Goal: Task Accomplishment & Management: Use online tool/utility

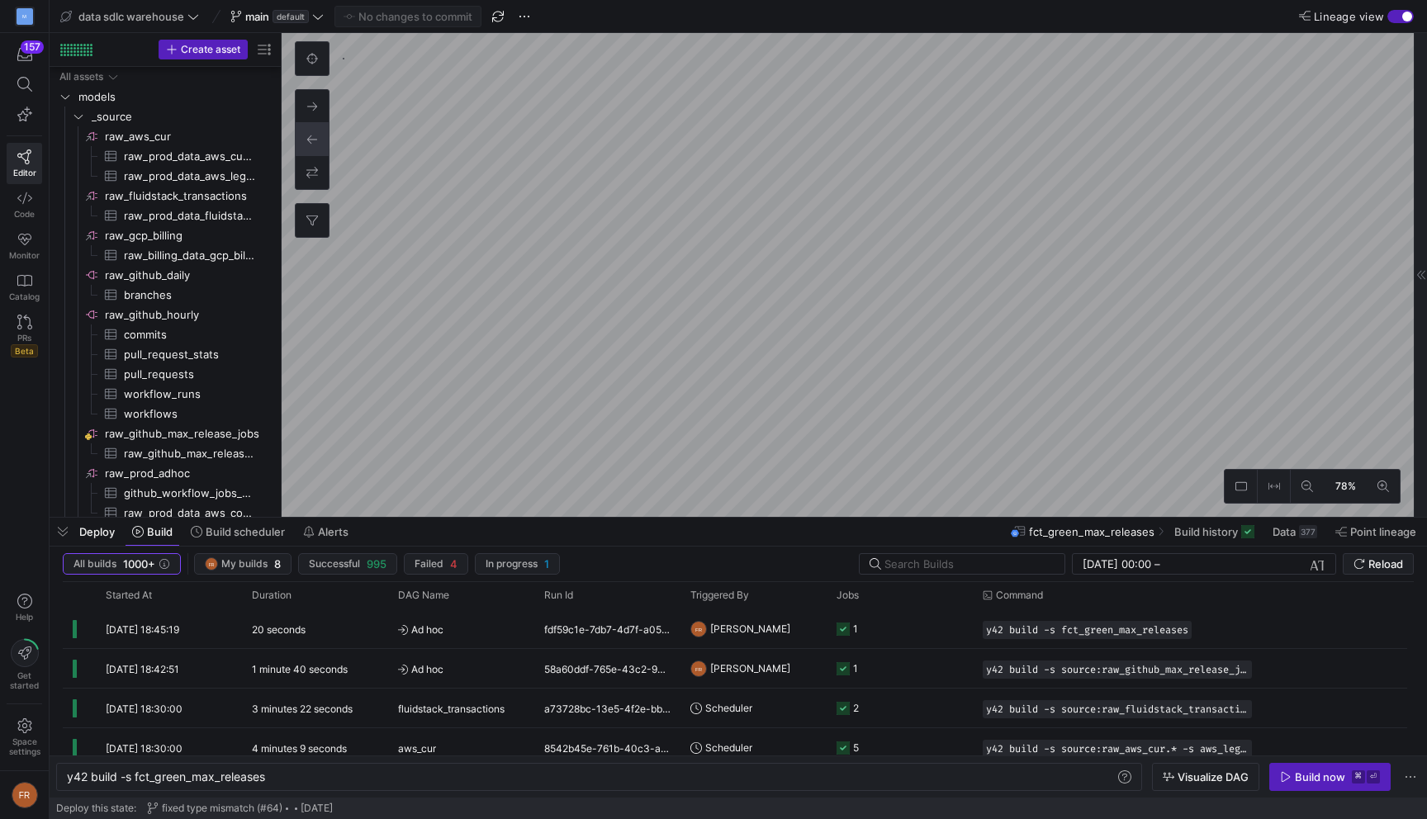
scroll to position [303, 0]
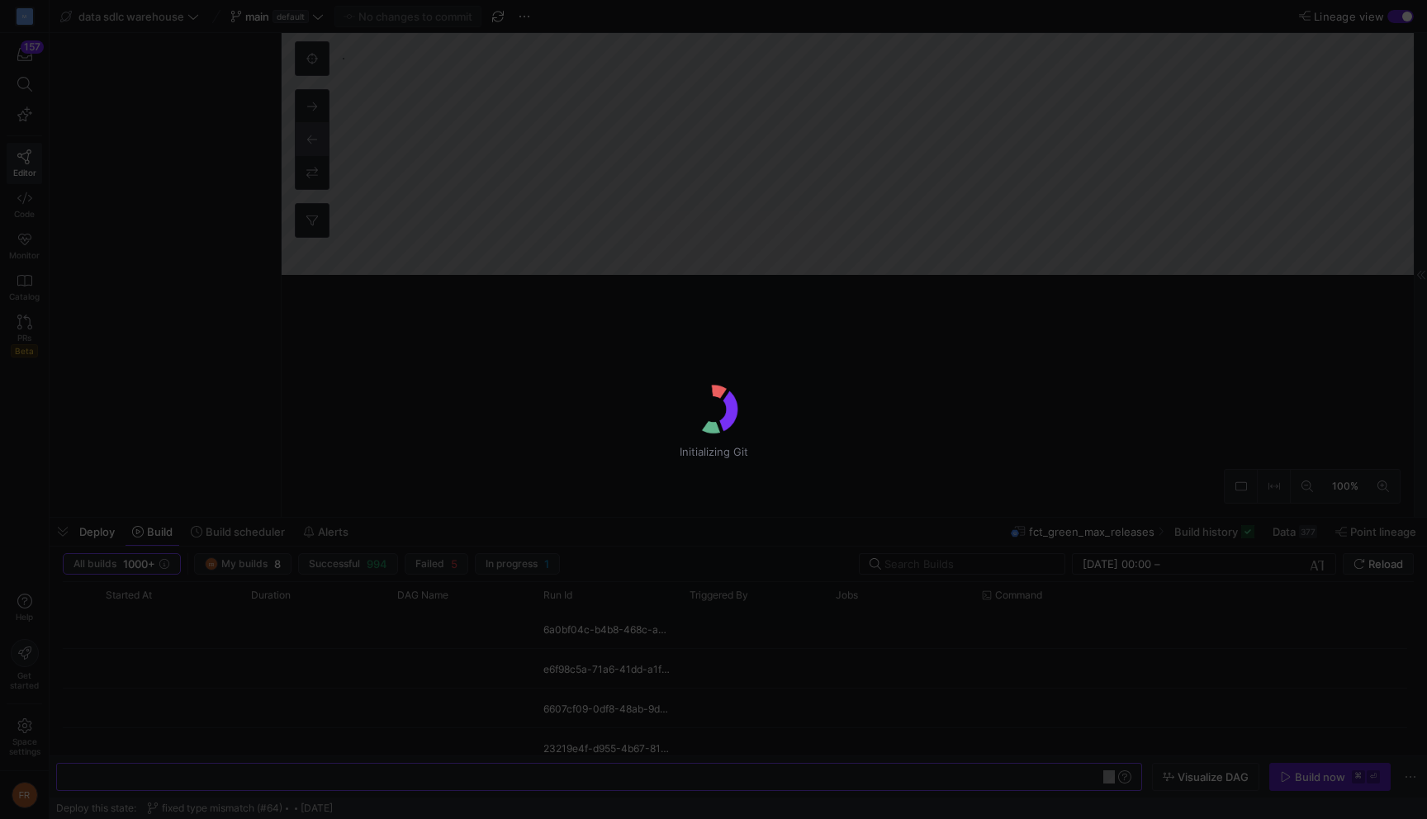
scroll to position [0, 199]
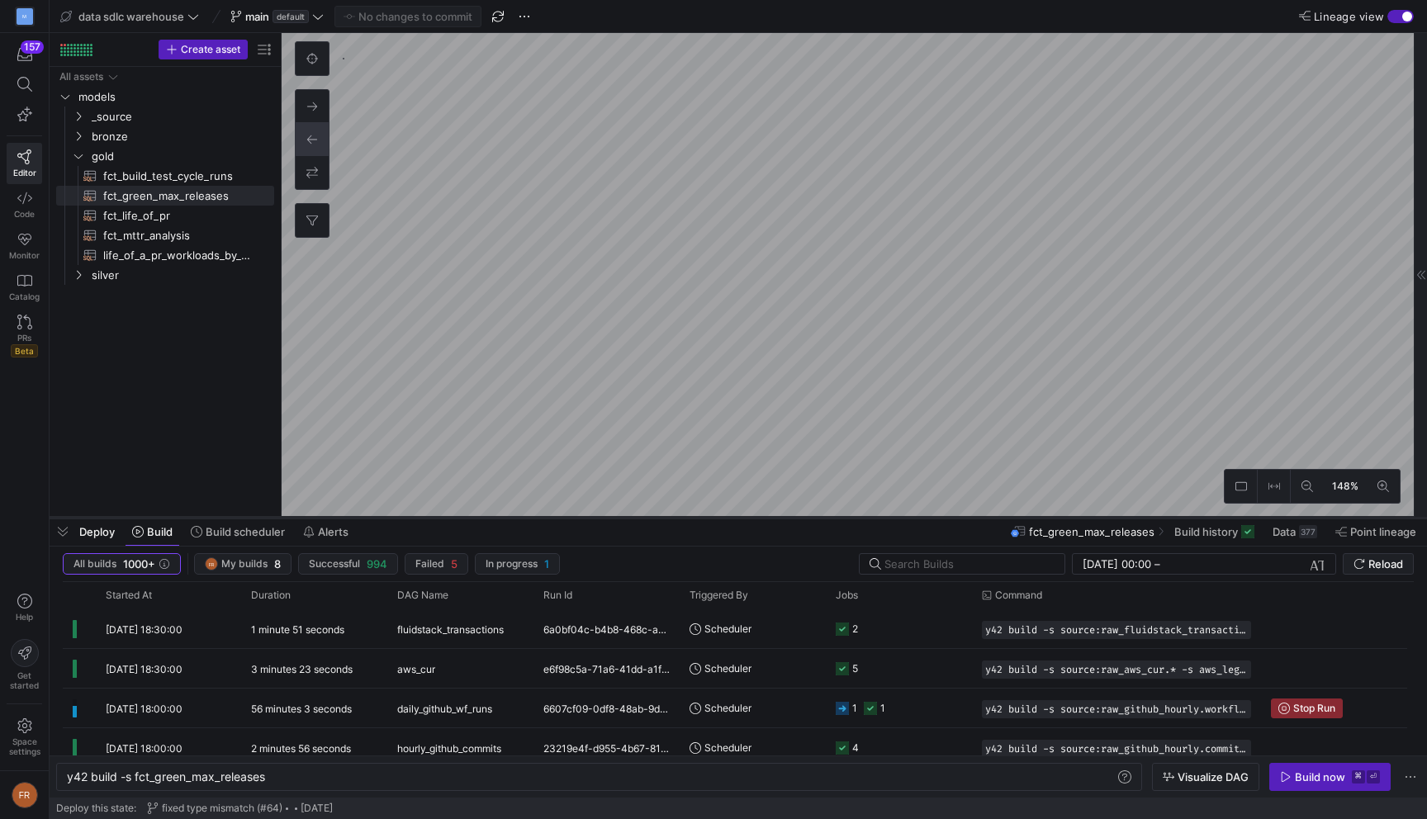
type textarea "y42 build -s source:raw_github_max_release_jobs.raw_github_max_release_jobs"
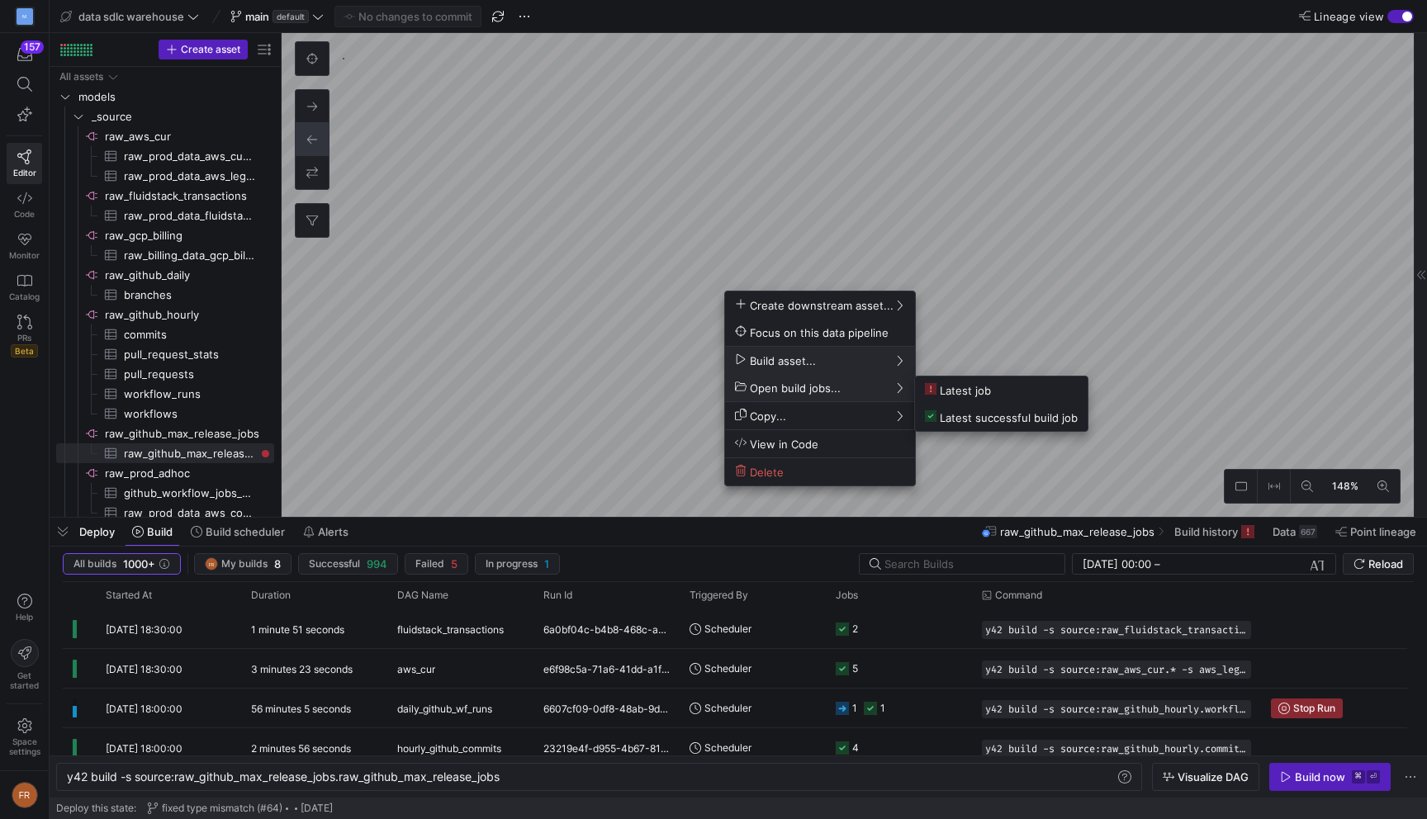
click at [893, 385] on icon at bounding box center [899, 388] width 12 height 12
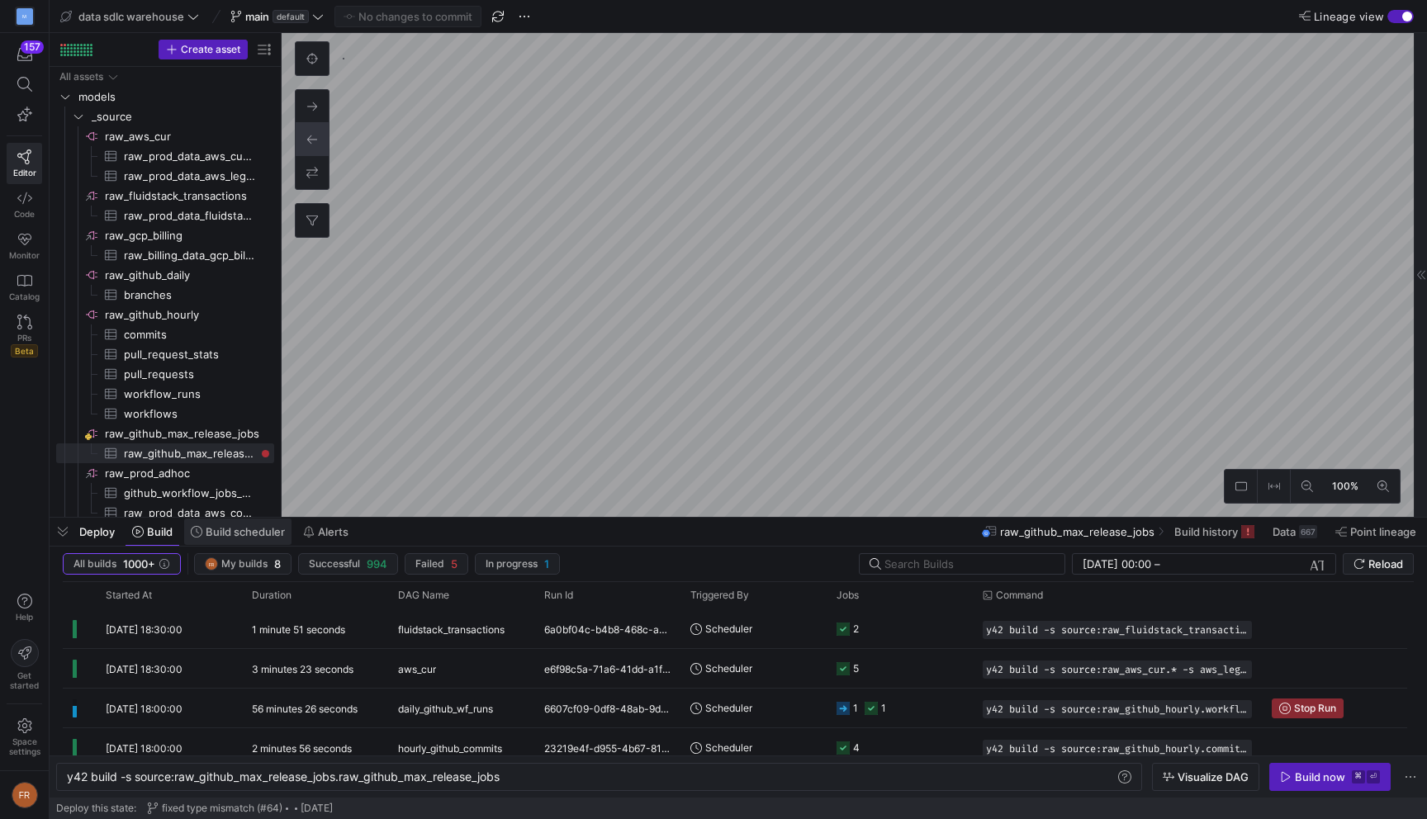
click at [218, 530] on span "Build scheduler" at bounding box center [245, 531] width 79 height 13
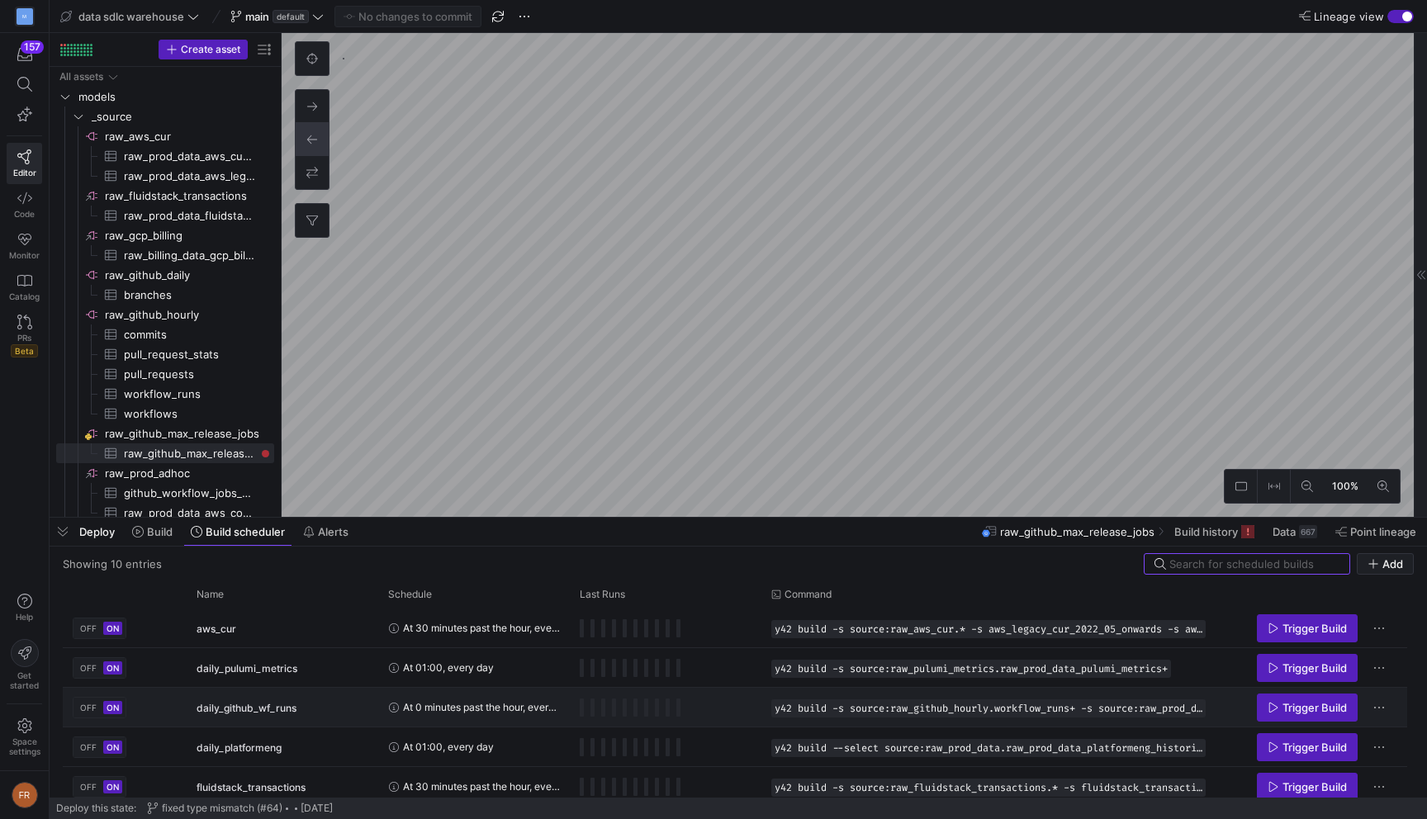
scroll to position [207, 0]
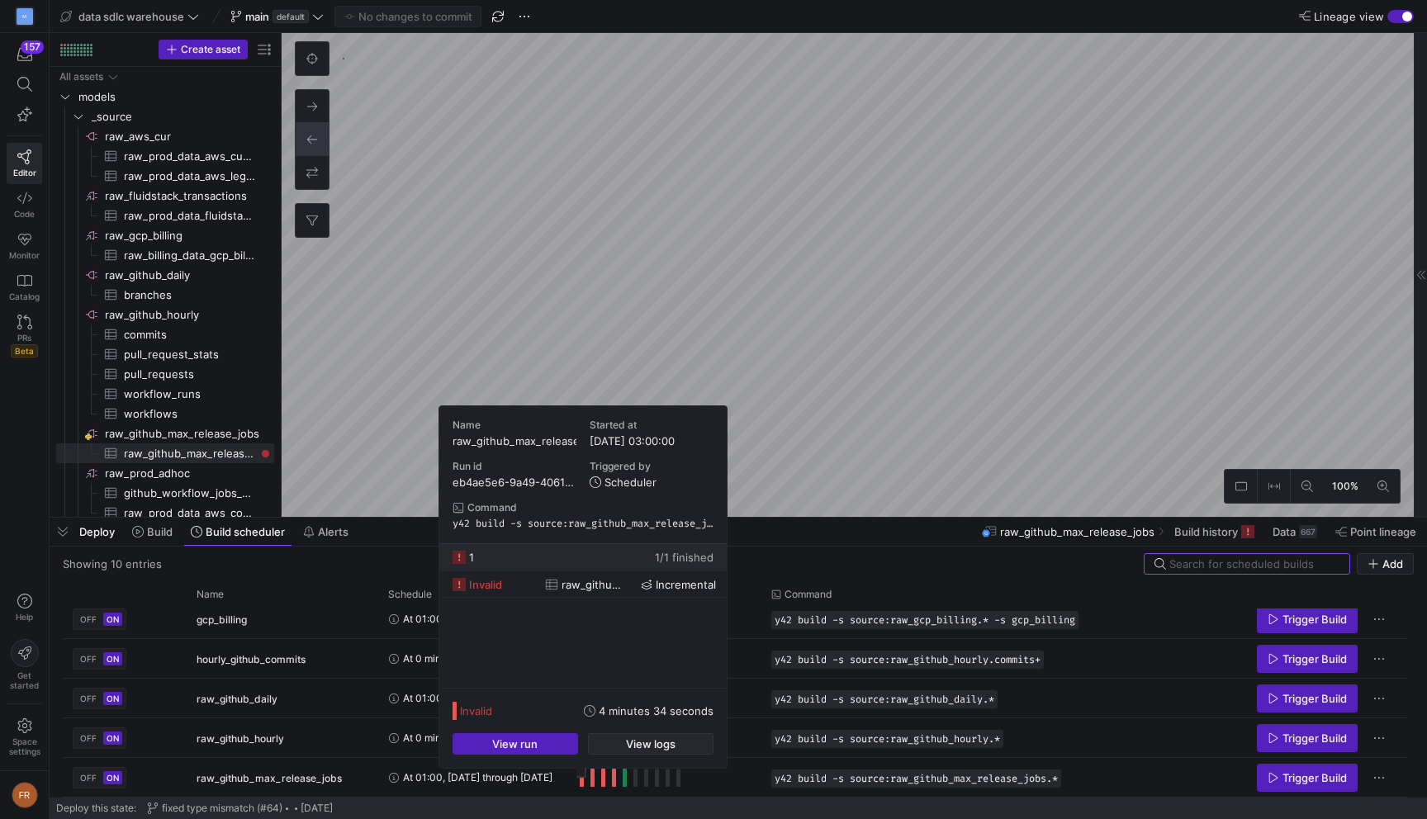
click at [641, 739] on span "View logs" at bounding box center [651, 743] width 50 height 13
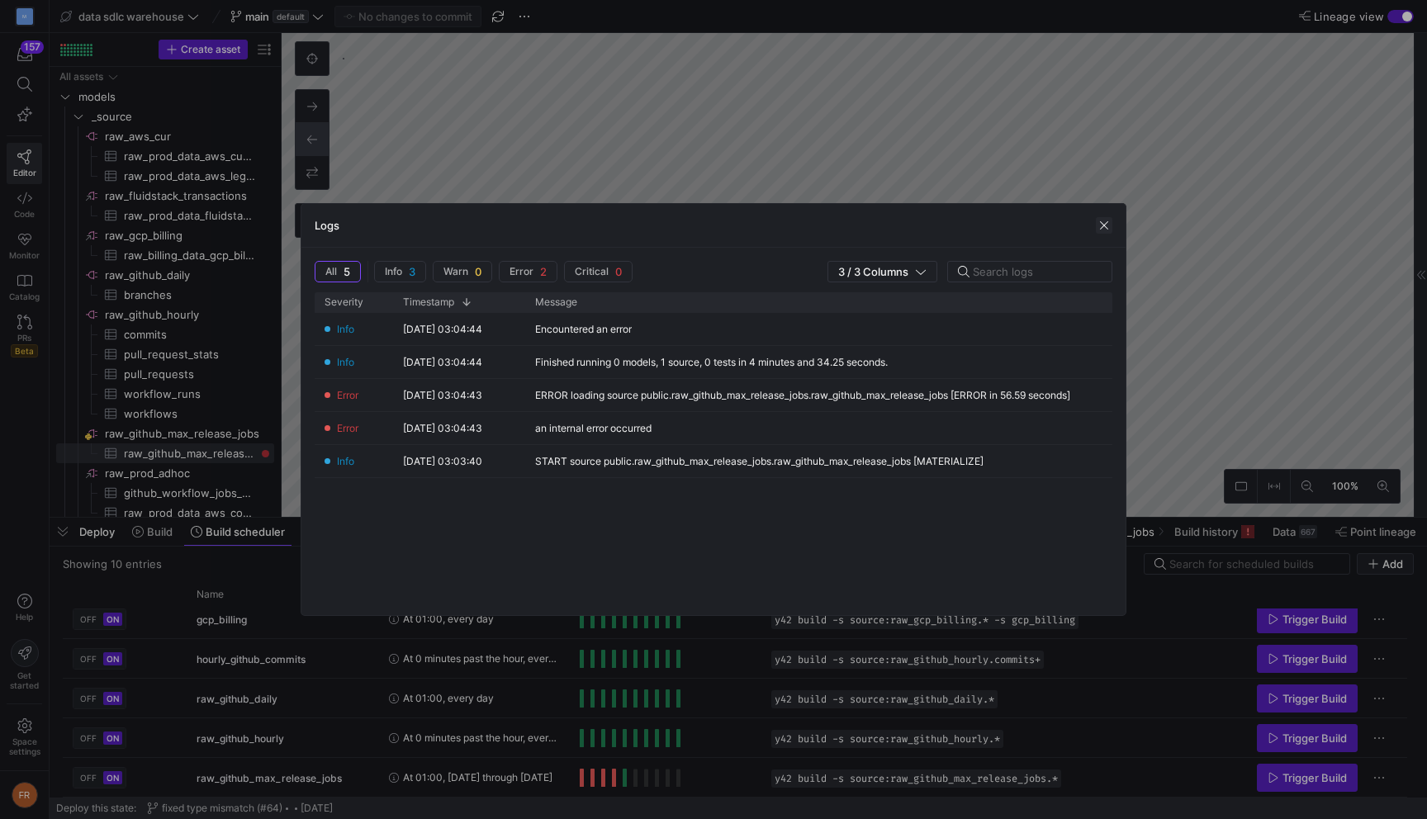
click at [1102, 221] on span "button" at bounding box center [1103, 225] width 17 height 17
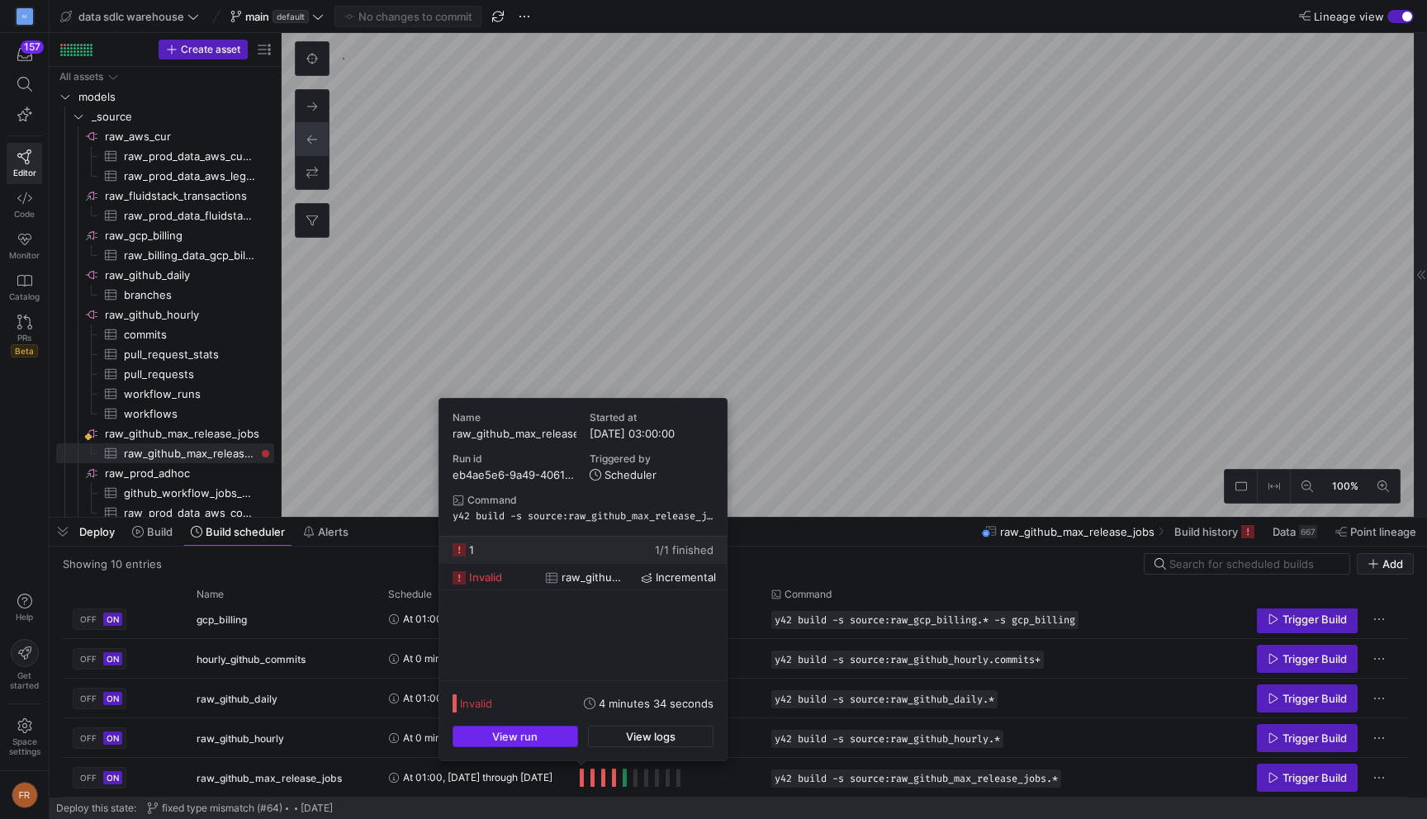
click at [551, 731] on span "button" at bounding box center [515, 736] width 124 height 20
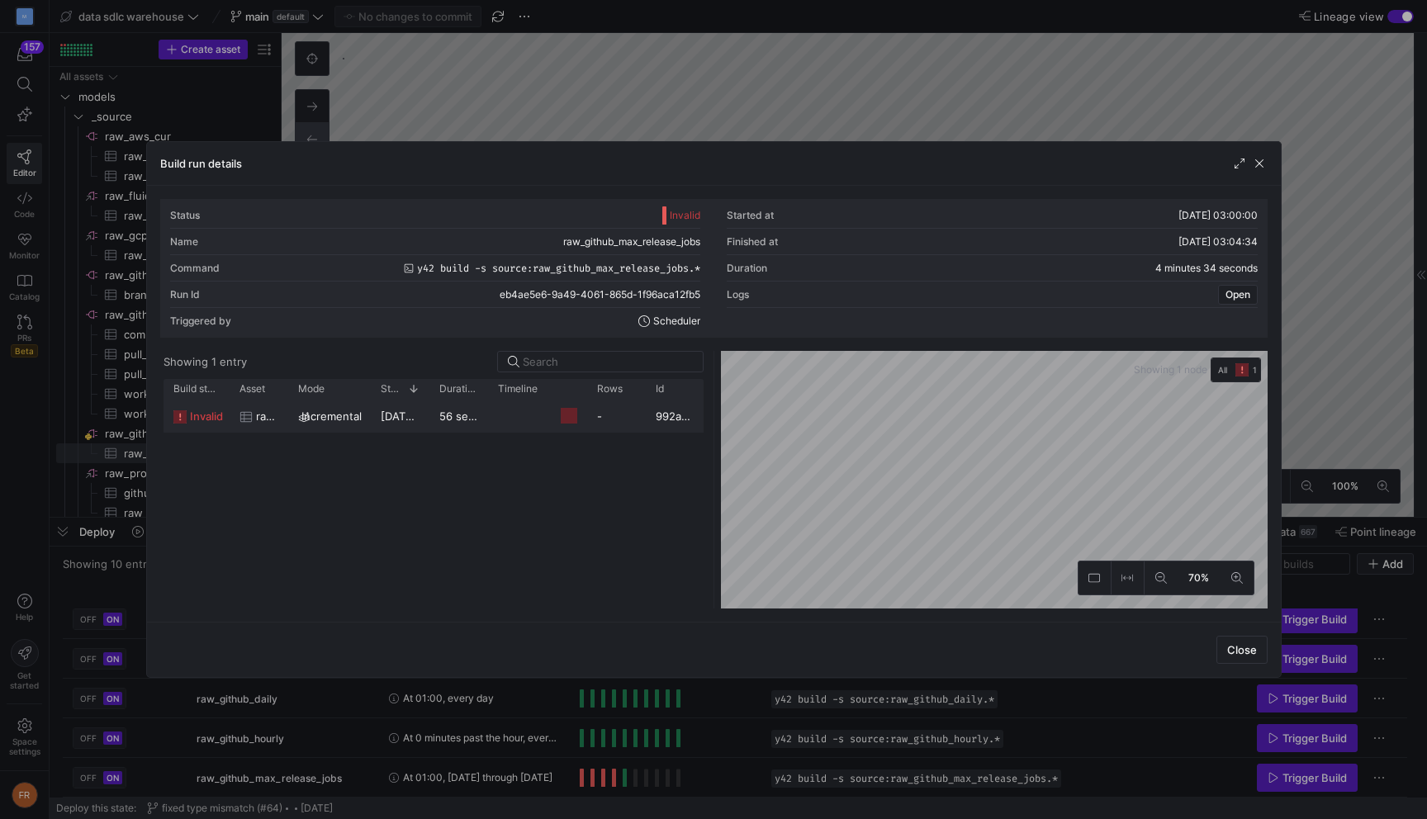
click at [530, 419] on y42-job-duration-timeline-cell-renderer at bounding box center [537, 415] width 79 height 31
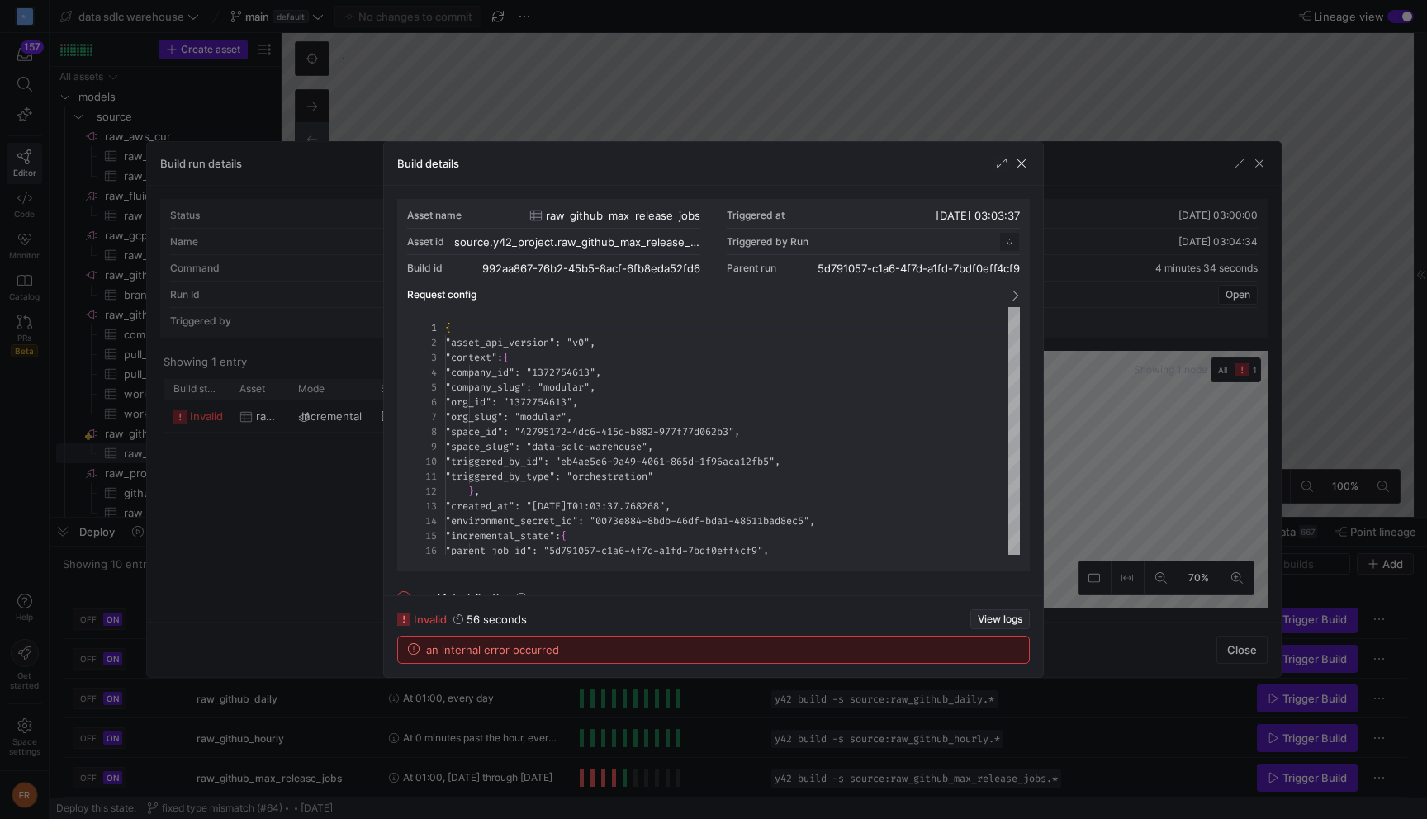
scroll to position [149, 0]
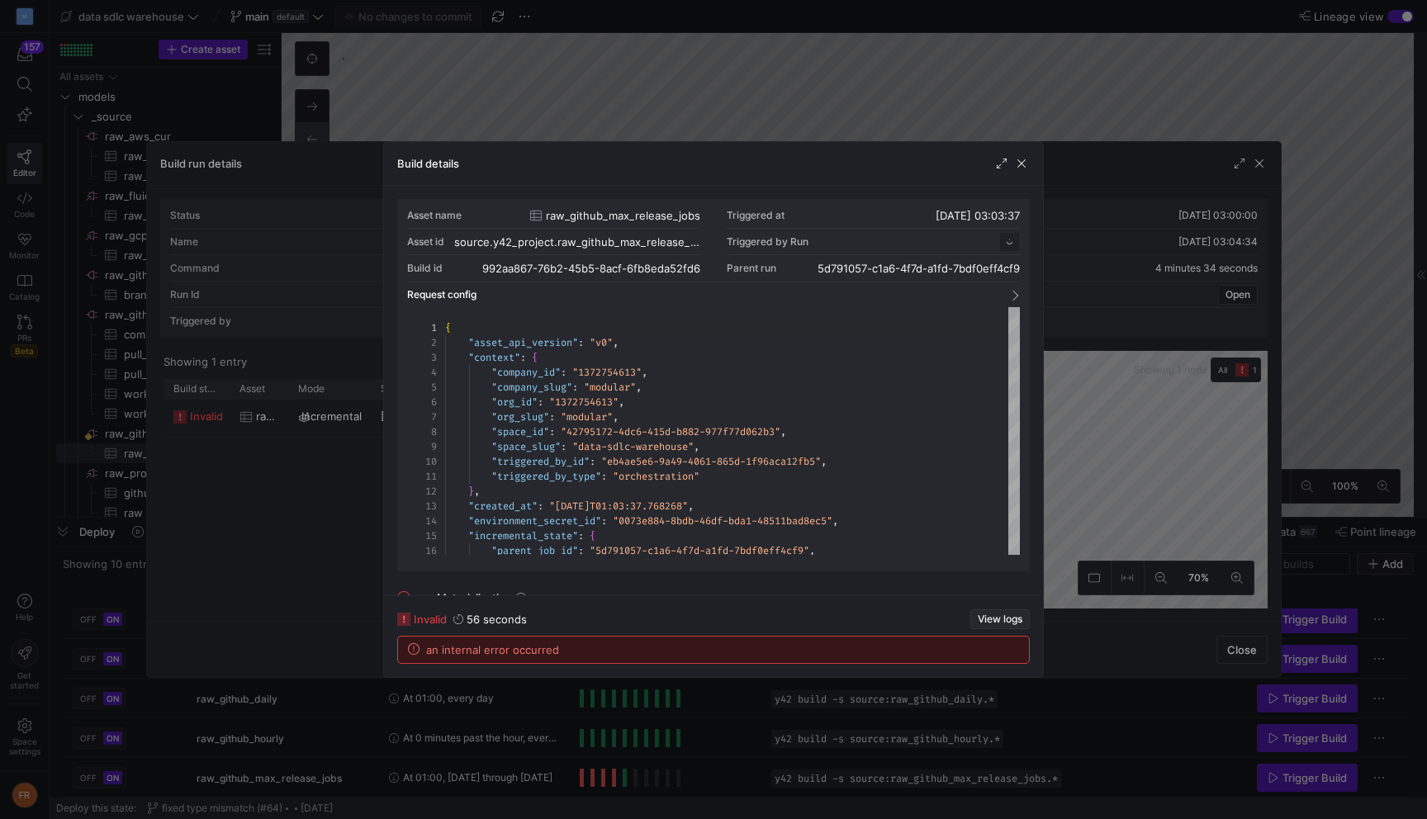
click at [986, 611] on span "button" at bounding box center [1000, 619] width 58 height 18
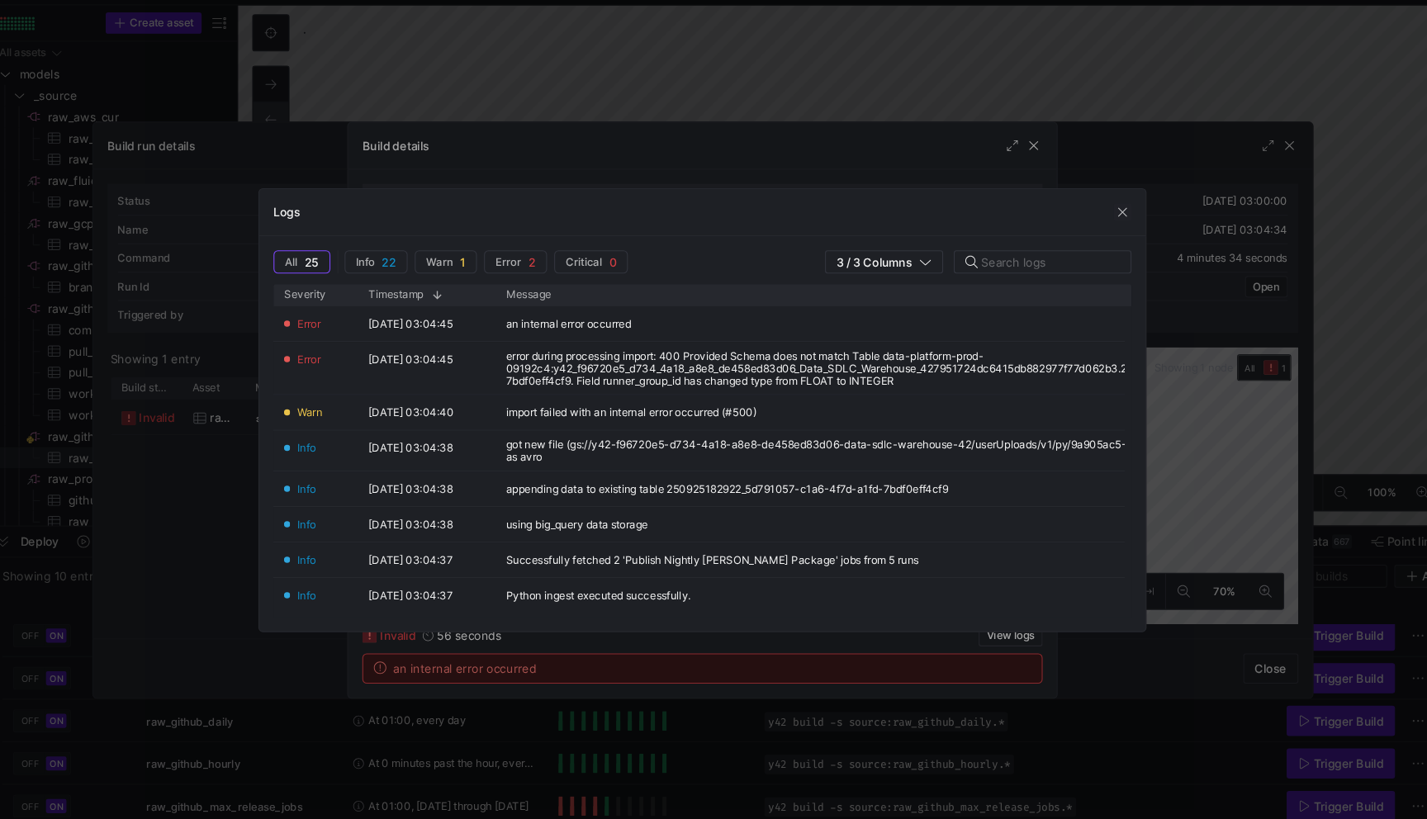
click at [1119, 120] on div at bounding box center [713, 409] width 1427 height 819
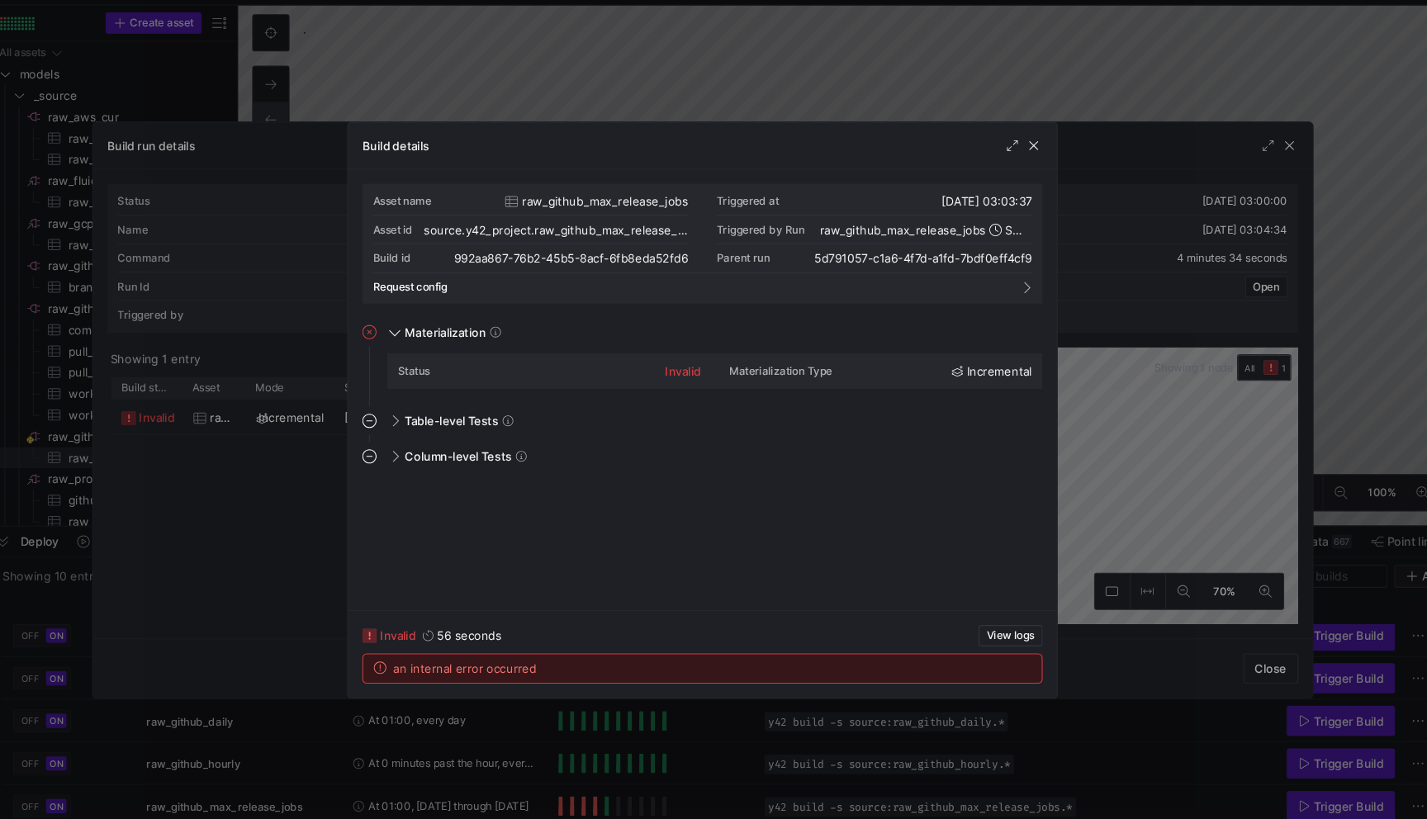
click at [1119, 120] on div at bounding box center [713, 409] width 1427 height 819
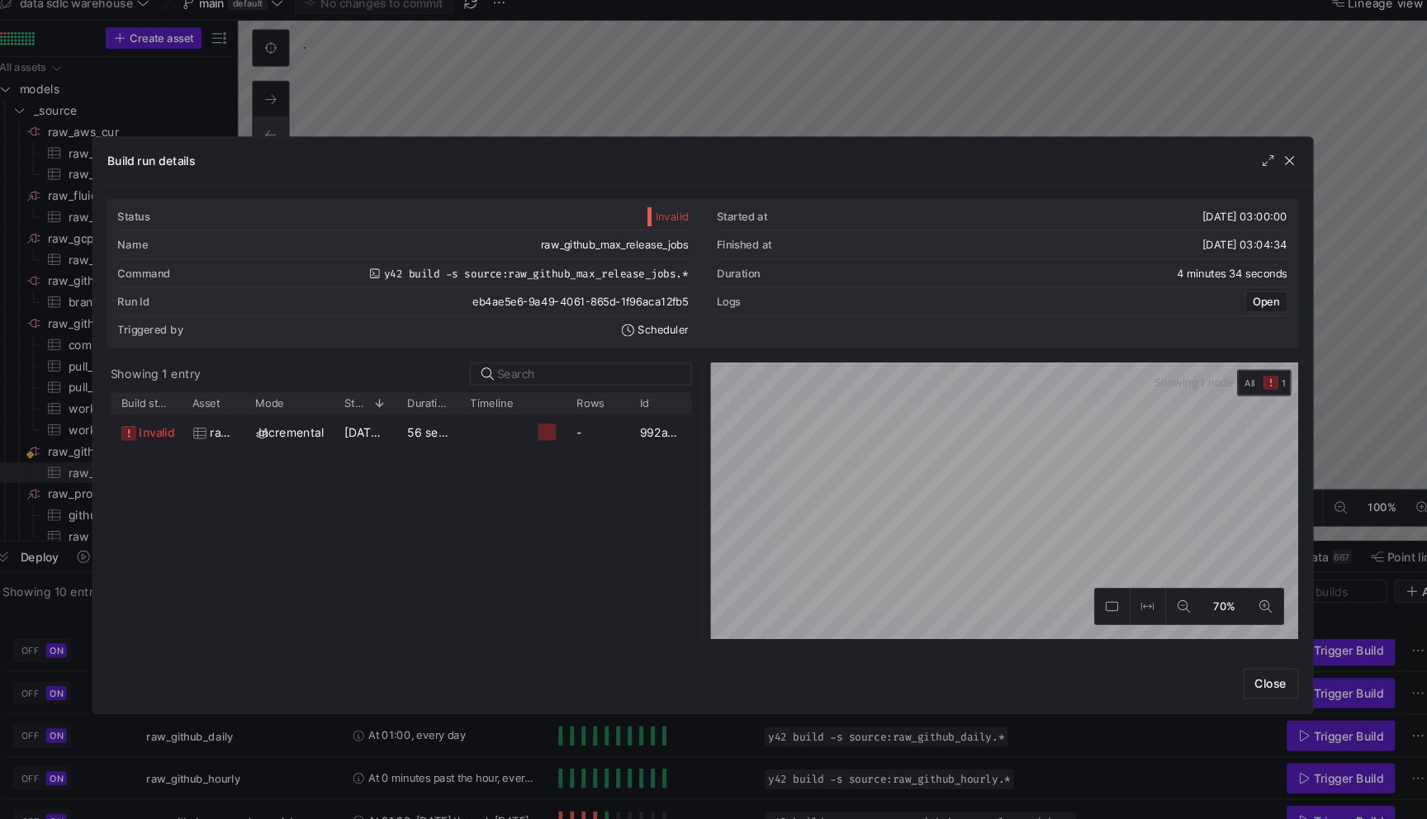
click at [1119, 106] on div at bounding box center [713, 409] width 1427 height 819
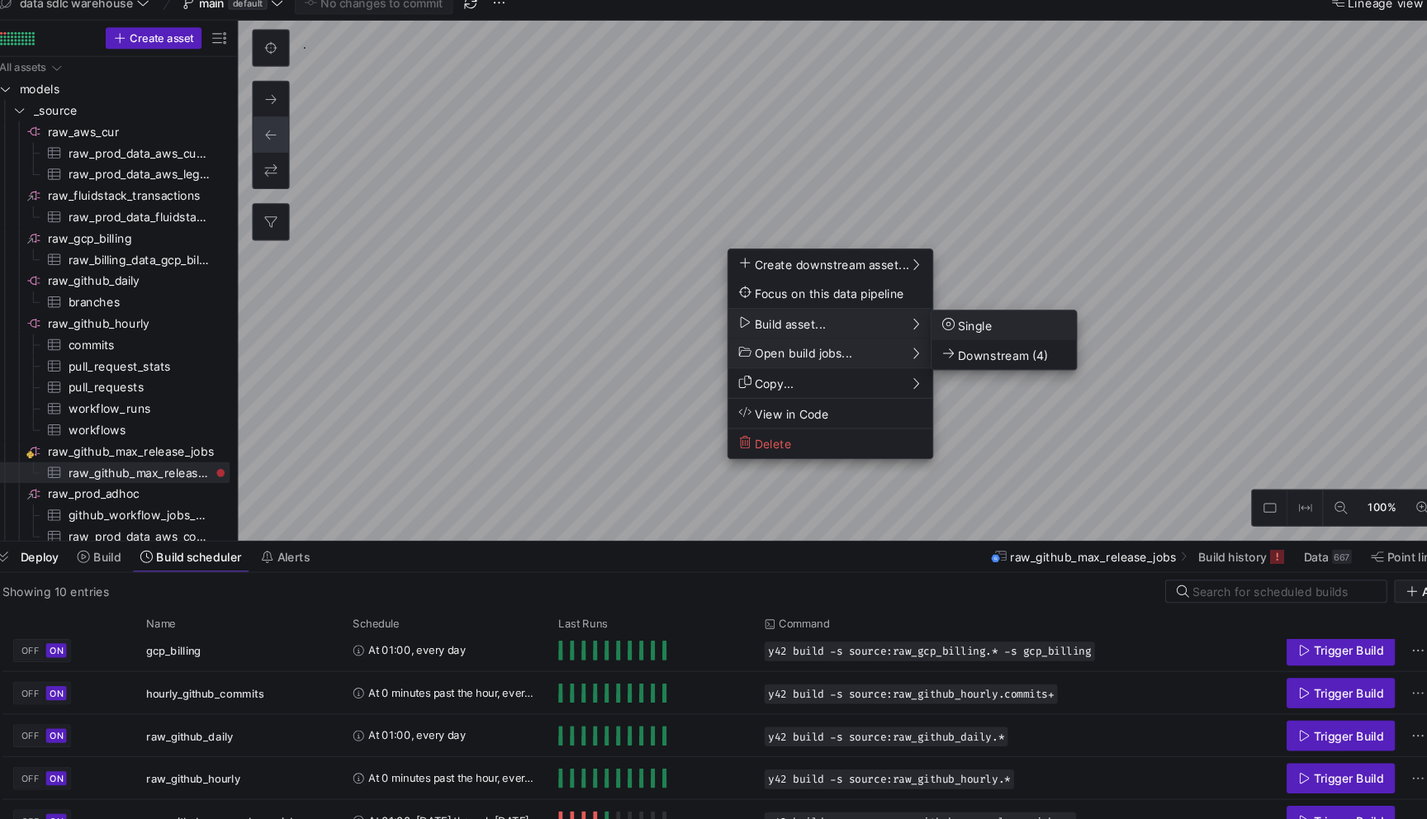
click at [961, 315] on span "Single" at bounding box center [959, 317] width 46 height 14
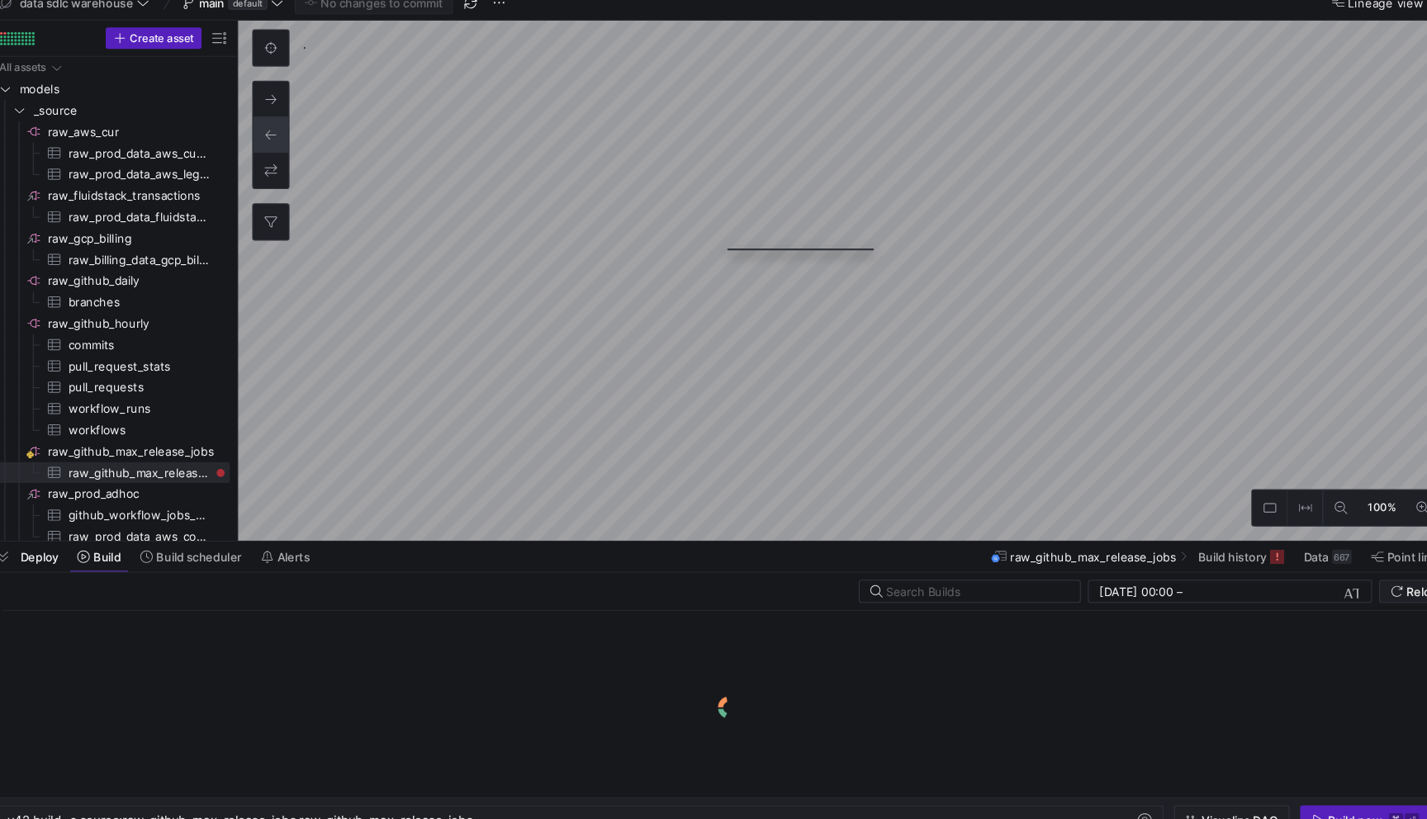
scroll to position [0, 438]
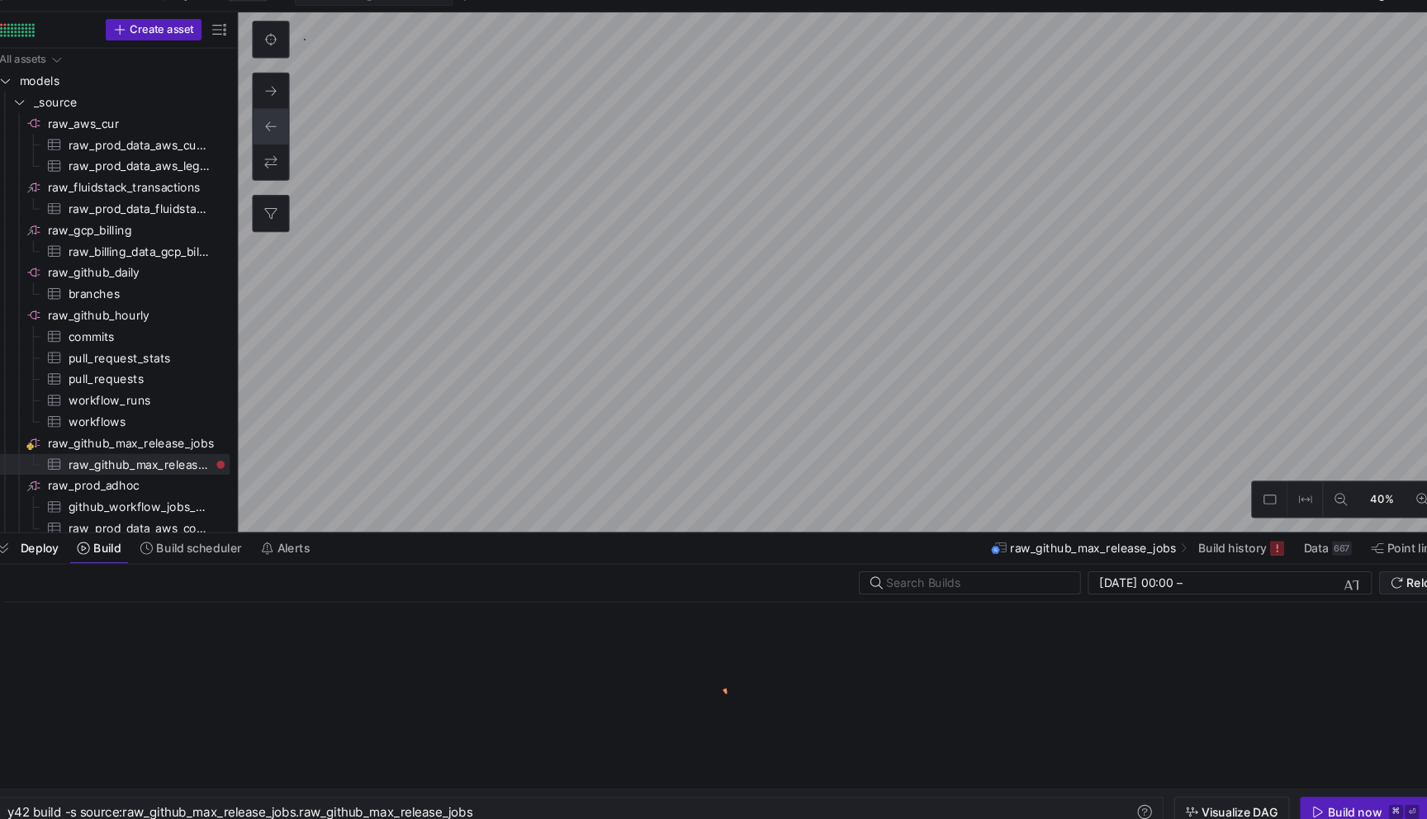
type textarea "y42 build"
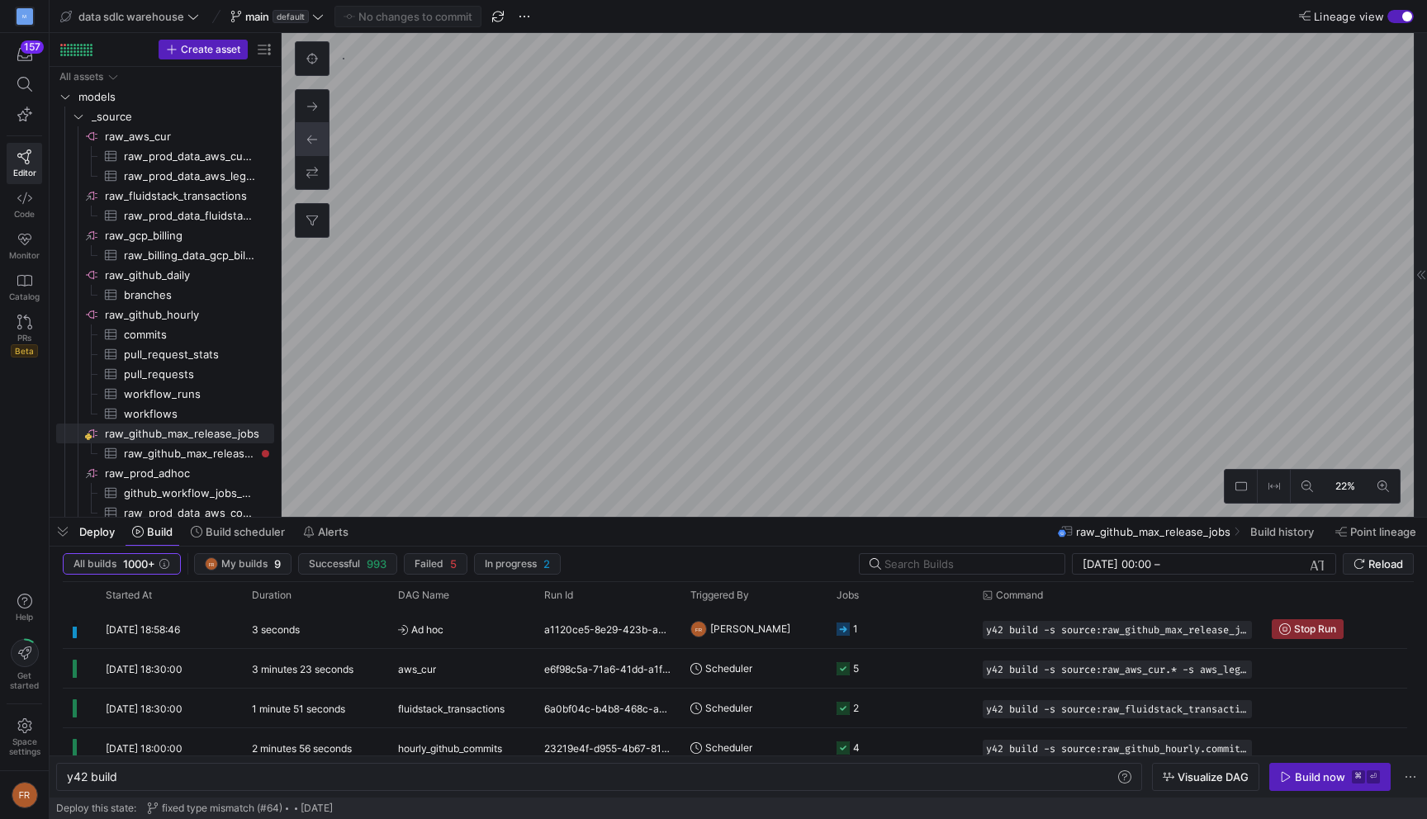
click at [1405, 16] on div "button" at bounding box center [1407, 17] width 10 height 10
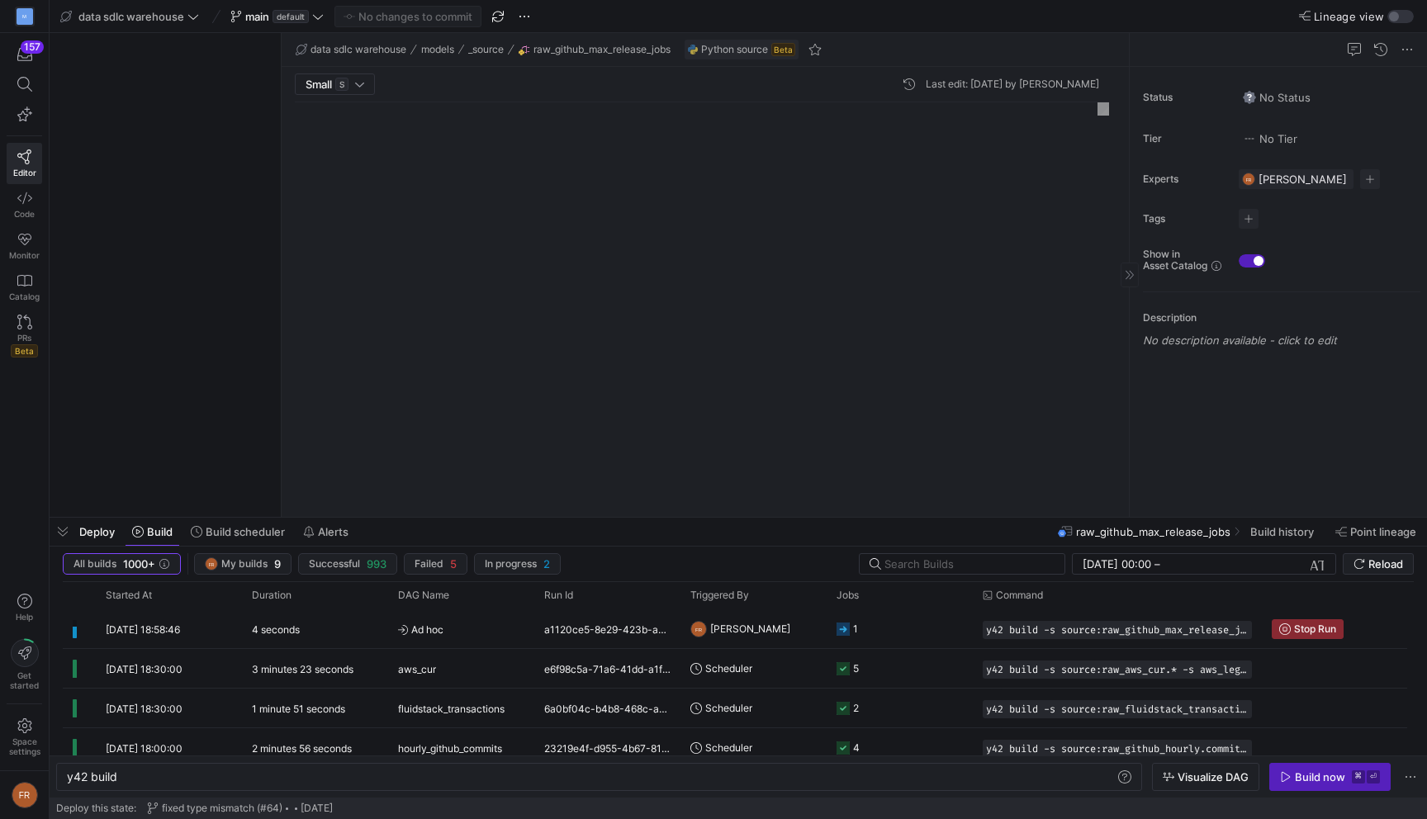
scroll to position [149, 0]
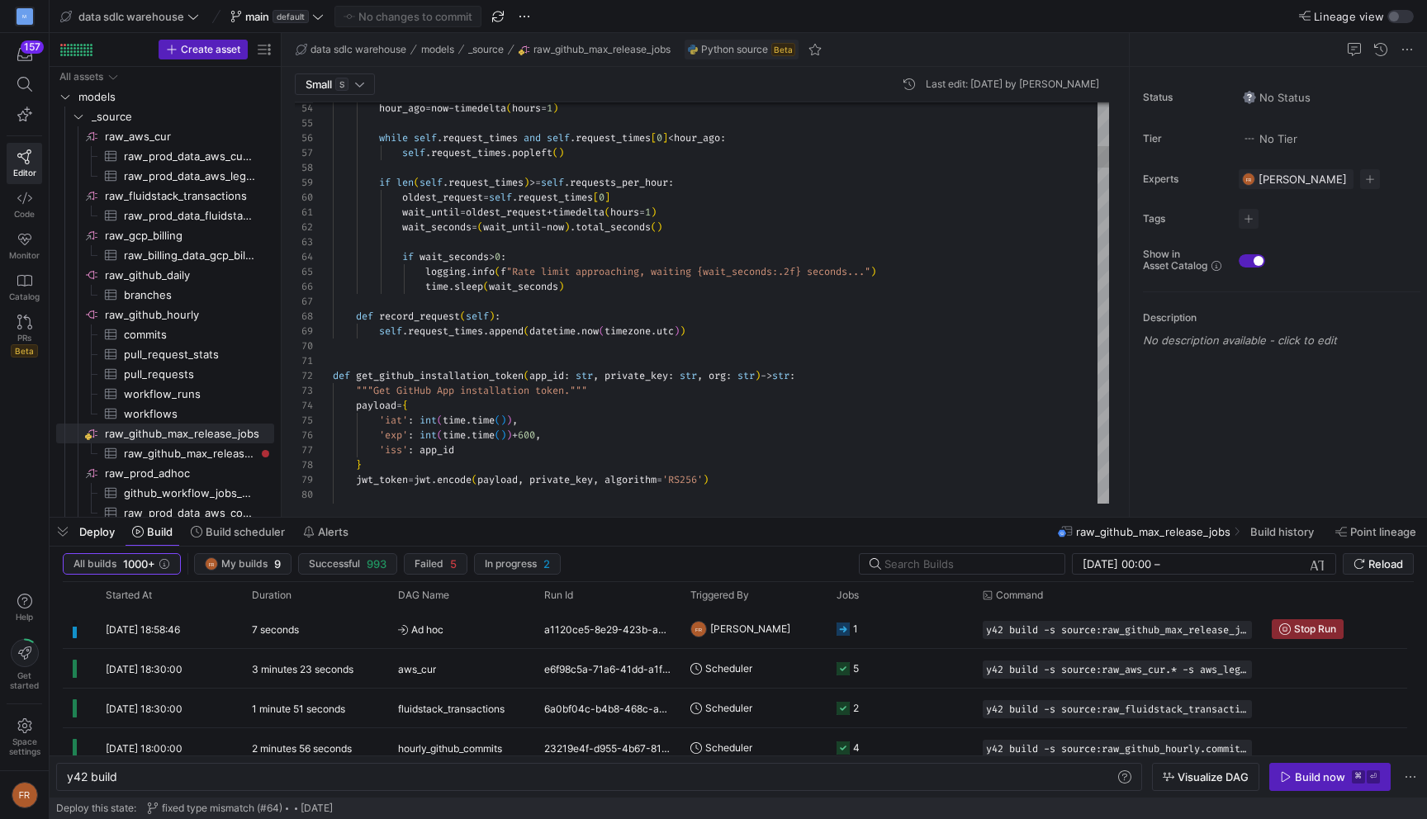
type textarea "def get_github_installation_token(app_id: str, private_key: str, org: str) -> s…"
type textarea "s"
type textarea "'conclusion': step.get('conclusion'), 'number': step.get('number'), 'started_at…"
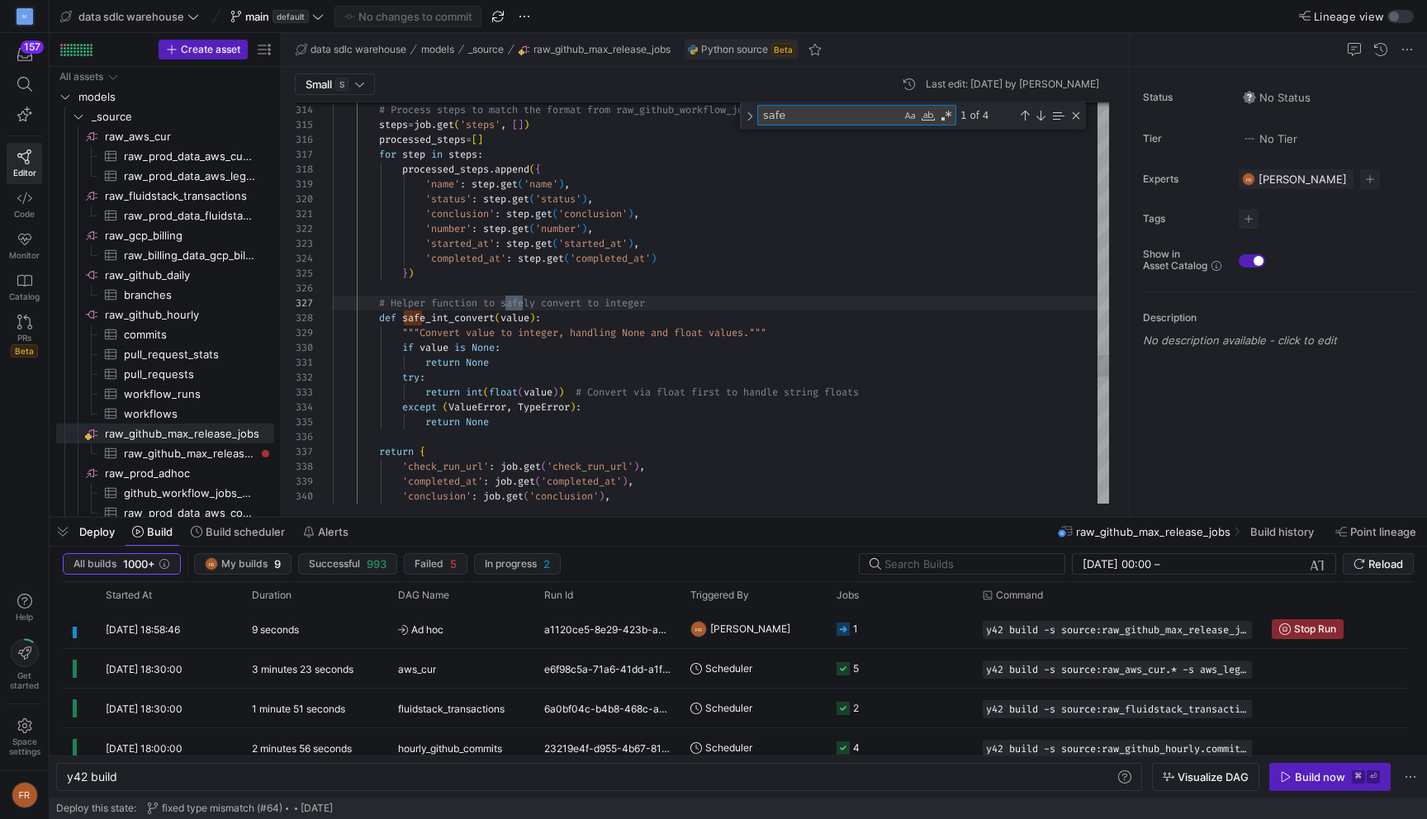
scroll to position [149, 196]
type textarea "safe"
click at [1073, 112] on div "Close (Escape)" at bounding box center [1075, 115] width 13 height 13
click at [244, 537] on span "Build scheduler" at bounding box center [245, 531] width 79 height 13
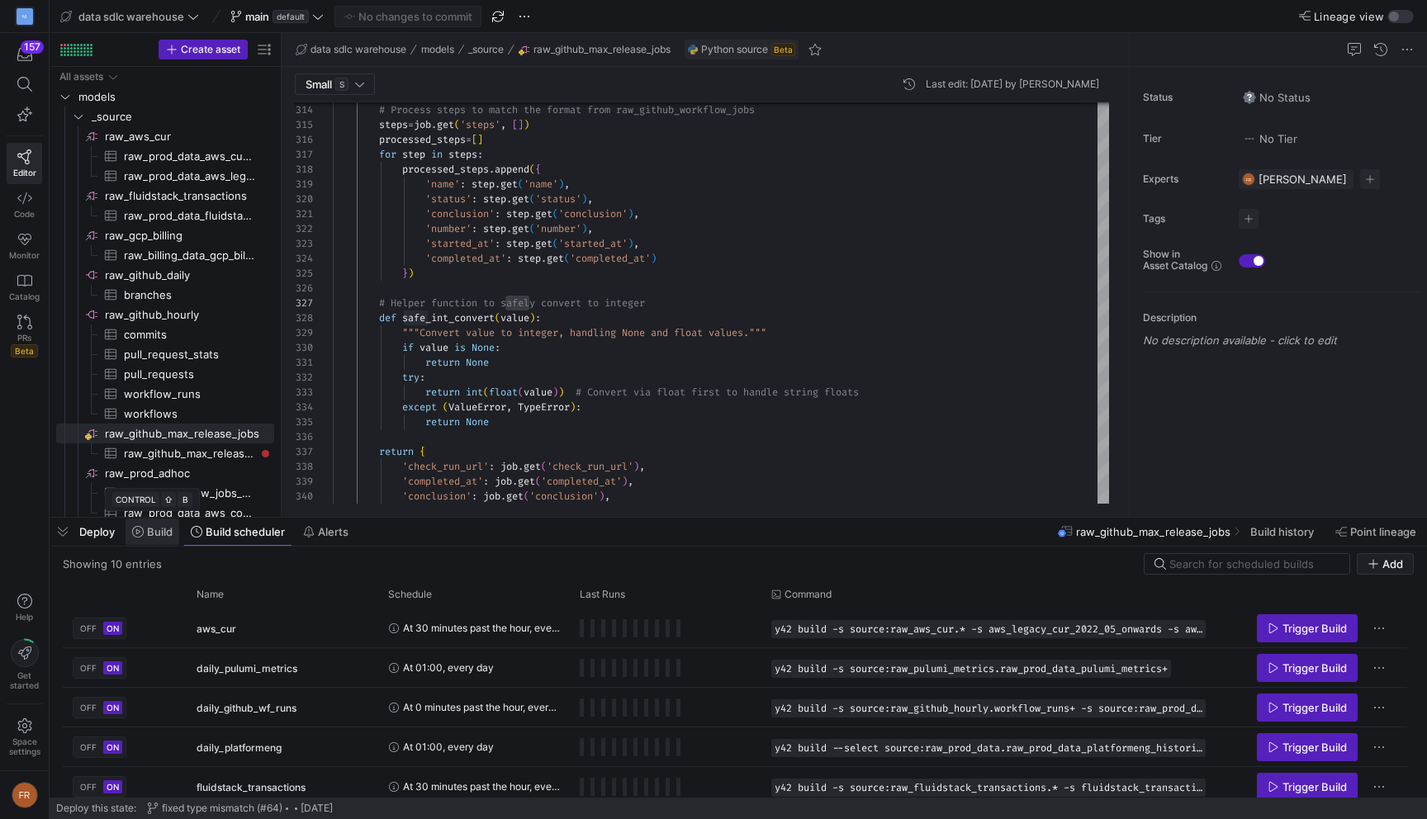
click at [162, 534] on span "Build" at bounding box center [160, 531] width 26 height 13
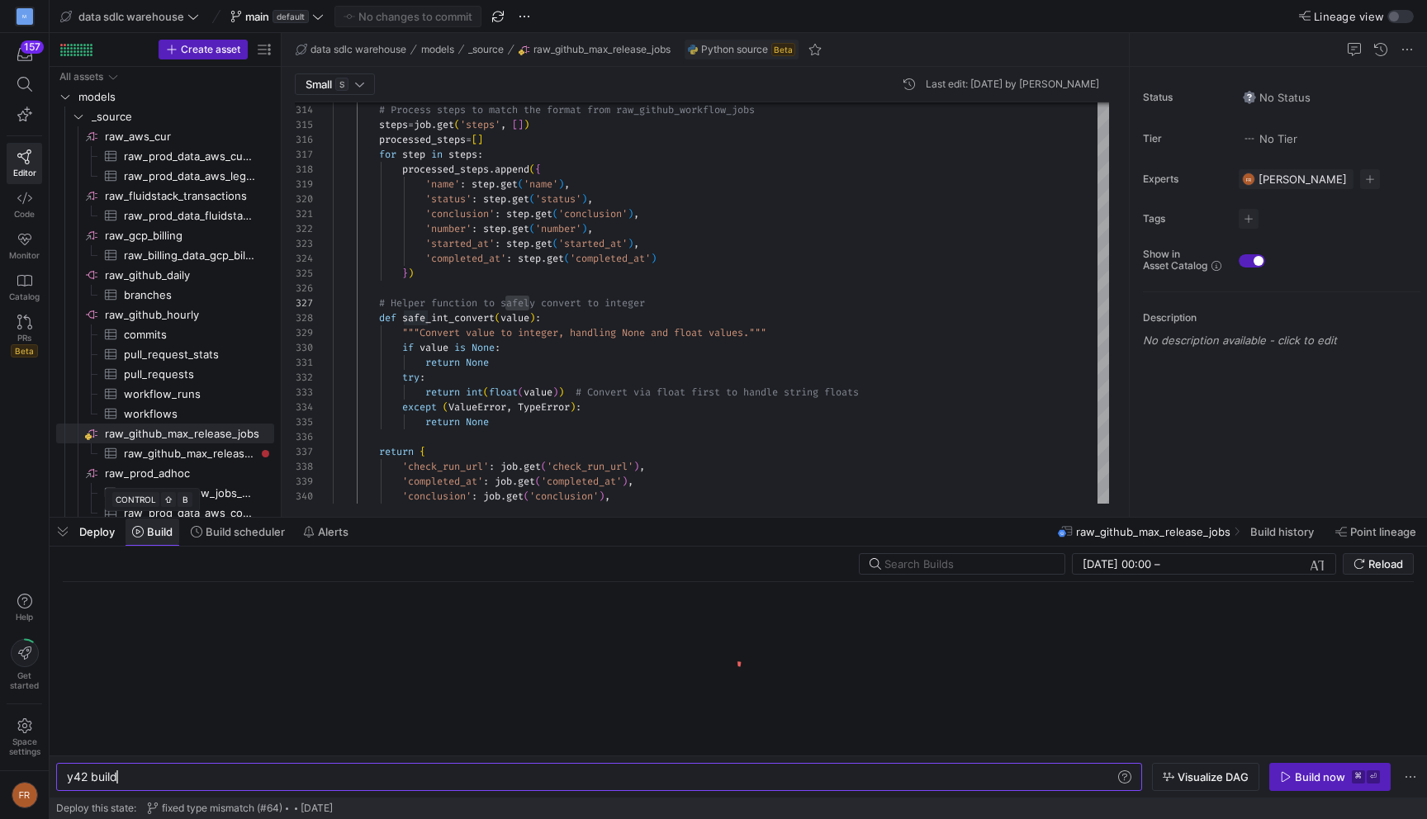
scroll to position [0, 50]
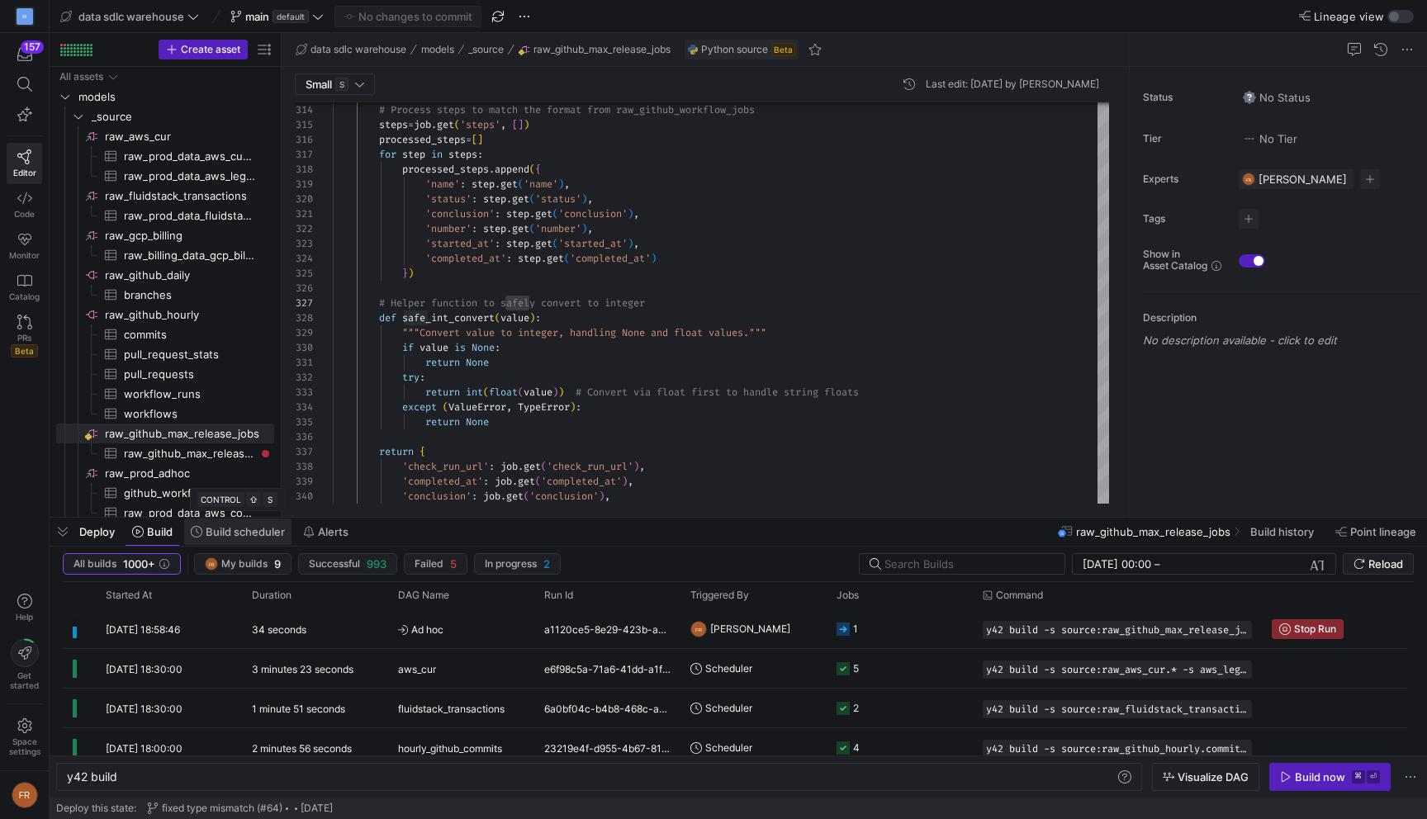
click at [219, 532] on span "Build scheduler" at bounding box center [245, 531] width 79 height 13
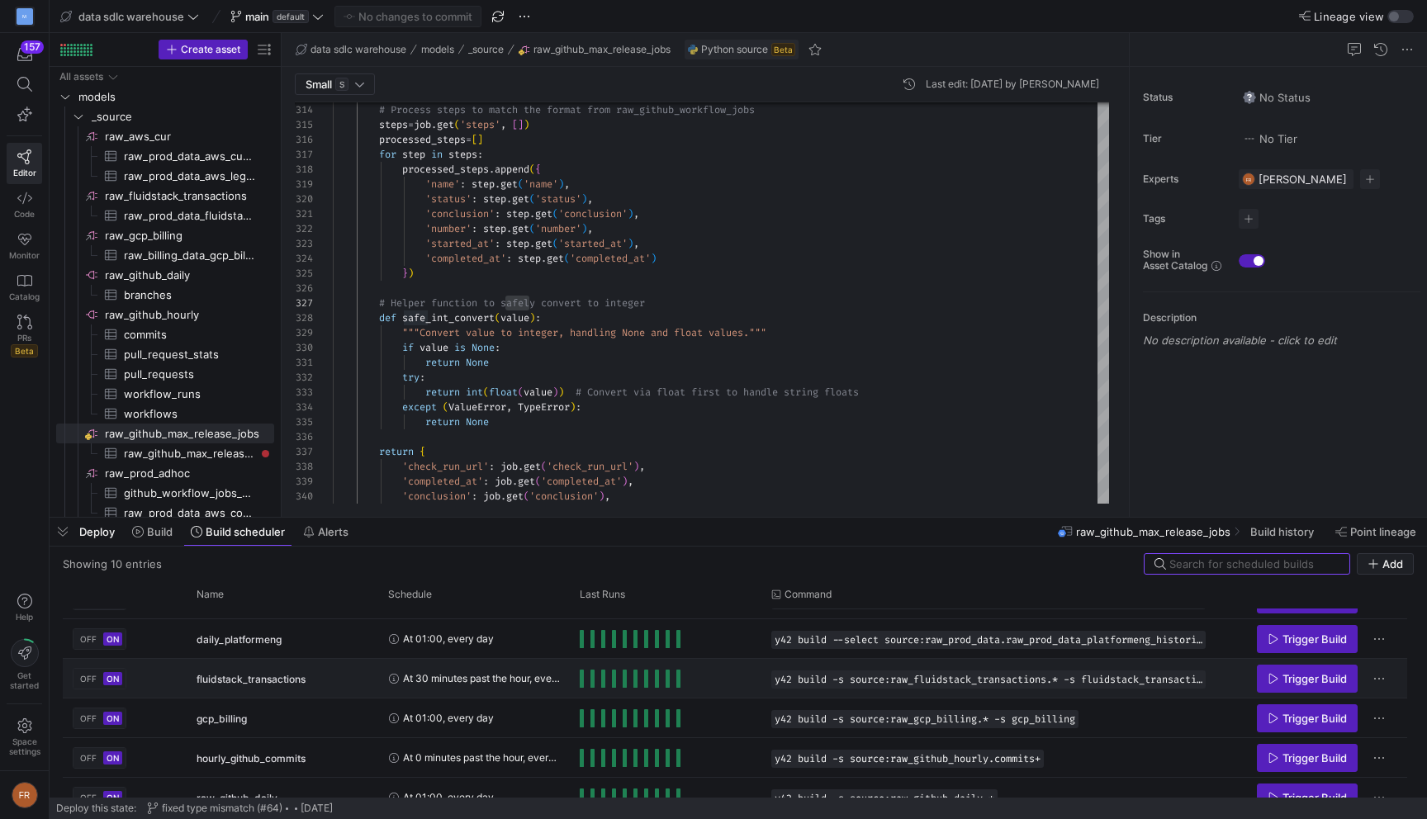
scroll to position [207, 0]
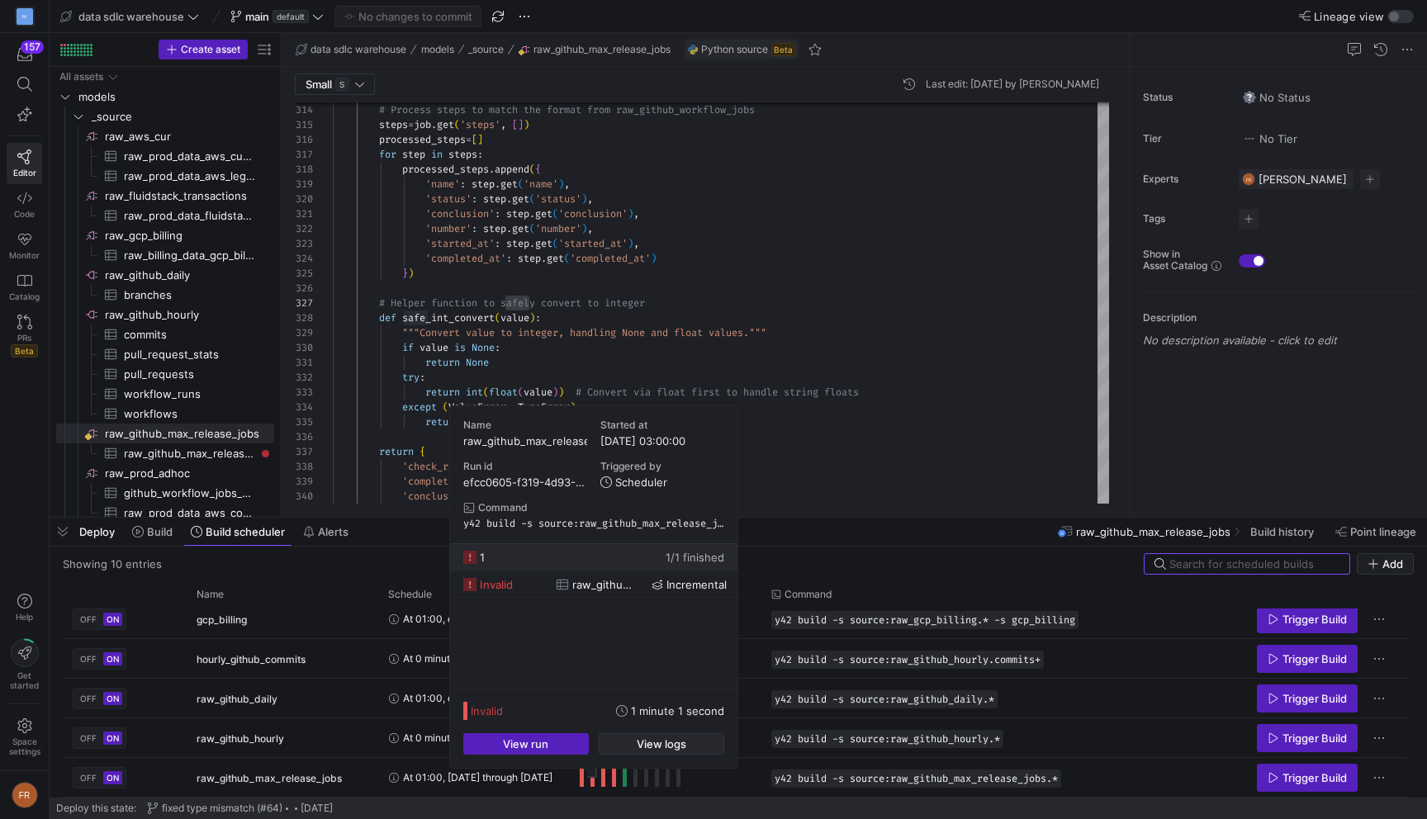
click at [672, 738] on span "View logs" at bounding box center [661, 743] width 50 height 13
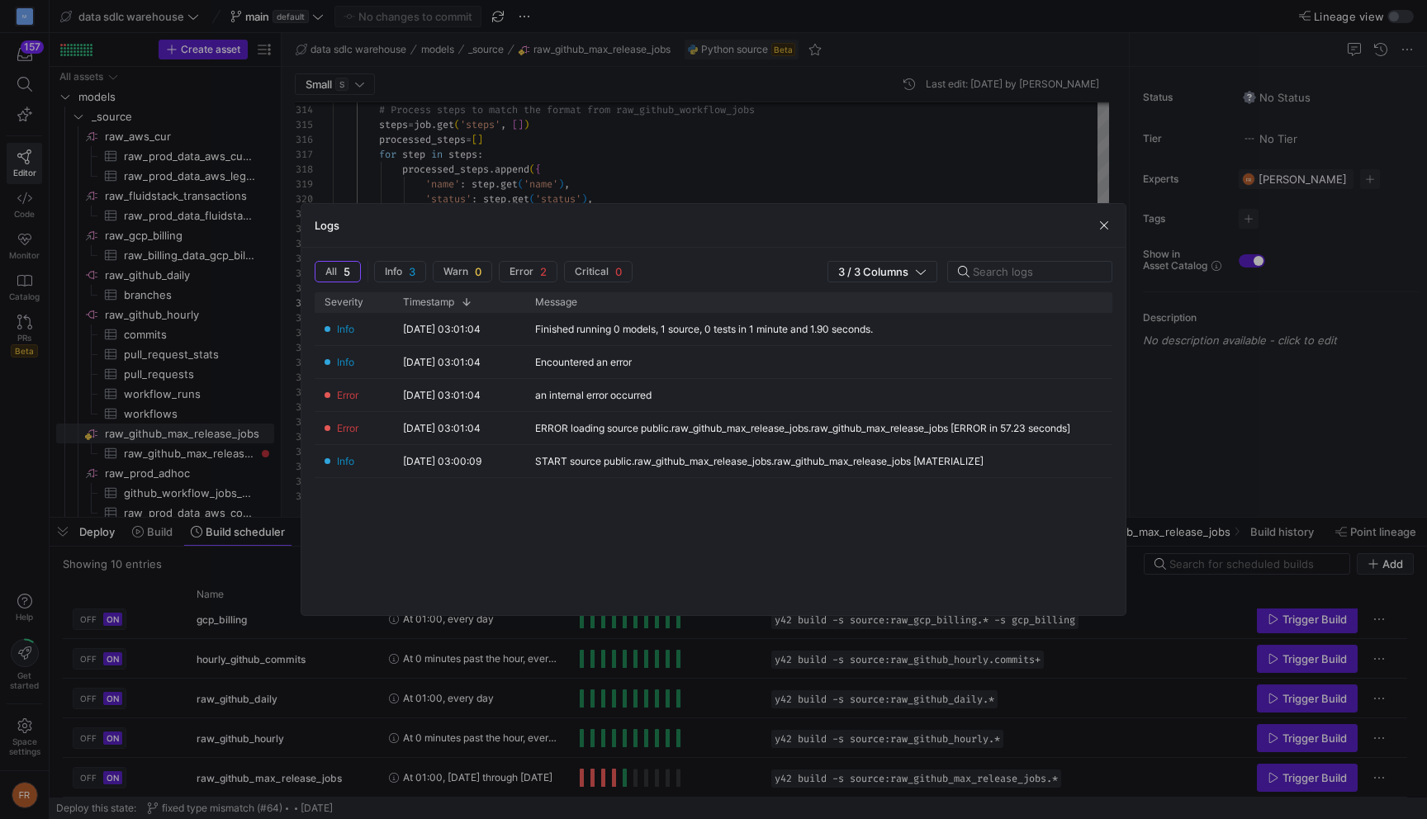
click at [602, 647] on div at bounding box center [713, 409] width 1427 height 819
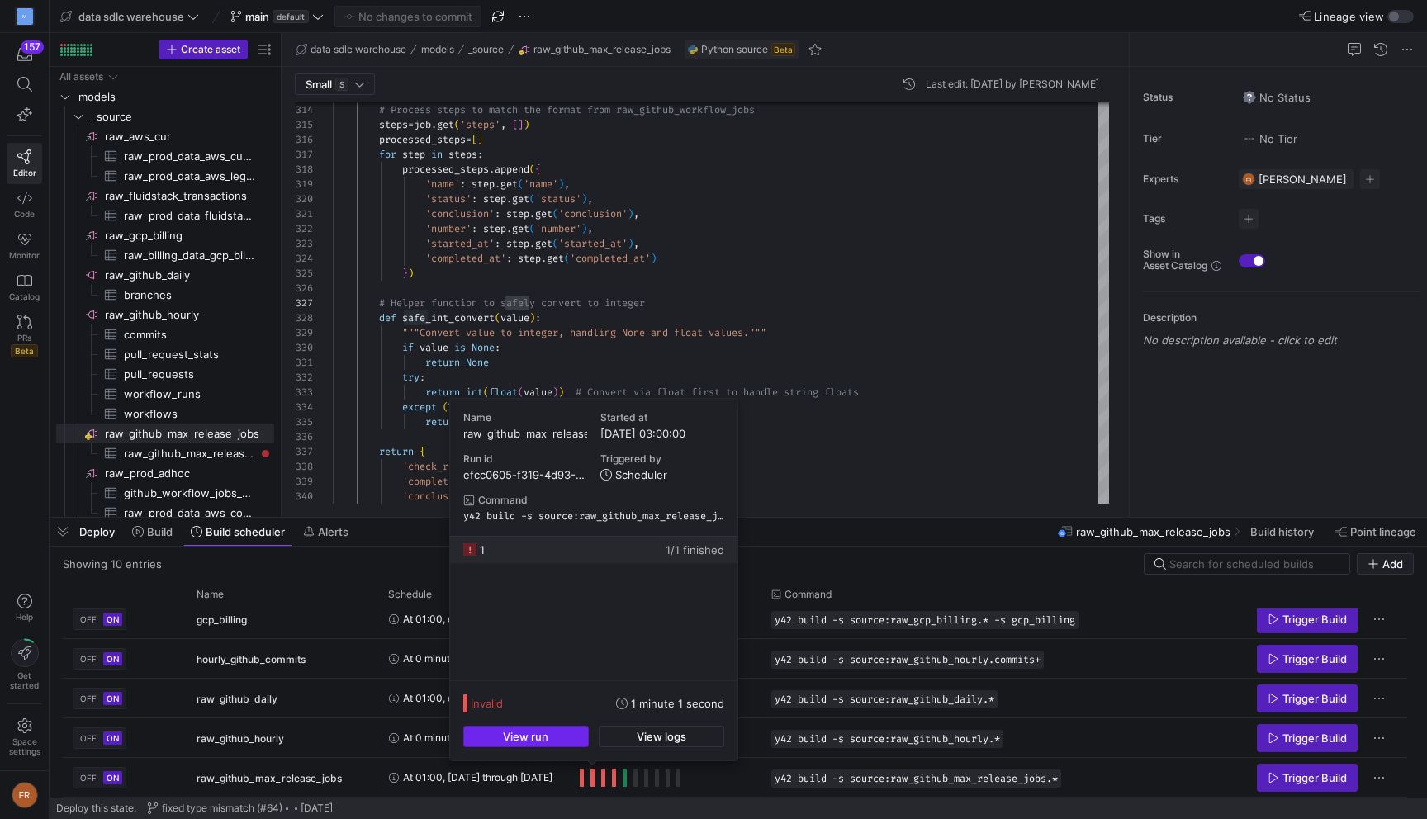
click at [572, 736] on span "button" at bounding box center [526, 736] width 124 height 20
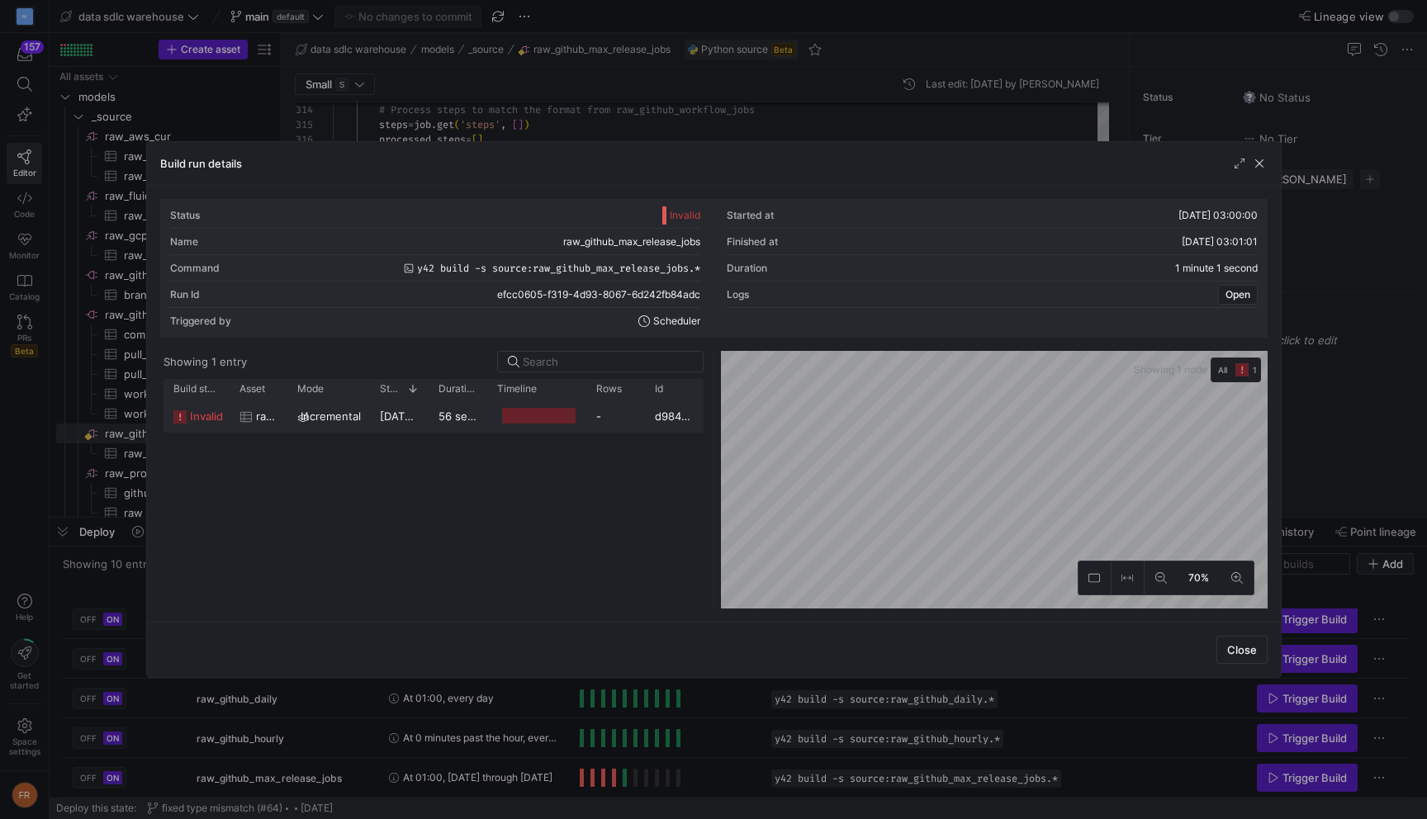
click at [394, 425] on div "[DATE] 03:00:04" at bounding box center [399, 416] width 59 height 32
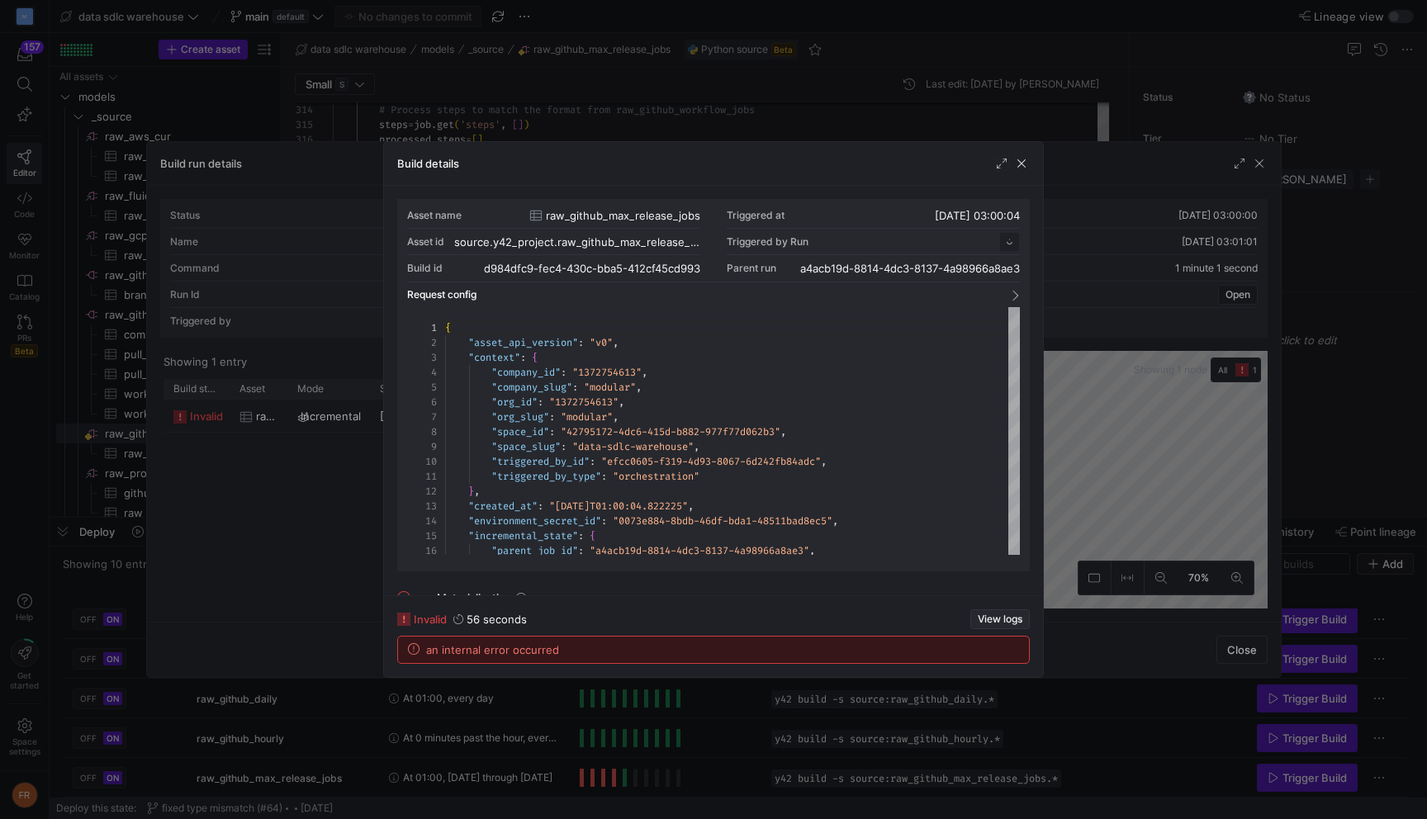
scroll to position [149, 0]
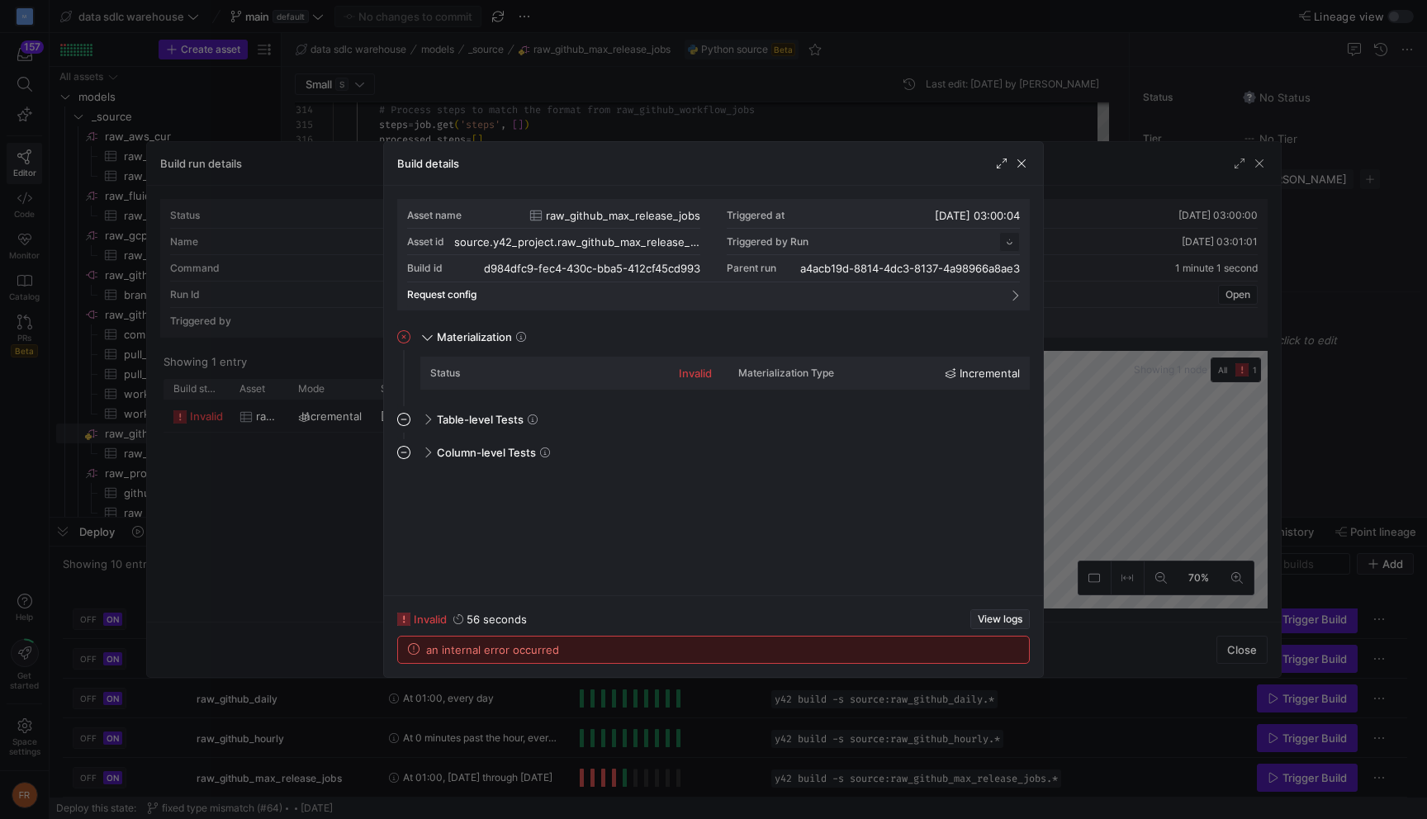
click at [982, 617] on span "View logs" at bounding box center [999, 619] width 45 height 12
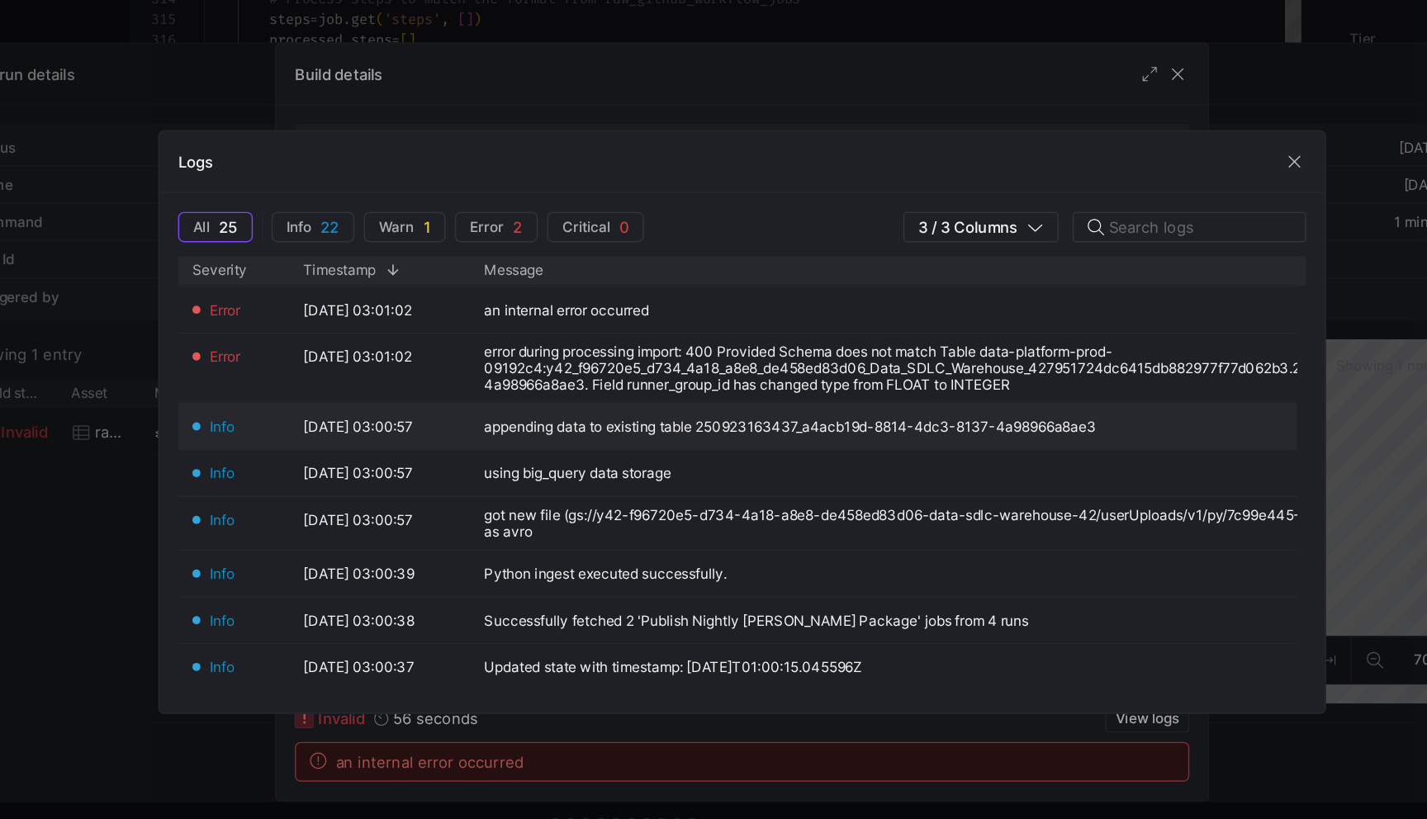
scroll to position [41, 0]
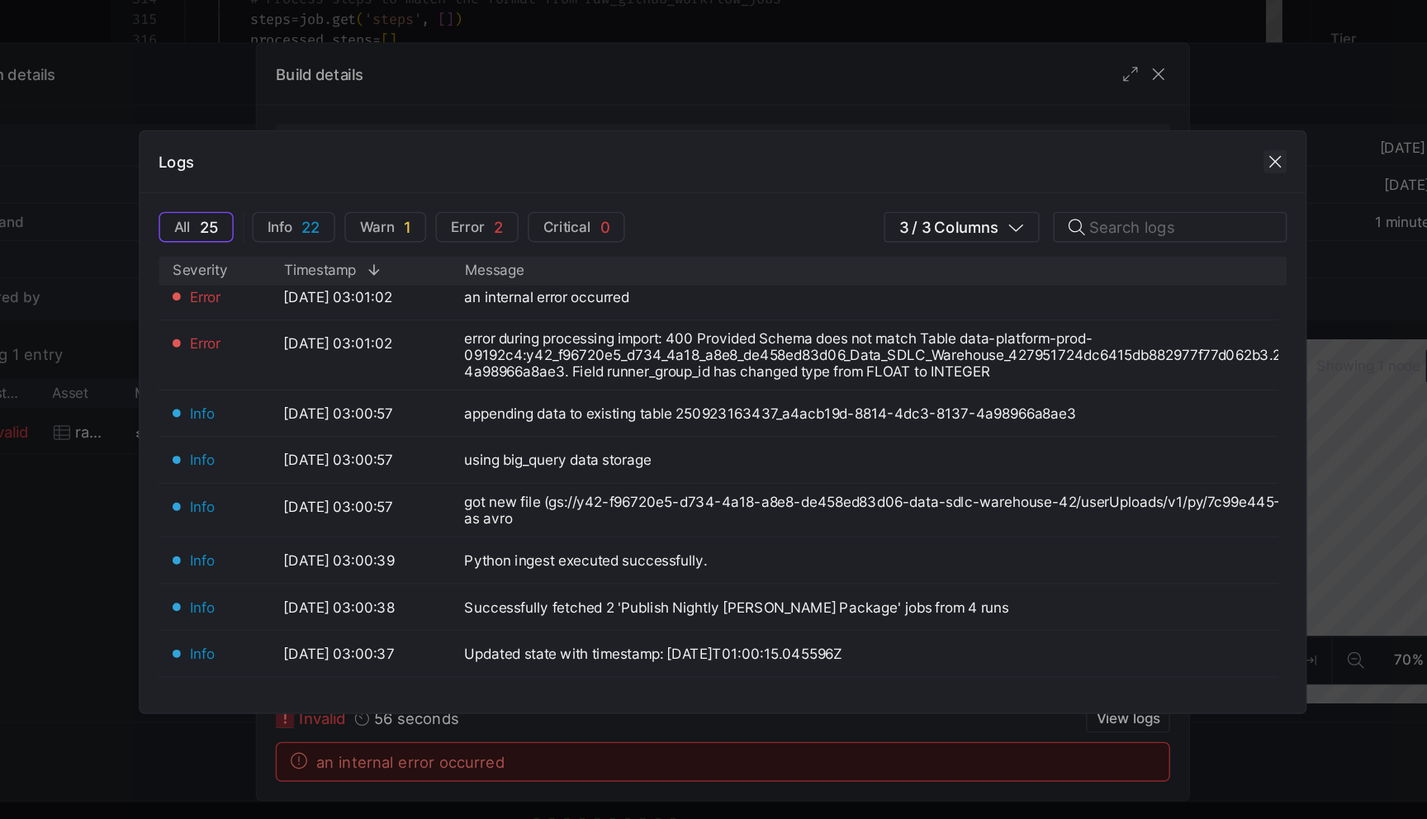
click at [1095, 227] on span "button" at bounding box center [1103, 225] width 17 height 17
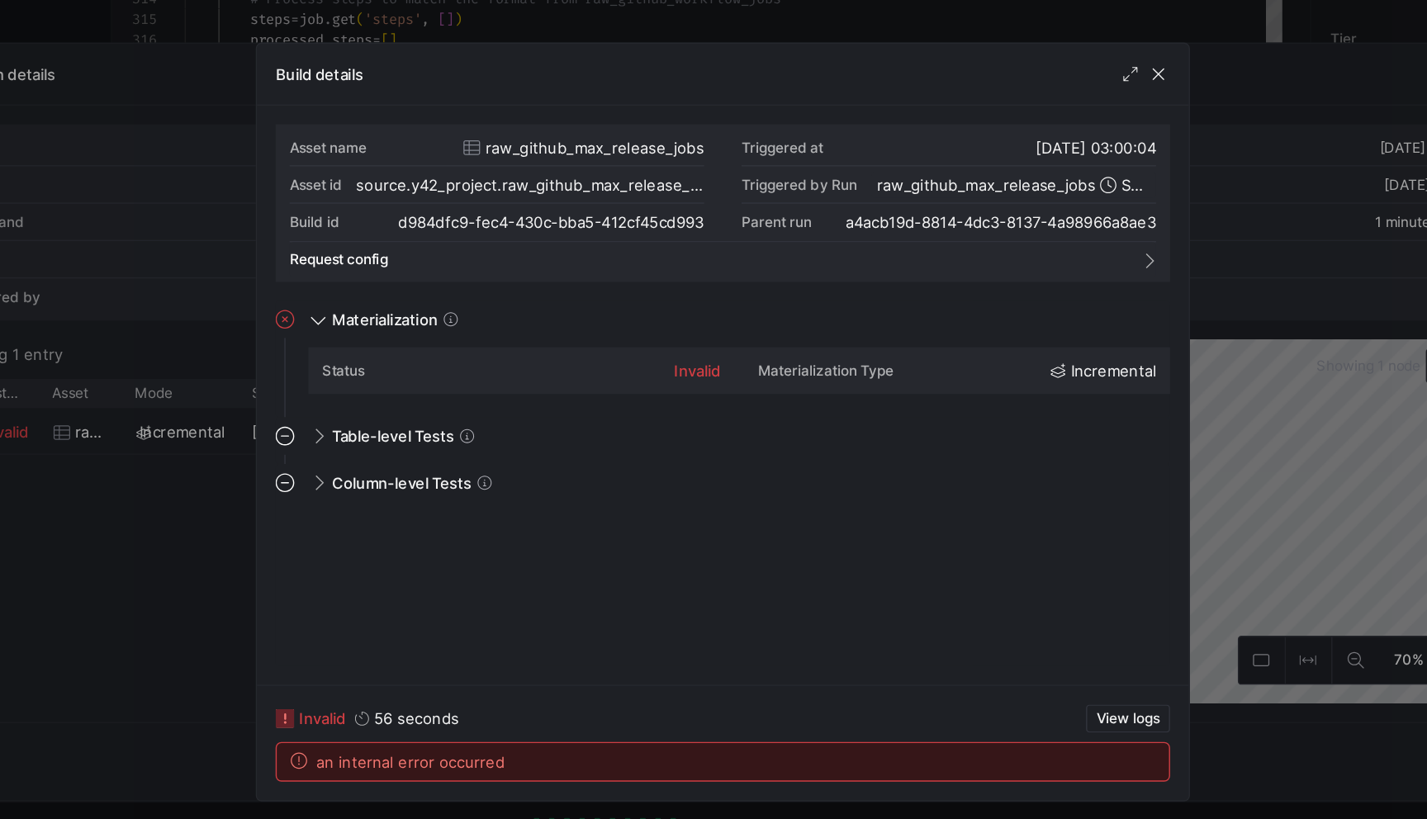
click at [1010, 155] on div at bounding box center [1011, 163] width 36 height 17
click at [1018, 159] on span "button" at bounding box center [1021, 163] width 17 height 17
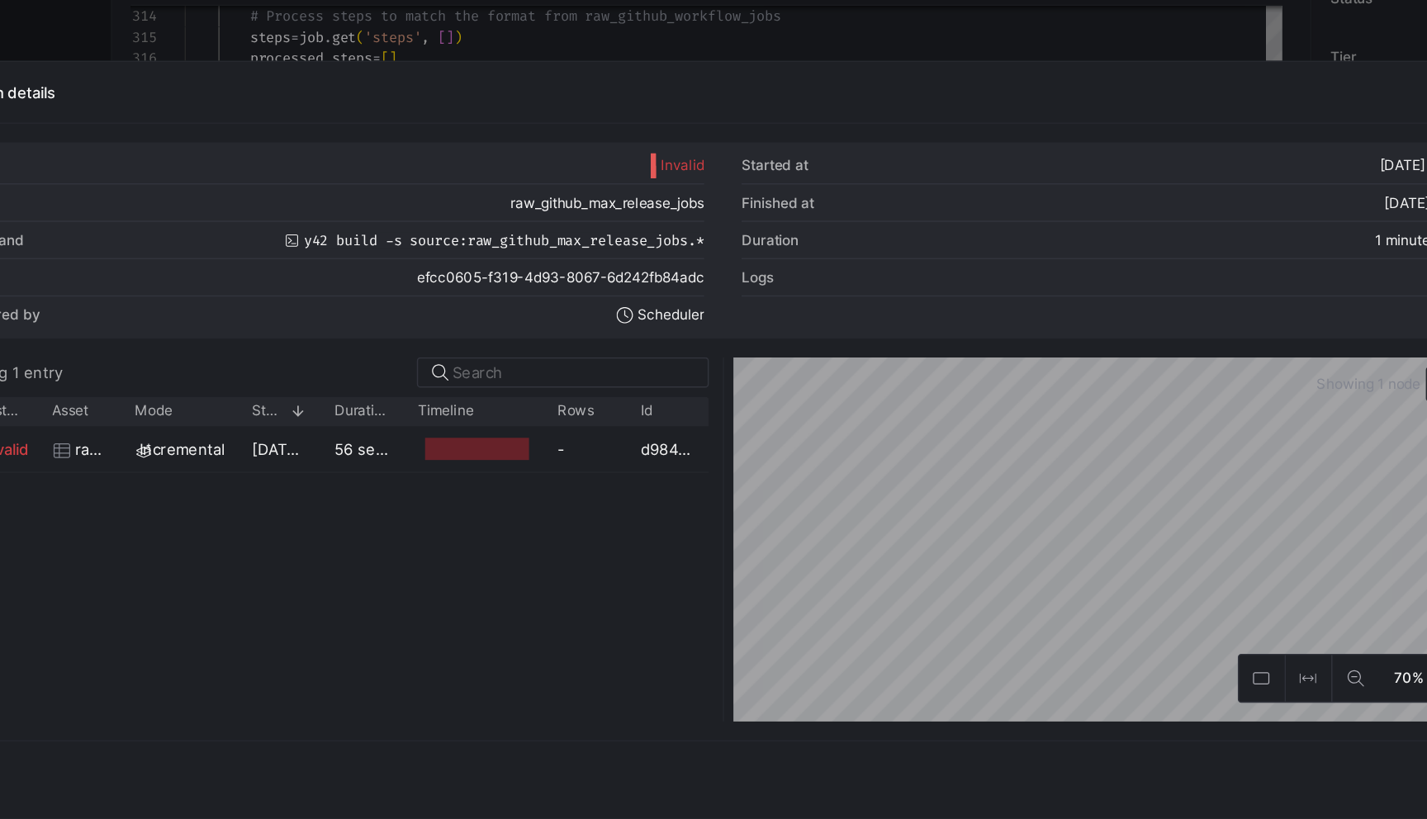
click at [972, 120] on div at bounding box center [713, 409] width 1427 height 819
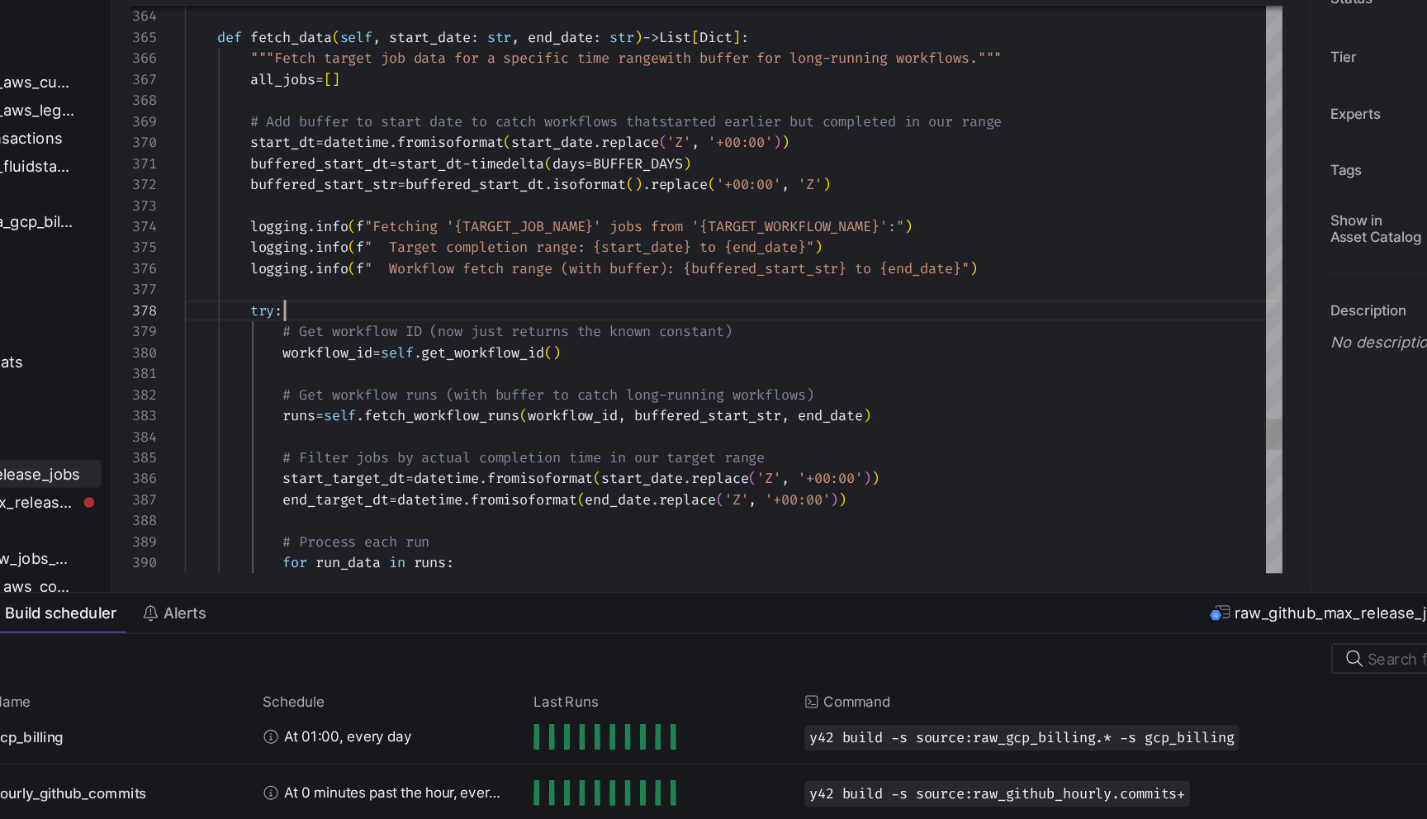
scroll to position [104, 71]
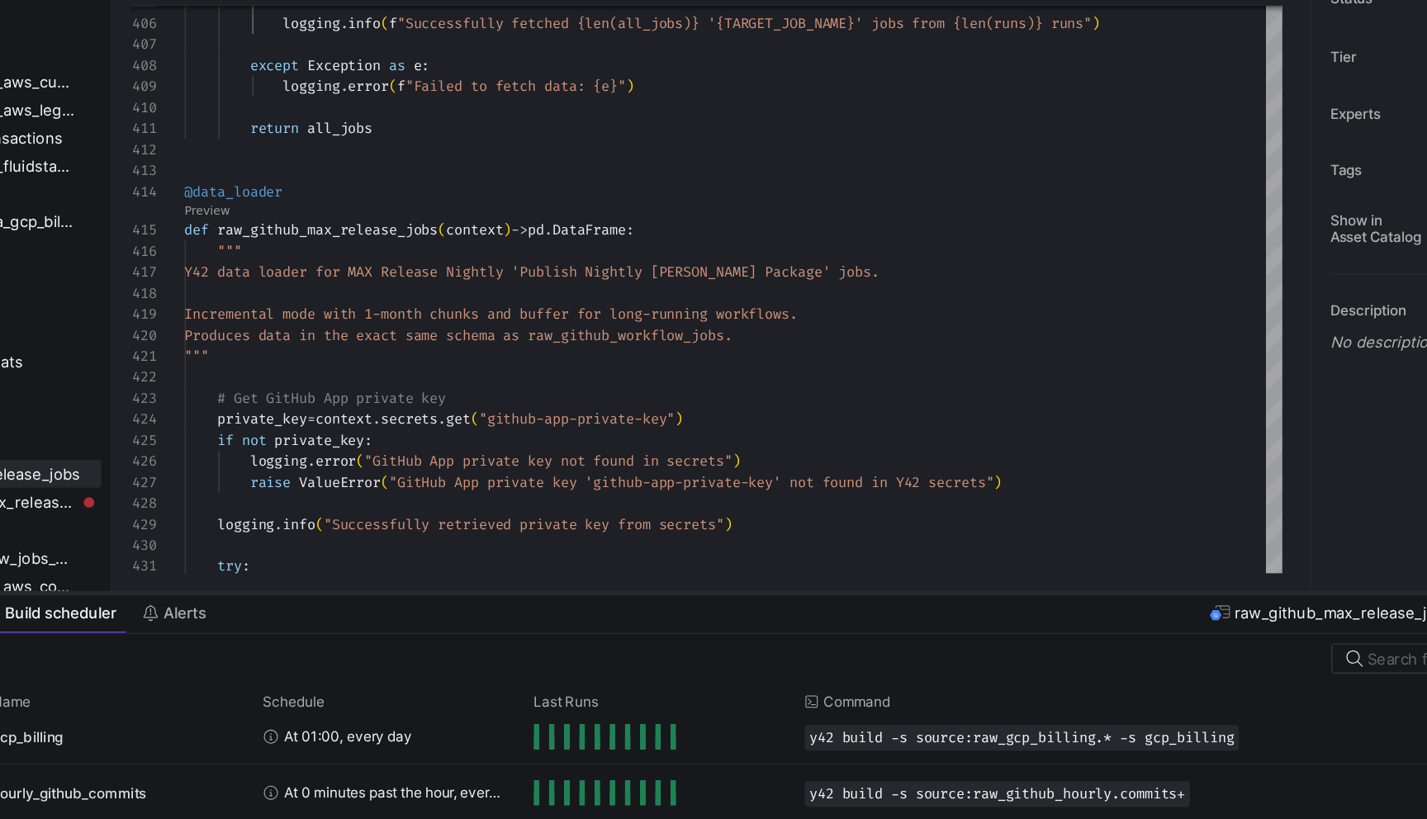
scroll to position [0, 0]
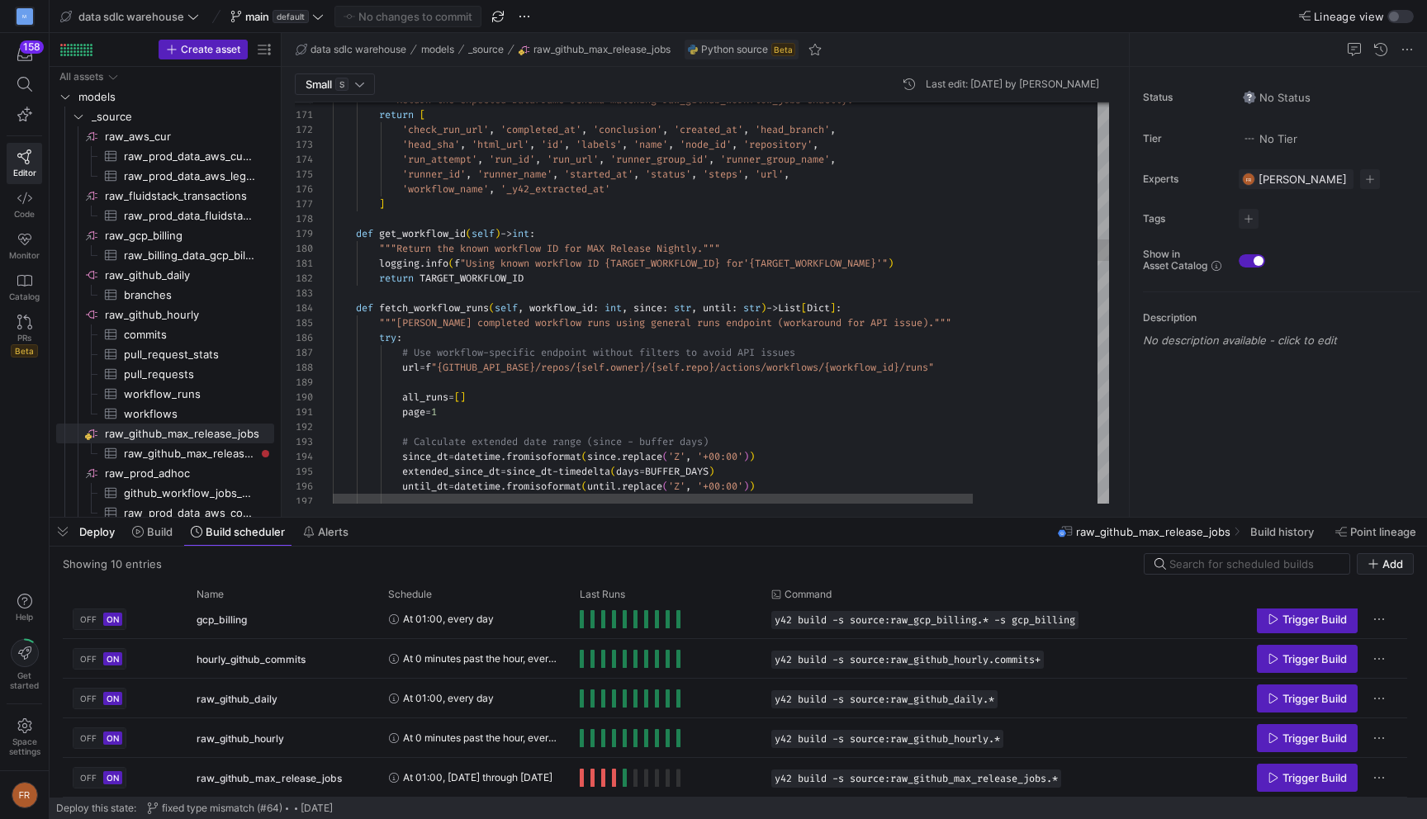
type textarea "[DOMAIN_NAME](f"Using known workflow ID {TARGET_WORKFLOW_ID} for '{TARGET_WORKF…"
type textarea "s"
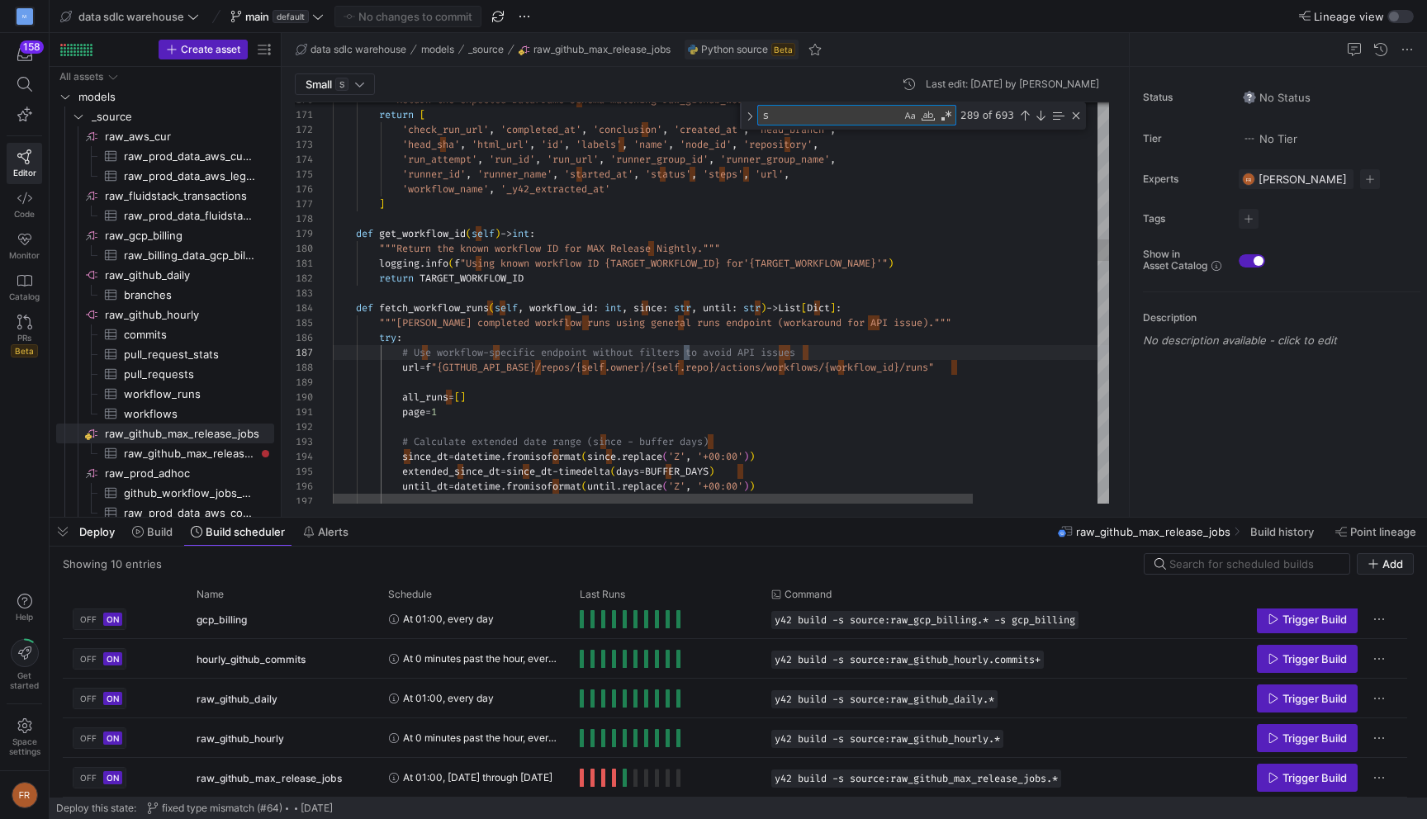
type textarea "'conclusion': step.get('conclusion'), 'number': step.get('number'), 'started_at…"
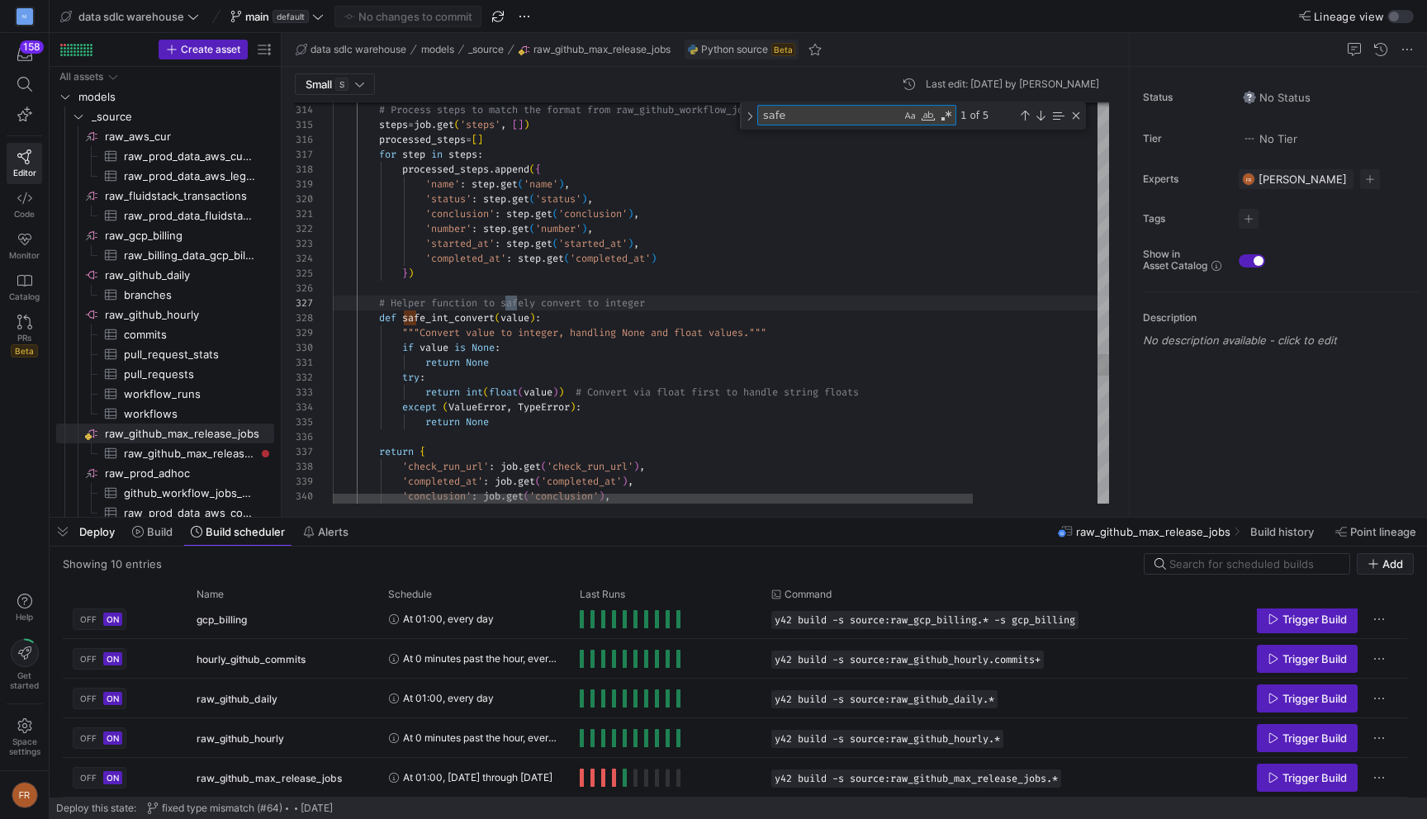
scroll to position [149, 196]
type textarea "safe"
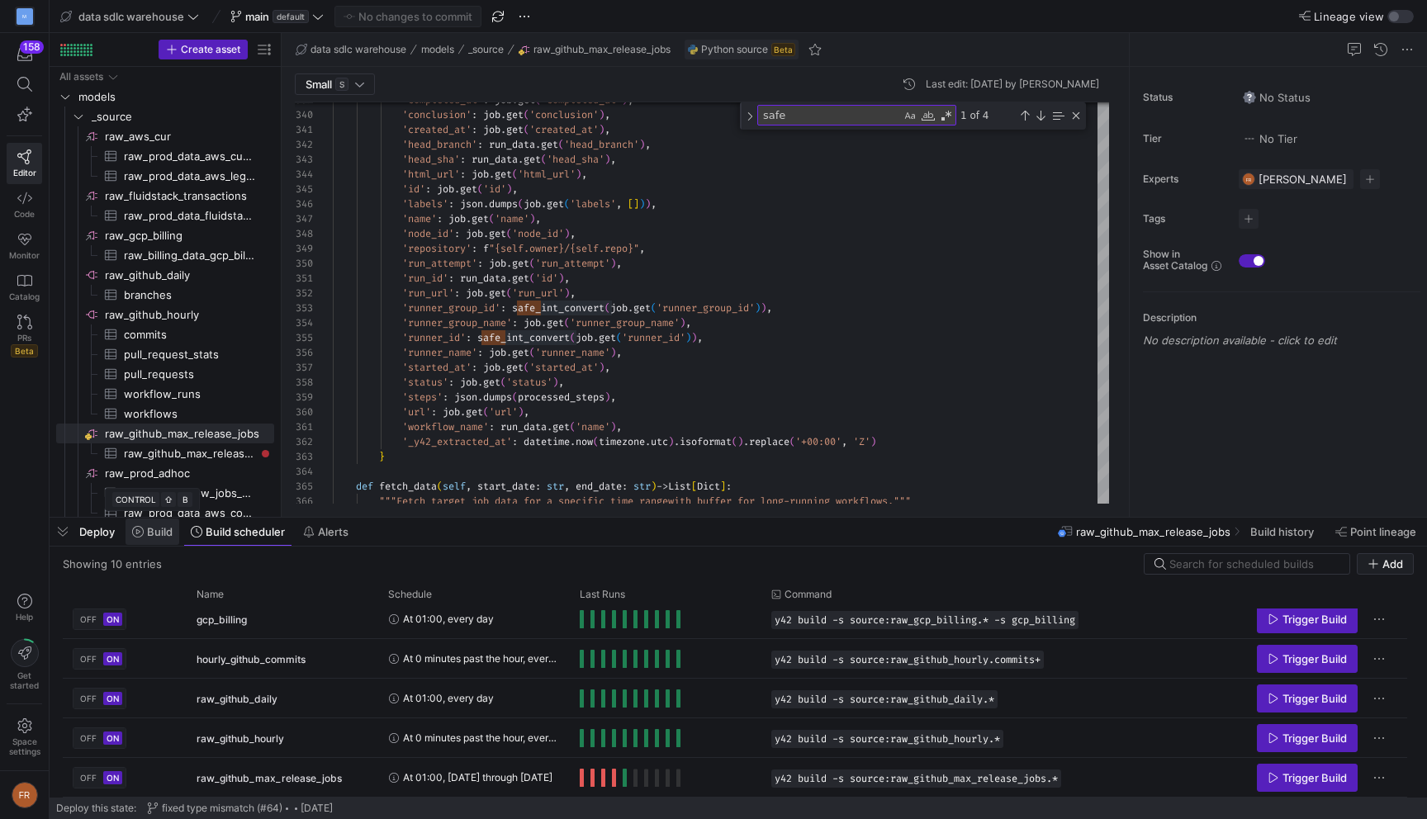
click at [139, 534] on icon at bounding box center [138, 532] width 12 height 12
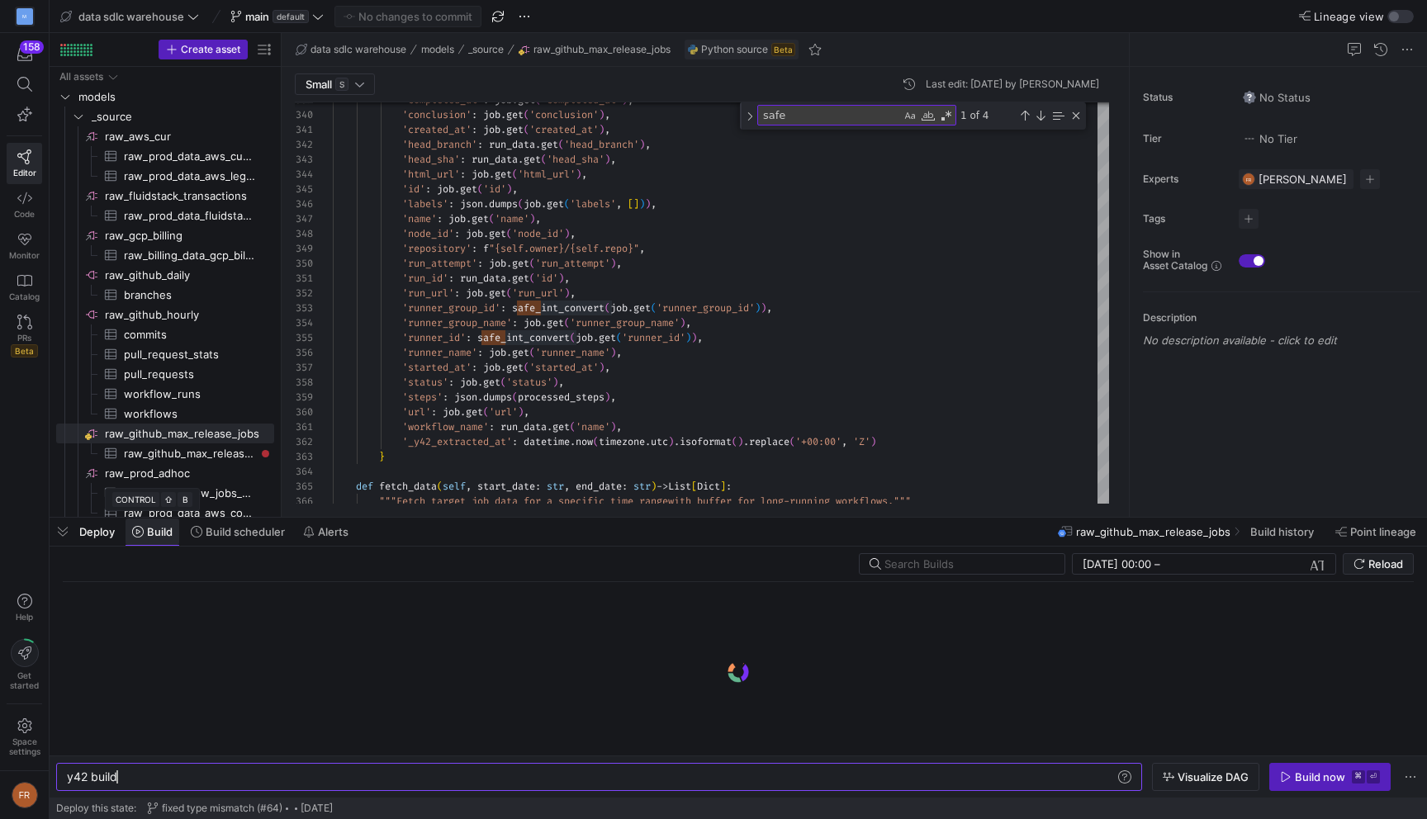
scroll to position [0, 50]
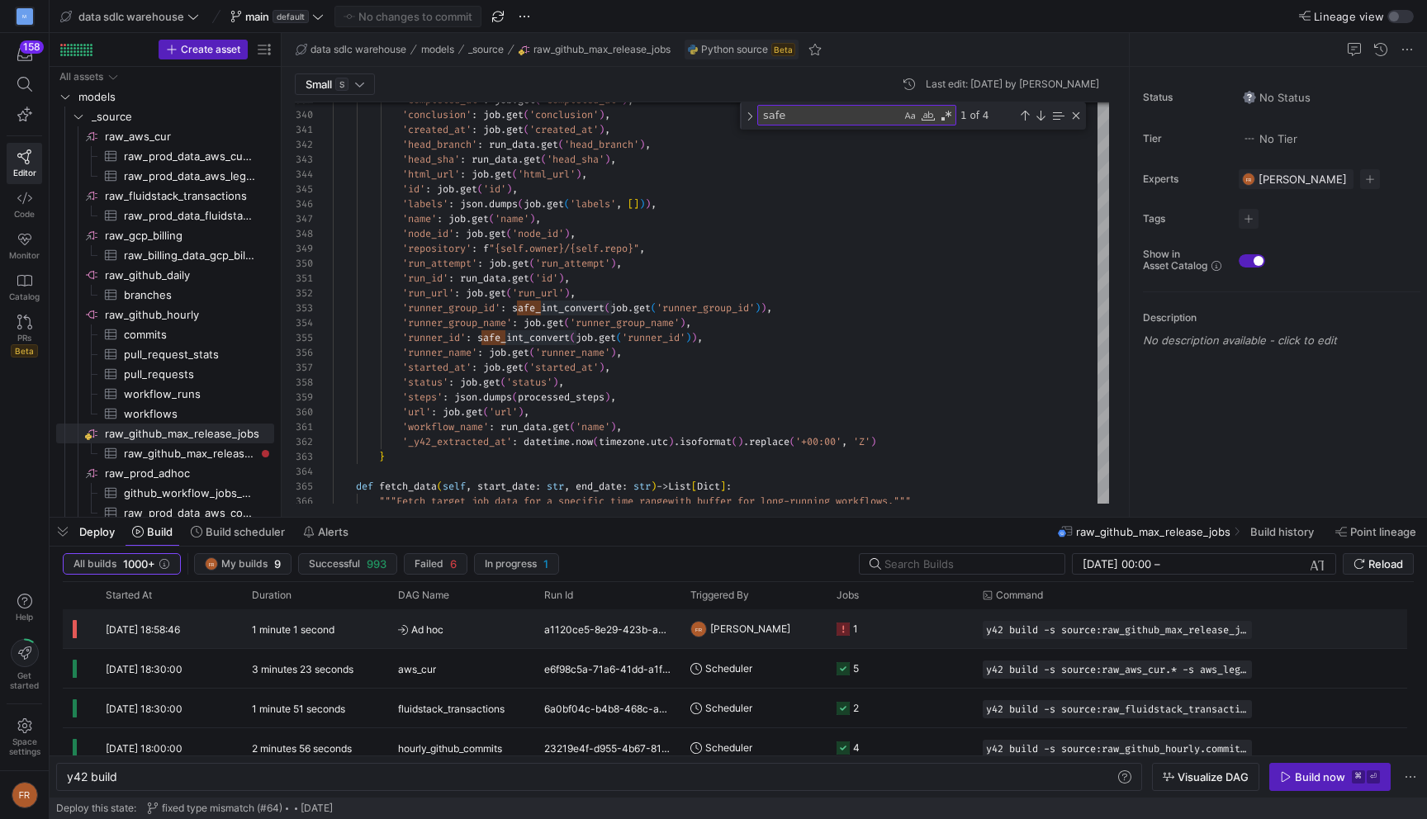
click at [258, 642] on div "1 minute 1 second" at bounding box center [315, 628] width 146 height 39
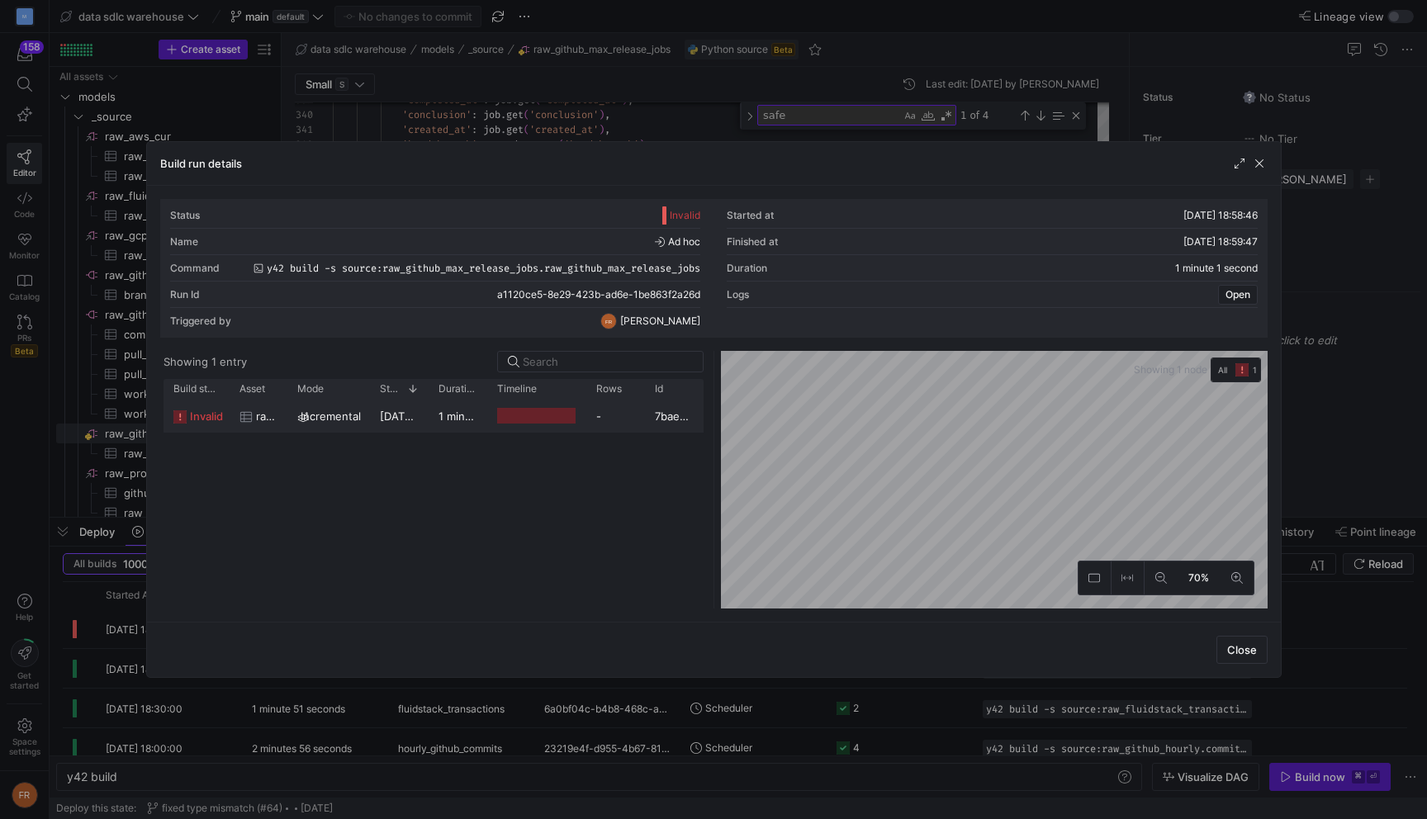
click at [392, 423] on div "[DATE] 18:58:46" at bounding box center [399, 416] width 59 height 32
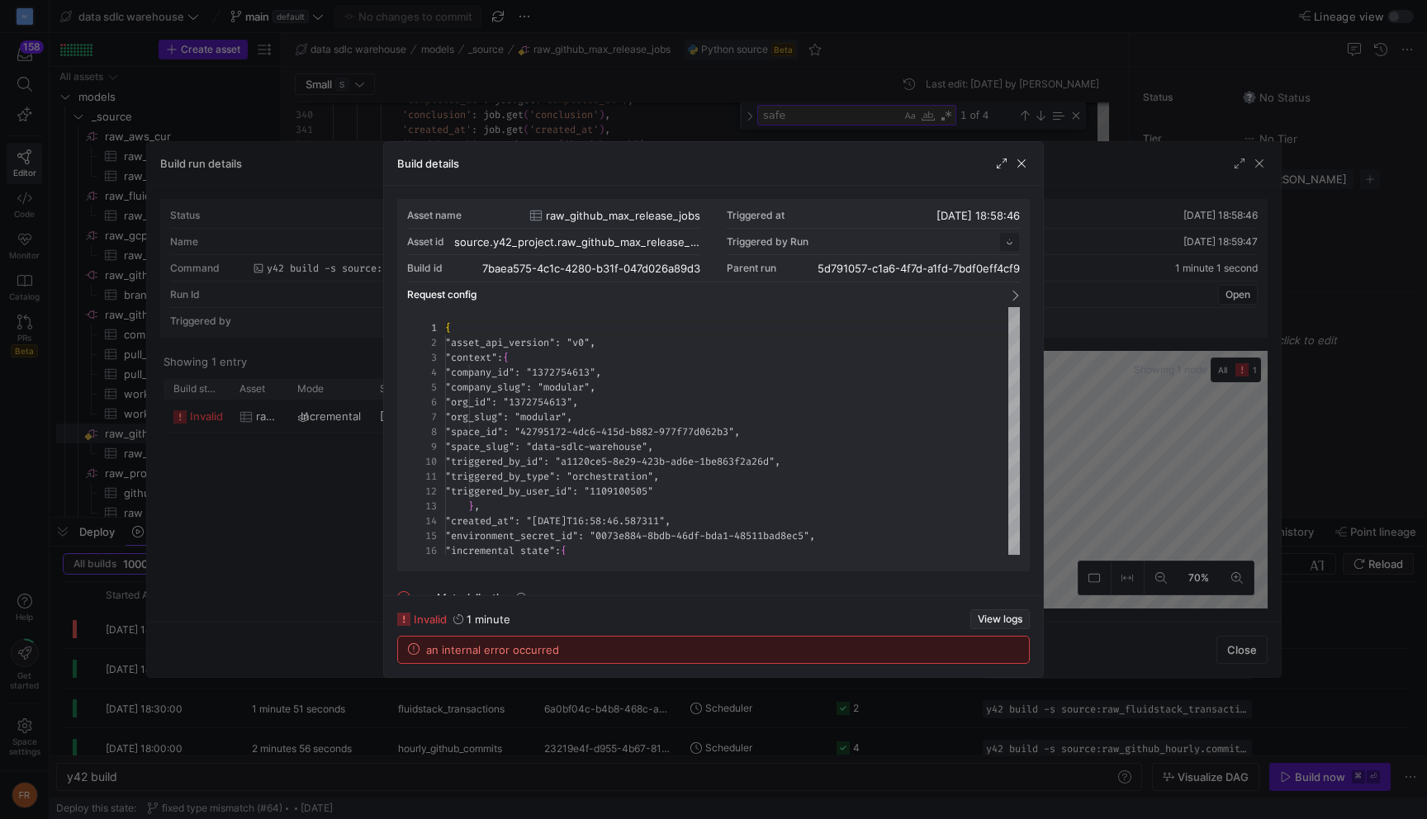
scroll to position [149, 0]
click at [1003, 627] on span "button" at bounding box center [1000, 619] width 58 height 18
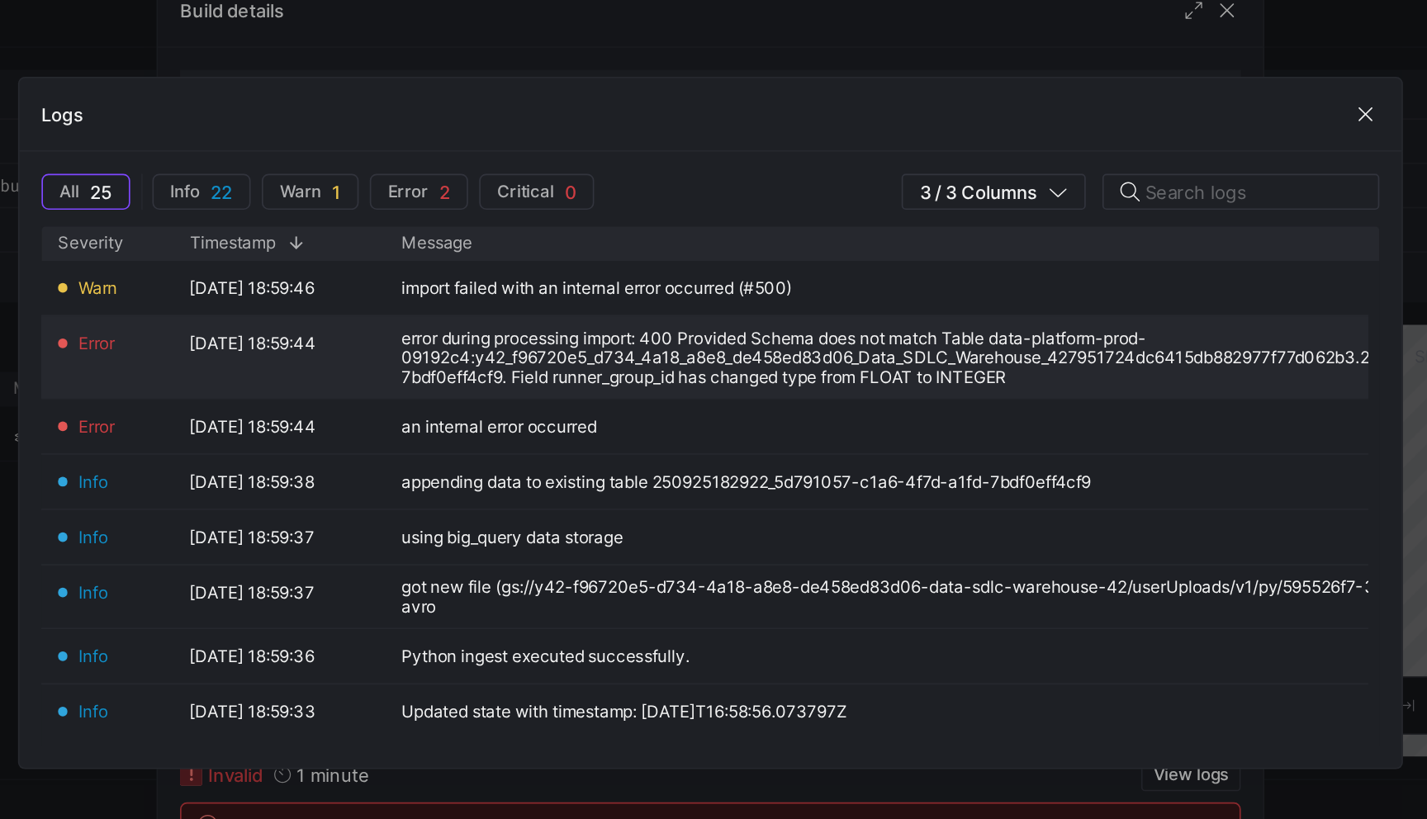
click at [759, 386] on div "error during processing import: 400 Provided Schema does not match Table data-p…" at bounding box center [923, 370] width 788 height 35
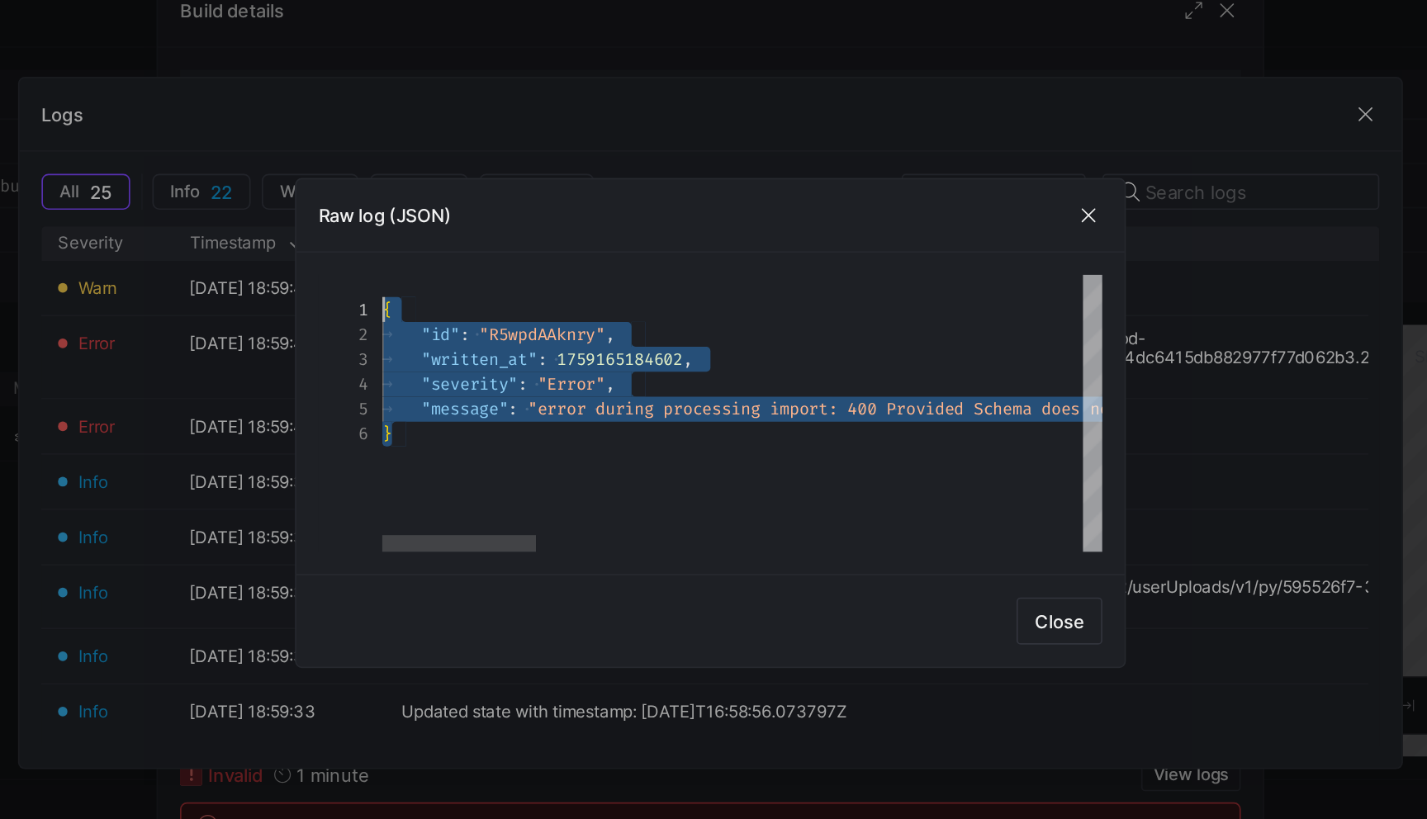
scroll to position [0, 0]
drag, startPoint x: 535, startPoint y: 412, endPoint x: 517, endPoint y: 334, distance: 79.7
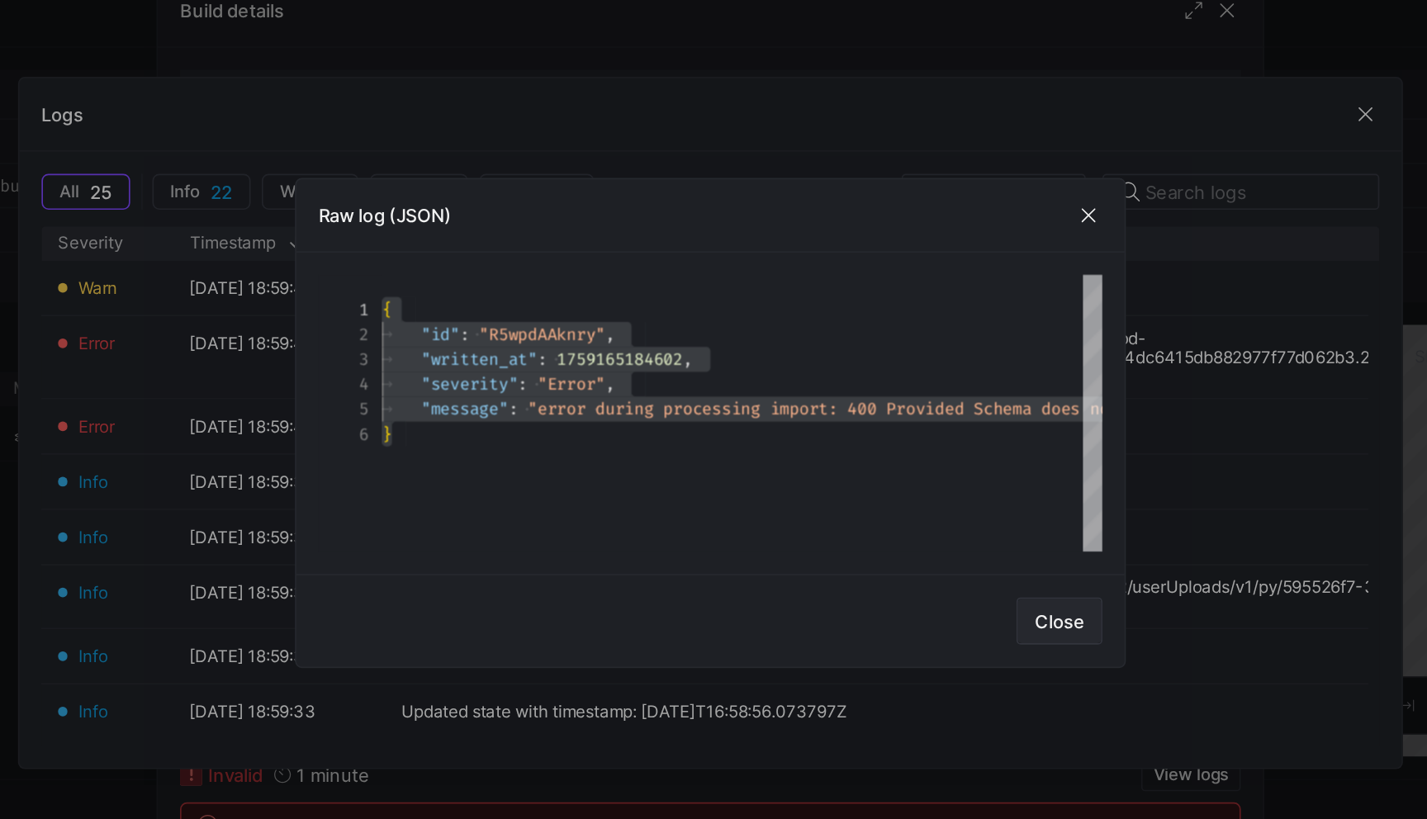
click at [905, 523] on span "button" at bounding box center [922, 527] width 50 height 26
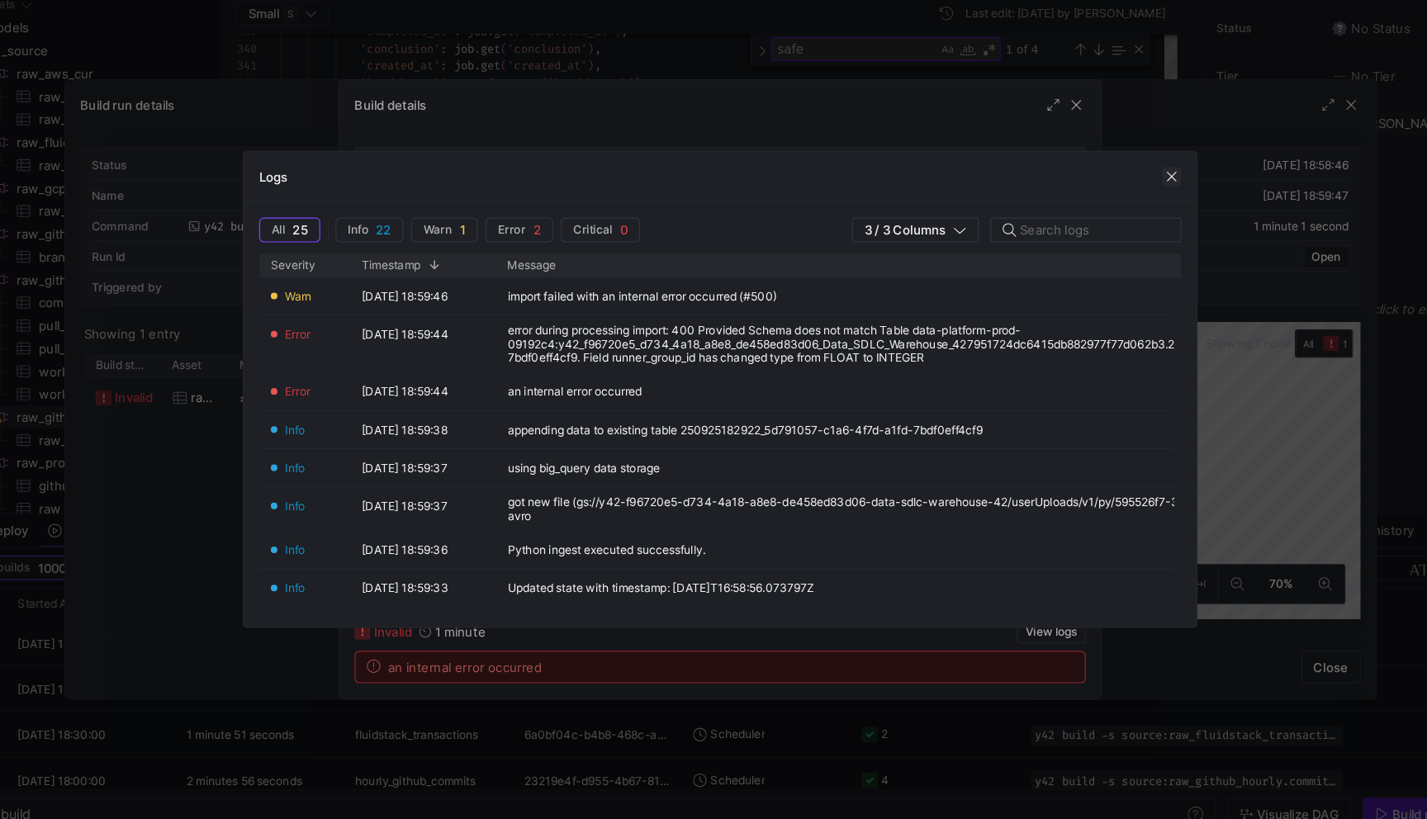
click at [1102, 221] on span "button" at bounding box center [1103, 225] width 17 height 17
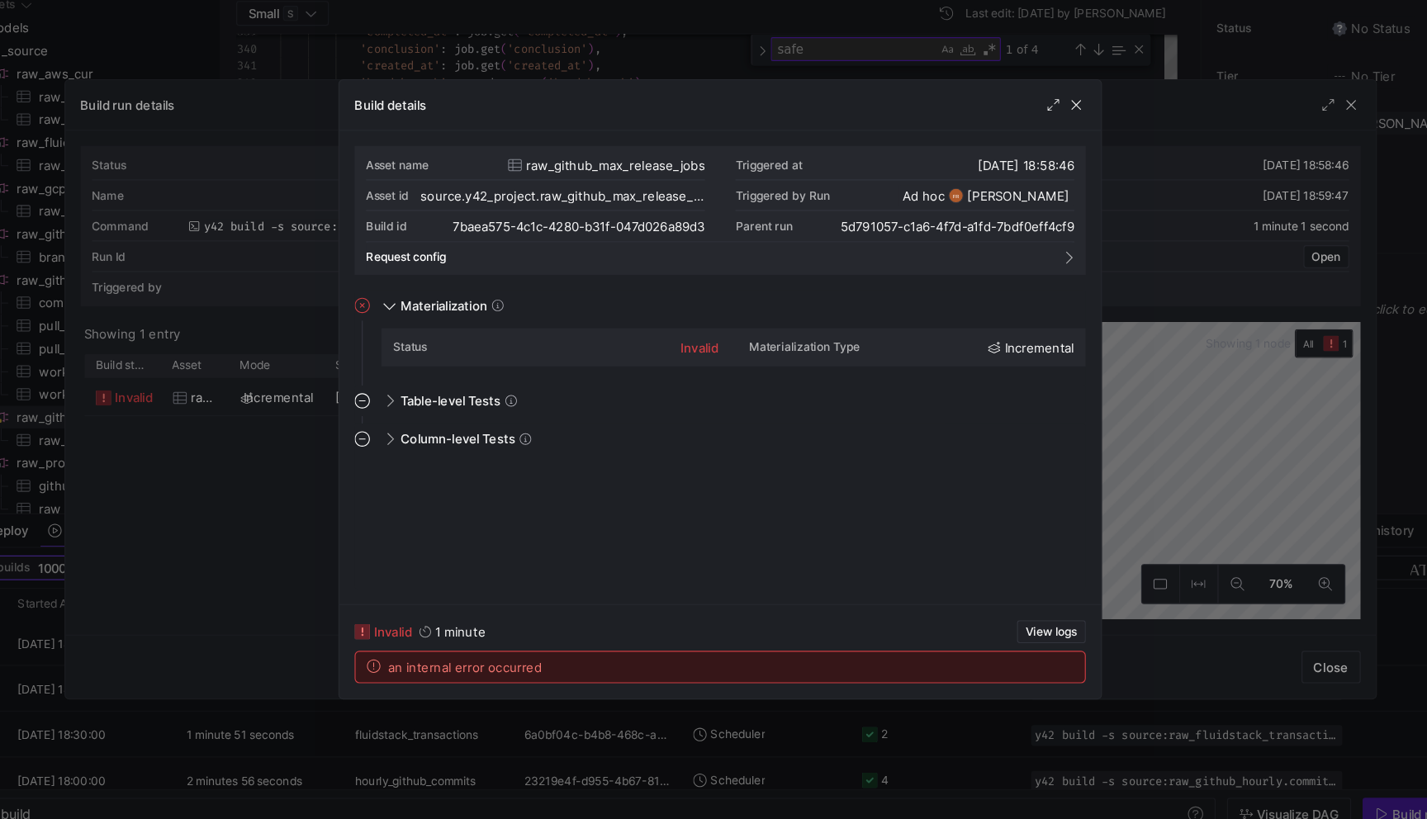
click at [1019, 153] on div "Build details" at bounding box center [713, 164] width 659 height 44
click at [1020, 159] on span "button" at bounding box center [1021, 163] width 17 height 17
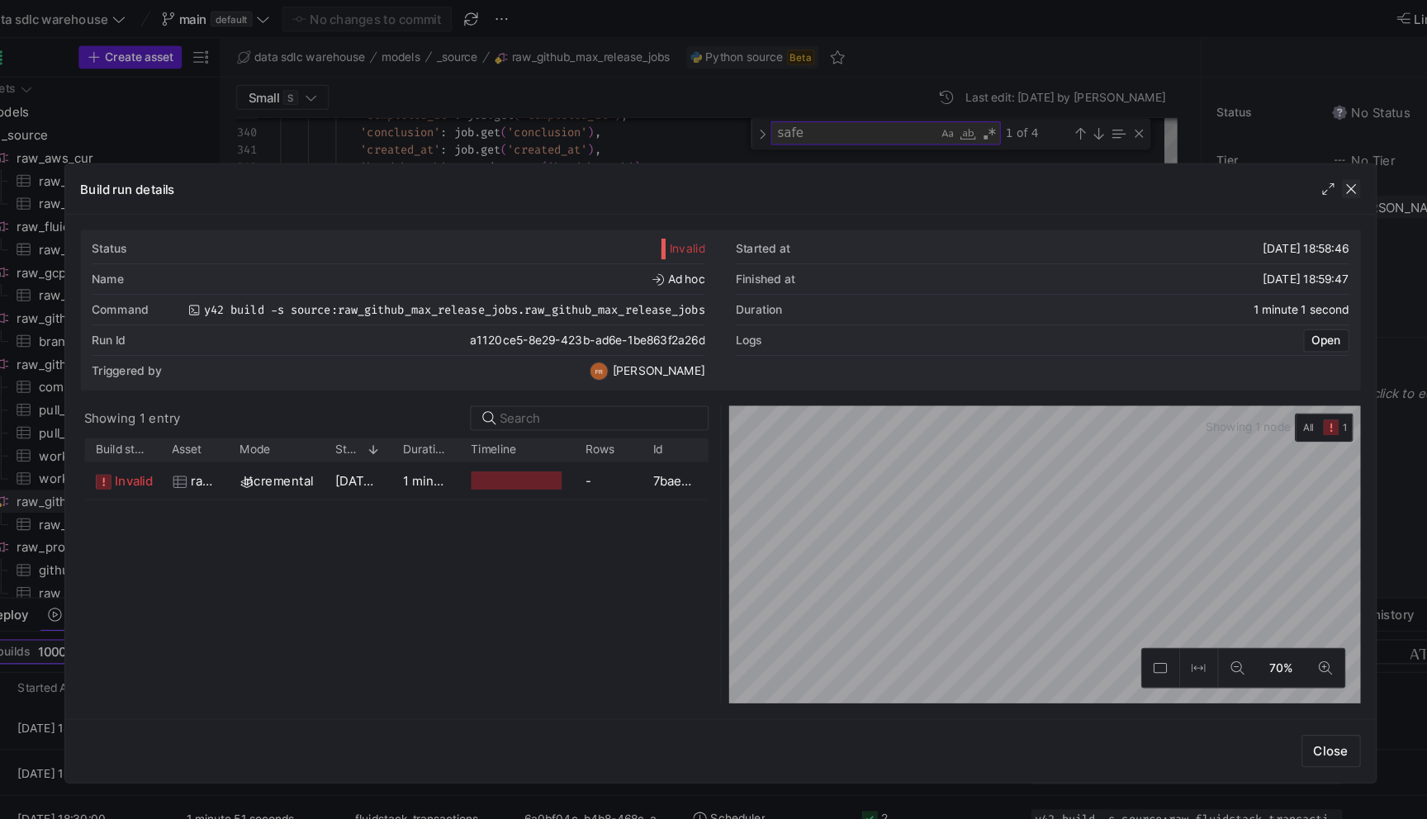
click at [1256, 158] on span "button" at bounding box center [1259, 163] width 17 height 17
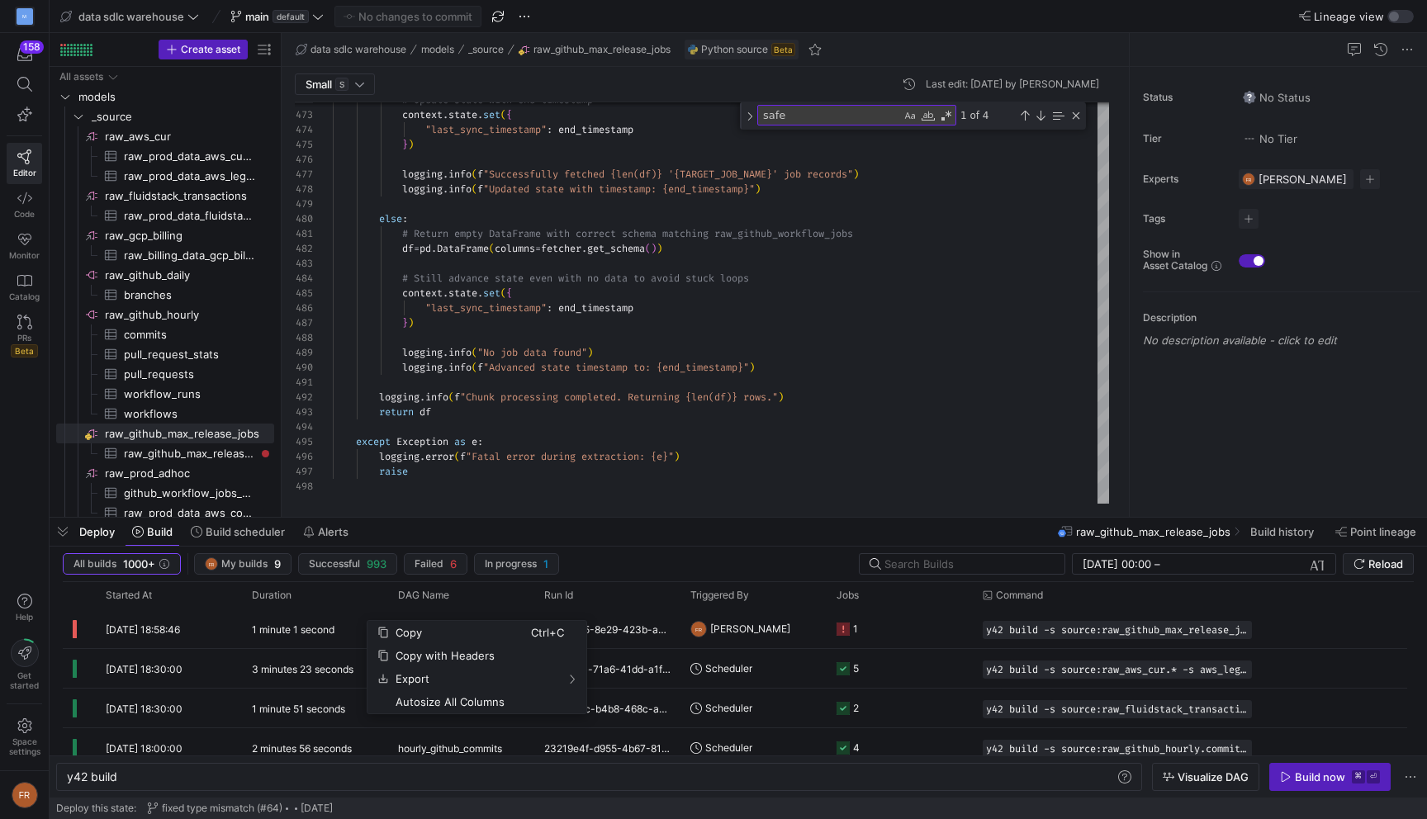
click at [626, 549] on y42-orchestration-build "All builds 1000+ FR My builds 9 Successful 993 Failed 6 In progress 1 [DATE] 00…" at bounding box center [738, 671] width 1377 height 251
click at [237, 567] on span "My builds" at bounding box center [244, 564] width 46 height 12
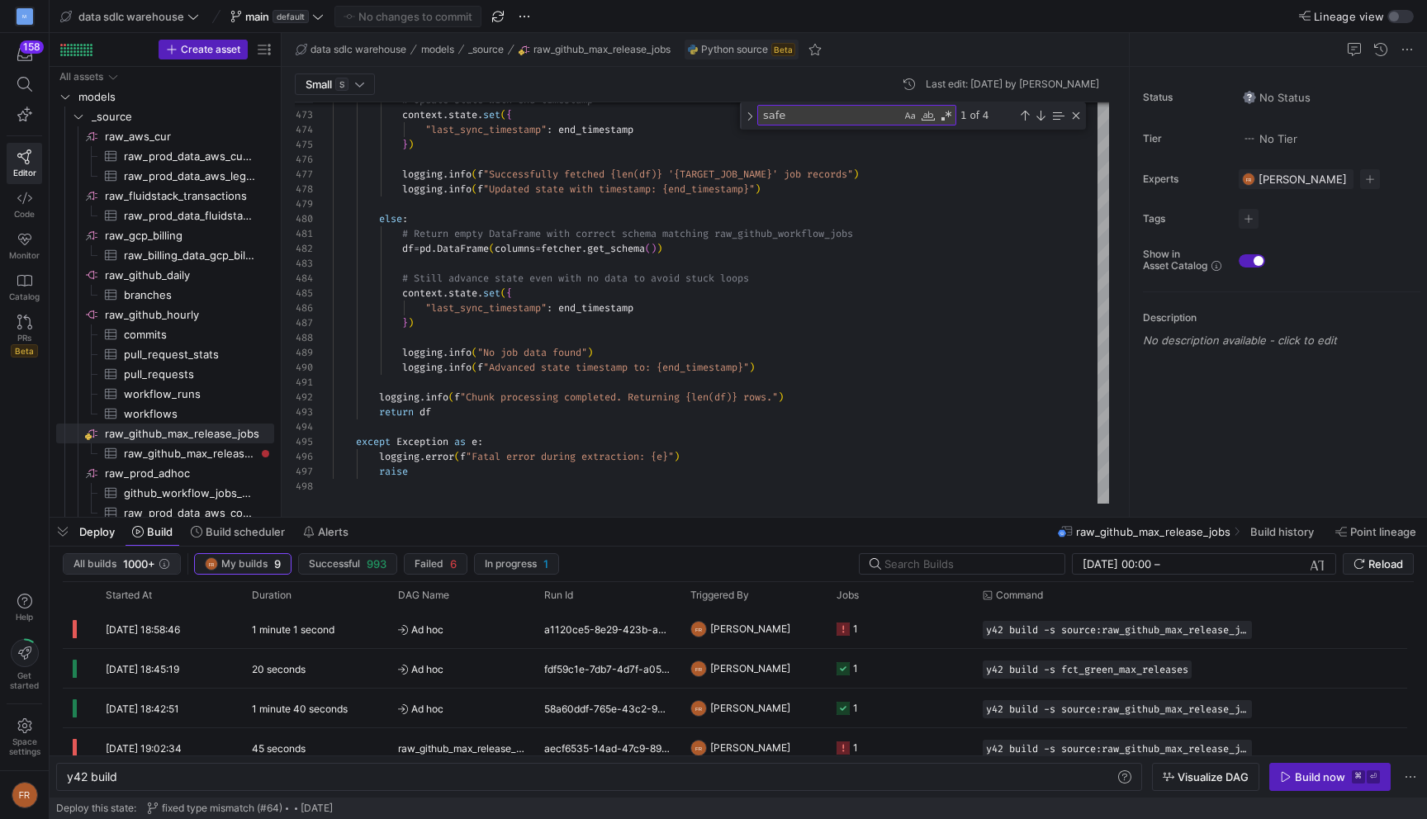
click at [96, 563] on span "All builds" at bounding box center [94, 564] width 43 height 12
click at [250, 536] on span "Build scheduler" at bounding box center [245, 531] width 79 height 13
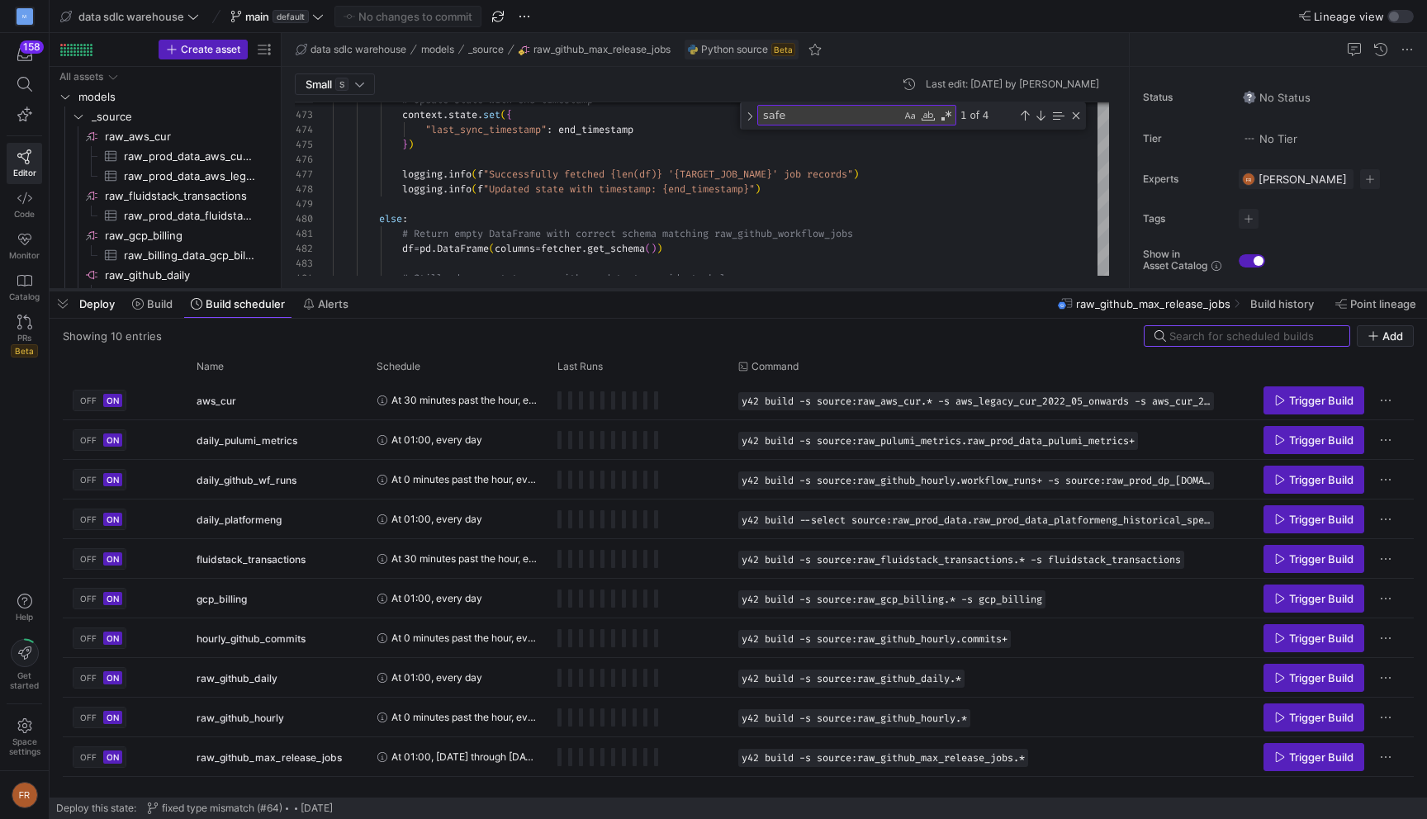
drag, startPoint x: 472, startPoint y: 519, endPoint x: 536, endPoint y: 288, distance: 239.7
click at [536, 290] on div at bounding box center [738, 289] width 1377 height 7
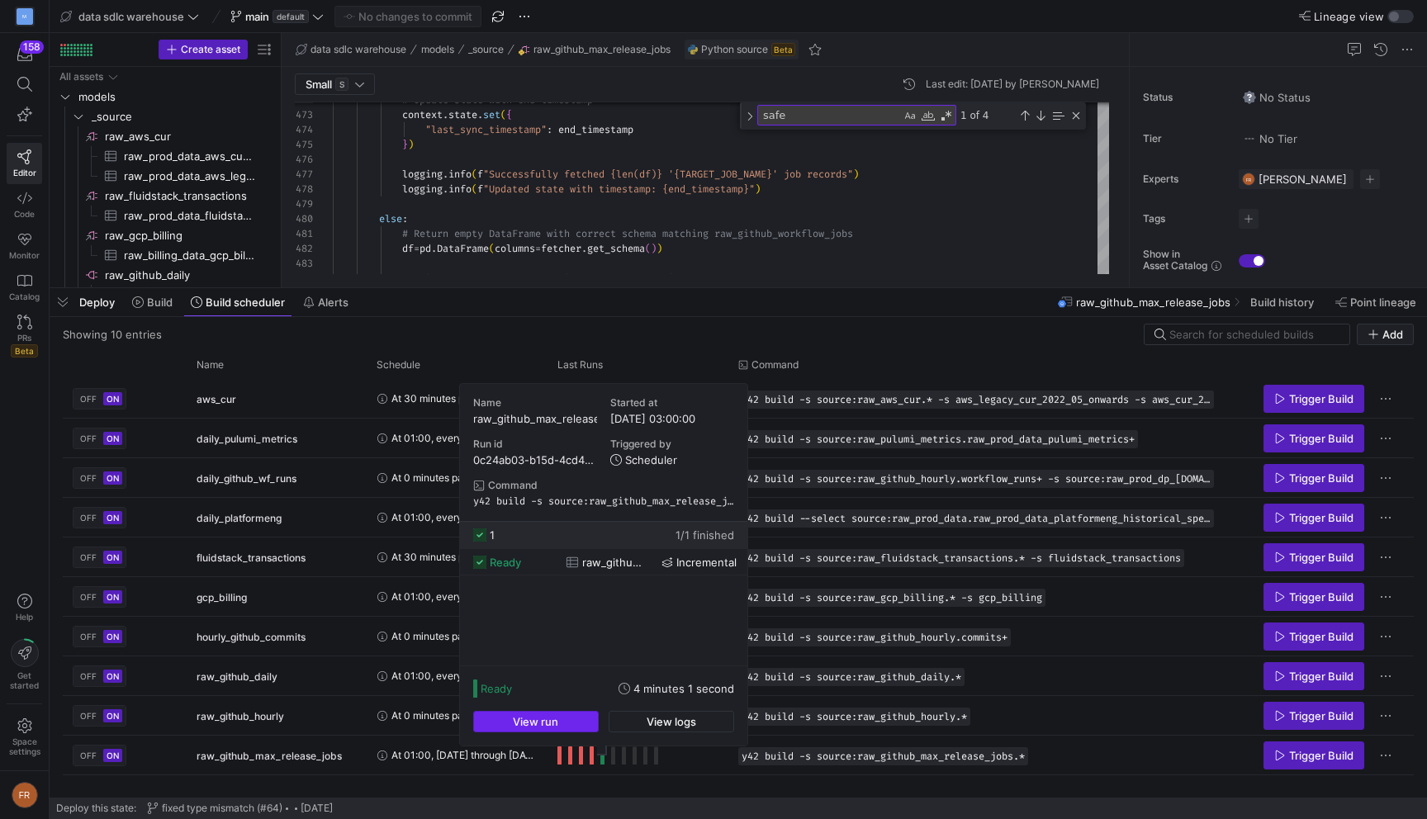
click at [581, 720] on span "button" at bounding box center [536, 722] width 124 height 20
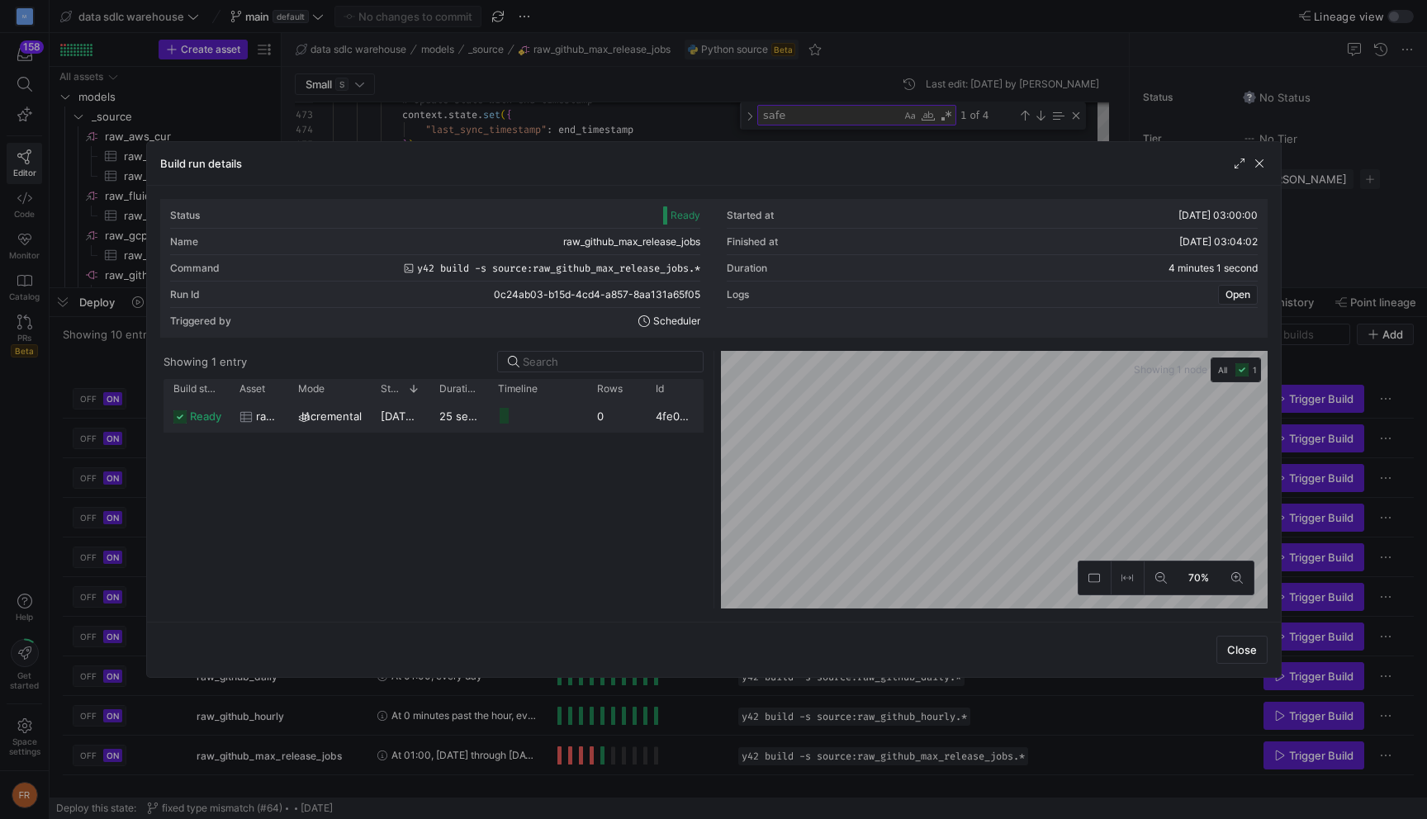
click at [367, 420] on div "Incremental" at bounding box center [329, 416] width 83 height 32
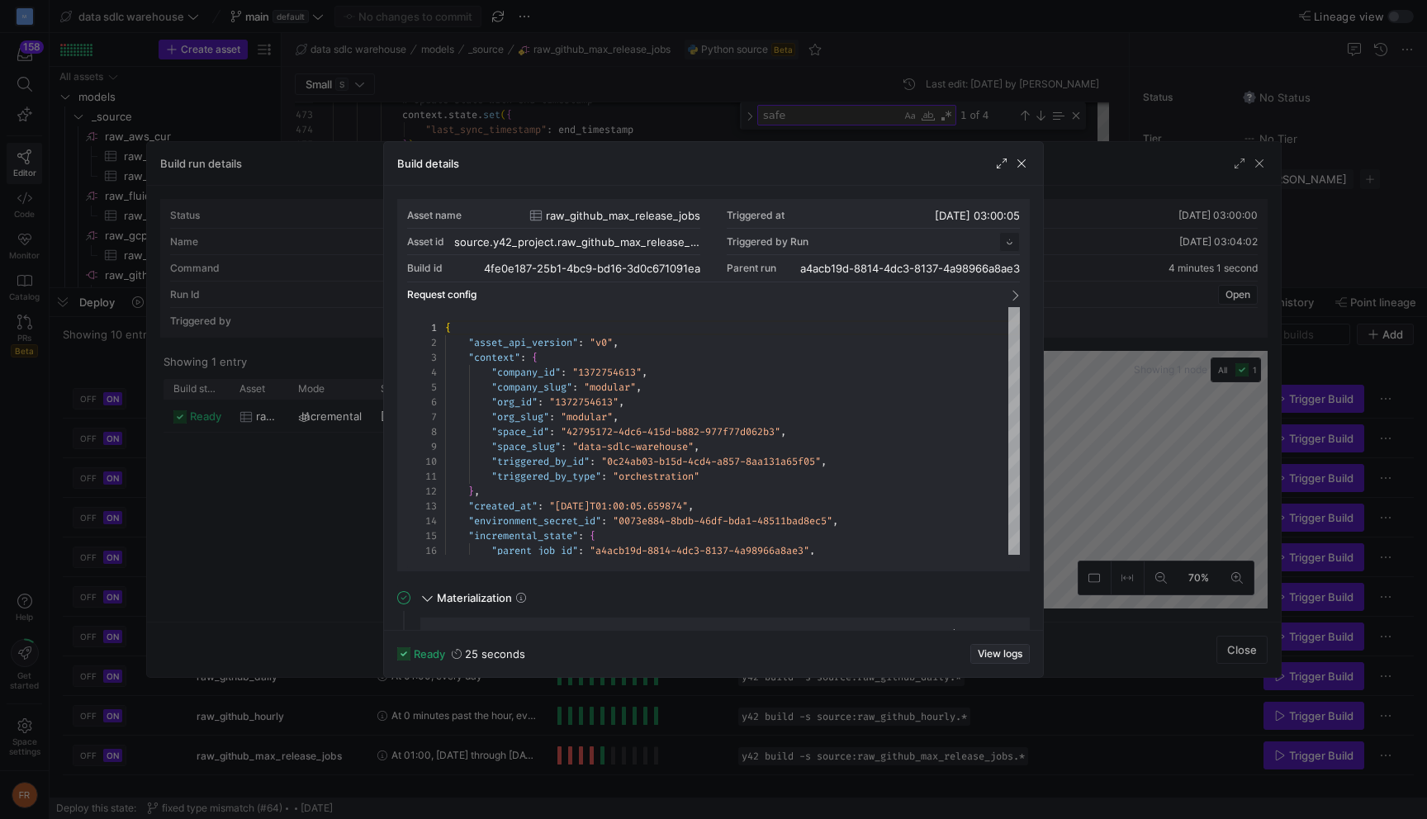
click at [1006, 654] on span "View logs" at bounding box center [999, 654] width 45 height 12
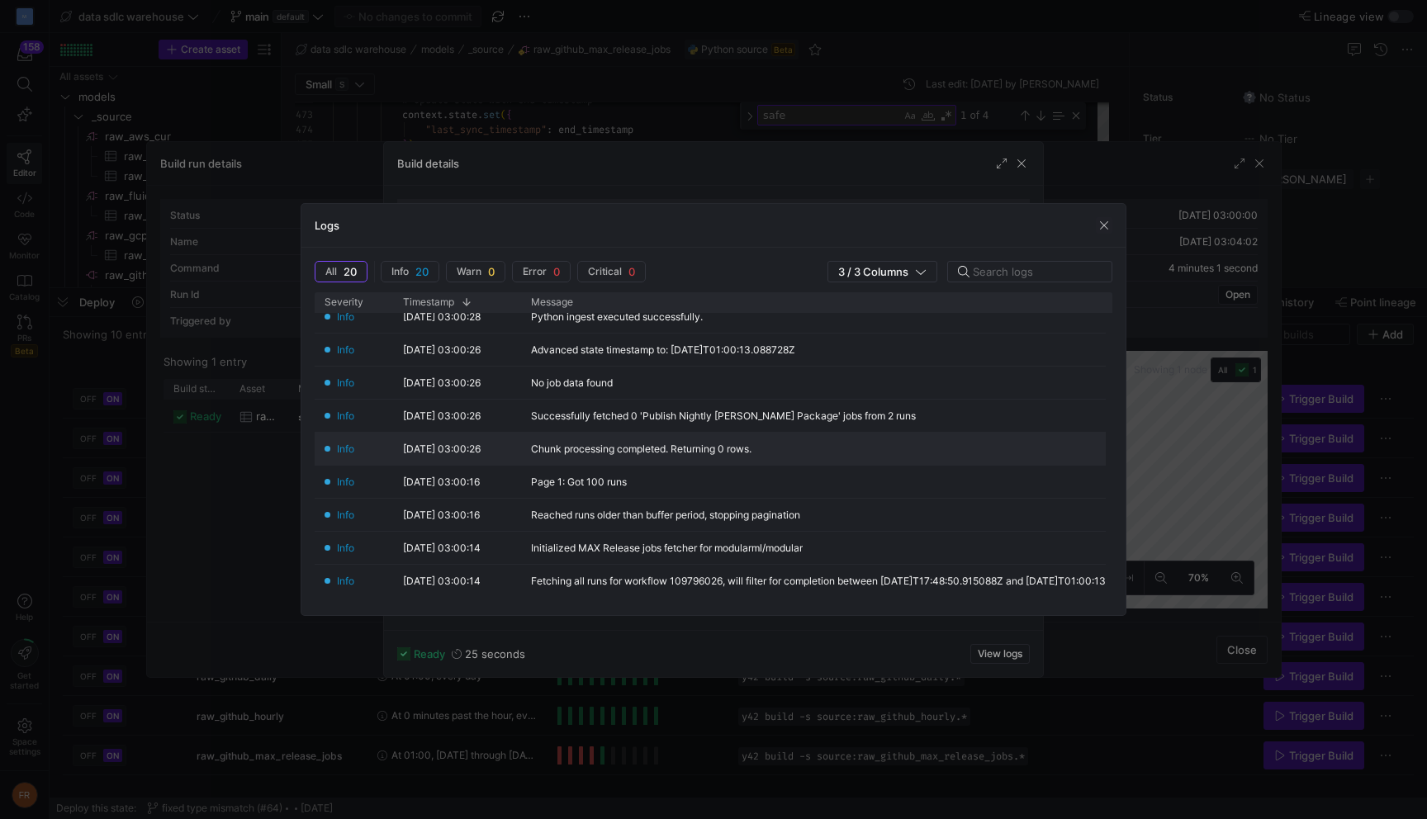
scroll to position [23, 0]
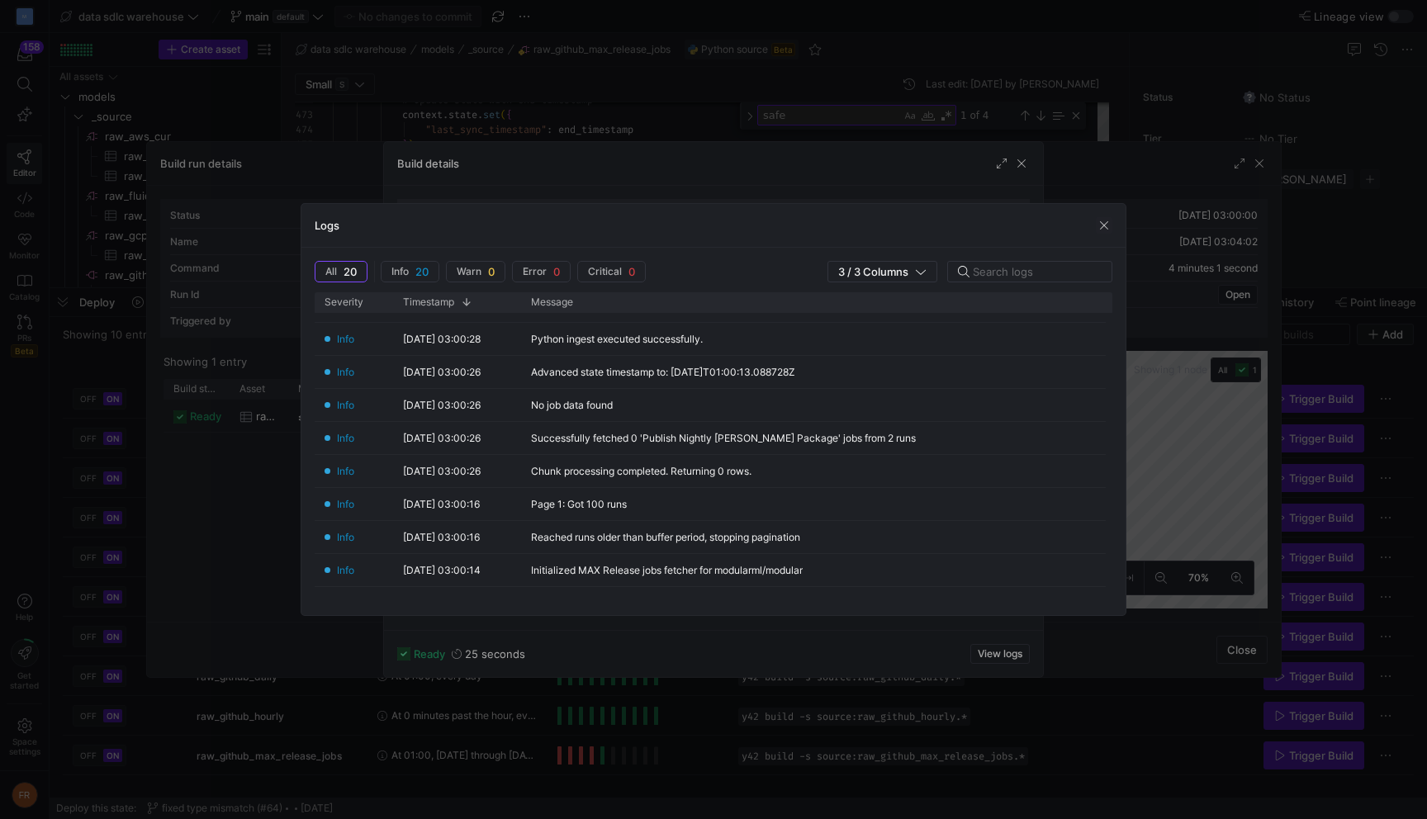
click at [845, 56] on div at bounding box center [713, 409] width 1427 height 819
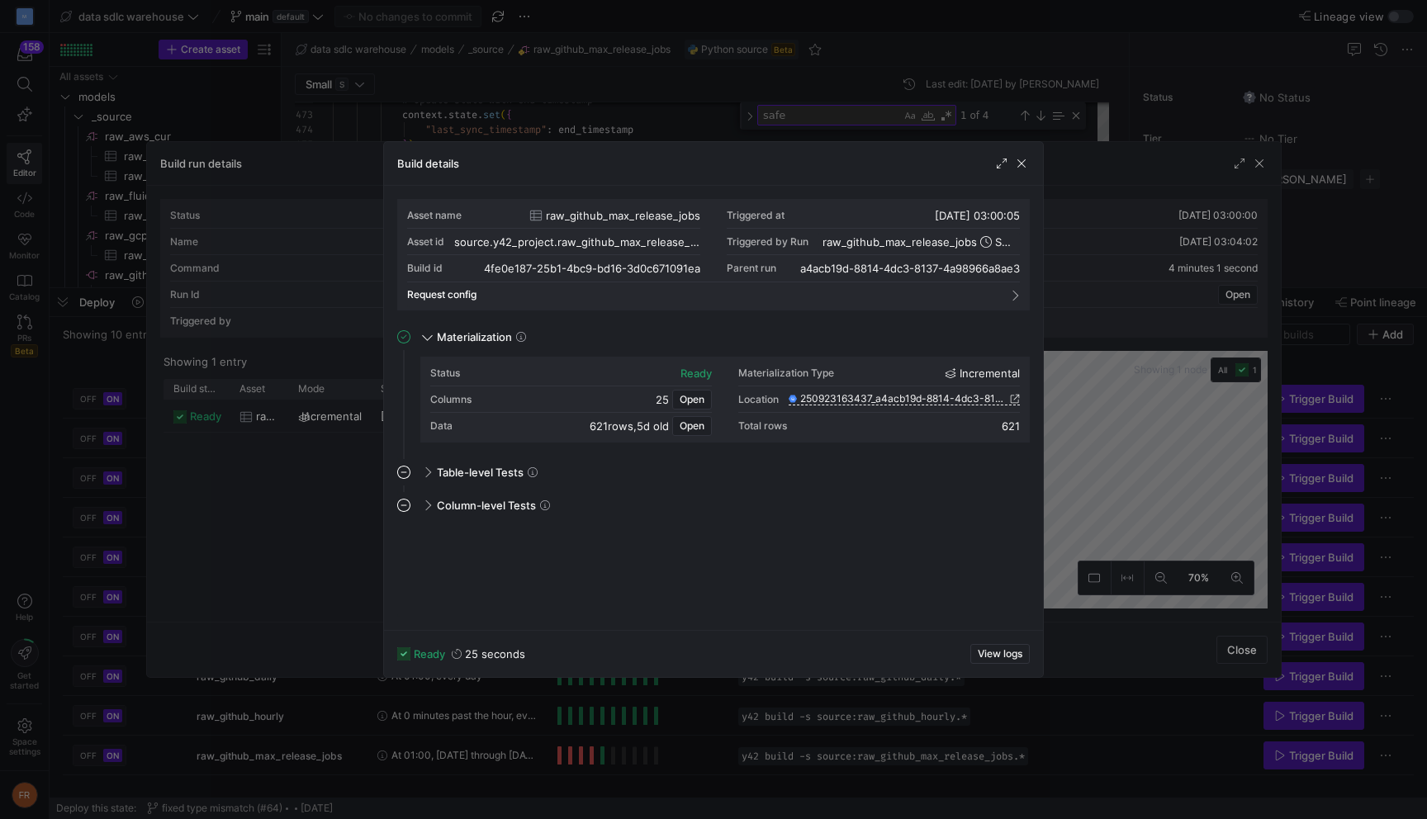
click at [832, 83] on div at bounding box center [713, 409] width 1427 height 819
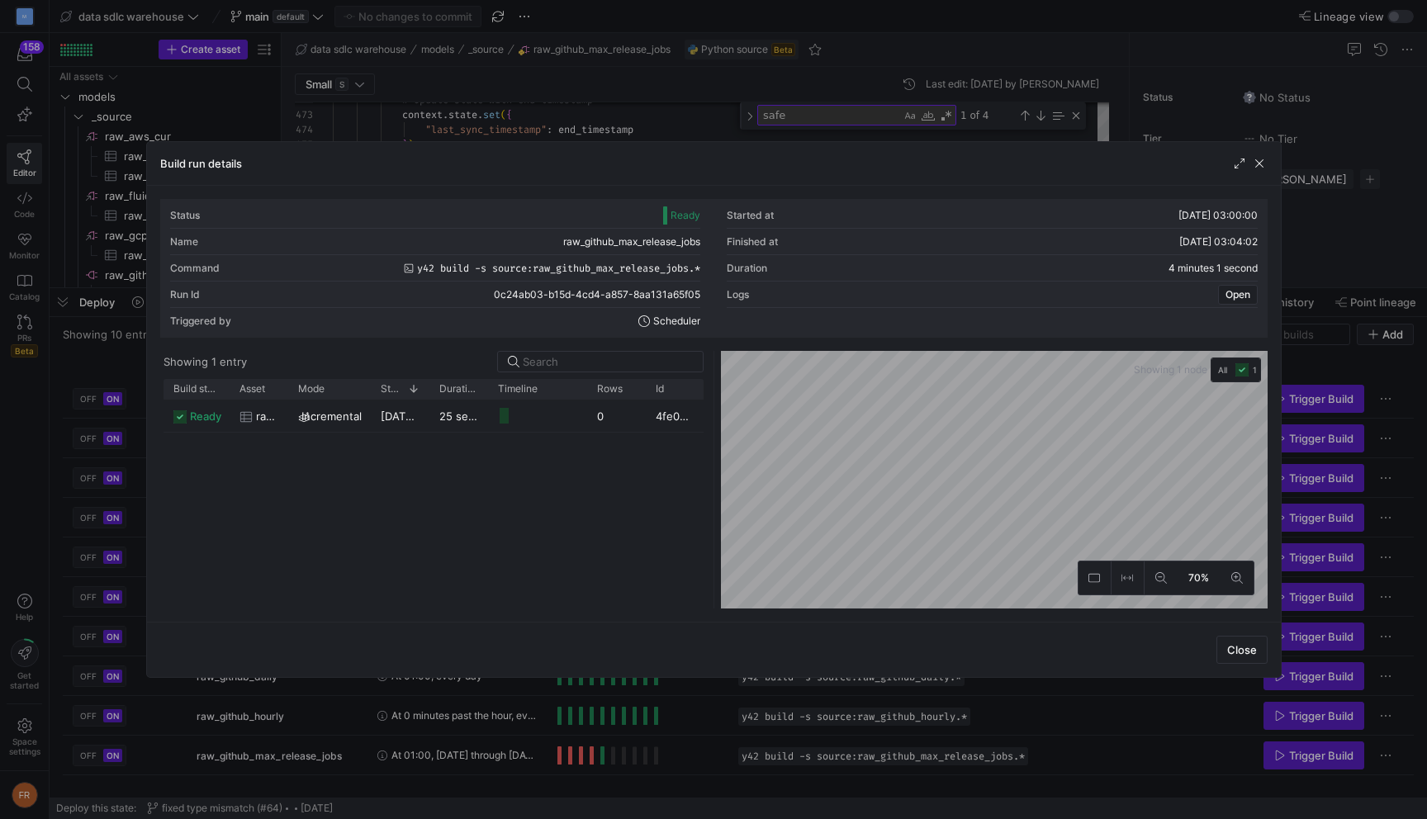
click at [653, 705] on div at bounding box center [713, 409] width 1427 height 819
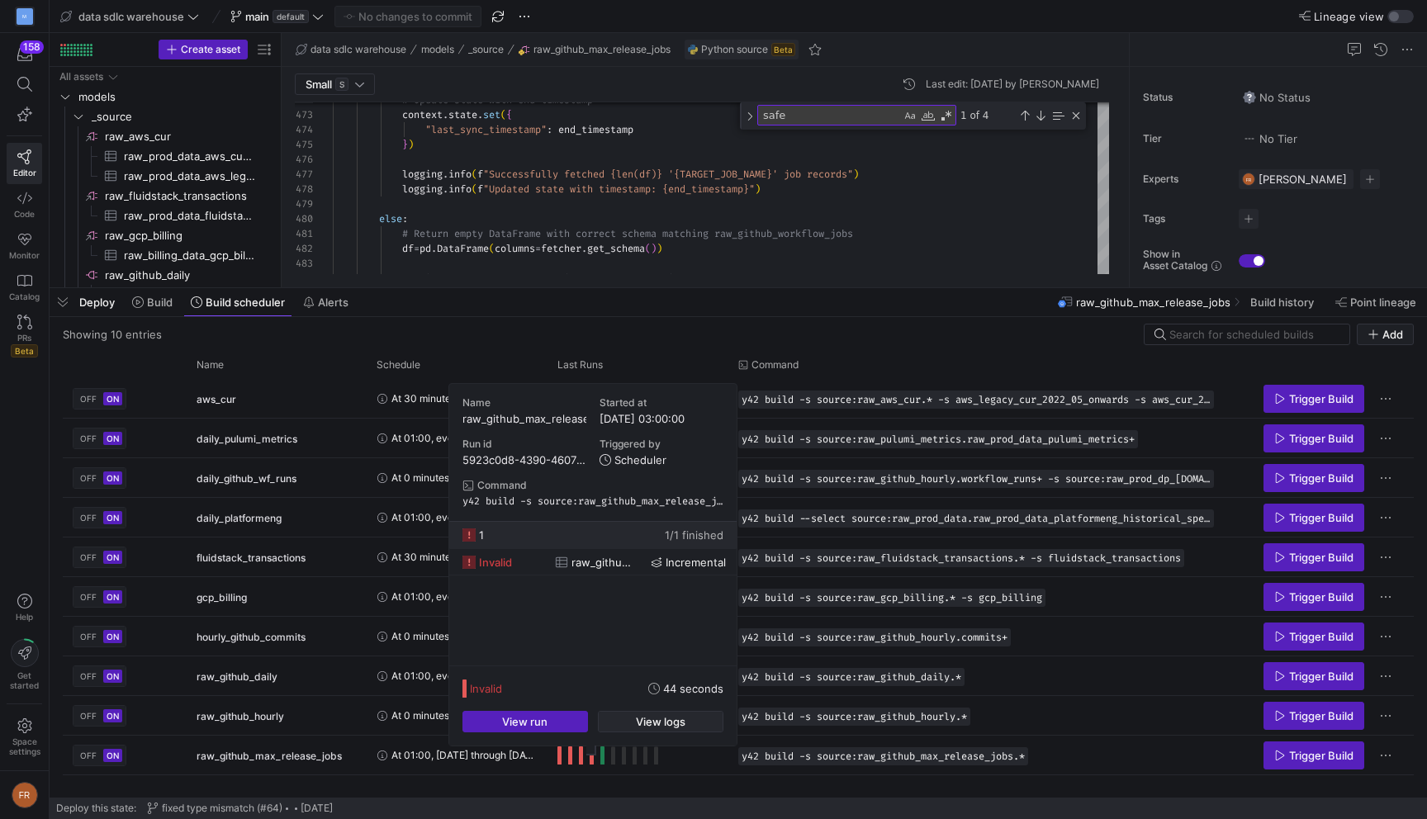
click at [646, 712] on span "button" at bounding box center [661, 722] width 124 height 20
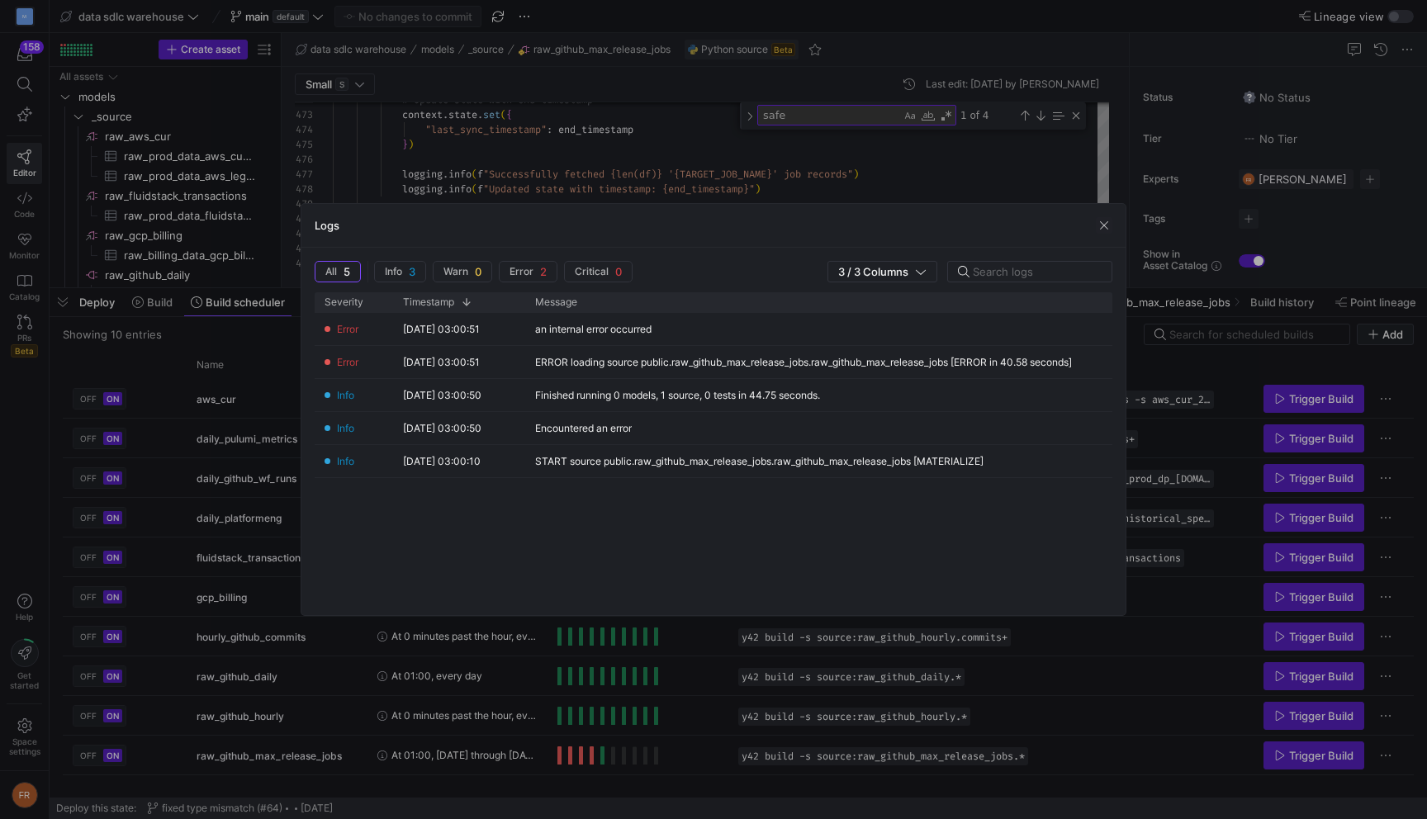
click at [660, 818] on div at bounding box center [713, 409] width 1427 height 819
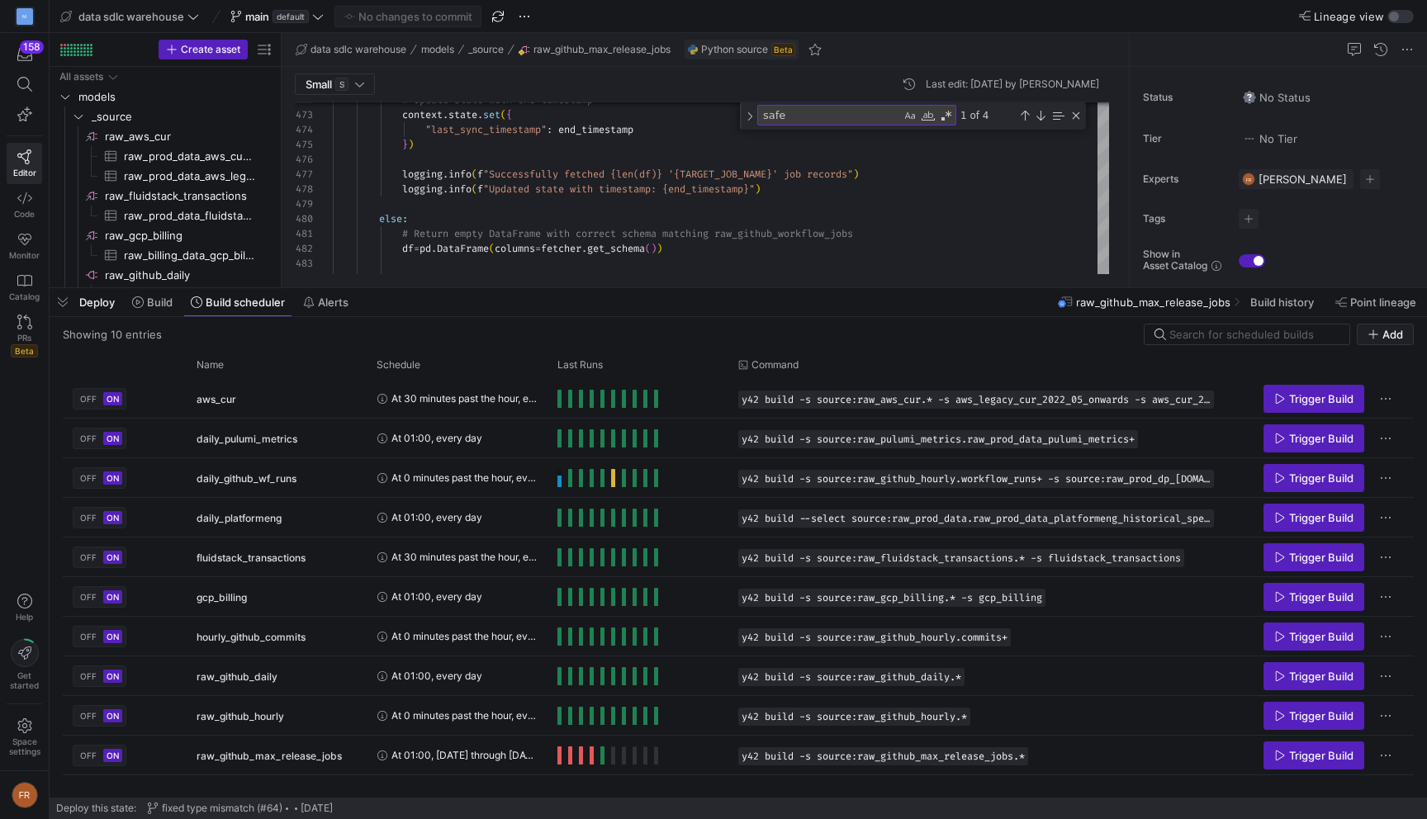
click at [457, 787] on div "OFF ON aws_cur At 30 minutes past the hour, every 2 hours, every day y42 build …" at bounding box center [738, 588] width 1351 height 419
click at [59, 310] on span "button" at bounding box center [63, 302] width 26 height 28
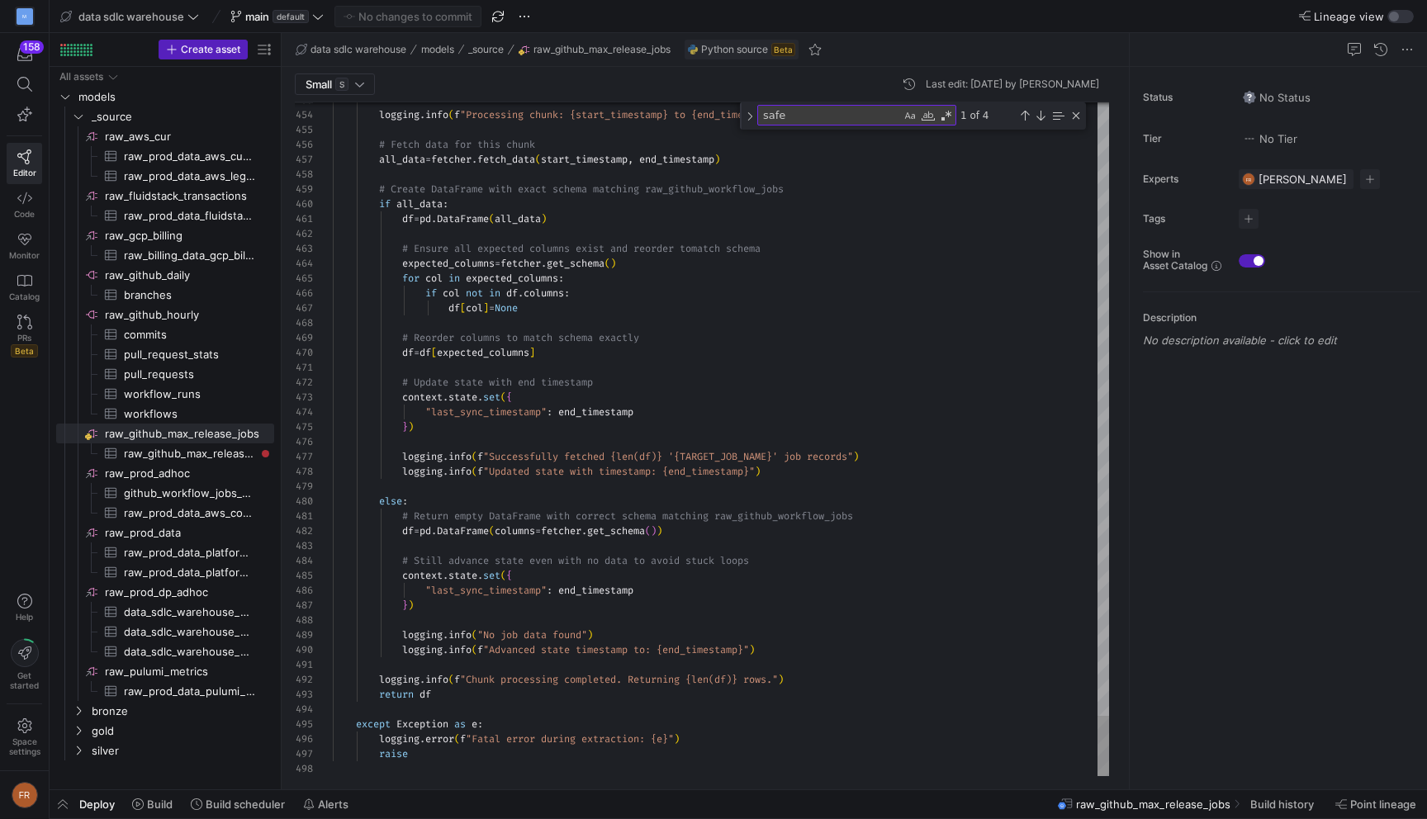
type textarea "df = pd.DataFrame(all_data) # Ensure all expected columns exist and reorder to …"
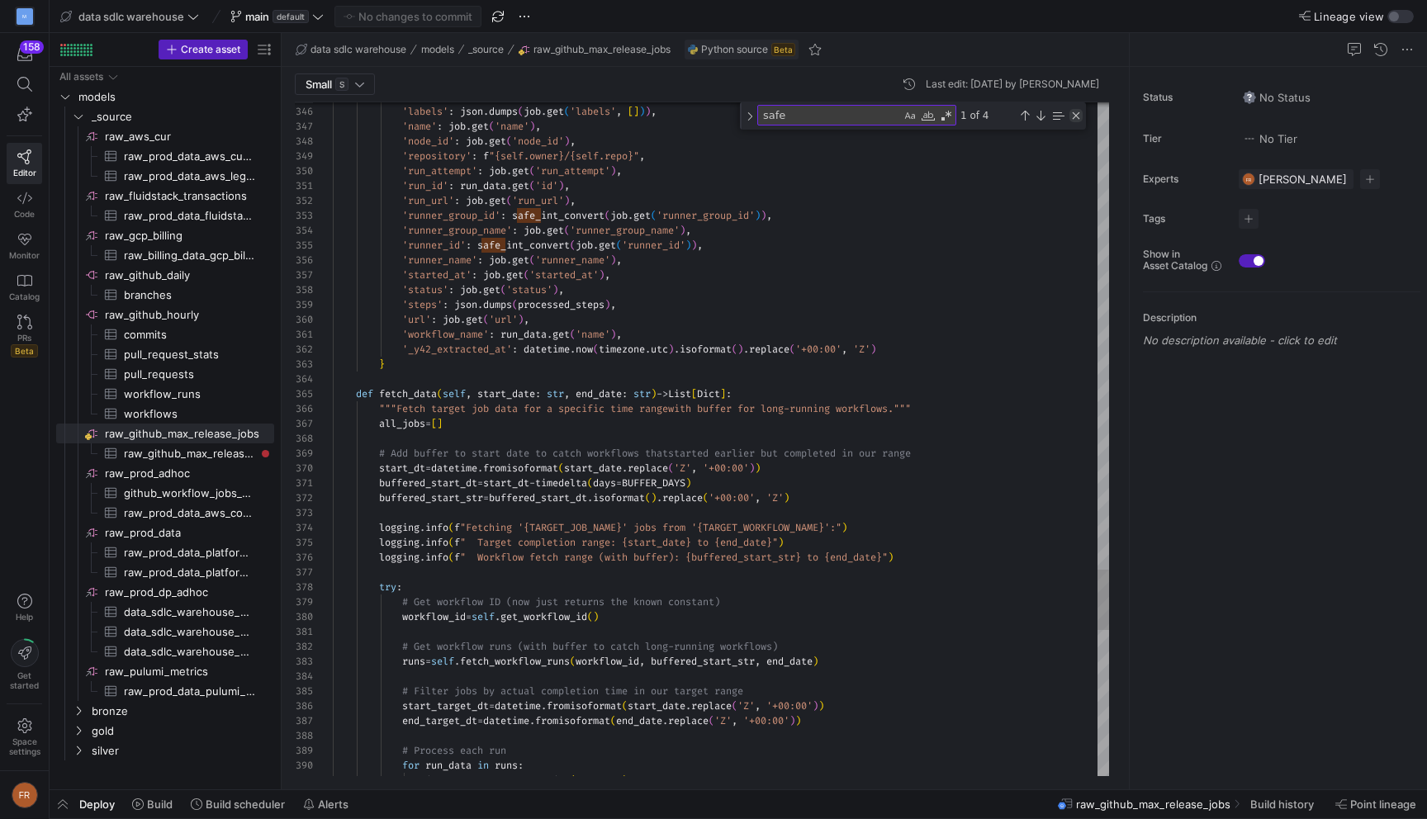
click at [1079, 118] on div "Close (Escape)" at bounding box center [1075, 115] width 13 height 13
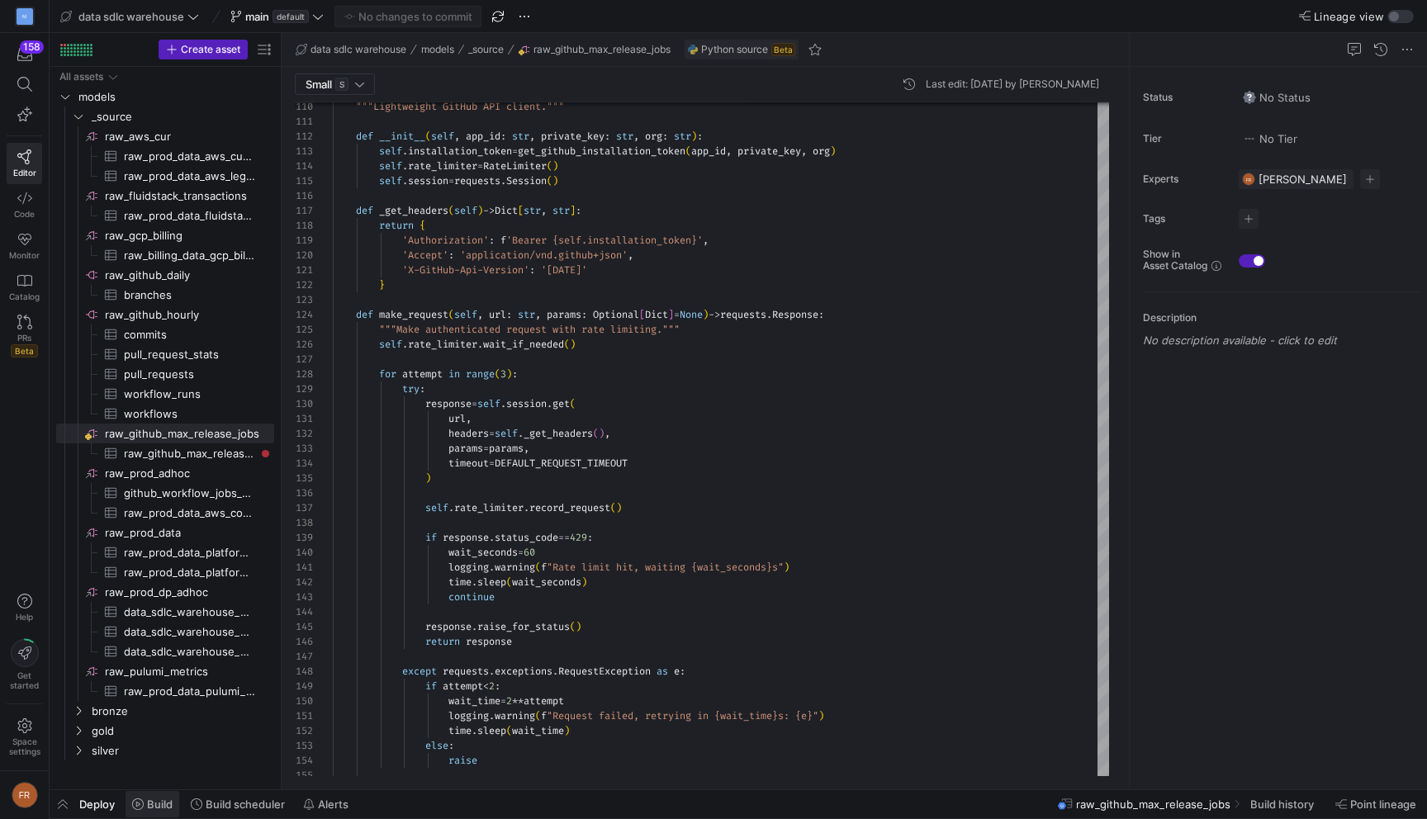
click at [159, 796] on span at bounding box center [152, 804] width 54 height 26
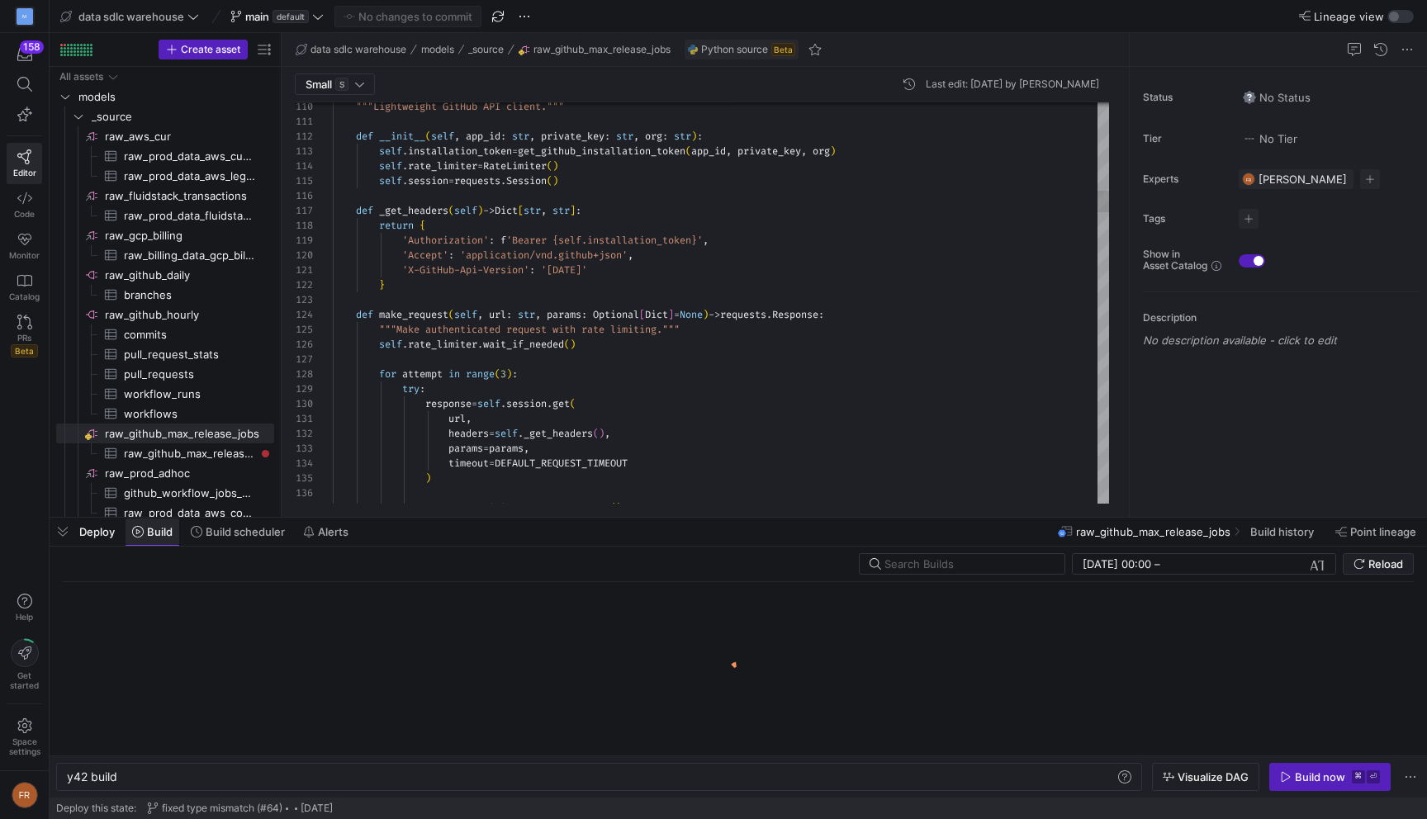
scroll to position [0, 50]
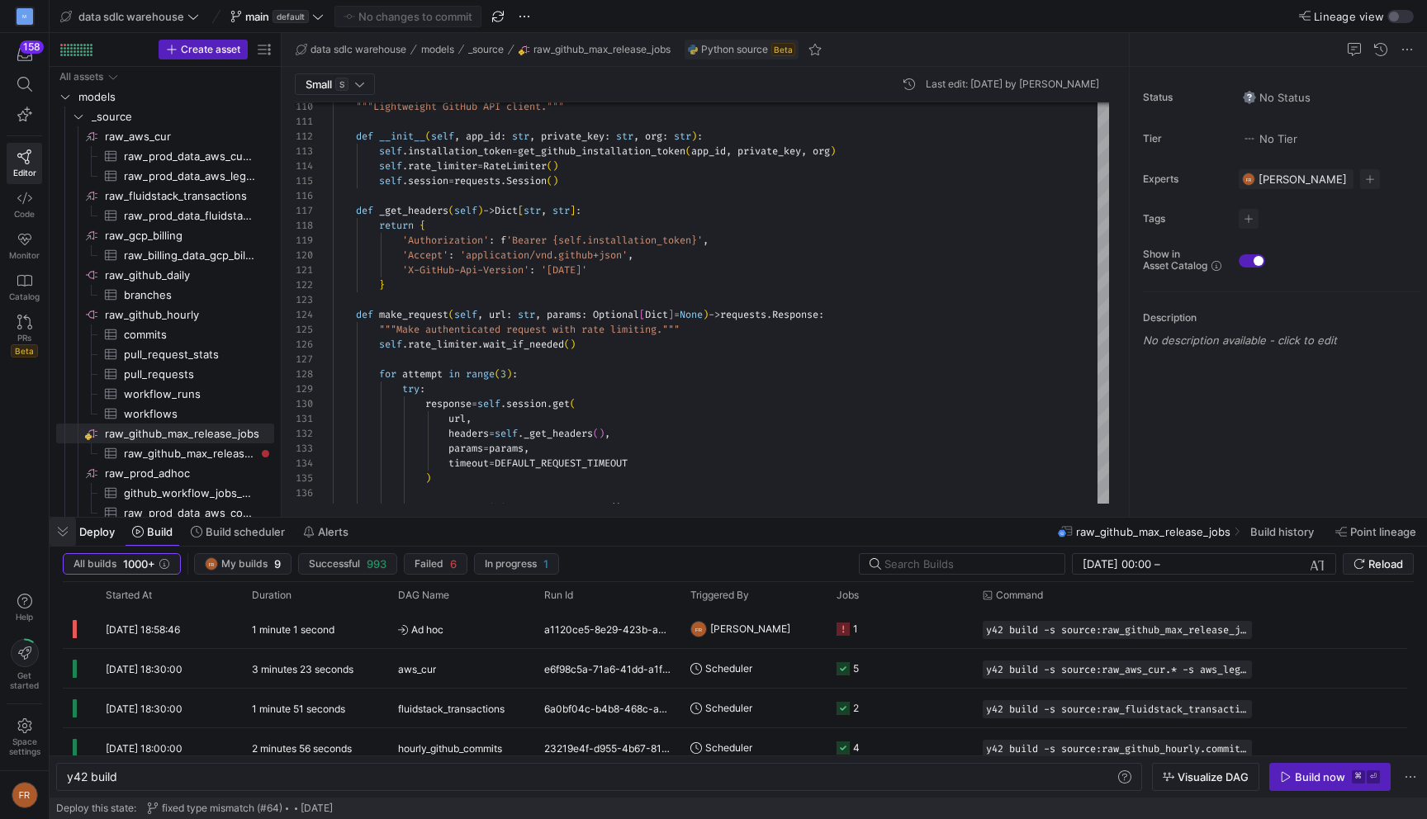
click at [58, 539] on span "button" at bounding box center [63, 532] width 26 height 28
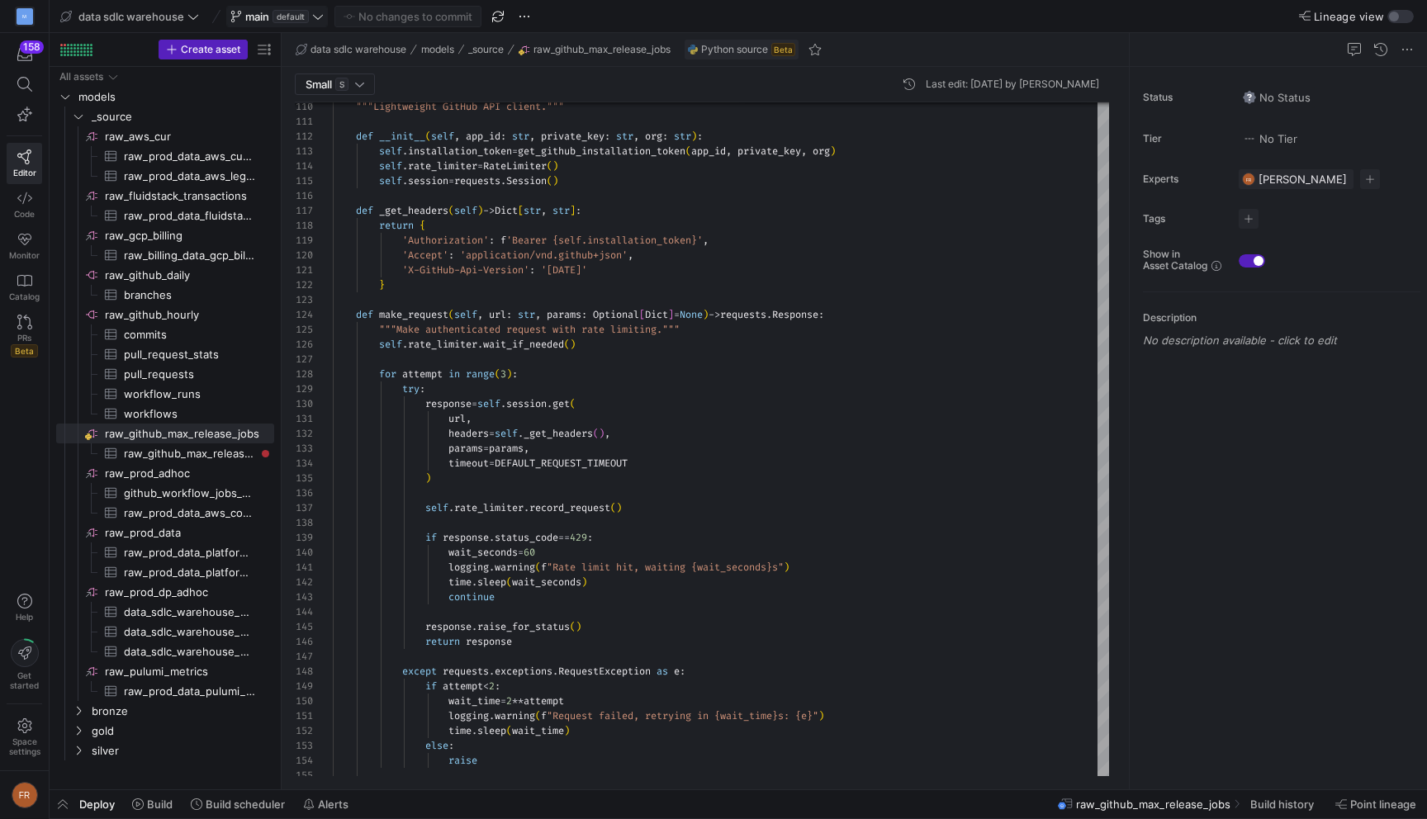
click at [248, 17] on span "main" at bounding box center [257, 16] width 24 height 13
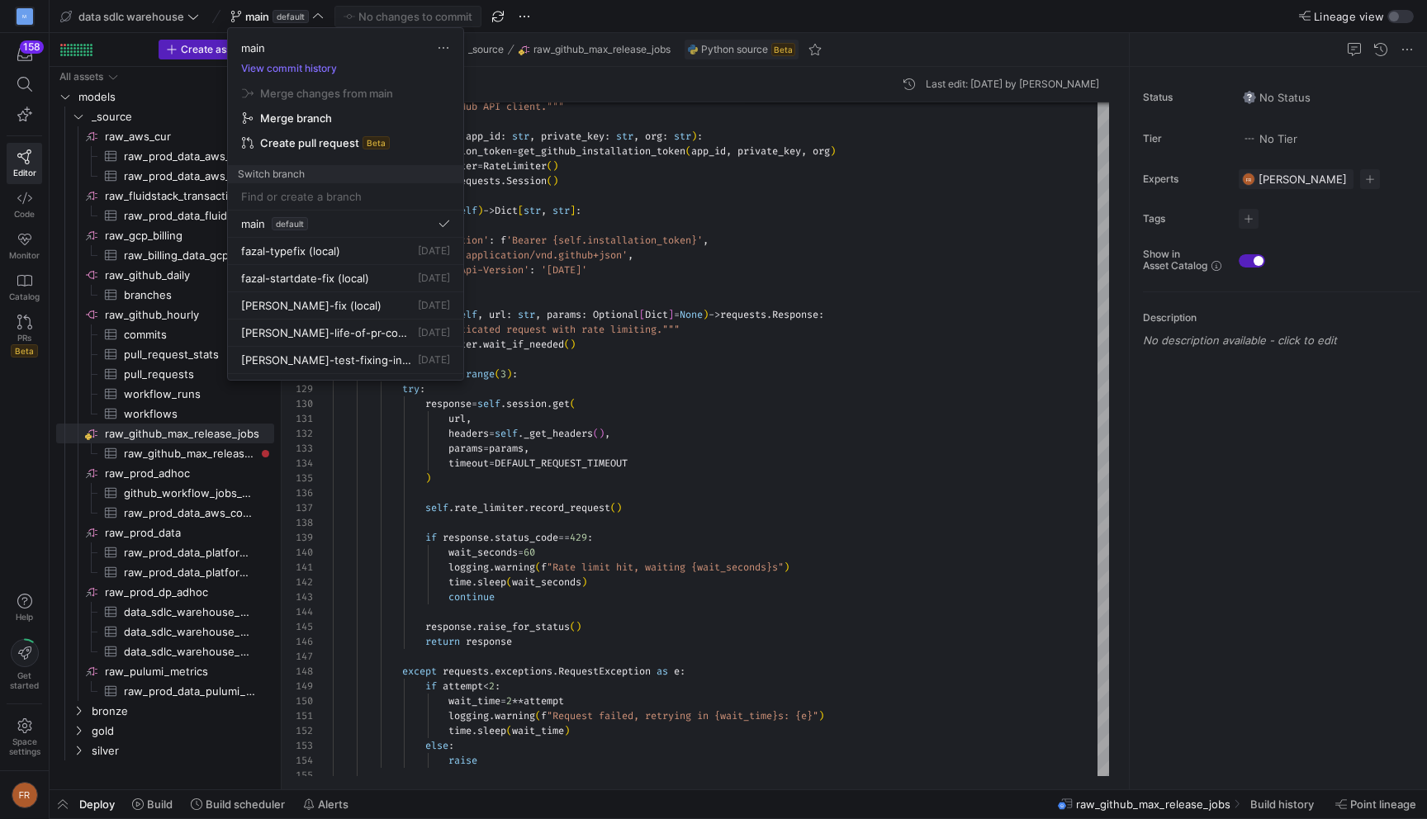
click at [349, 196] on input at bounding box center [345, 196] width 209 height 13
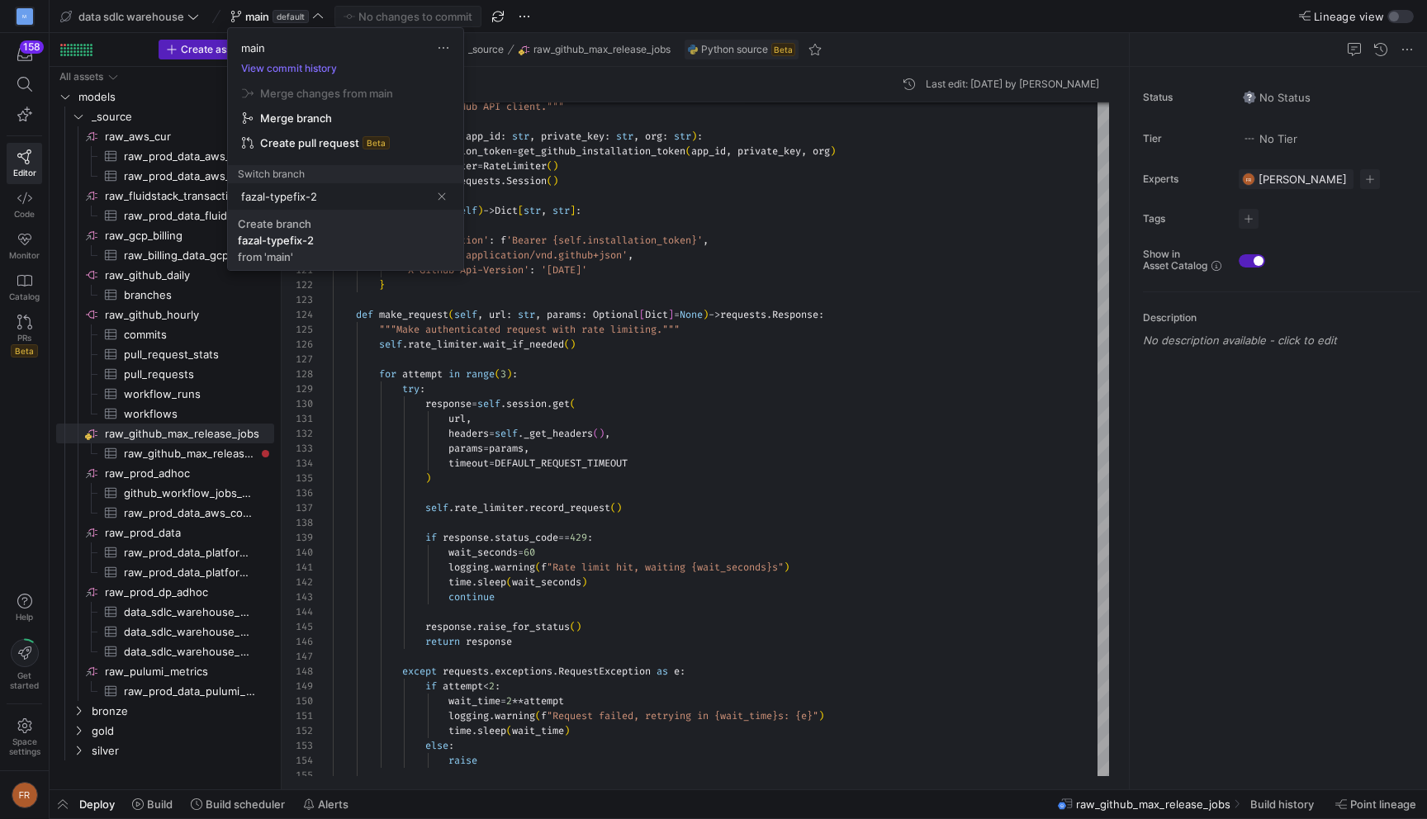
type input "fazal-typefix-2"
click at [309, 218] on div "Create branch" at bounding box center [274, 223] width 73 height 13
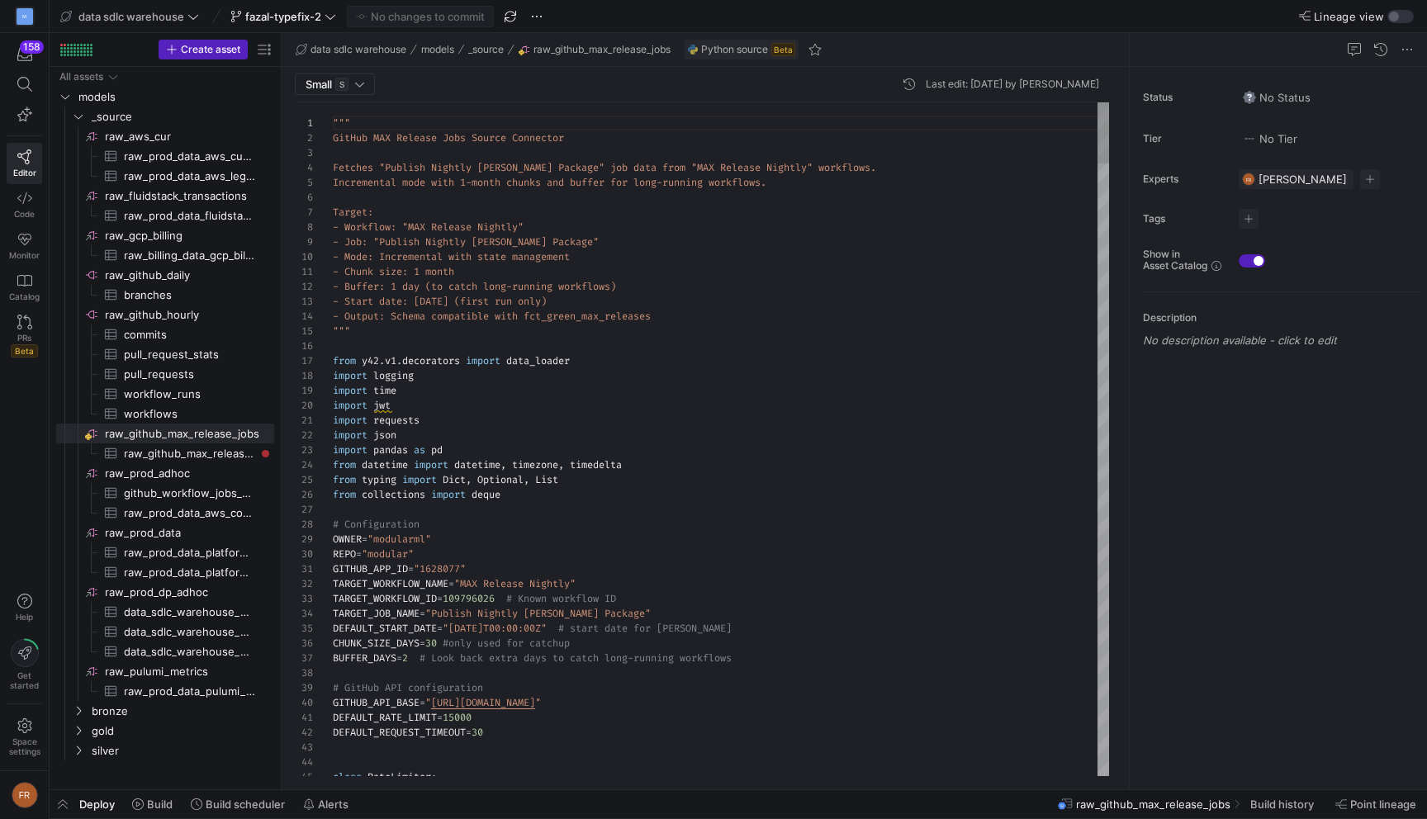
scroll to position [59, 18]
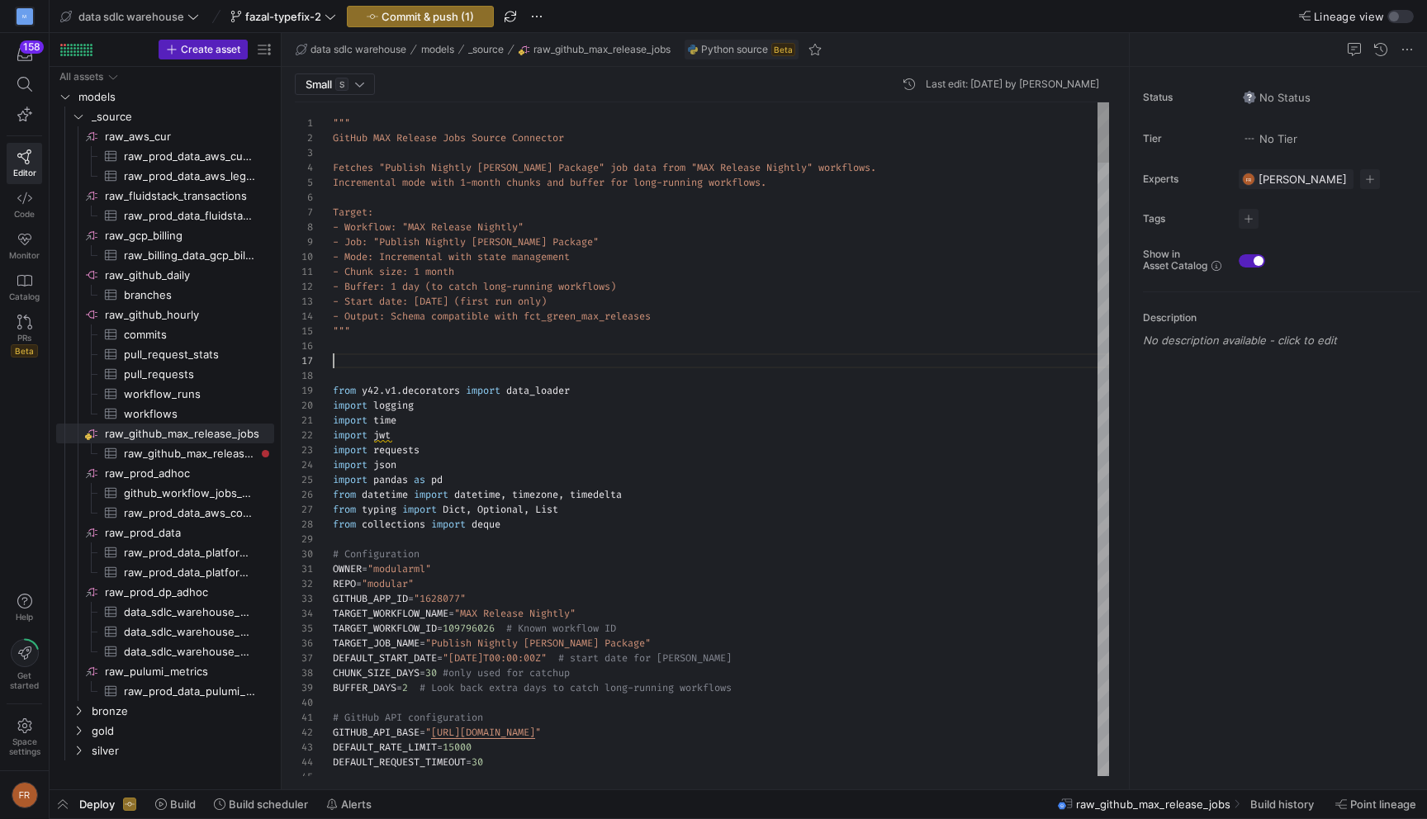
scroll to position [89, 12]
type textarea "- Chunk size: 1 month - Buffer: 1 day (to catch long-running workflows) - Start…"
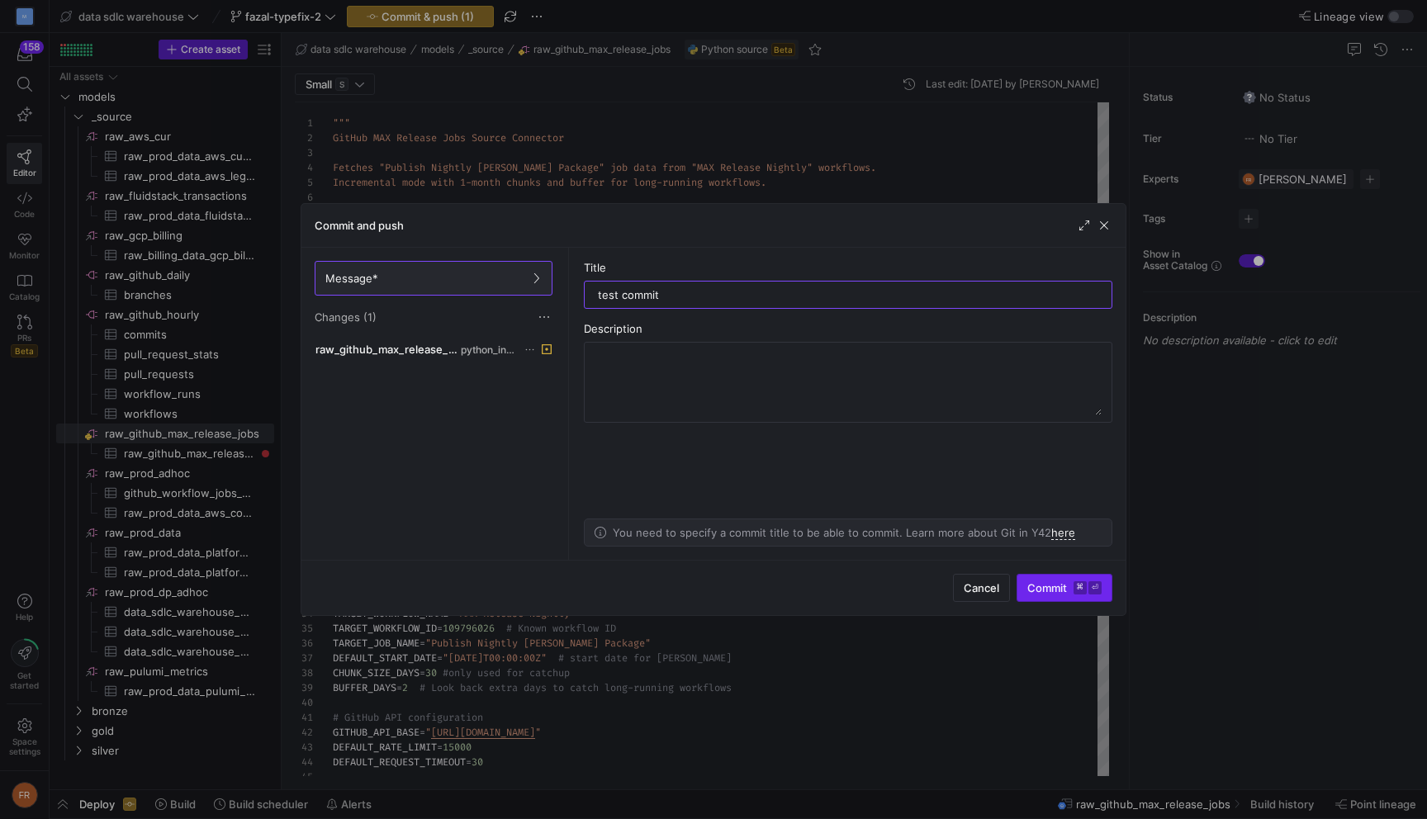
type input "test commit"
click at [1059, 584] on span "Commit ⌘ ⏎" at bounding box center [1064, 587] width 74 height 13
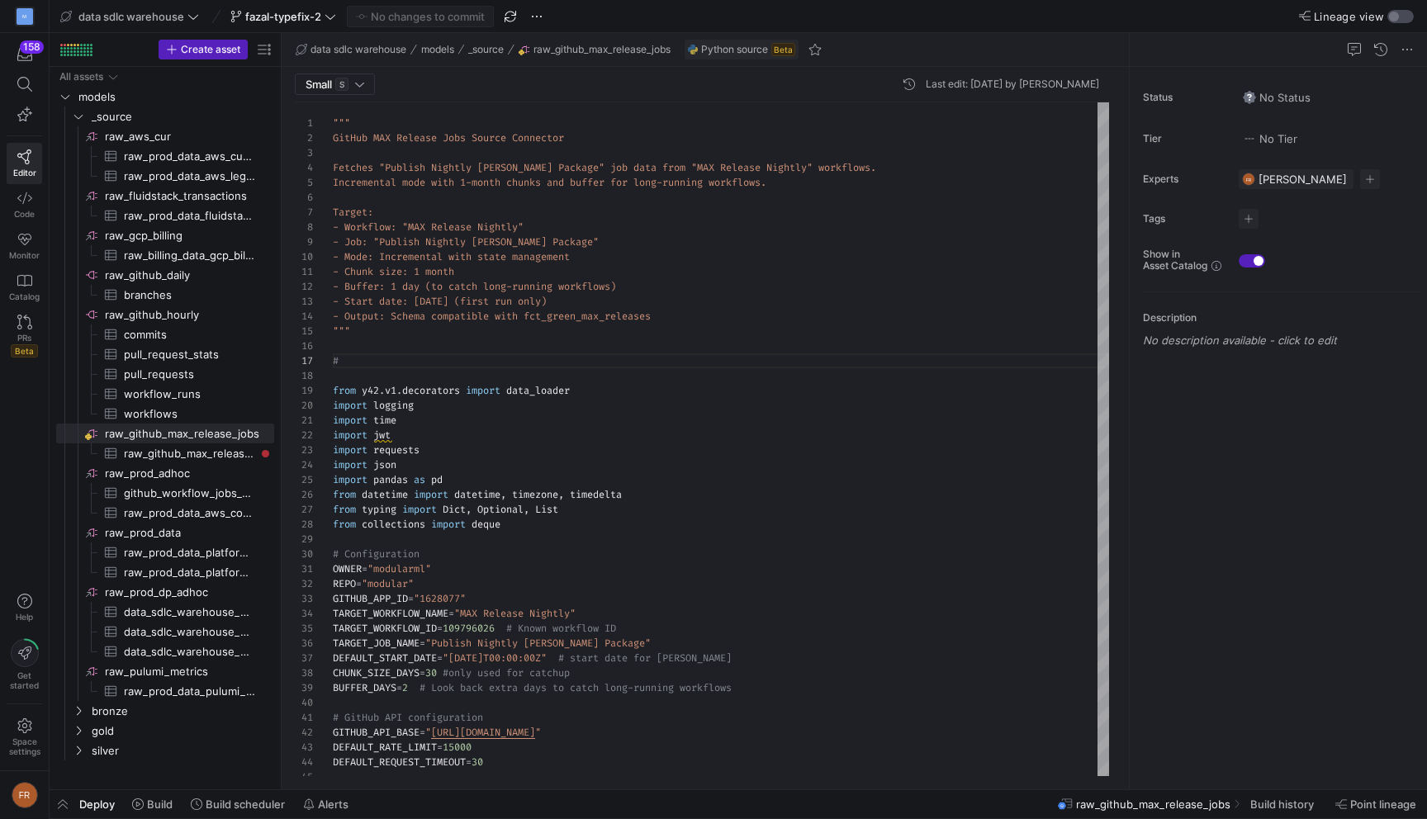
click at [1391, 20] on div "button" at bounding box center [1394, 17] width 10 height 10
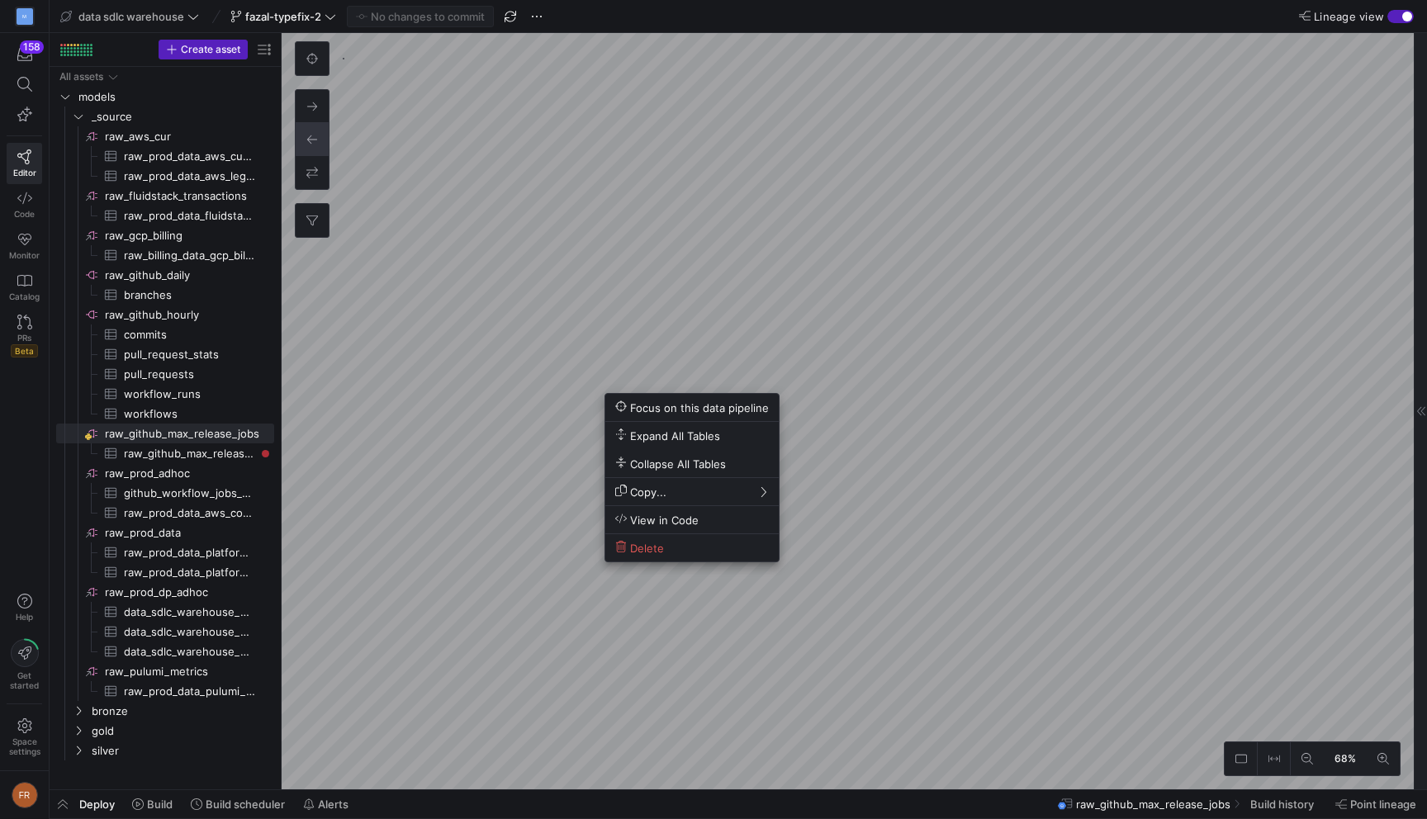
click at [859, 452] on div at bounding box center [713, 409] width 1427 height 819
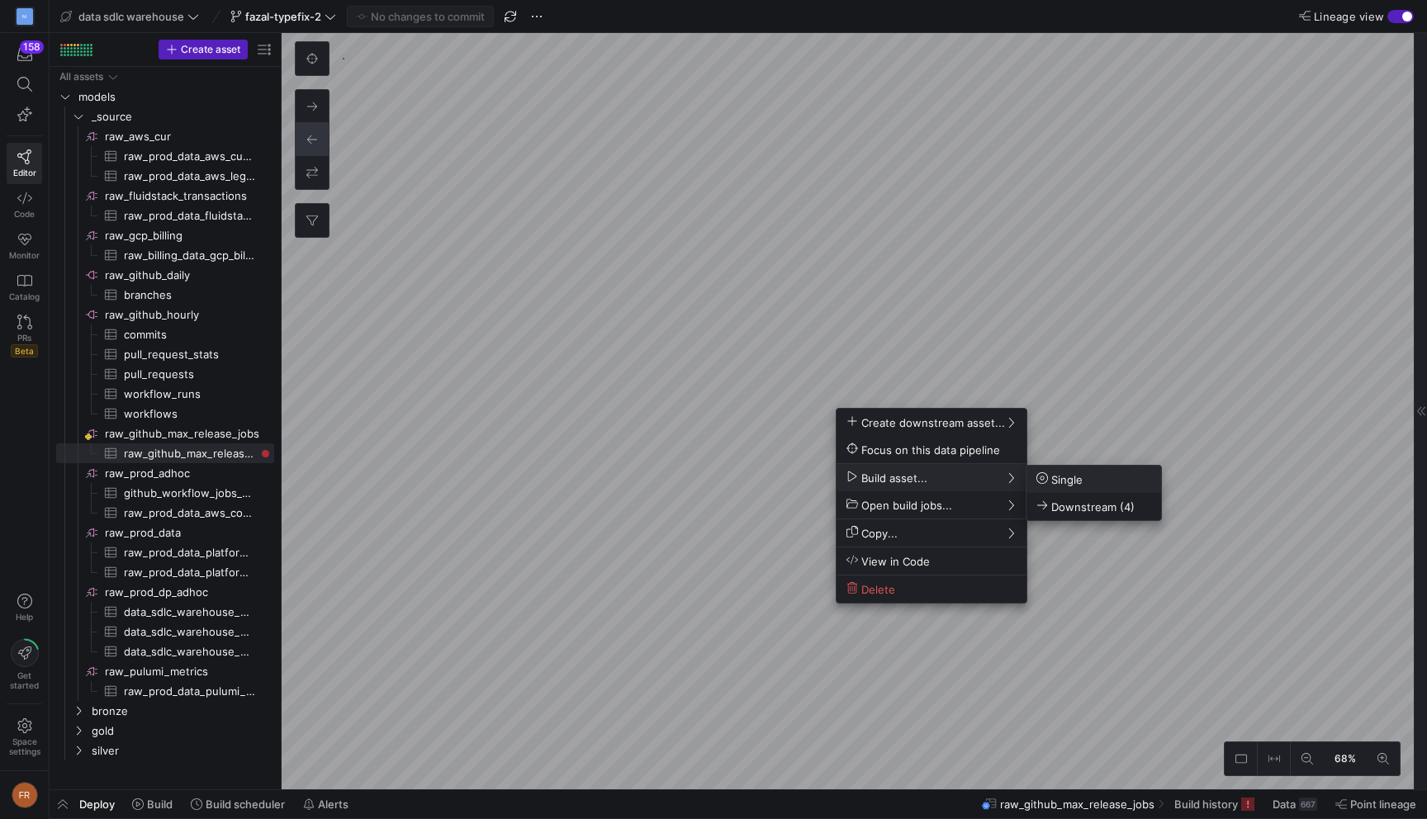
click at [1060, 480] on span "Single" at bounding box center [1059, 479] width 46 height 14
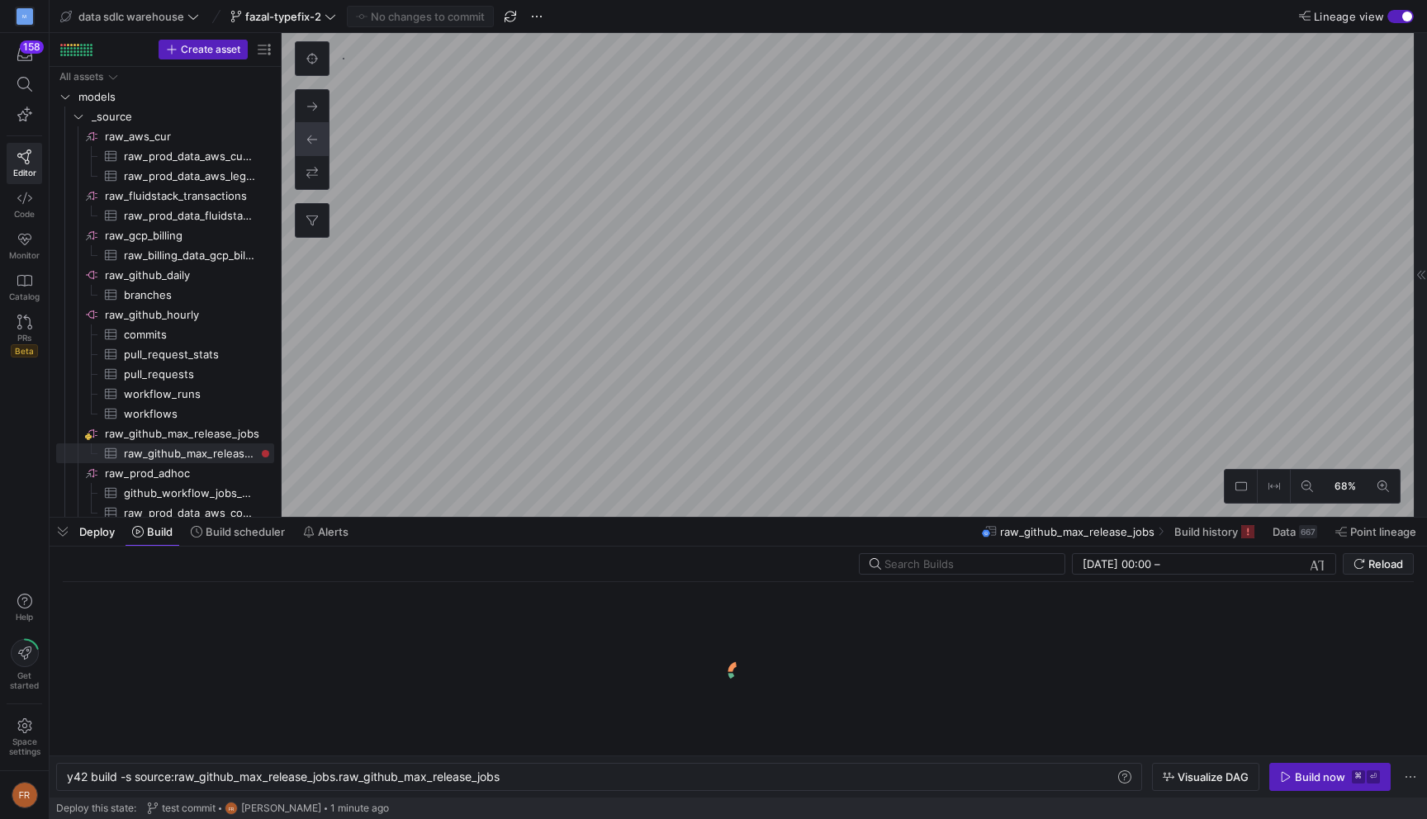
scroll to position [0, 438]
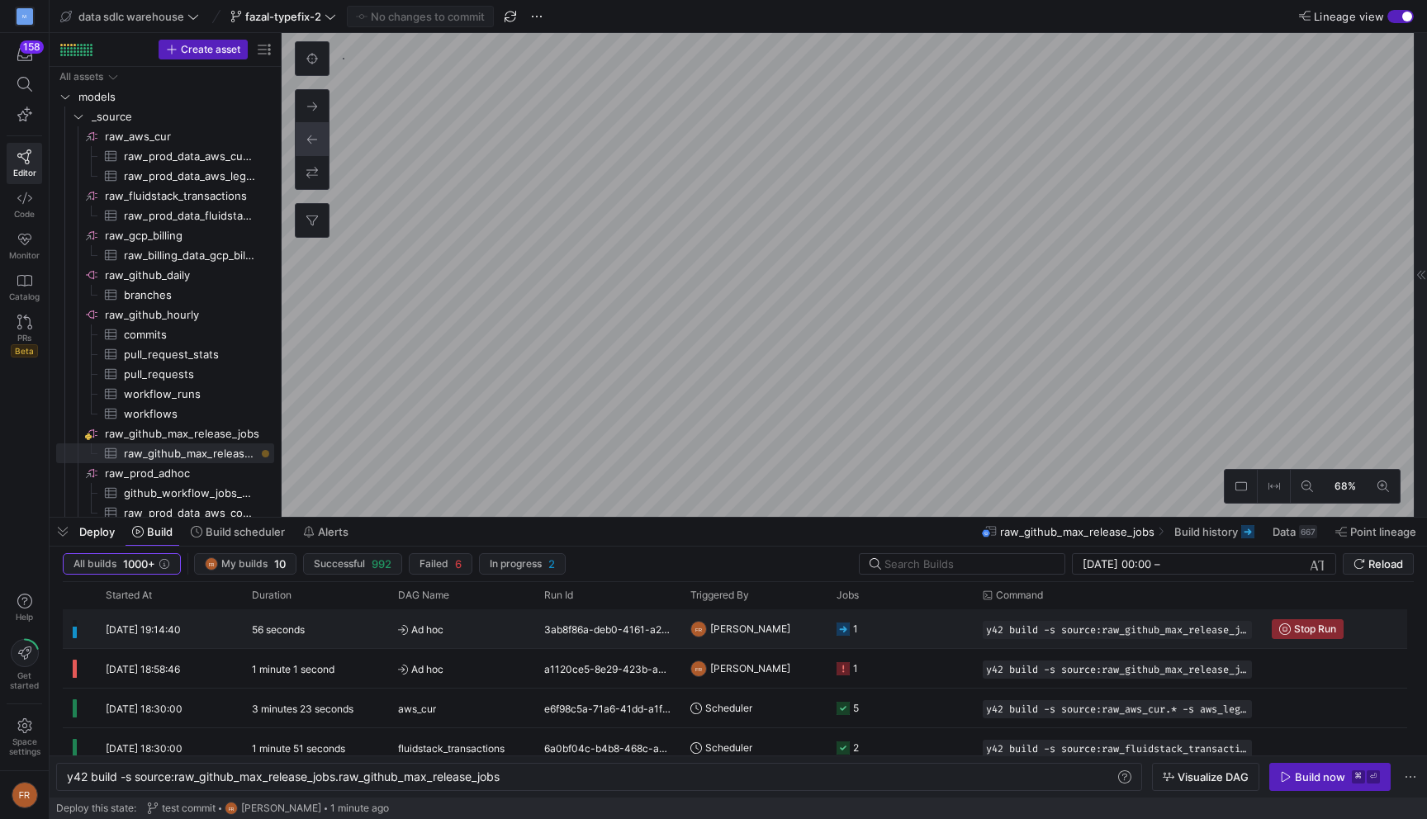
click at [341, 626] on div "56 seconds" at bounding box center [315, 628] width 146 height 39
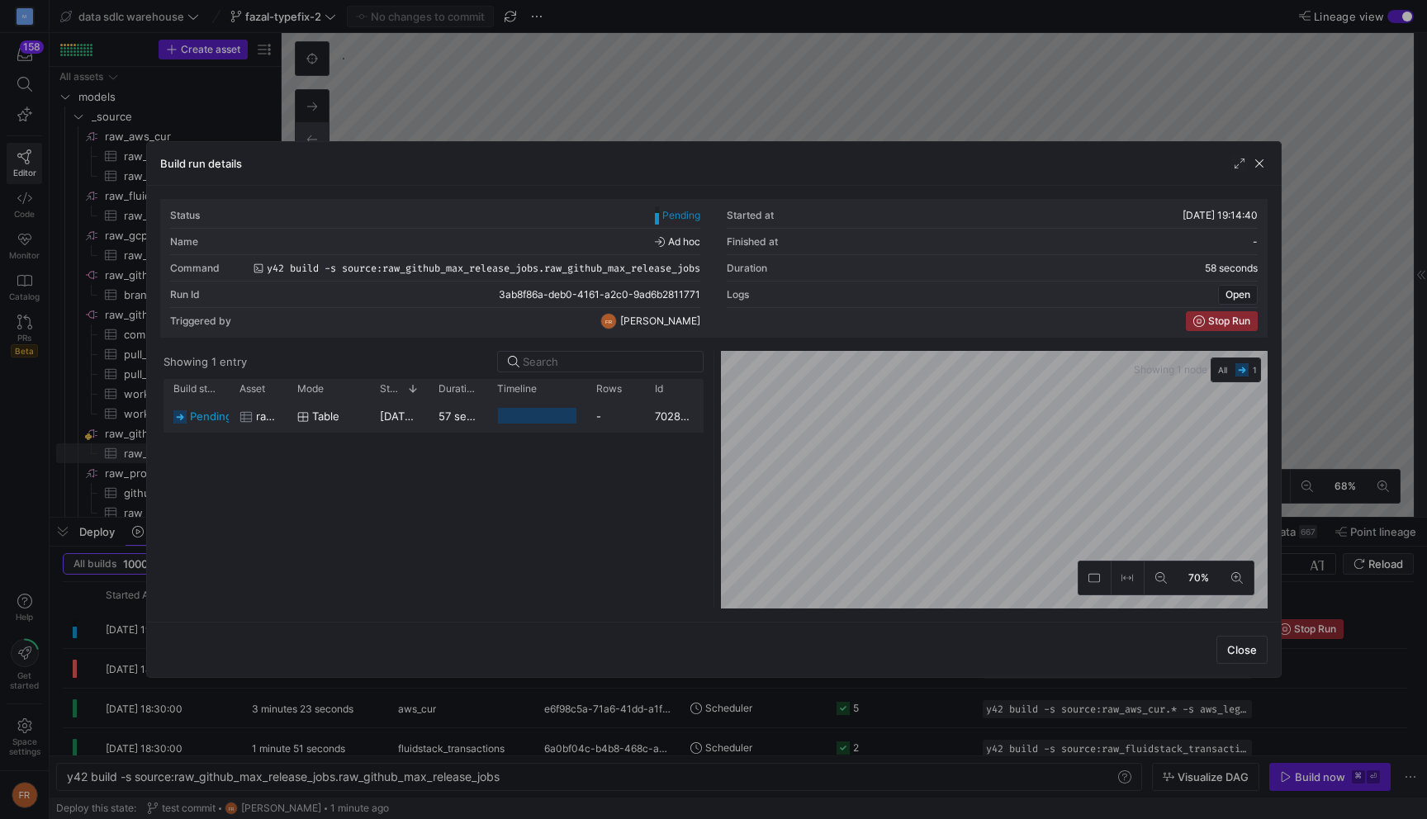
click at [325, 428] on span "Table" at bounding box center [325, 416] width 27 height 32
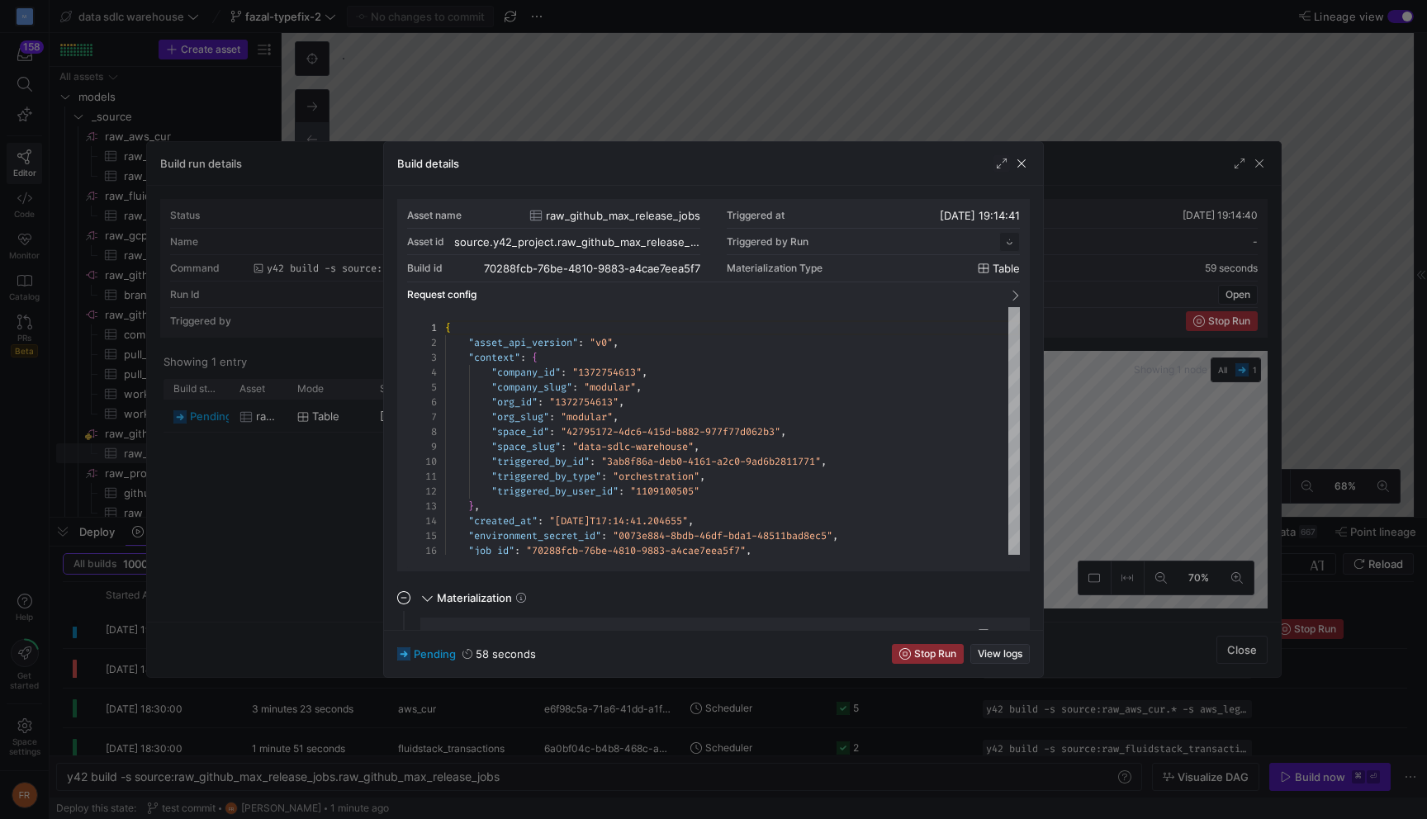
scroll to position [149, 0]
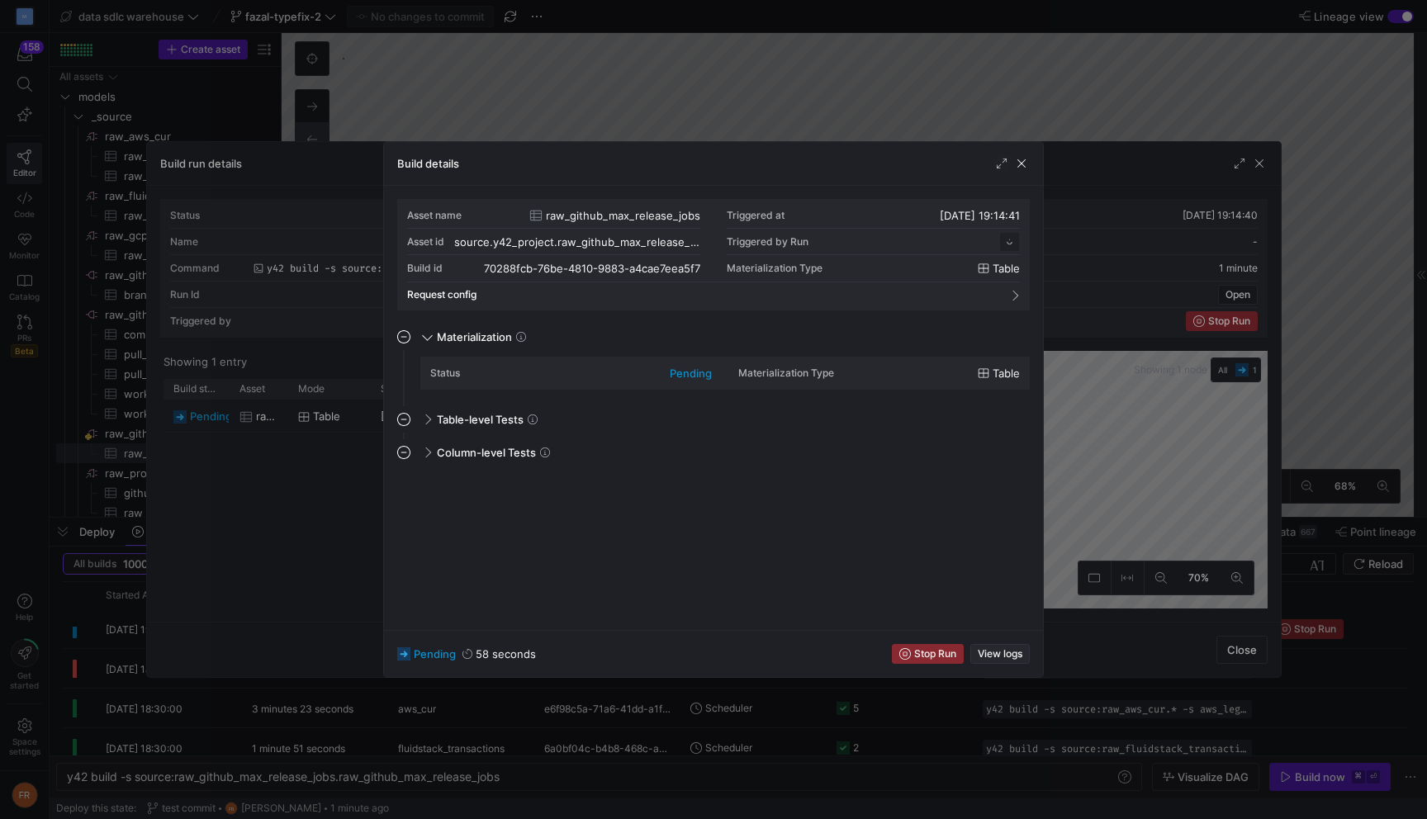
click at [1000, 648] on span "View logs" at bounding box center [999, 654] width 45 height 12
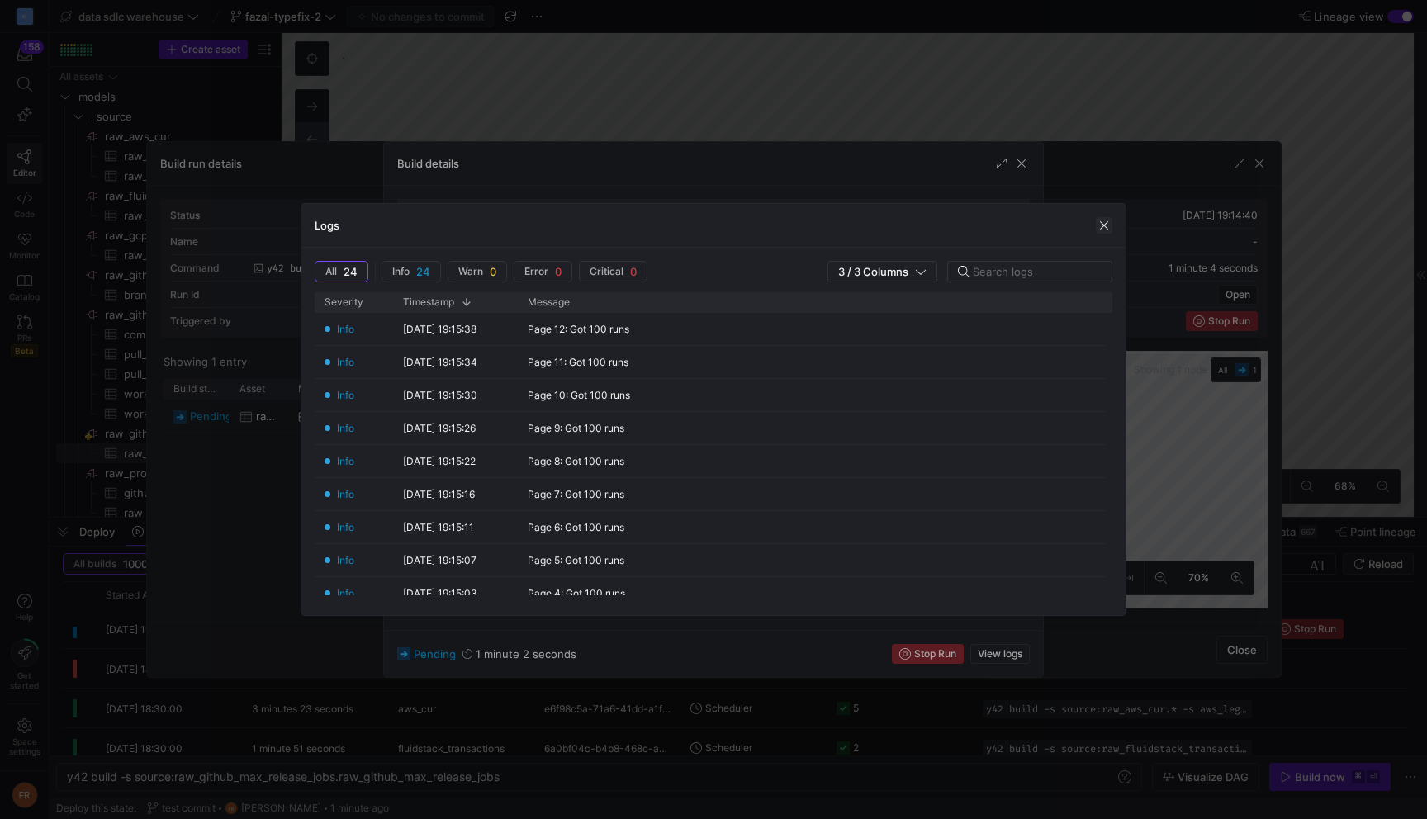
click at [1097, 228] on span "button" at bounding box center [1103, 225] width 17 height 17
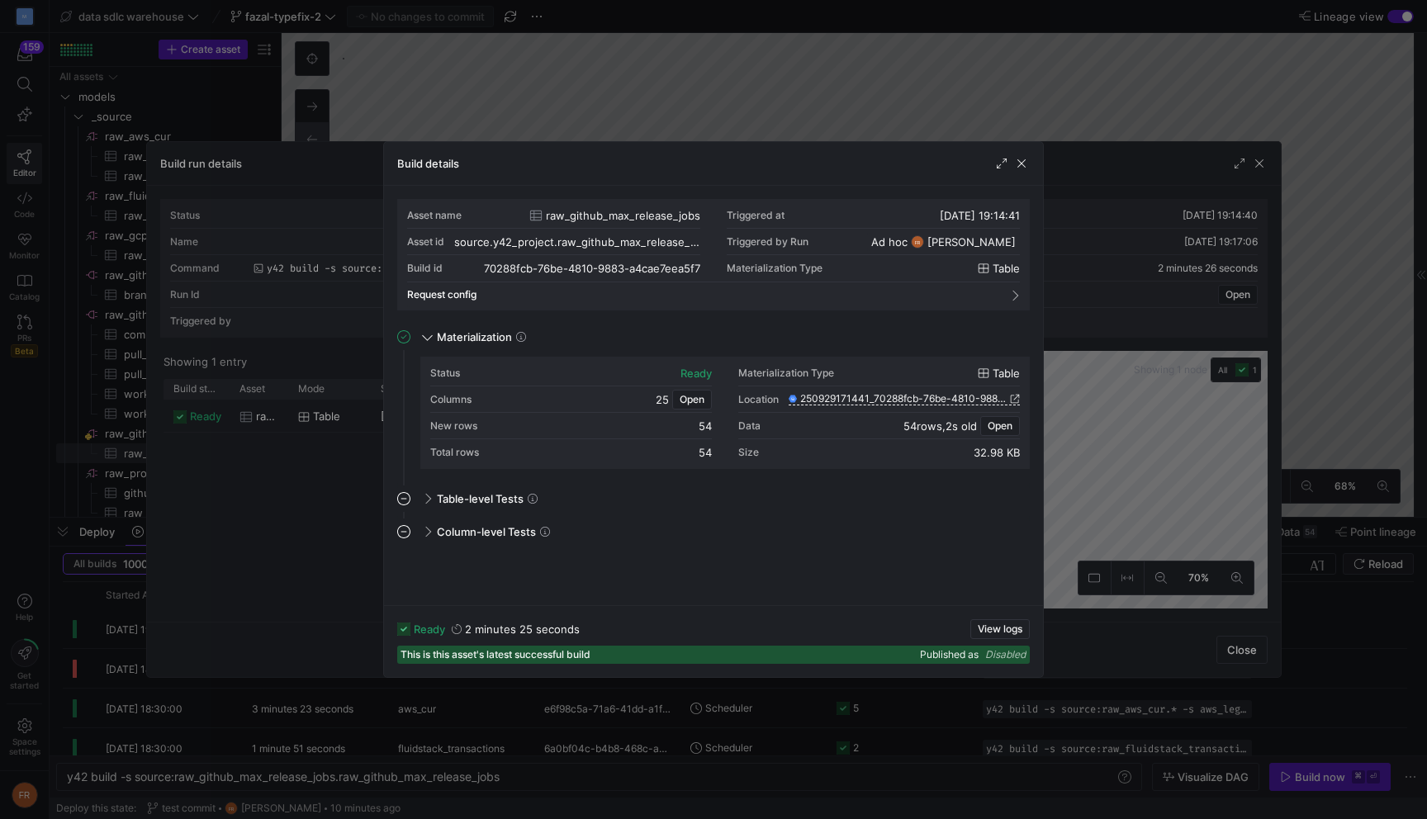
click at [777, 89] on div at bounding box center [713, 409] width 1427 height 819
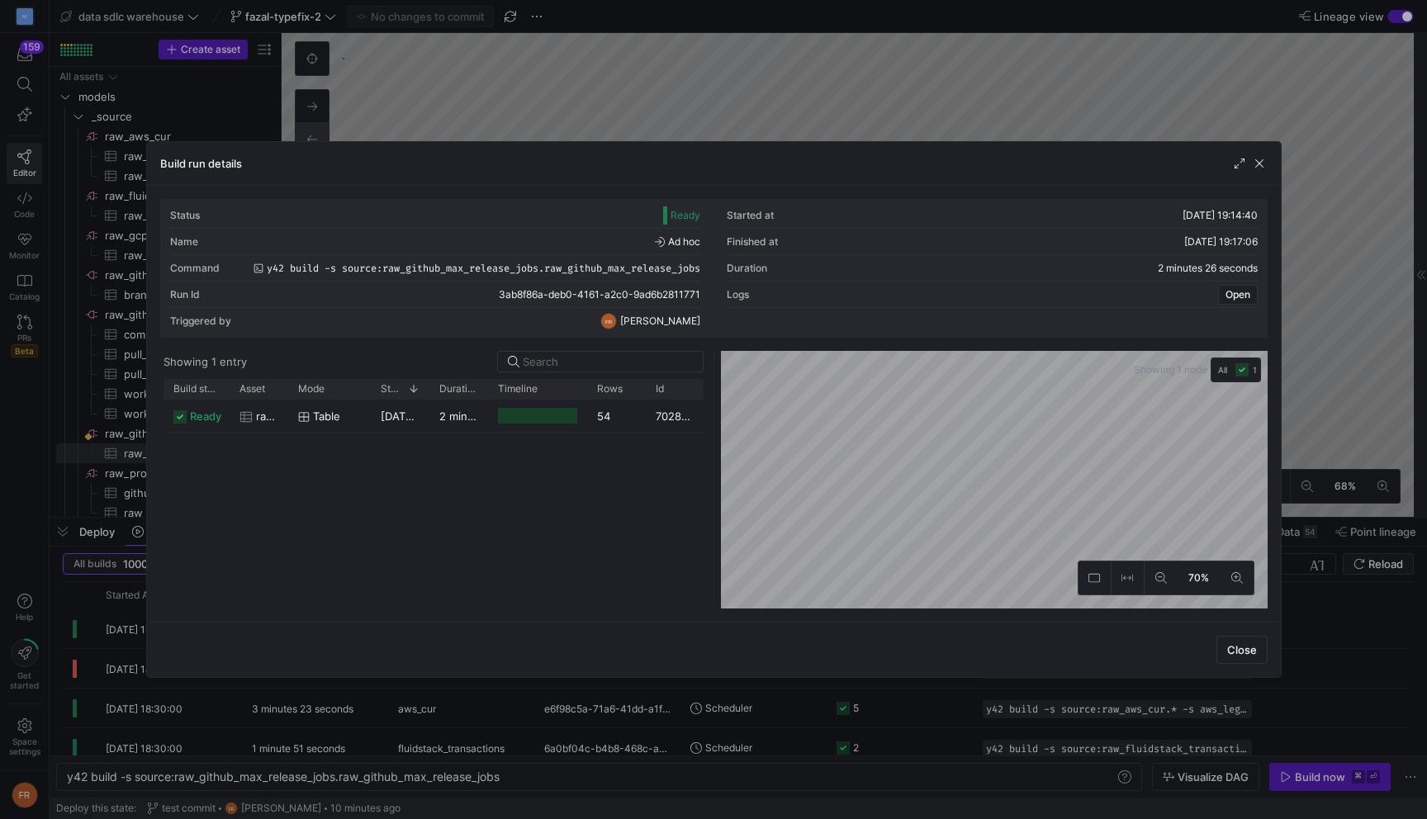
click at [649, 80] on div at bounding box center [713, 409] width 1427 height 819
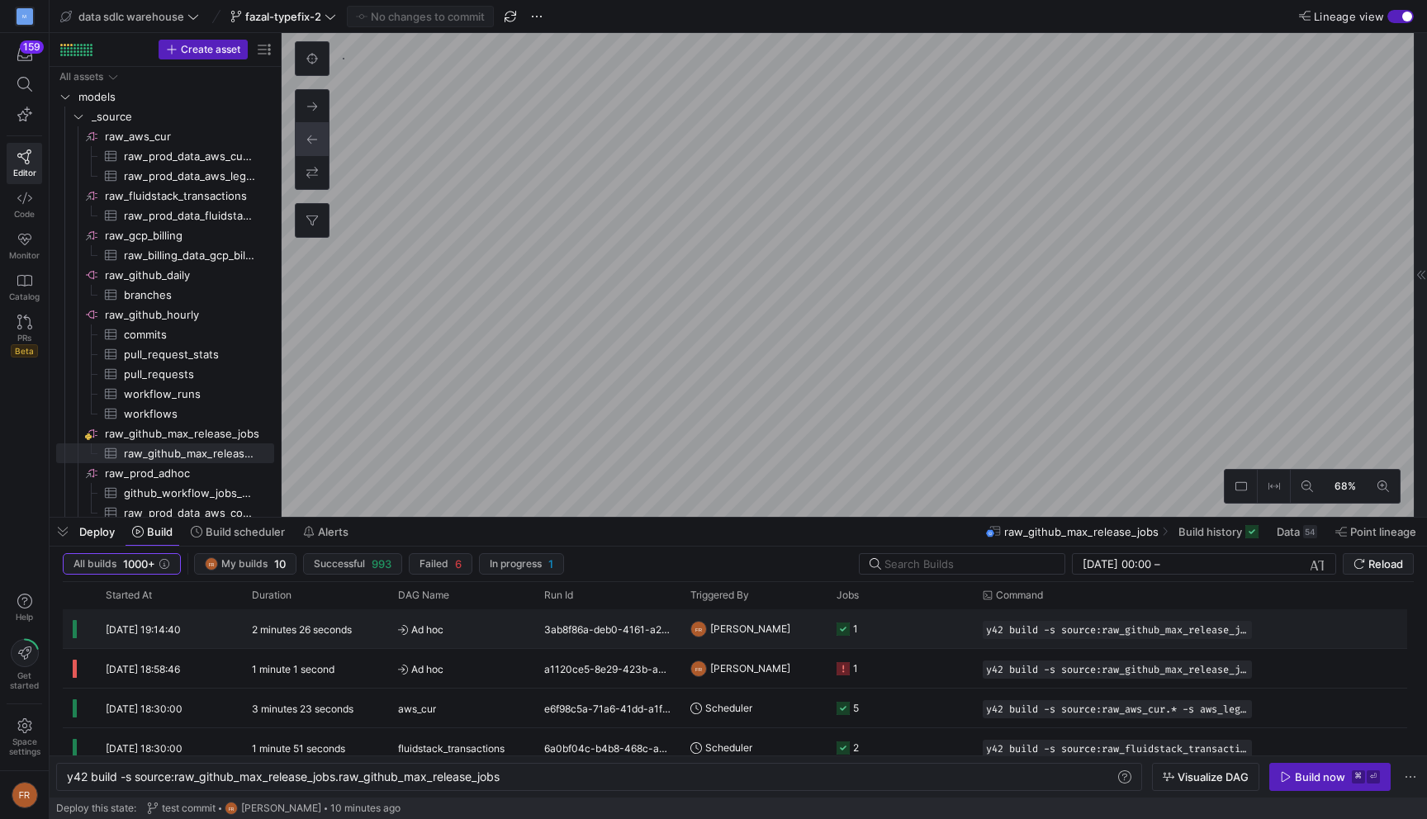
click at [353, 637] on div "2 minutes 26 seconds" at bounding box center [315, 628] width 146 height 39
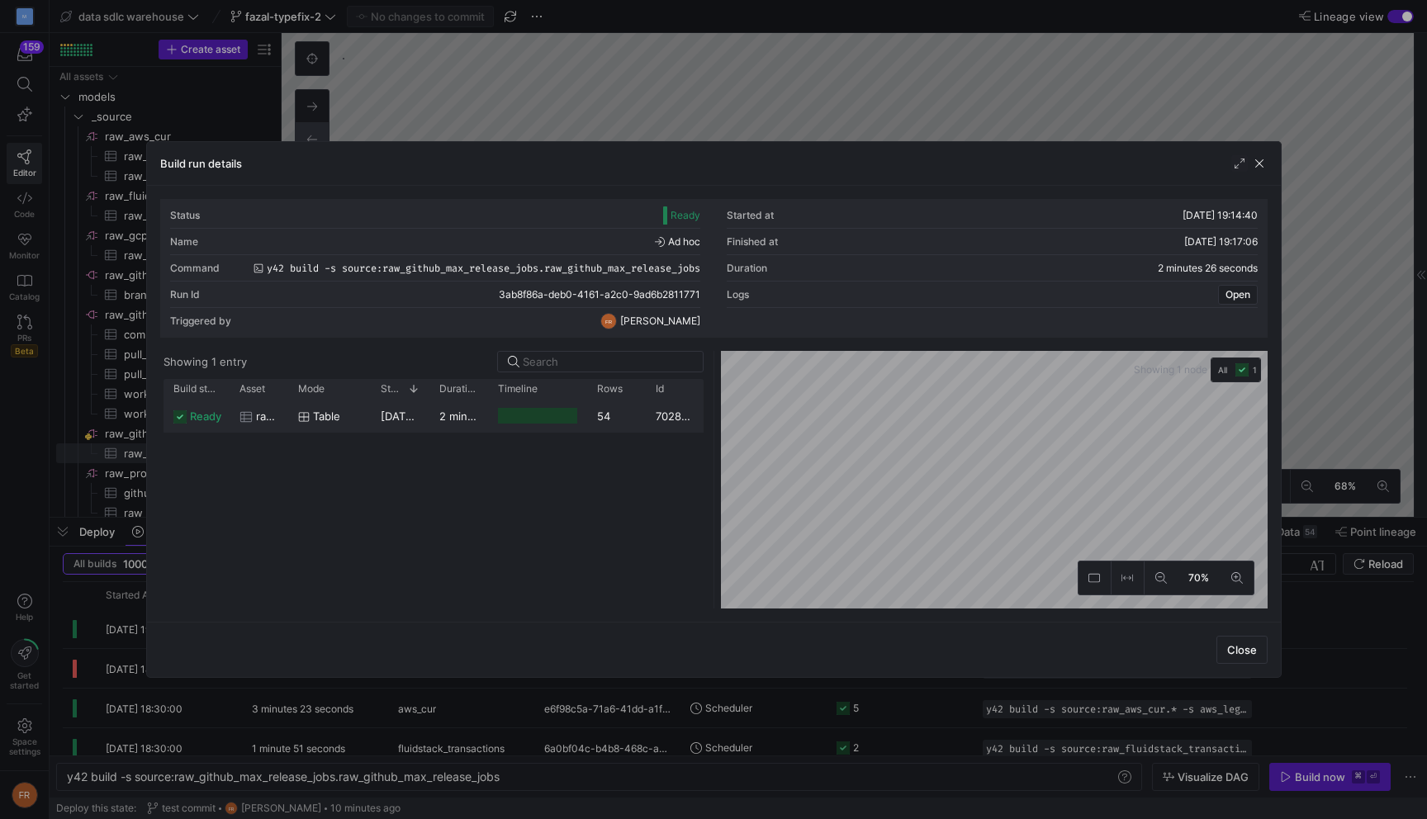
click at [436, 423] on div "2 minutes 25 seconds" at bounding box center [458, 416] width 59 height 32
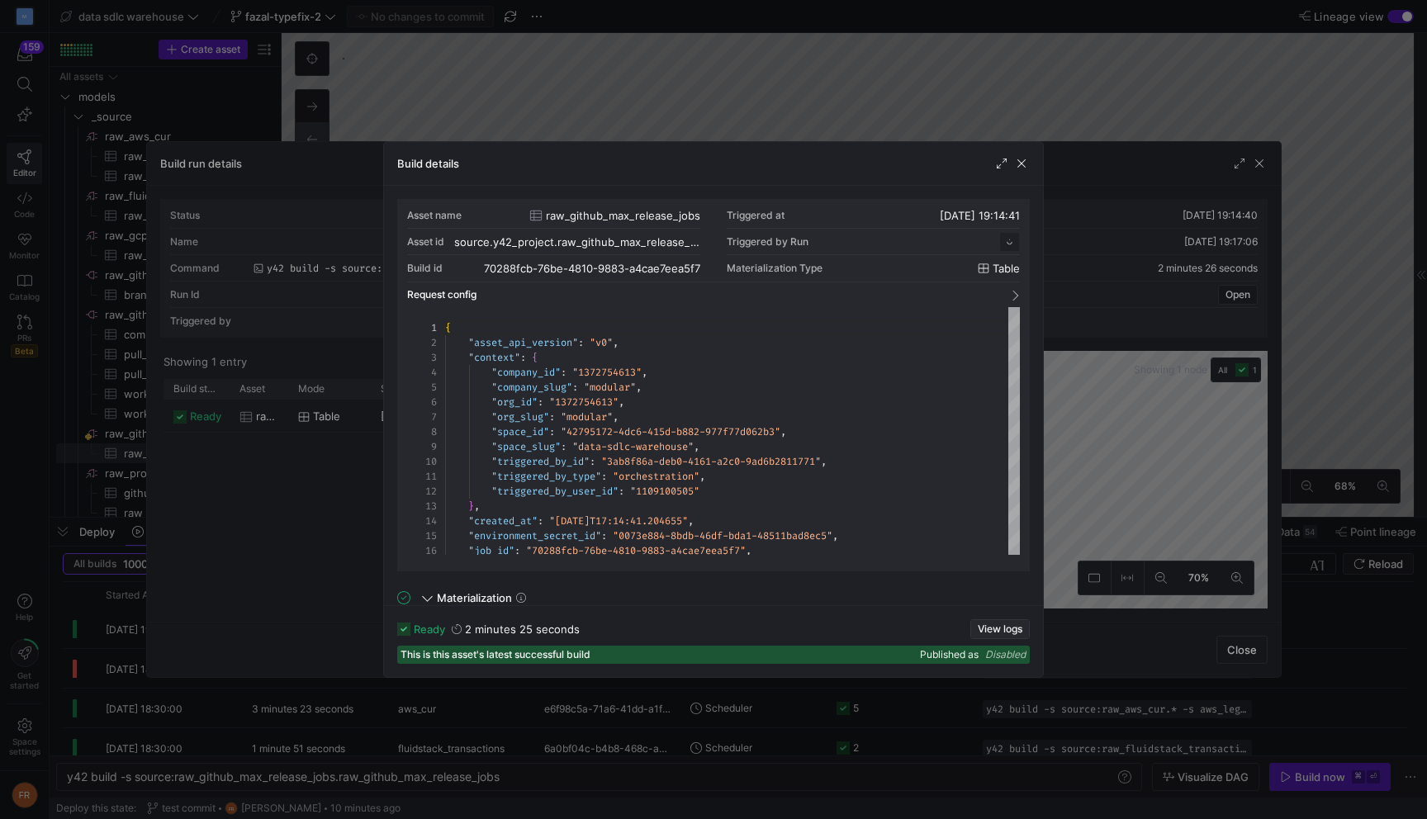
click at [991, 623] on span "View logs" at bounding box center [999, 629] width 45 height 12
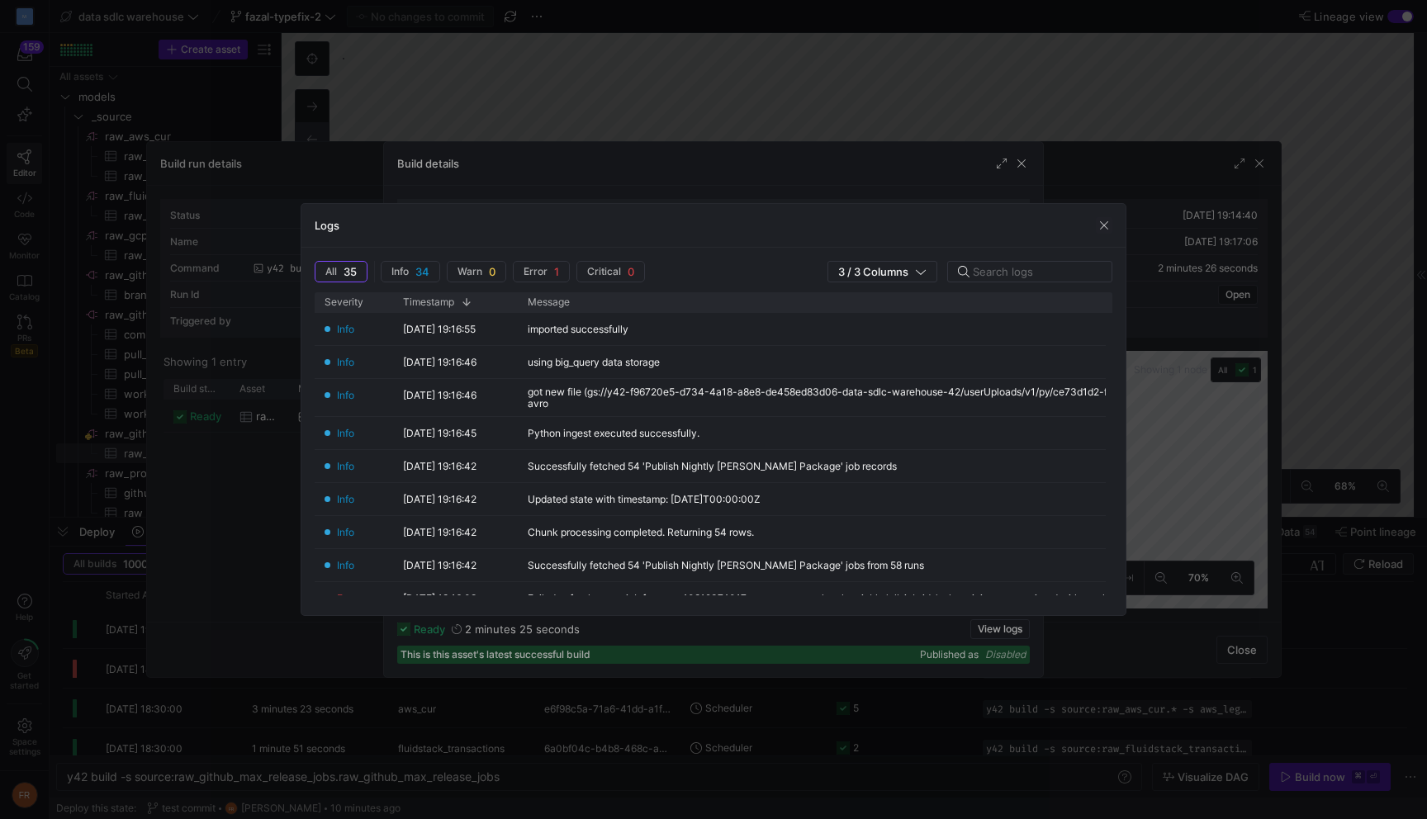
click at [901, 70] on div at bounding box center [713, 409] width 1427 height 819
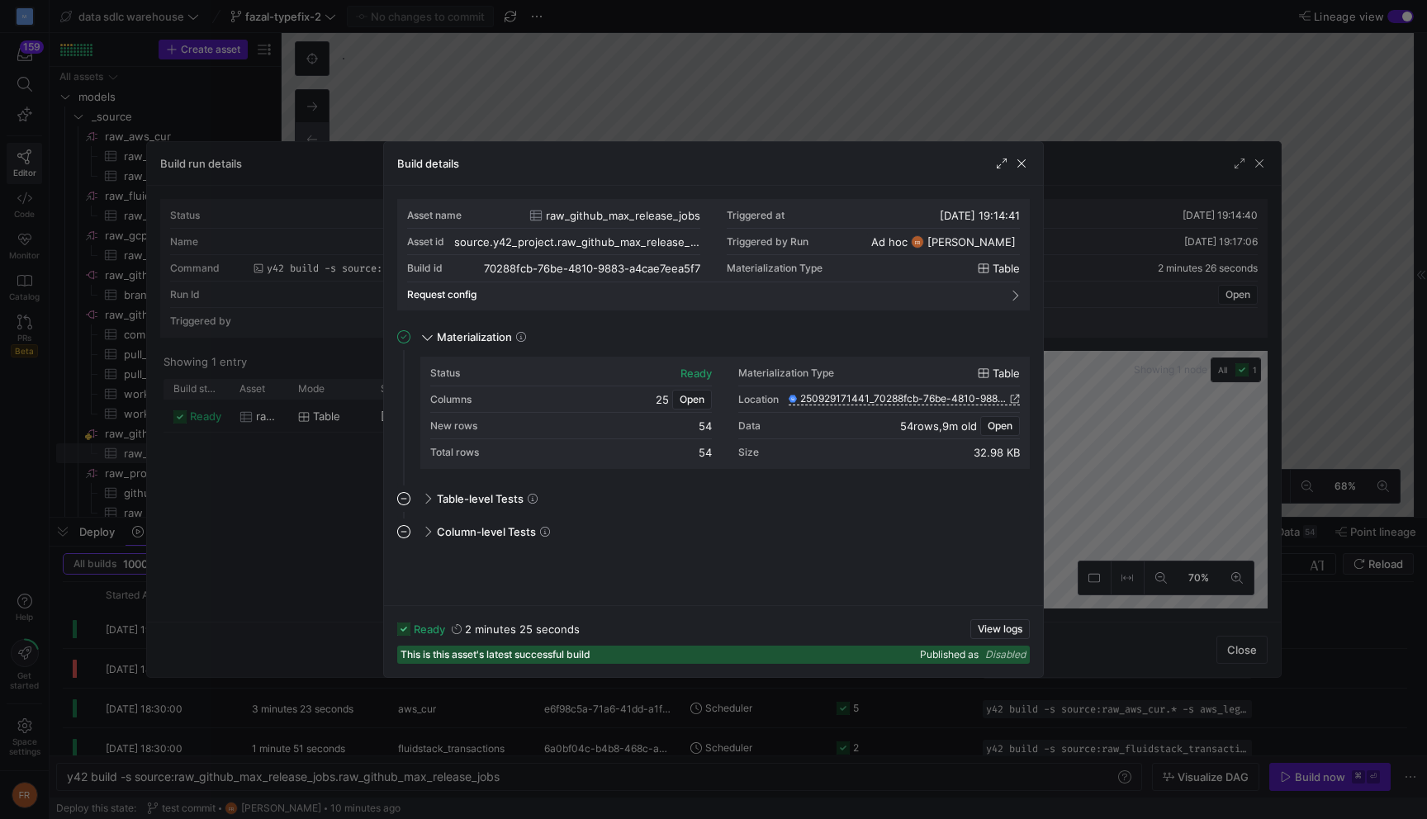
click at [901, 70] on div at bounding box center [713, 409] width 1427 height 819
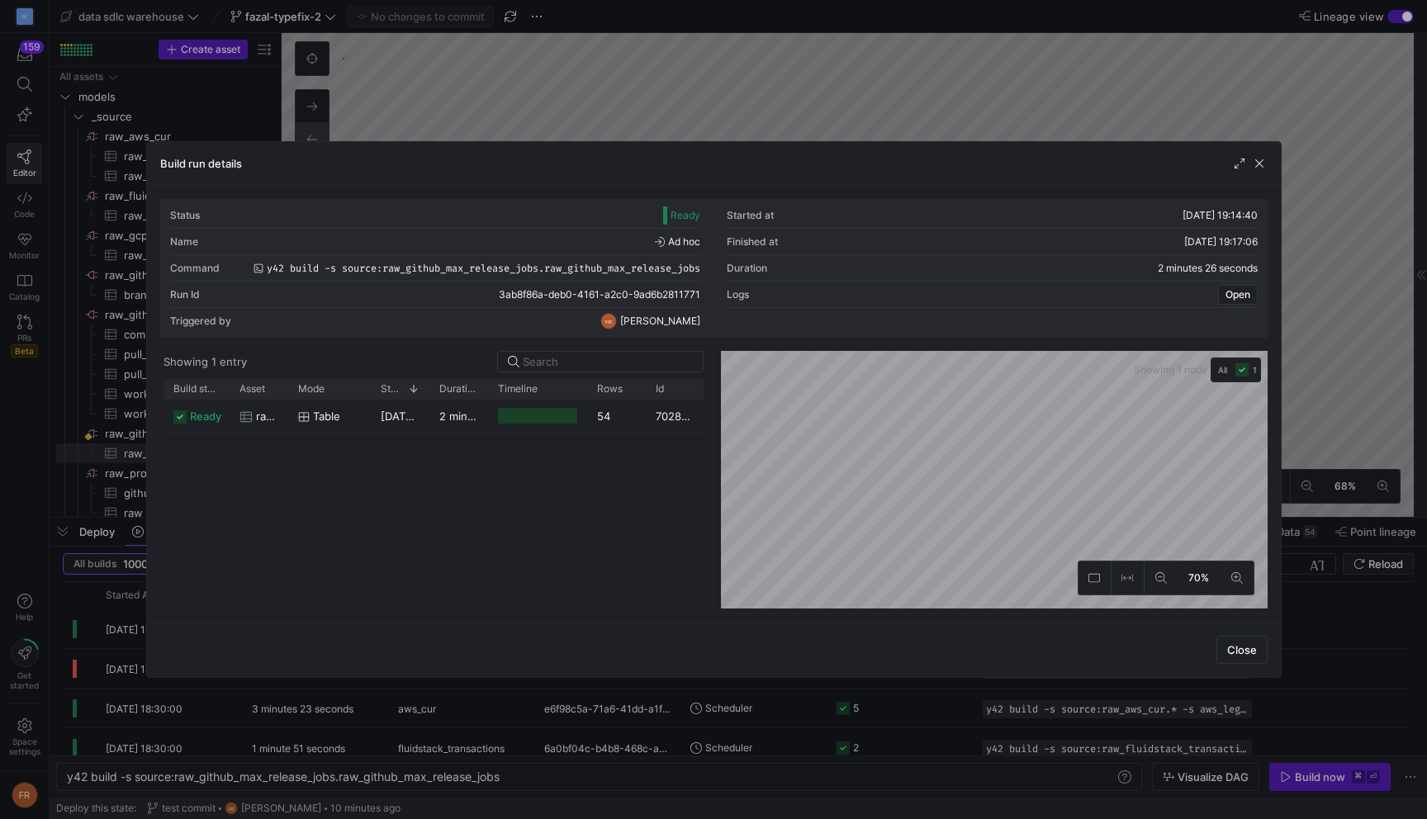
click at [901, 70] on div at bounding box center [713, 409] width 1427 height 819
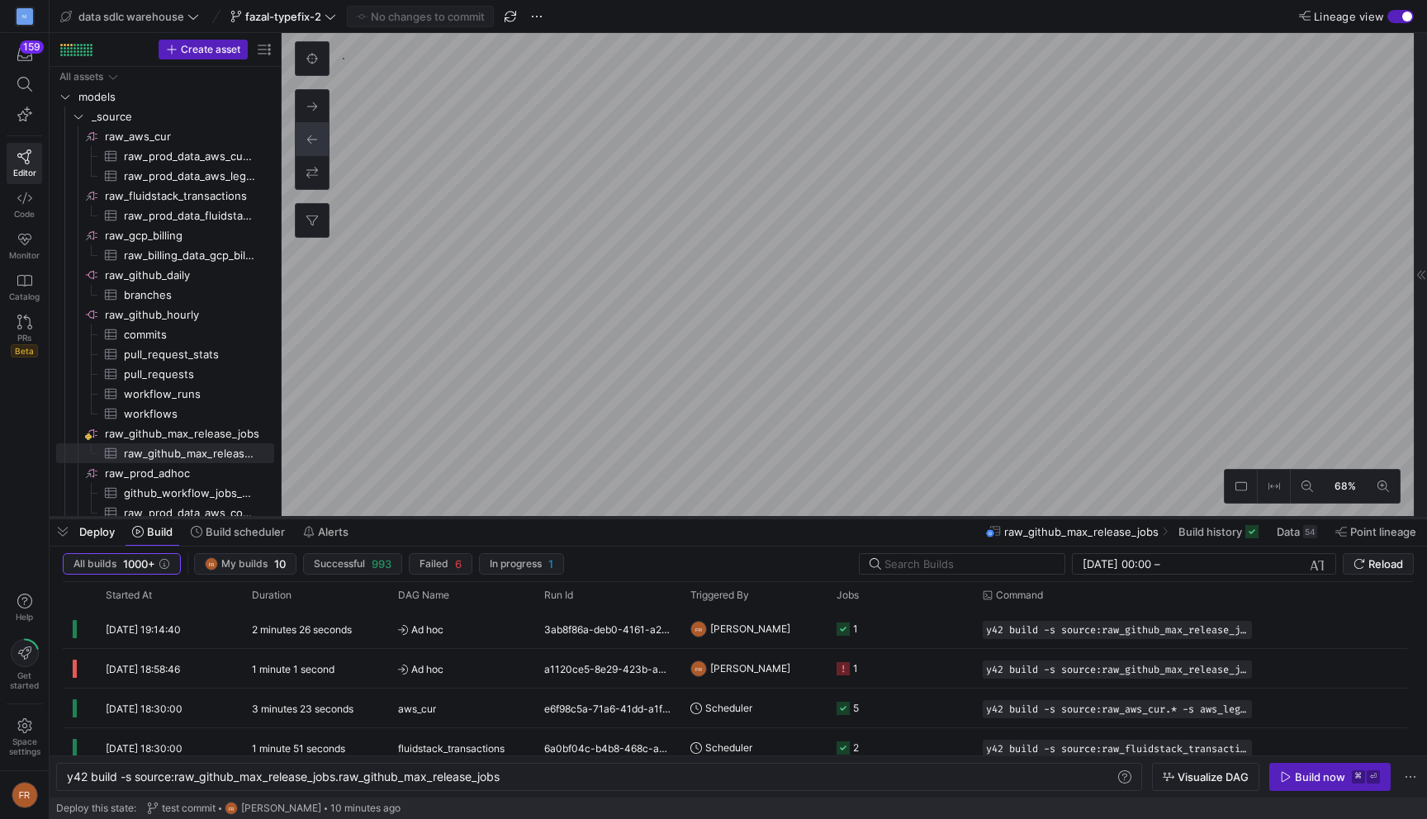
type textarea "y42 build"
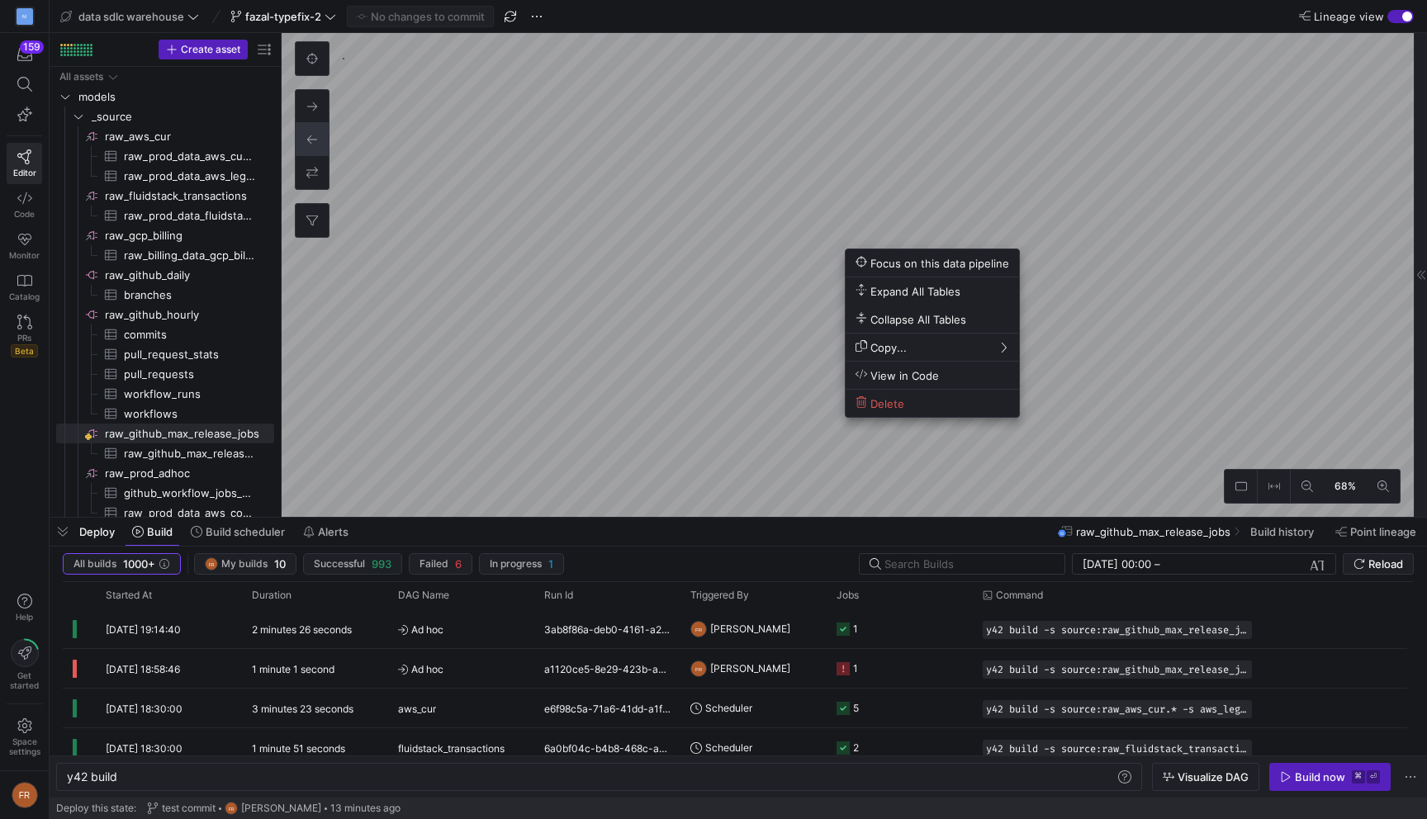
click at [1121, 317] on div at bounding box center [713, 409] width 1427 height 819
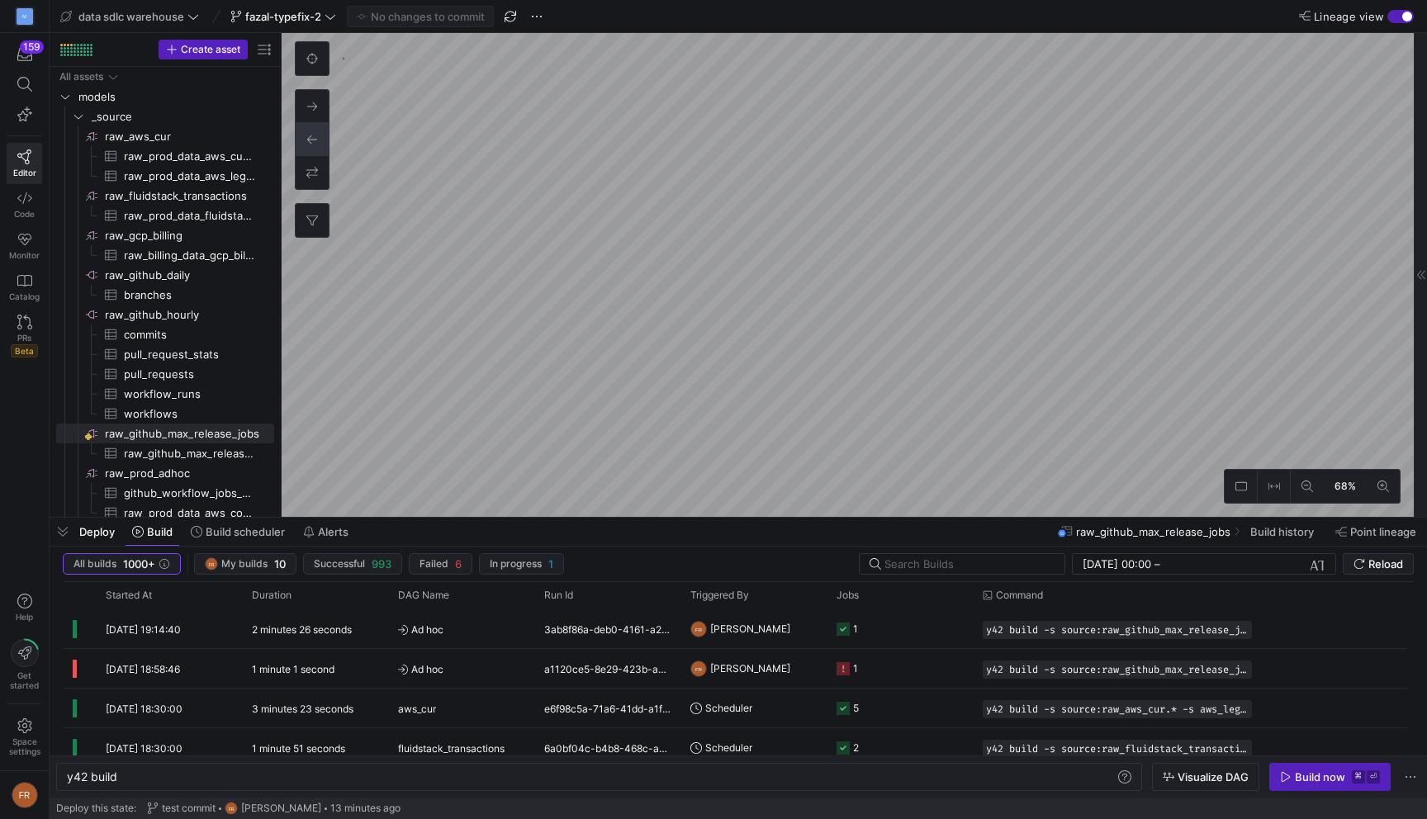
click at [1397, 13] on div "button" at bounding box center [1400, 16] width 26 height 13
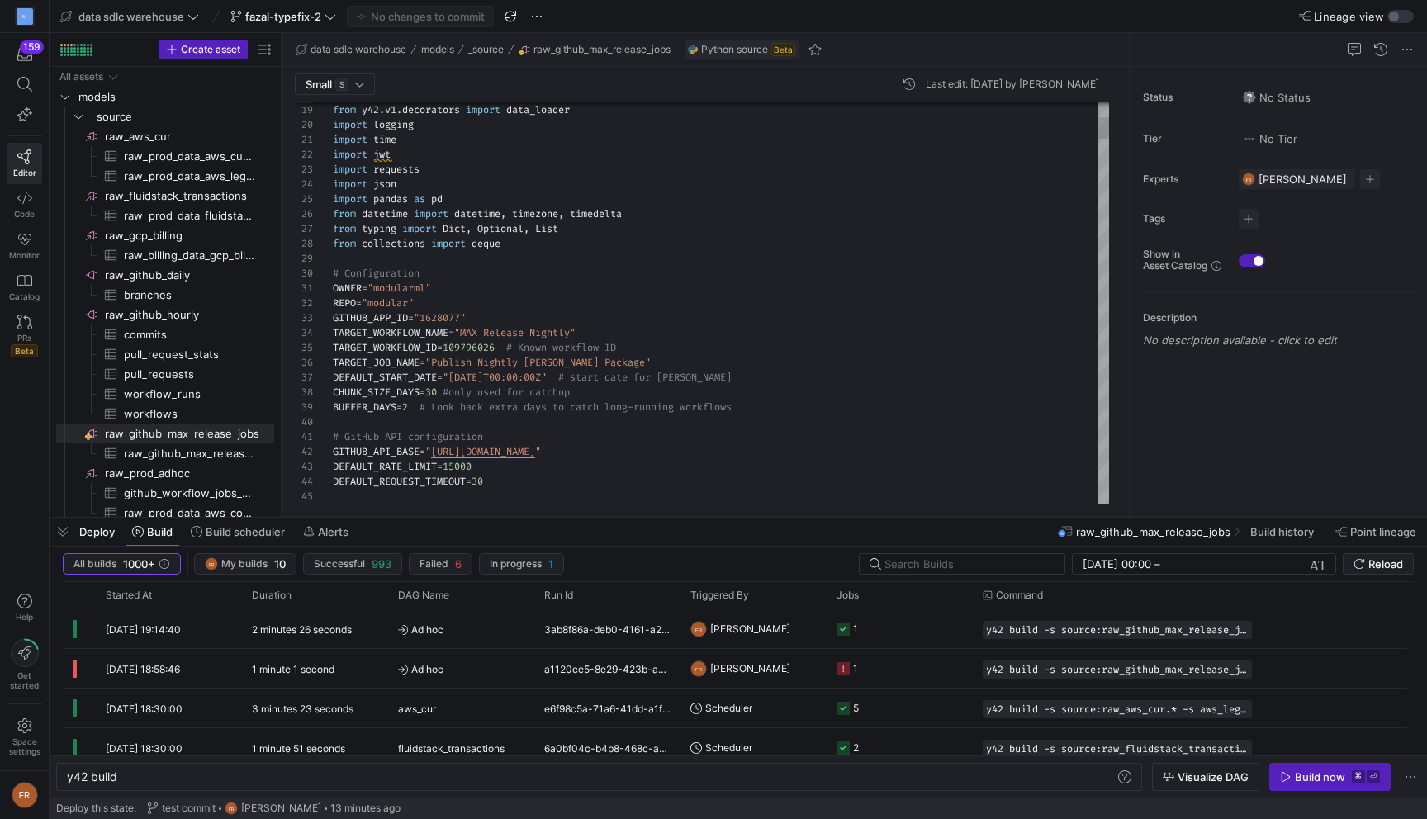
scroll to position [104, 113]
type textarea "OWNER = "modularml" REPO = "modular" GITHUB_APP_ID = "1628077" TARGET_WORKFLOW_…"
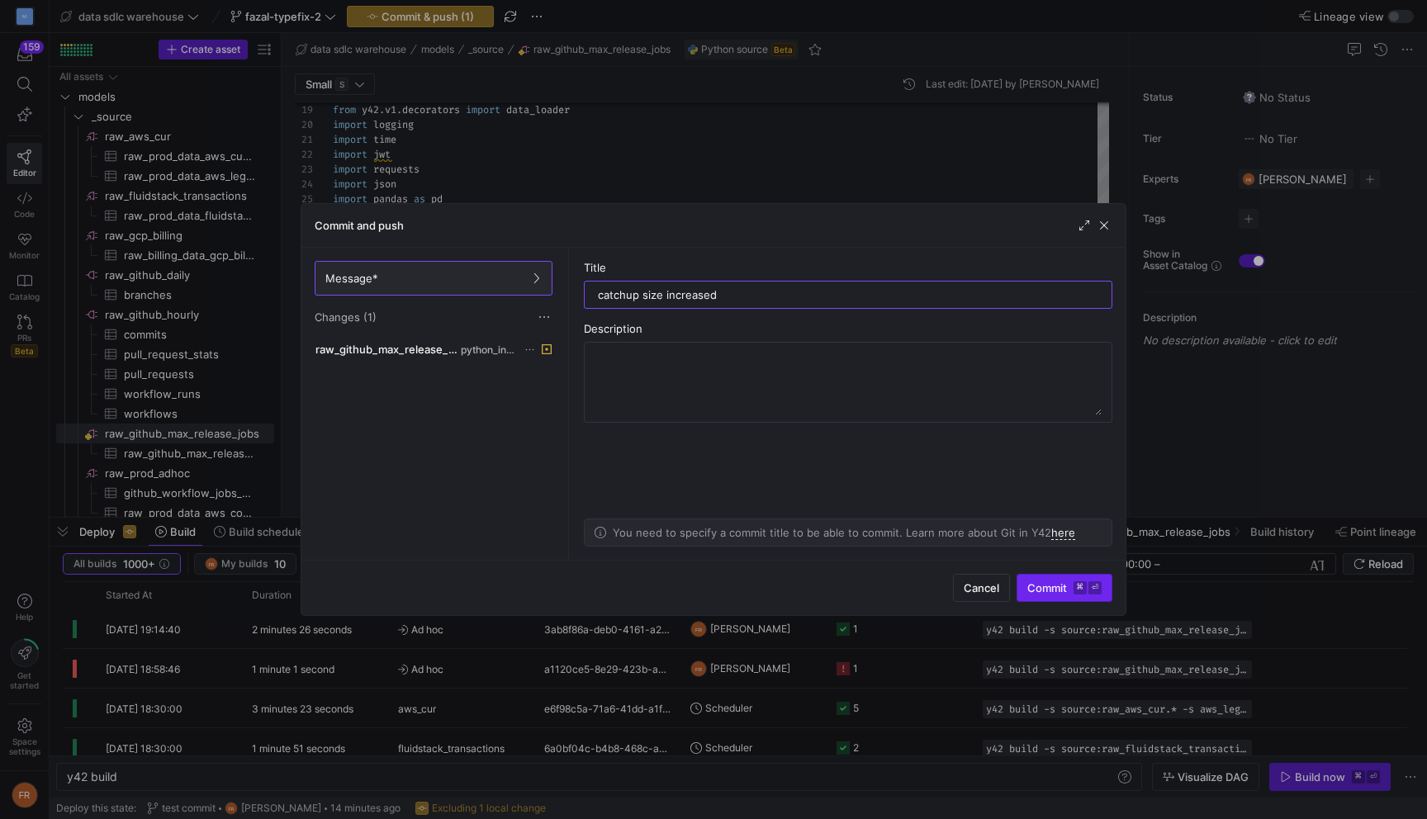
type input "catchup size increased"
click at [1078, 589] on kbd "⌘" at bounding box center [1079, 587] width 13 height 13
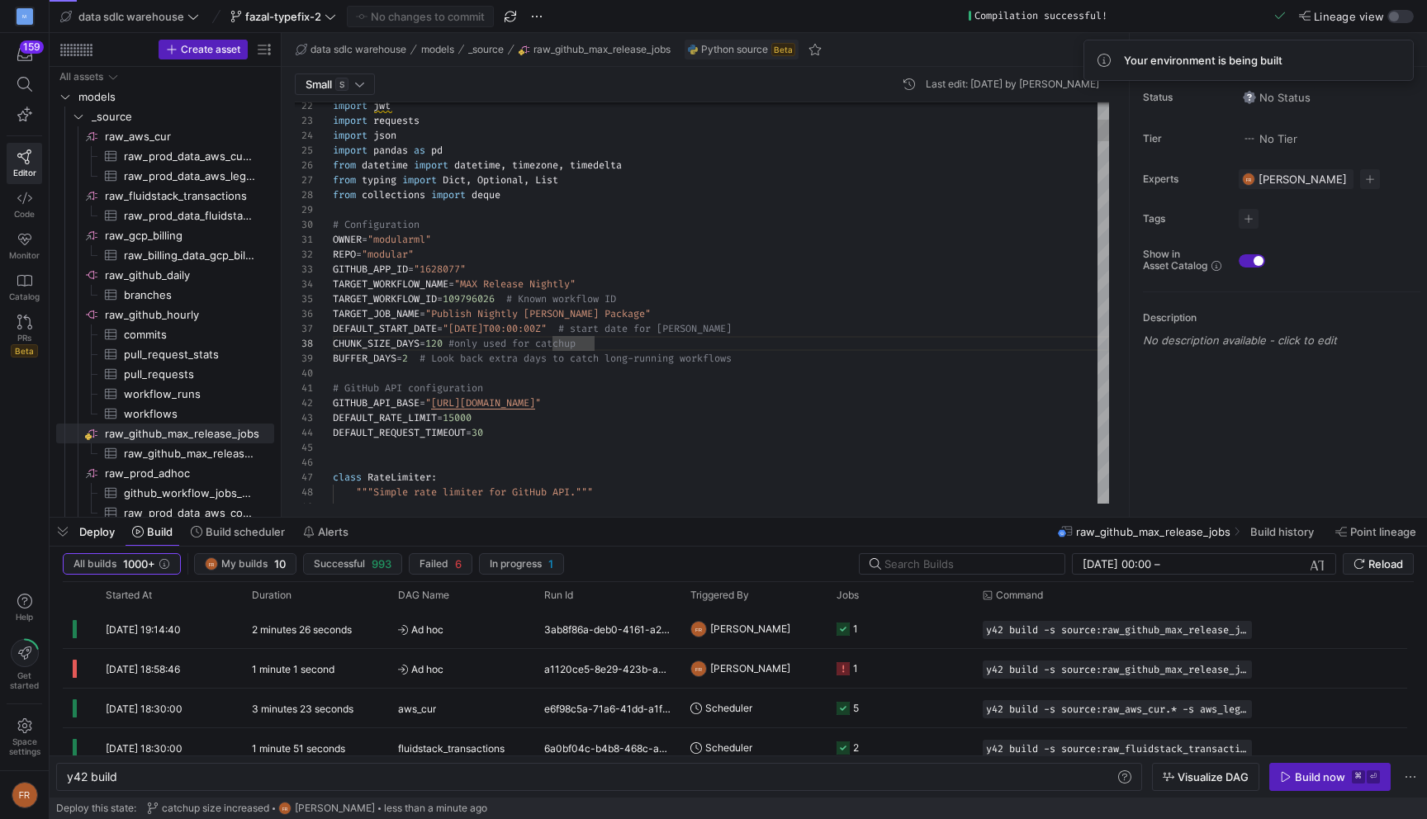
click at [1399, 17] on div "button" at bounding box center [1400, 16] width 26 height 13
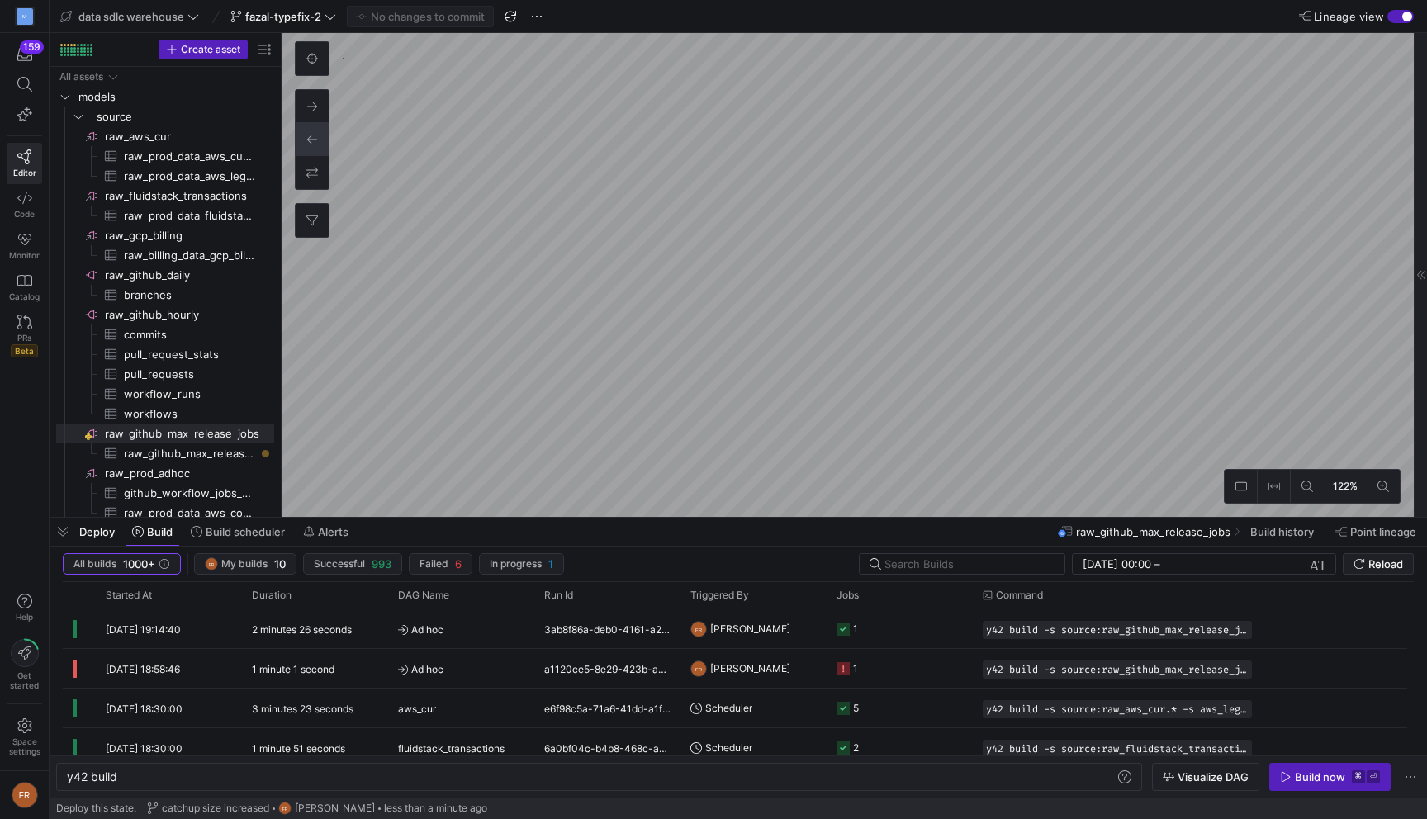
type textarea "y42 build -s source:raw_github_max_release_jobs.raw_github_max_release_jobs"
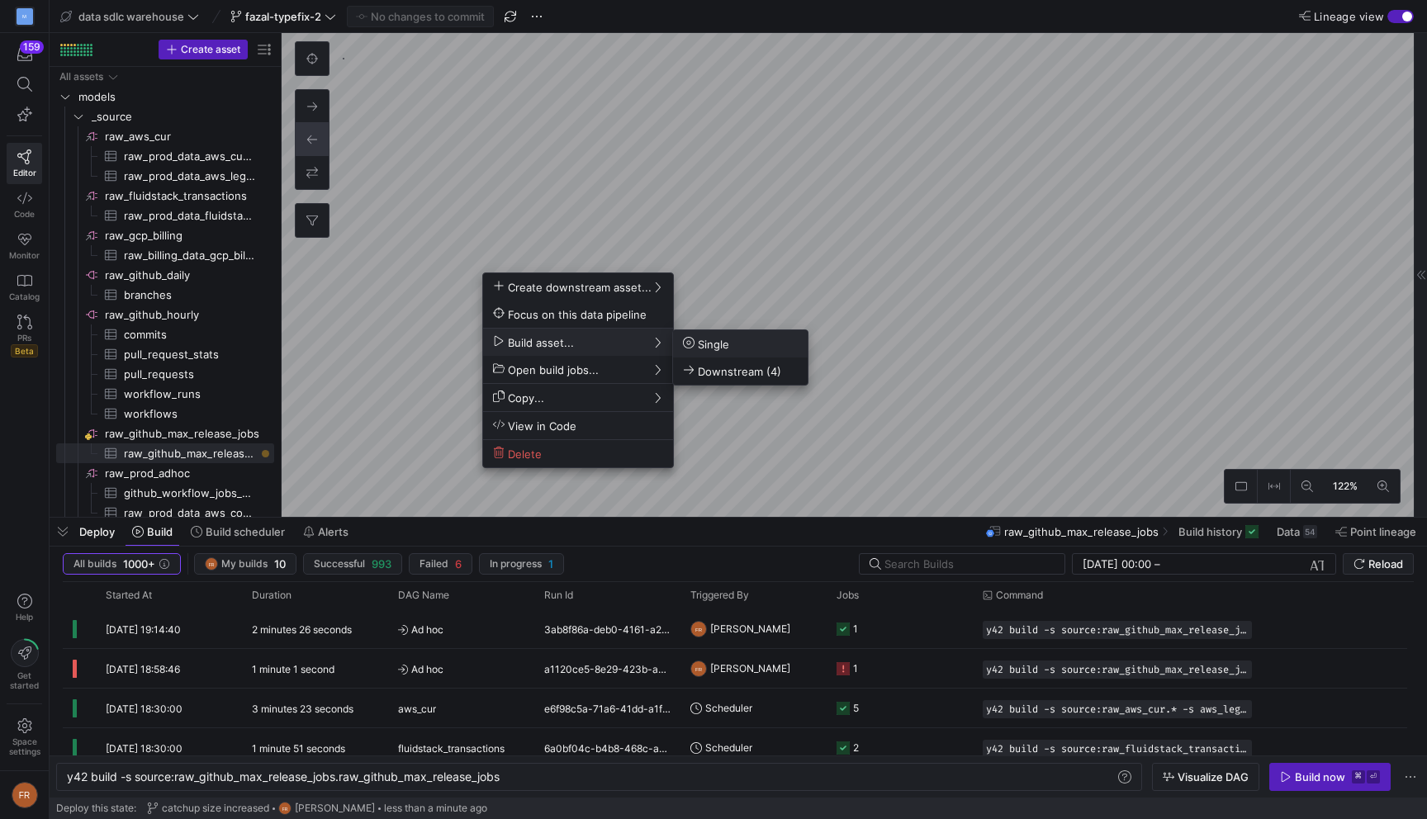
click at [719, 344] on span "Single" at bounding box center [706, 344] width 46 height 14
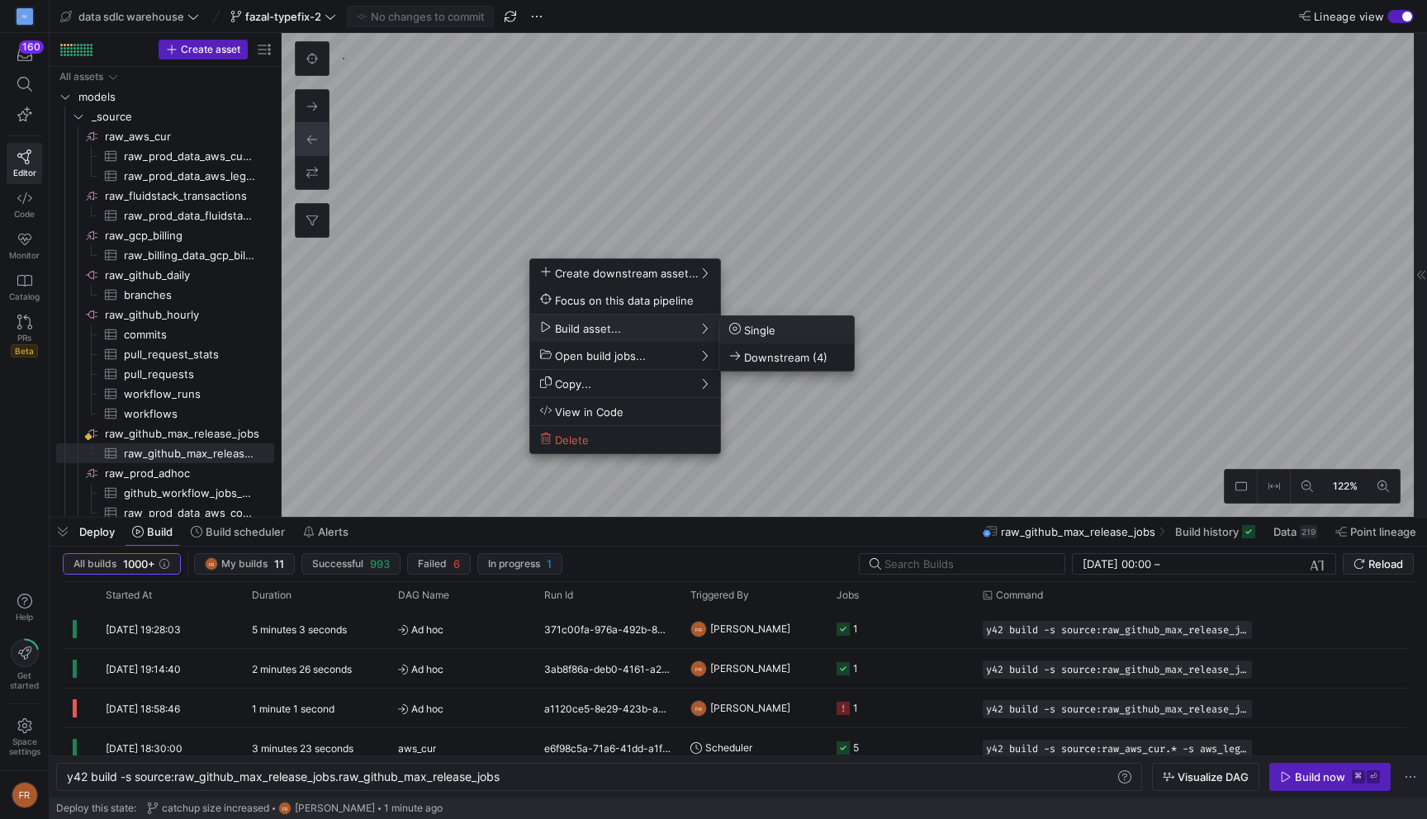
click at [745, 329] on span "Single" at bounding box center [752, 330] width 46 height 14
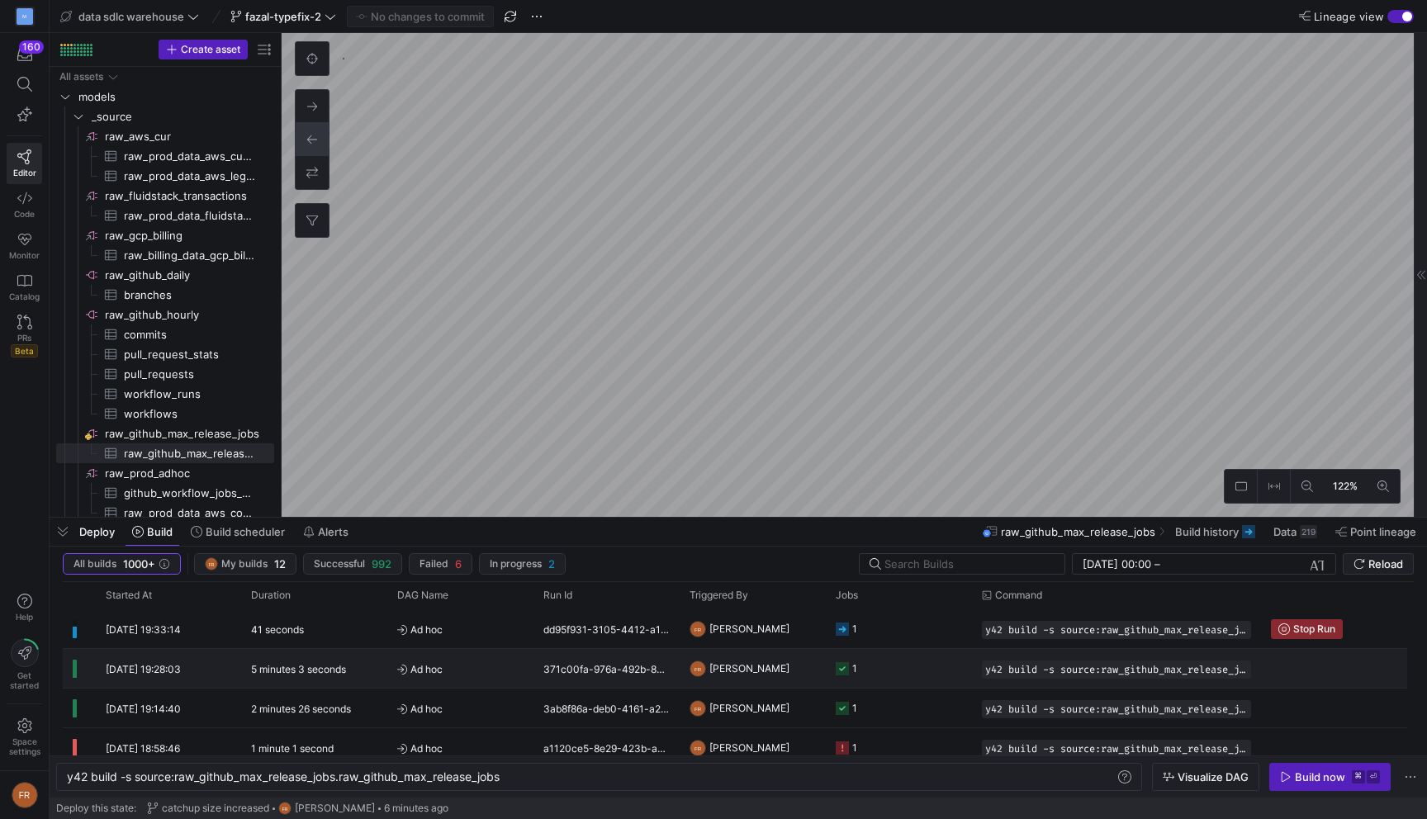
click at [371, 670] on div "5 minutes 3 seconds" at bounding box center [314, 668] width 146 height 39
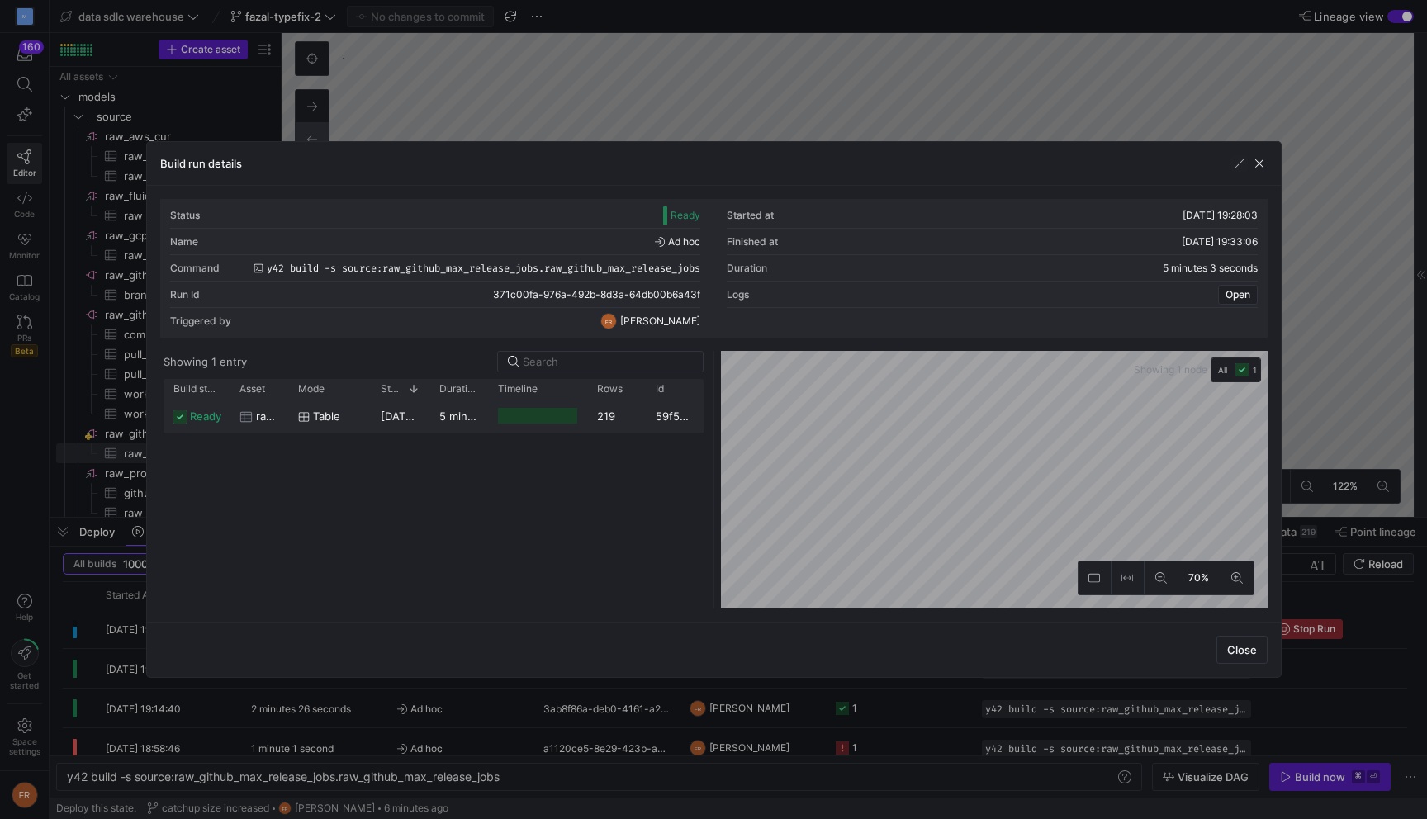
click at [420, 419] on span "[DATE] 19:28:04" at bounding box center [422, 415] width 83 height 13
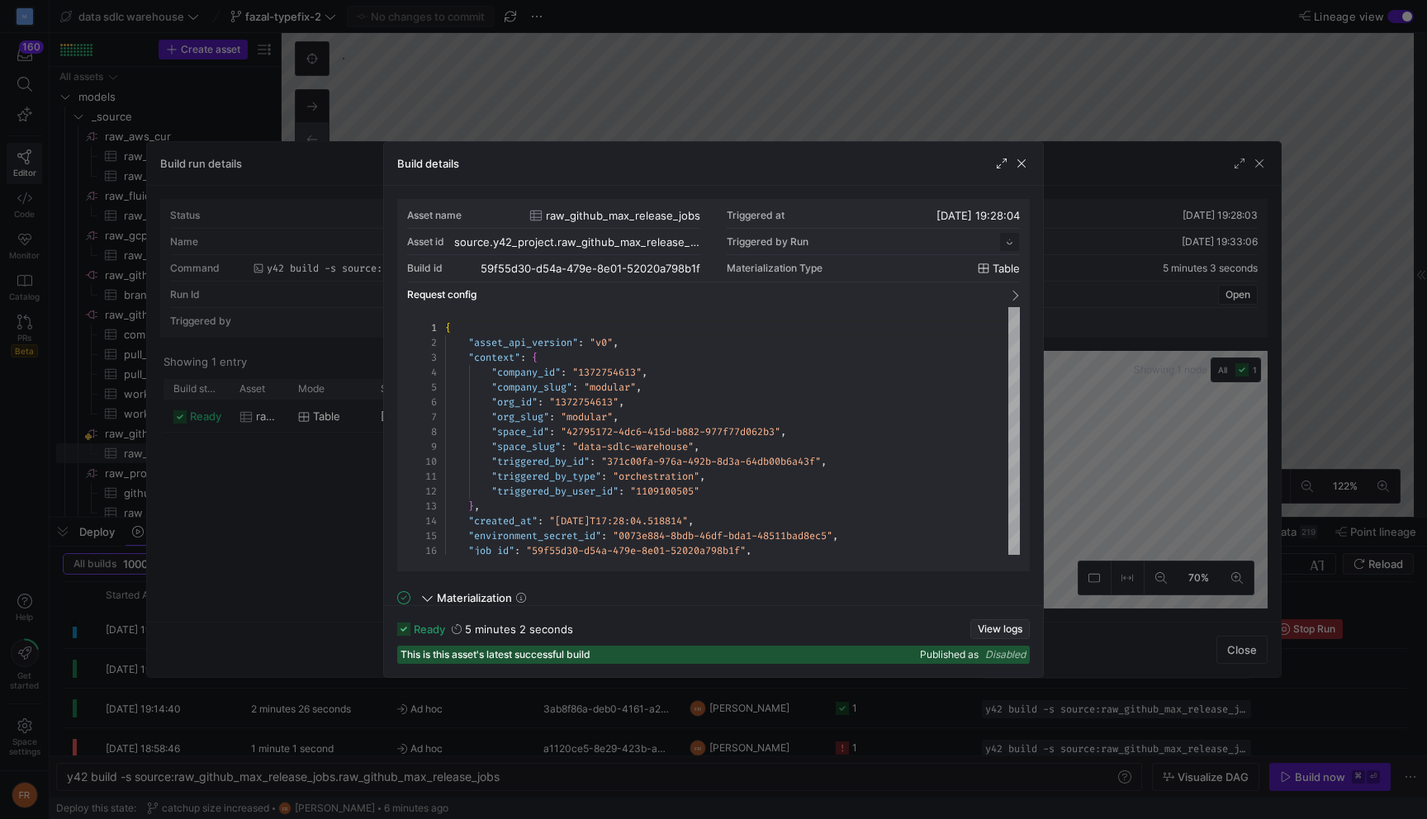
click at [991, 629] on span "View logs" at bounding box center [999, 629] width 45 height 12
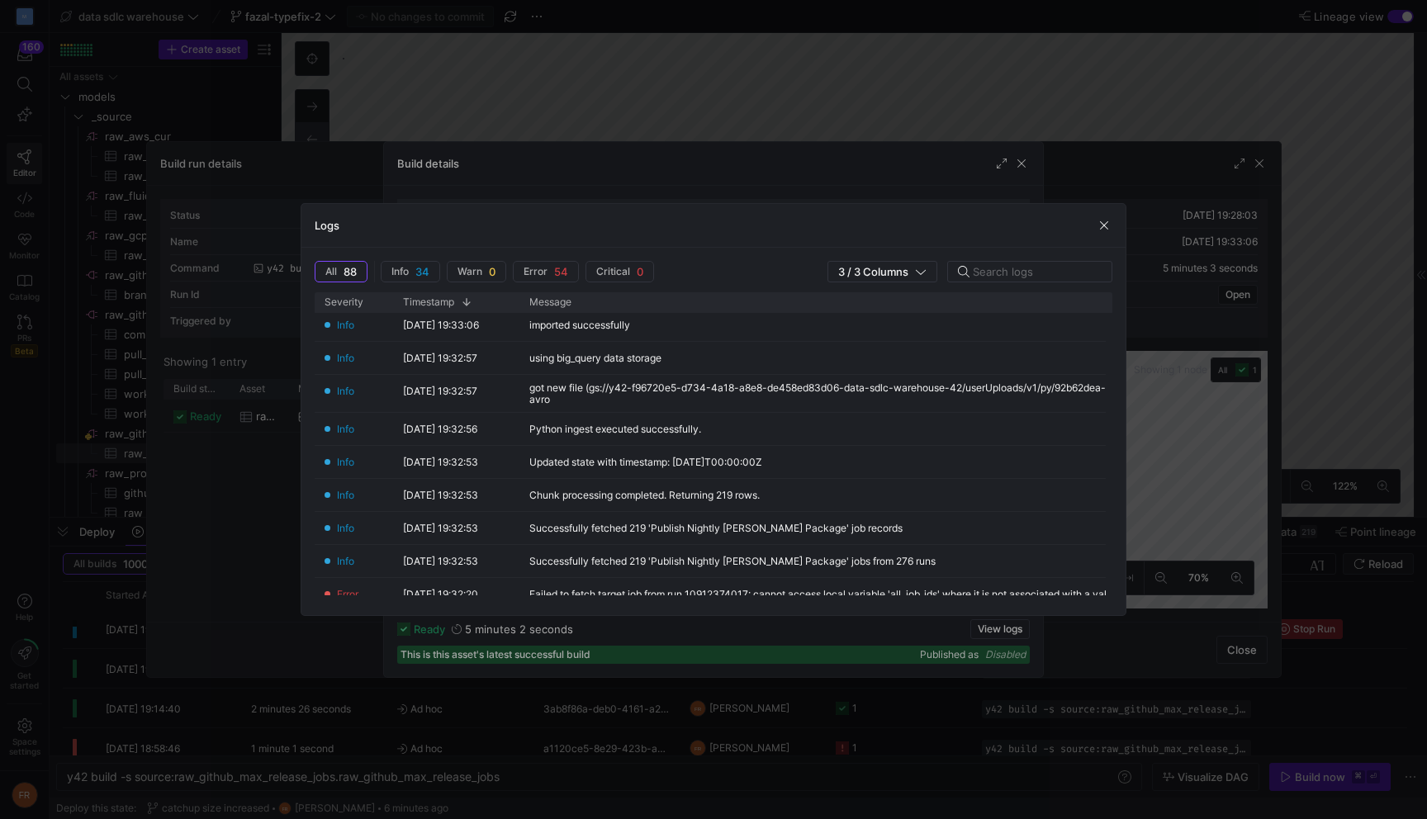
click at [684, 97] on div at bounding box center [713, 409] width 1427 height 819
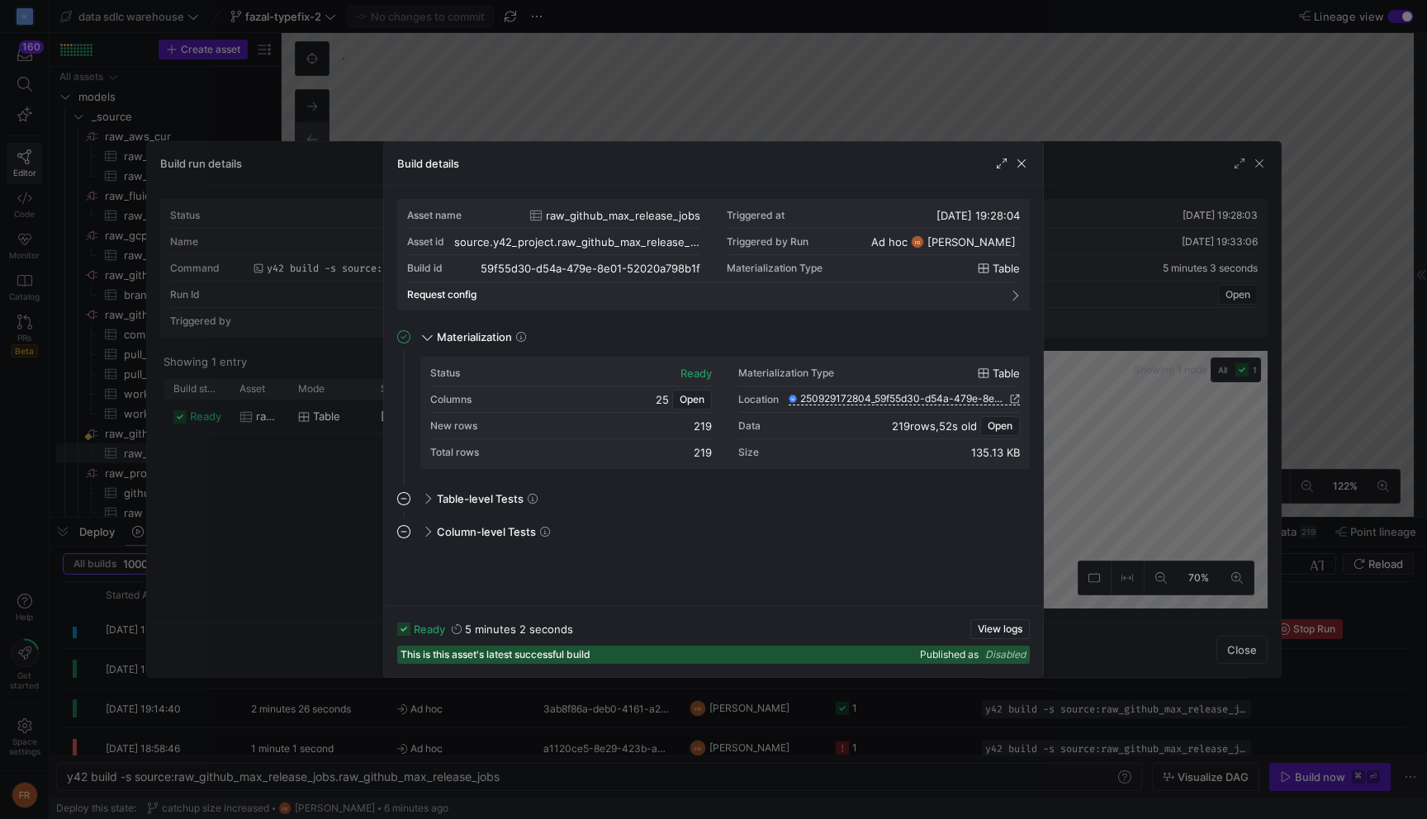
click at [688, 84] on div at bounding box center [713, 409] width 1427 height 819
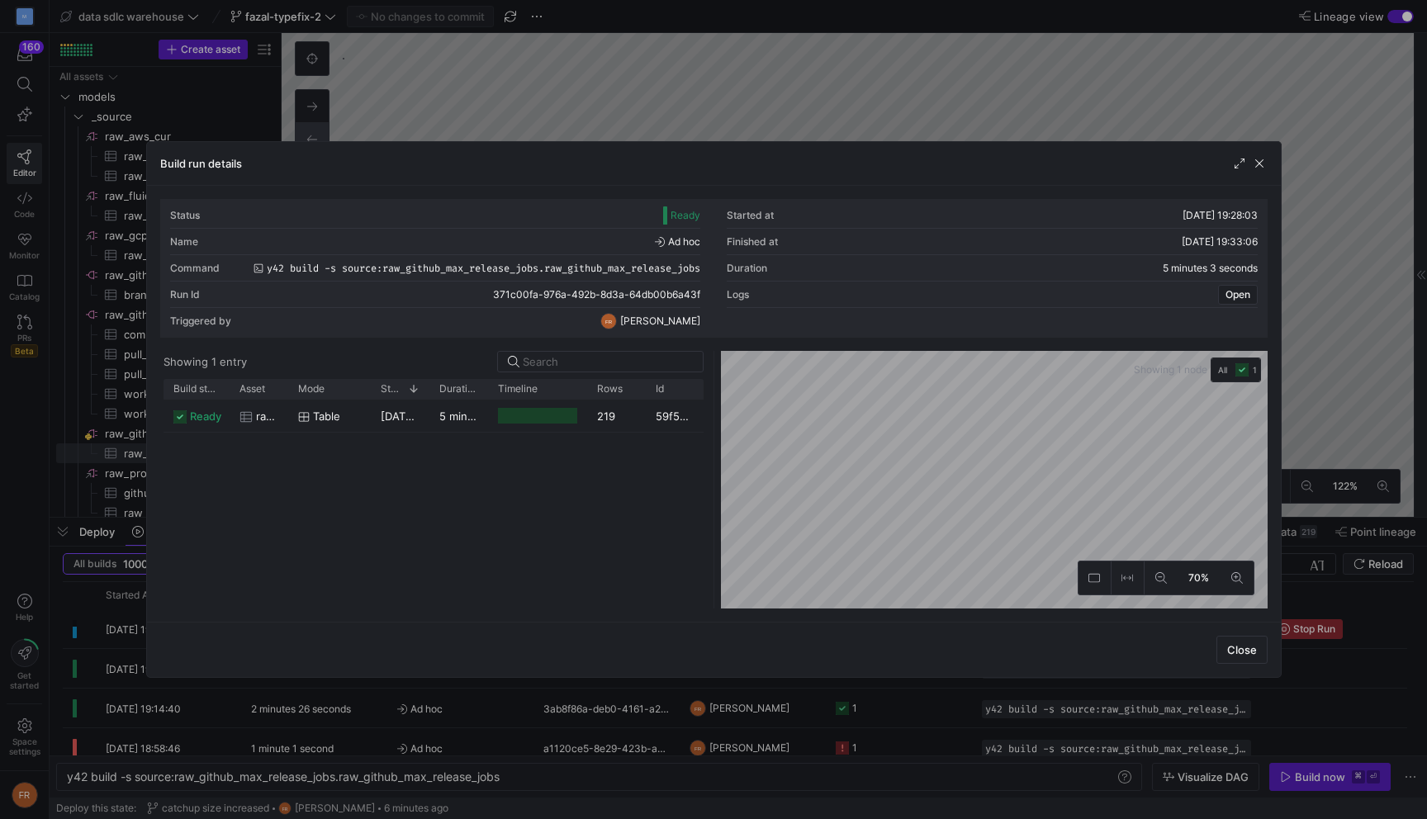
click at [714, 88] on div at bounding box center [713, 409] width 1427 height 819
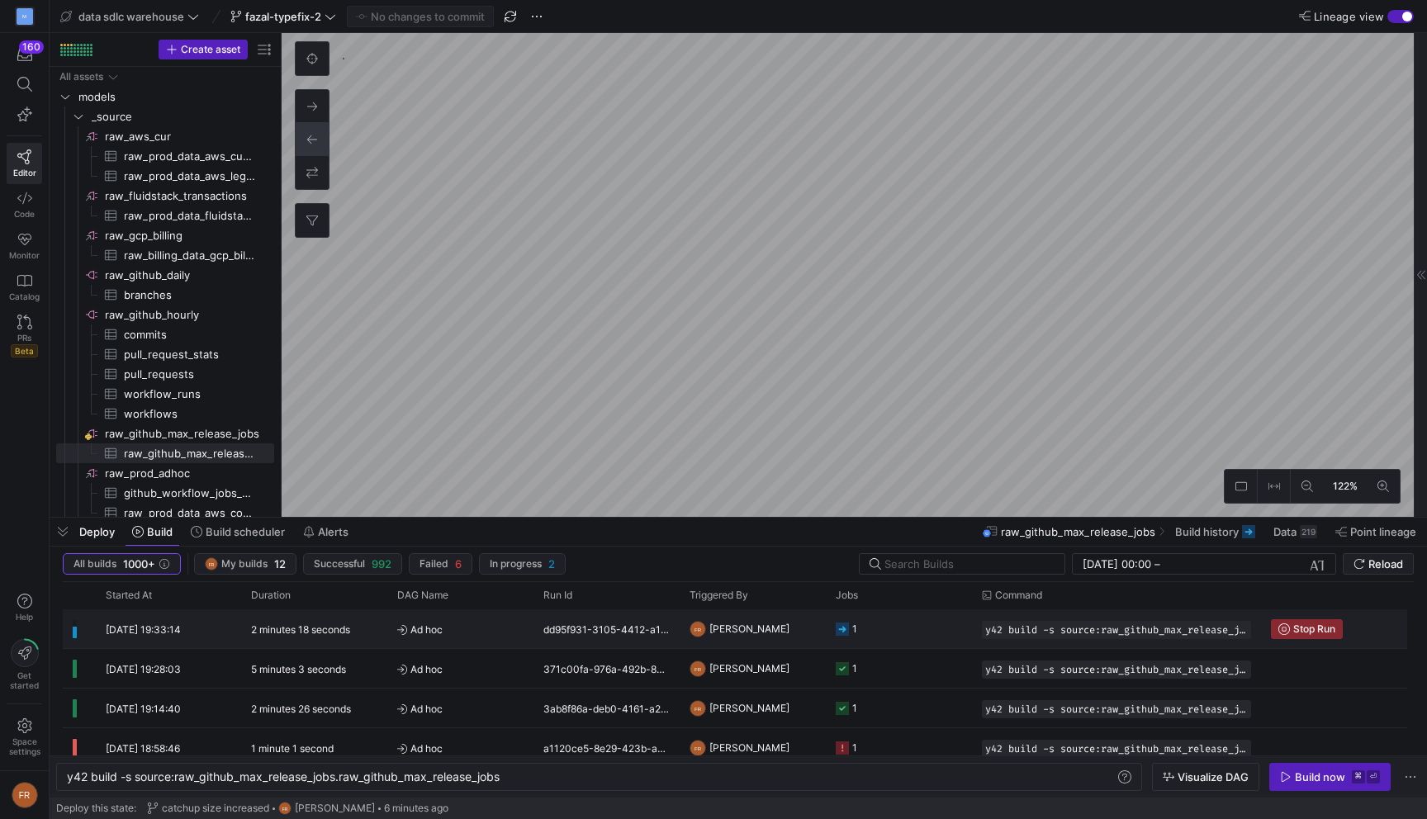
click at [520, 631] on span "Ad hoc" at bounding box center [460, 629] width 126 height 39
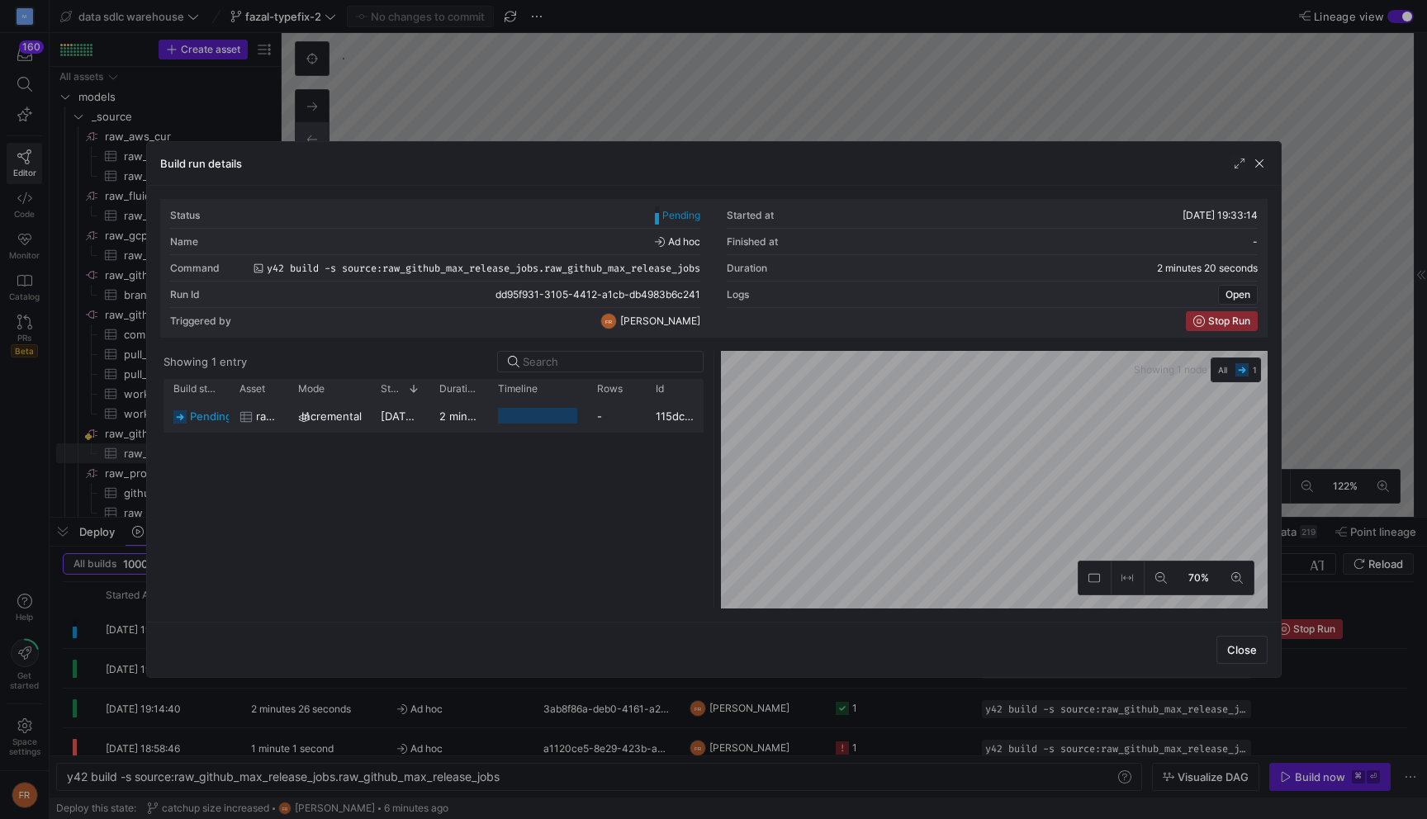
click at [376, 418] on div "[DATE] 19:33:14" at bounding box center [400, 416] width 59 height 32
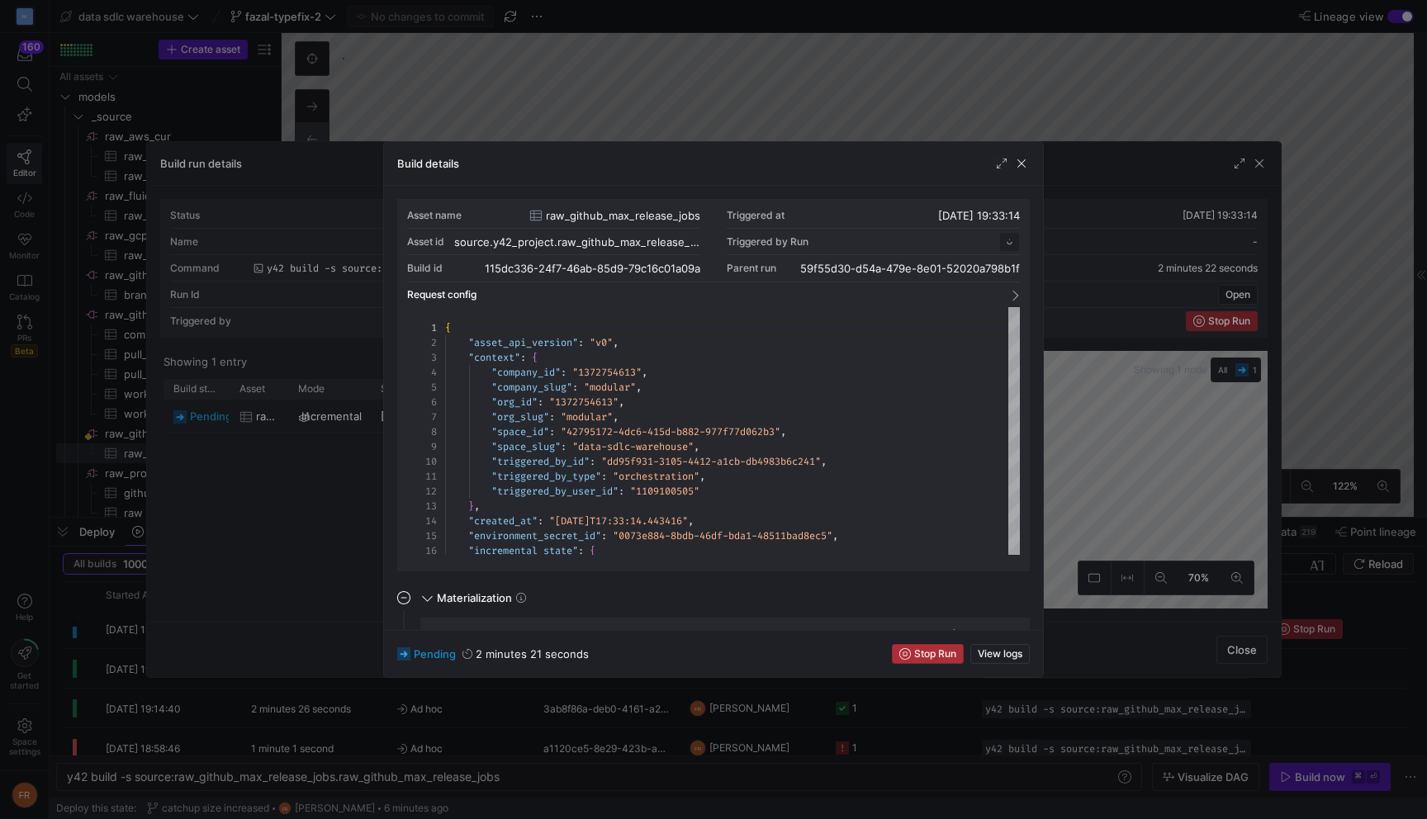
scroll to position [149, 0]
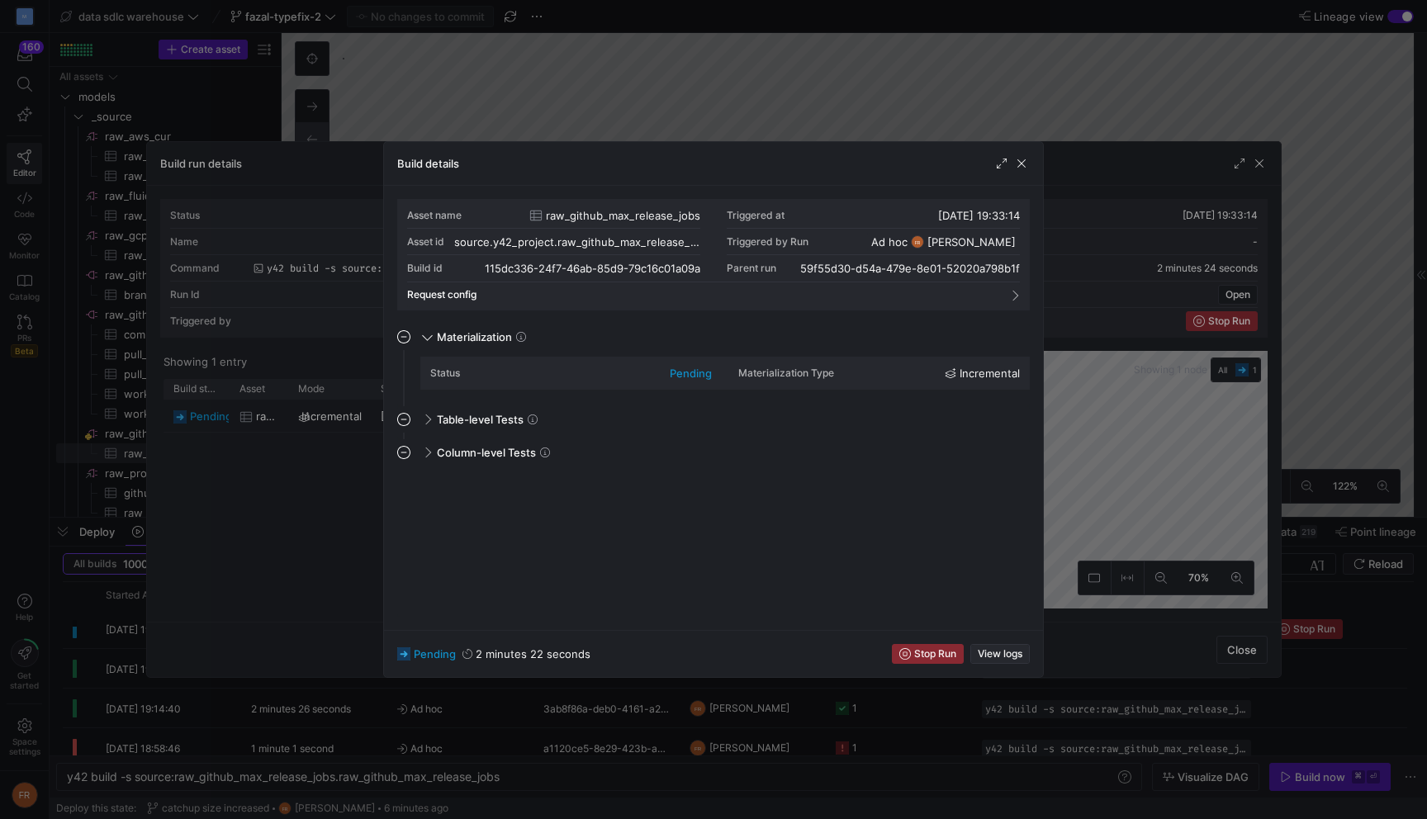
click at [988, 651] on span "View logs" at bounding box center [999, 654] width 45 height 12
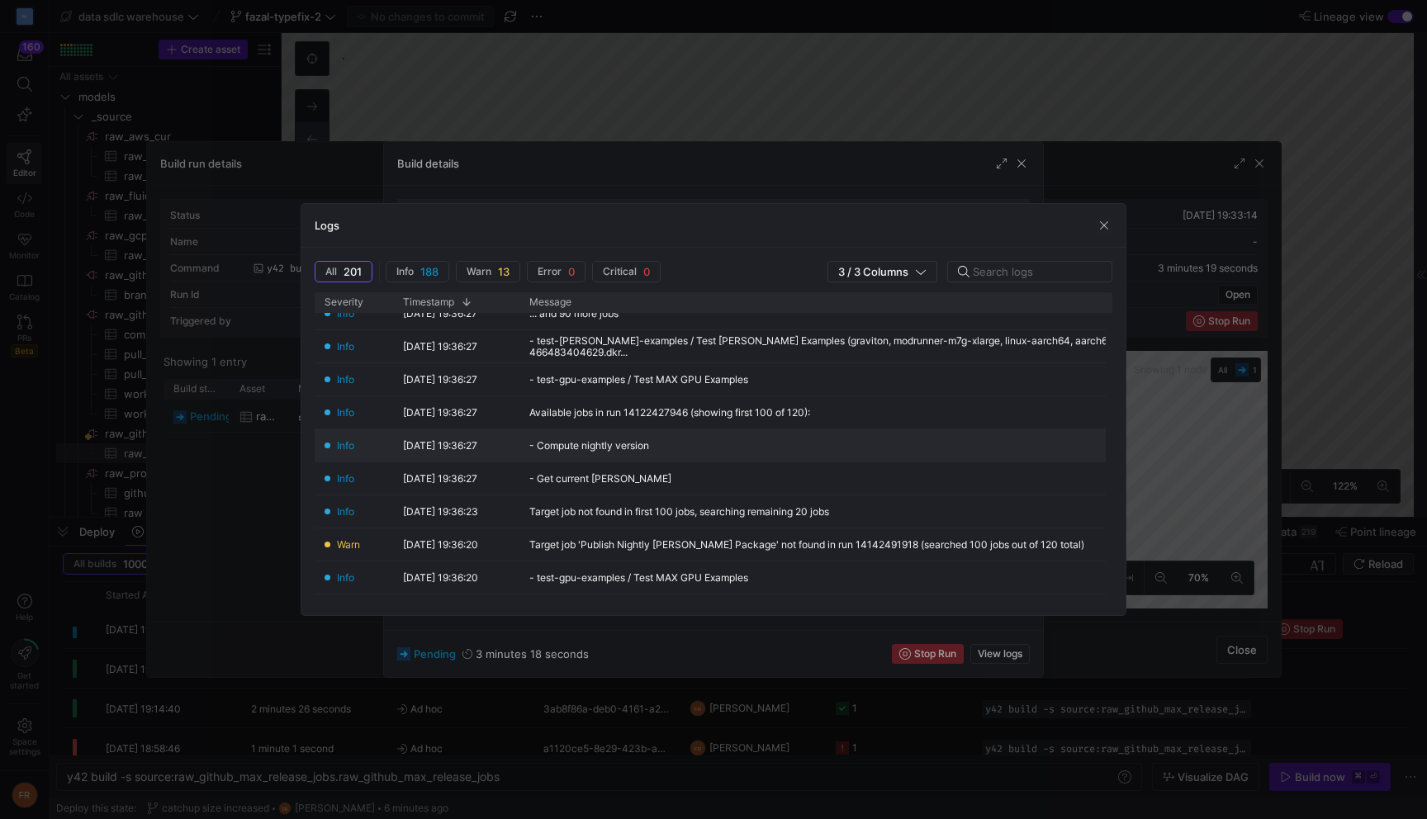
scroll to position [0, 0]
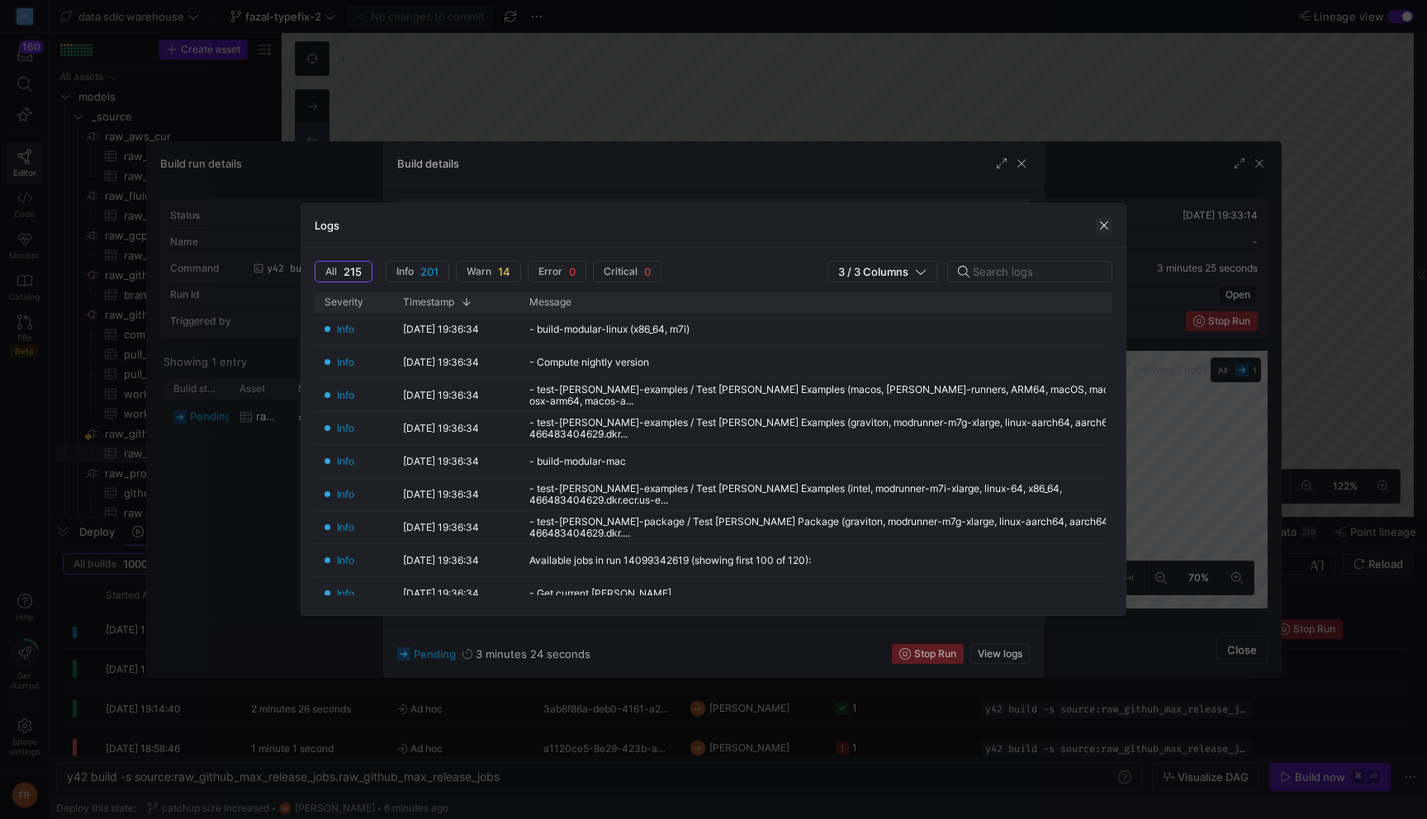
click at [1105, 224] on span "button" at bounding box center [1103, 225] width 17 height 17
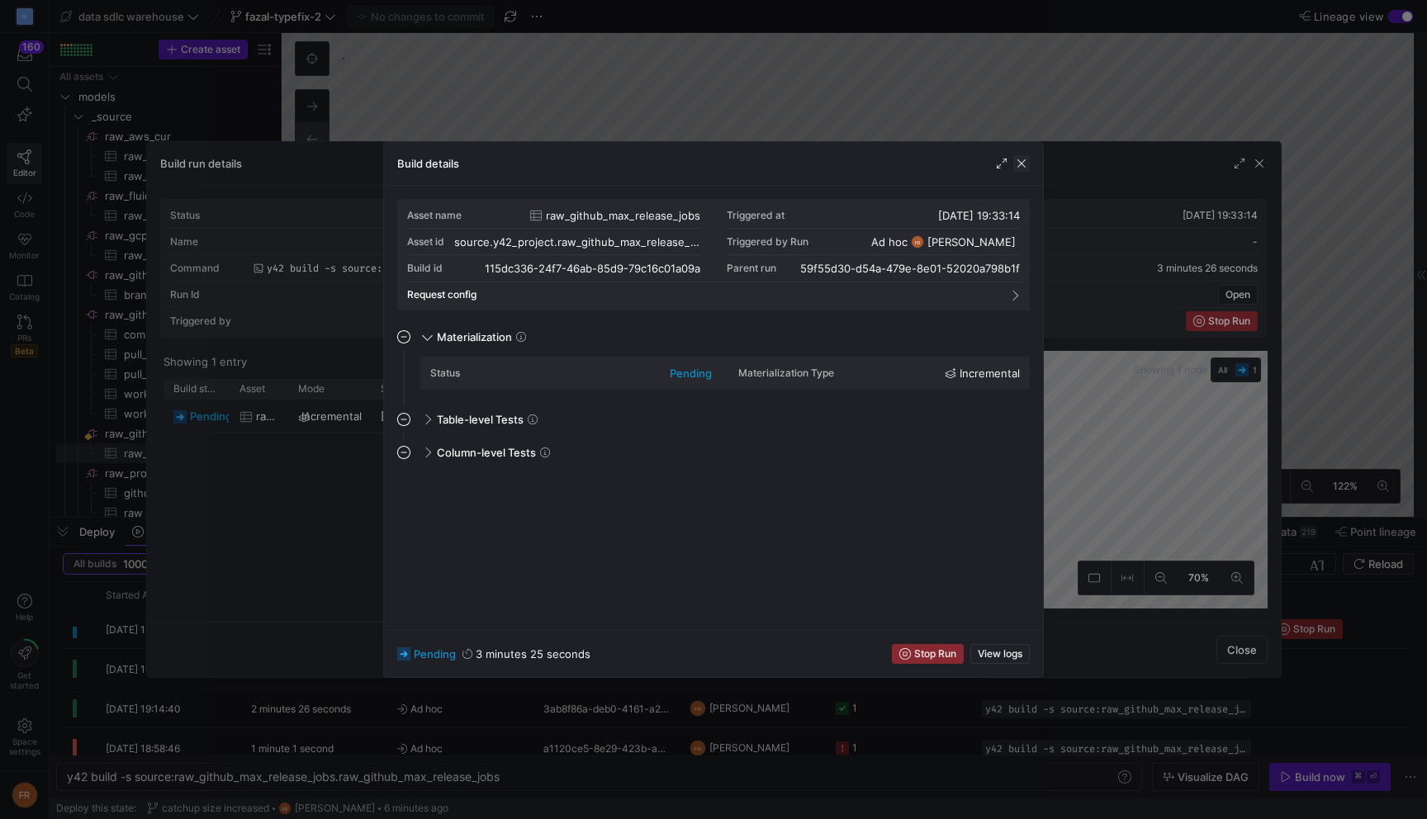
click at [1026, 170] on span "button" at bounding box center [1021, 163] width 17 height 17
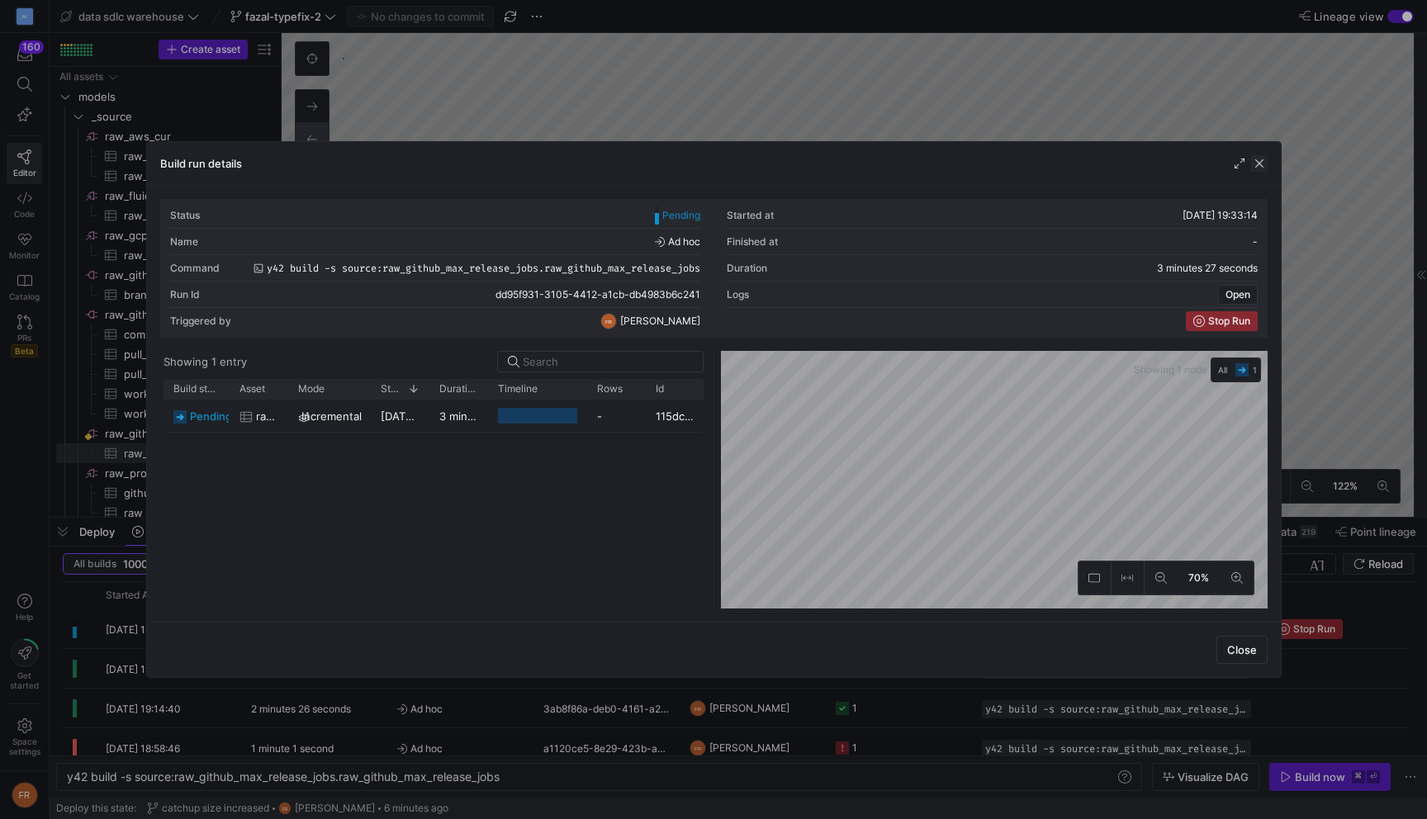
click at [1261, 164] on span "button" at bounding box center [1259, 163] width 17 height 17
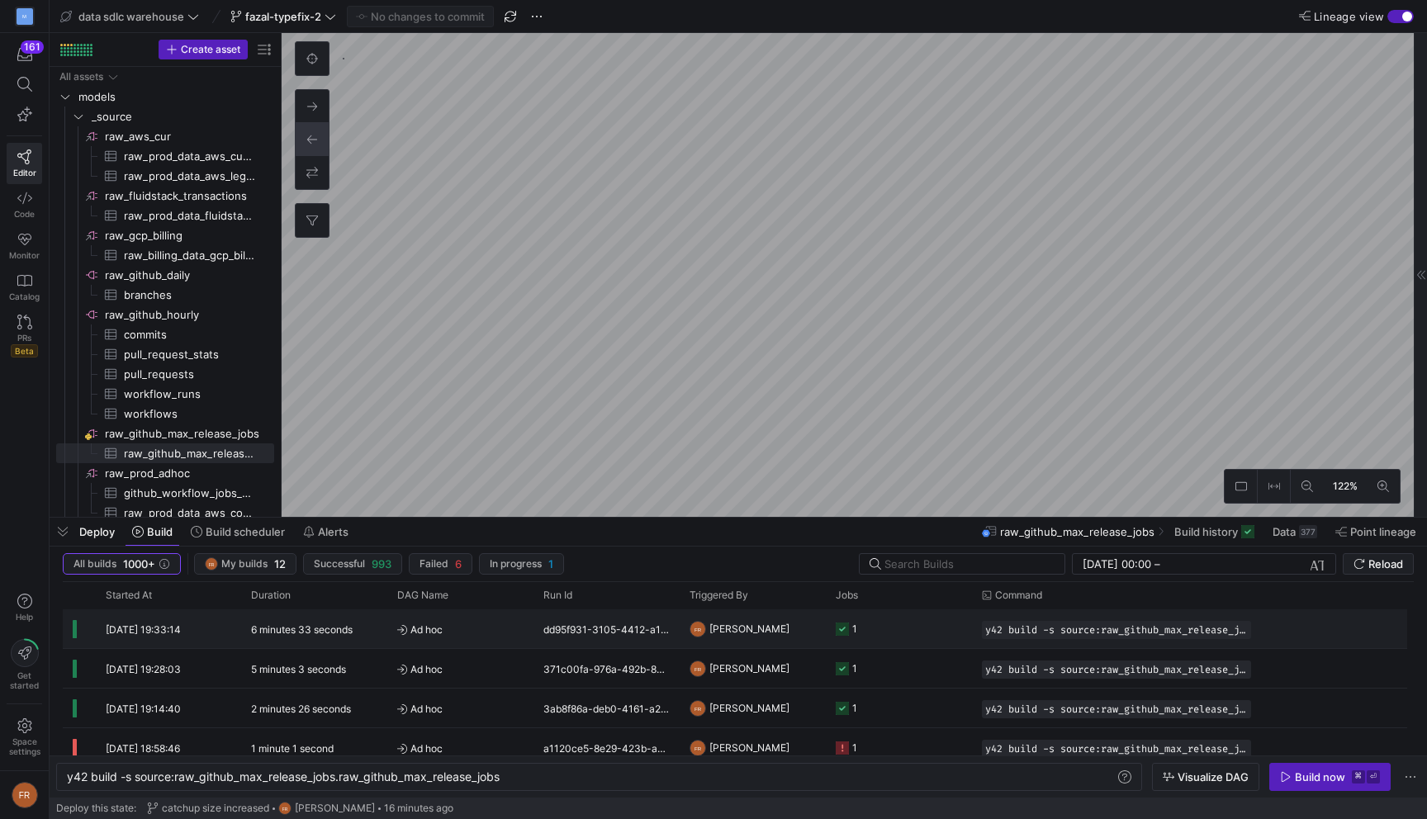
click at [373, 629] on div "6 minutes 33 seconds" at bounding box center [314, 628] width 146 height 39
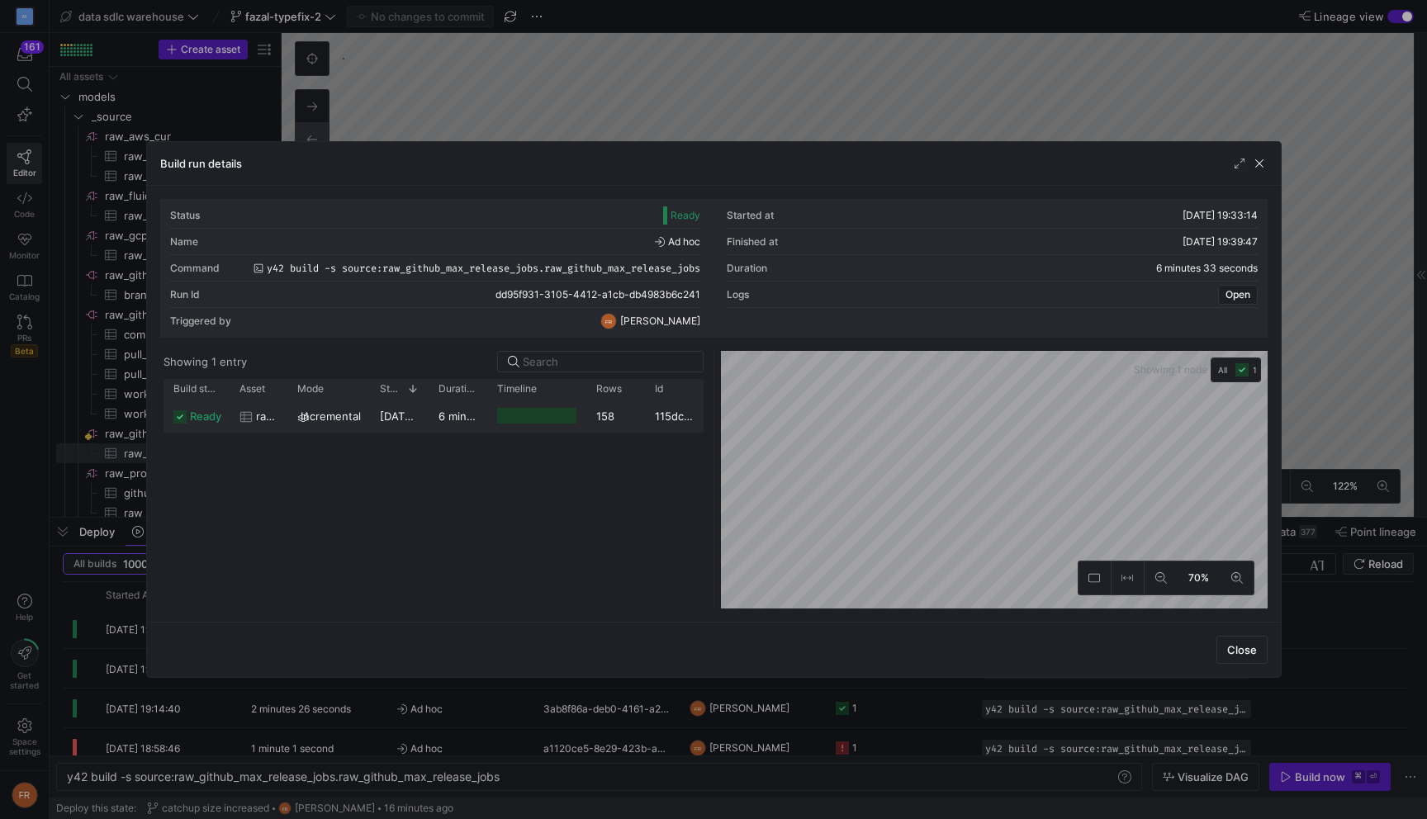
click at [442, 425] on div "6 minutes 32 seconds" at bounding box center [457, 416] width 59 height 32
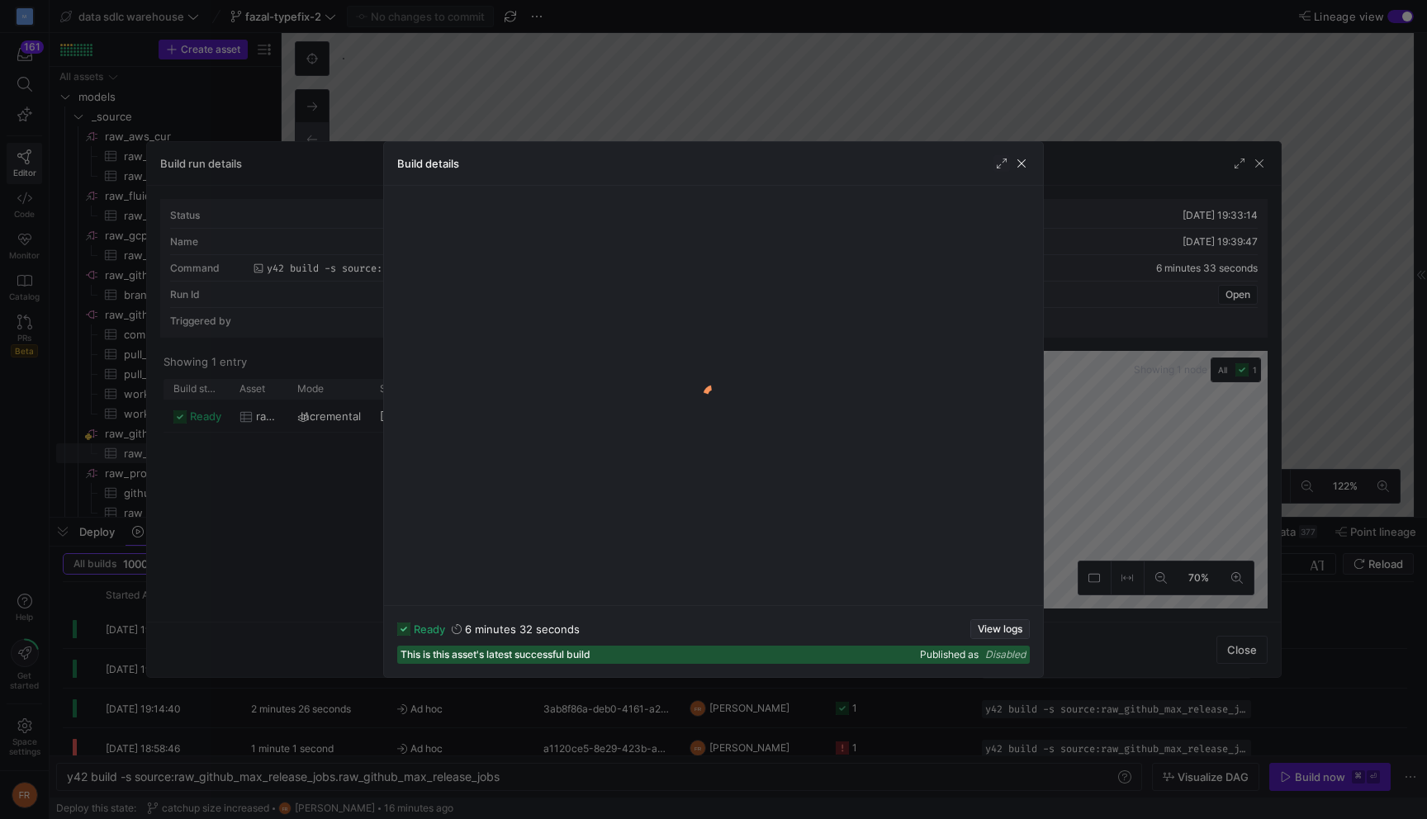
click at [995, 631] on span "View logs" at bounding box center [999, 629] width 45 height 12
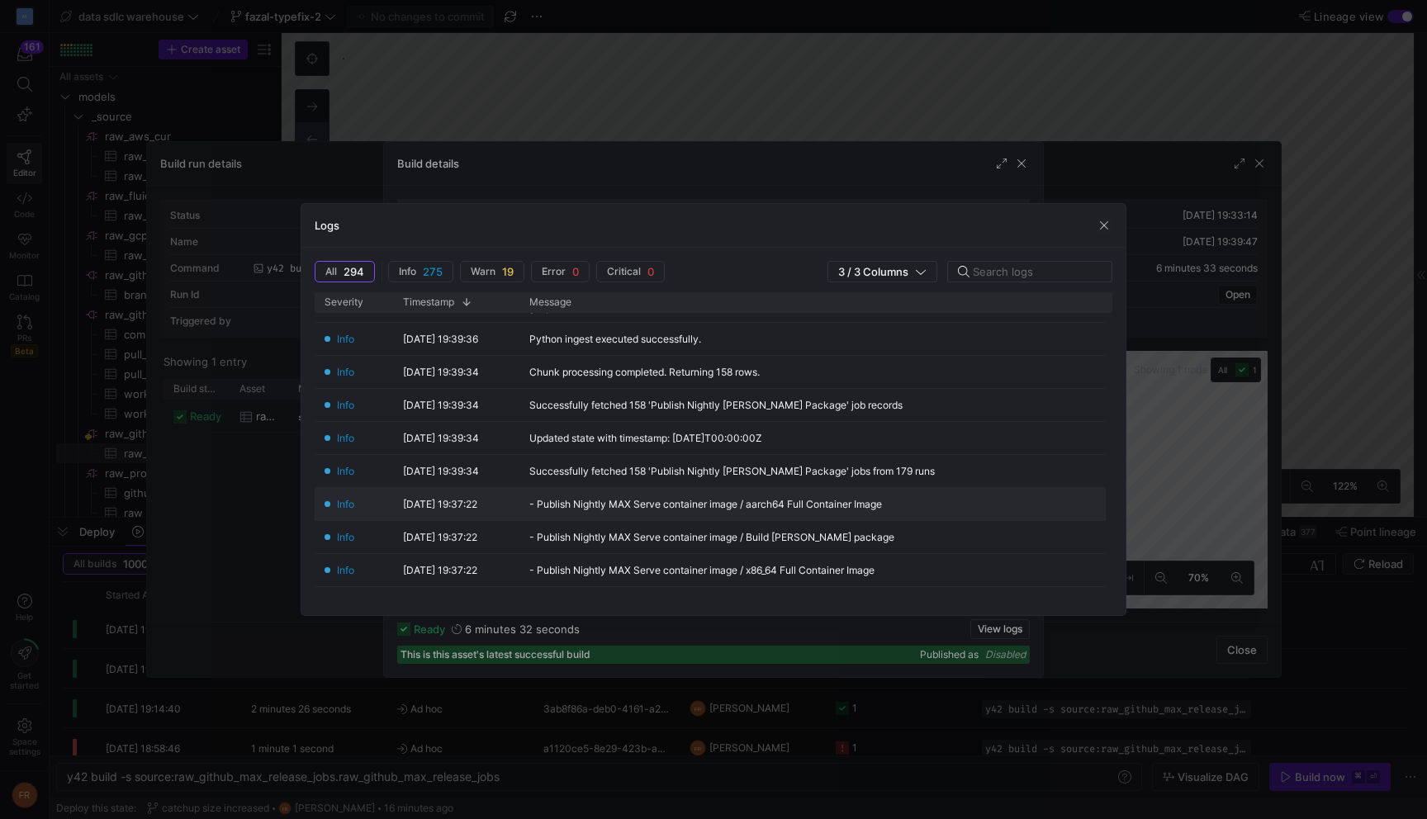
scroll to position [159, 0]
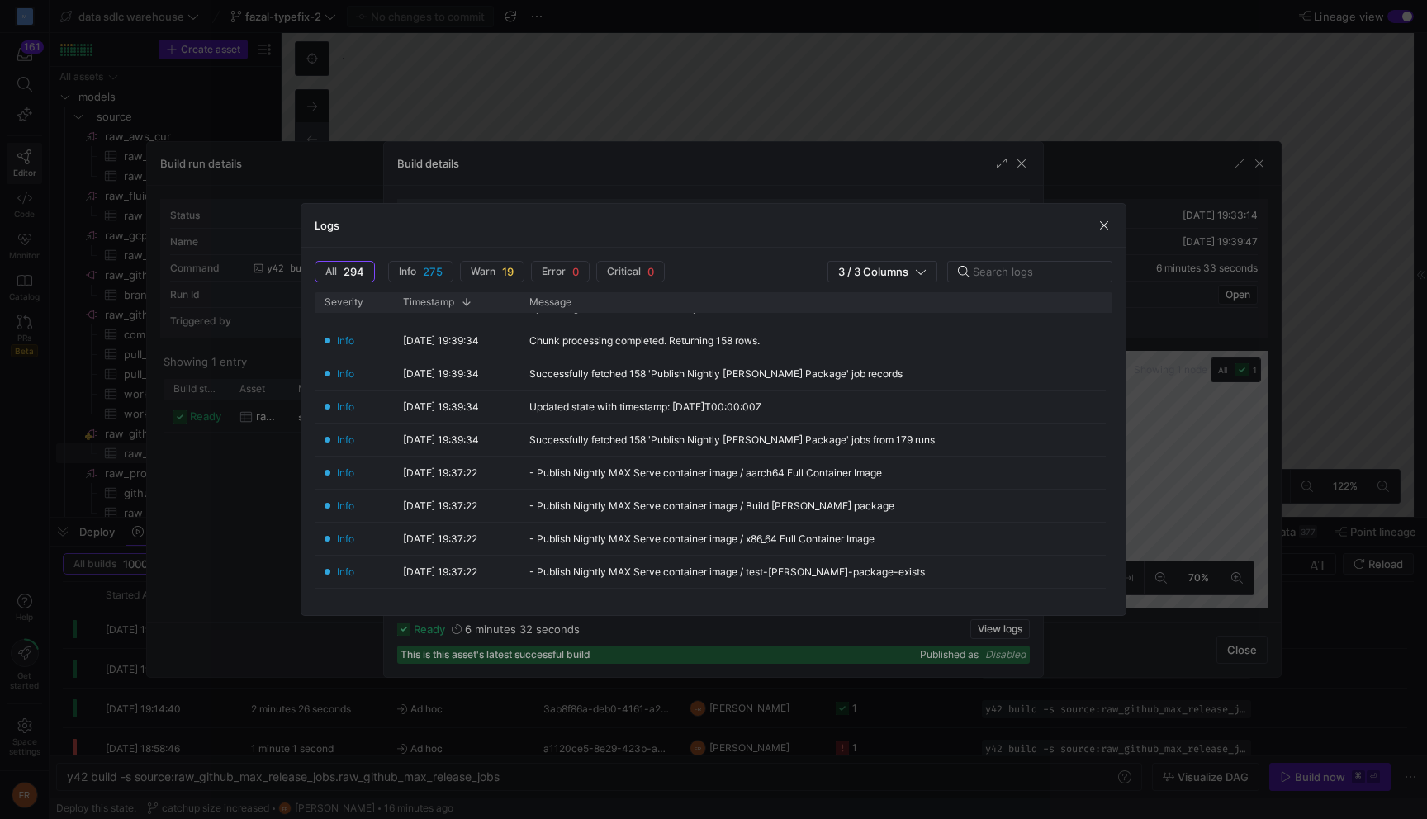
click at [1027, 80] on div at bounding box center [713, 409] width 1427 height 819
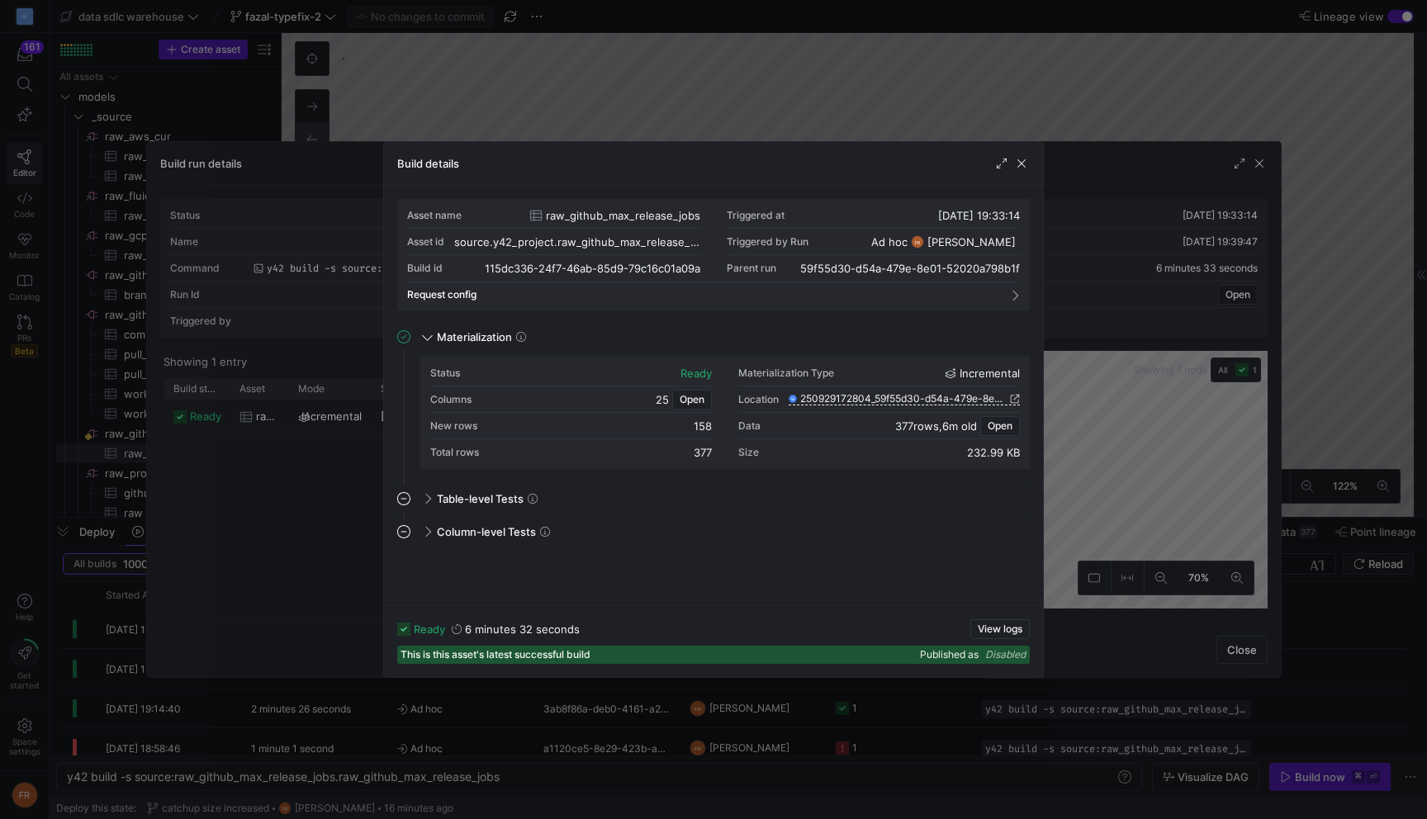
click at [1027, 80] on div at bounding box center [713, 409] width 1427 height 819
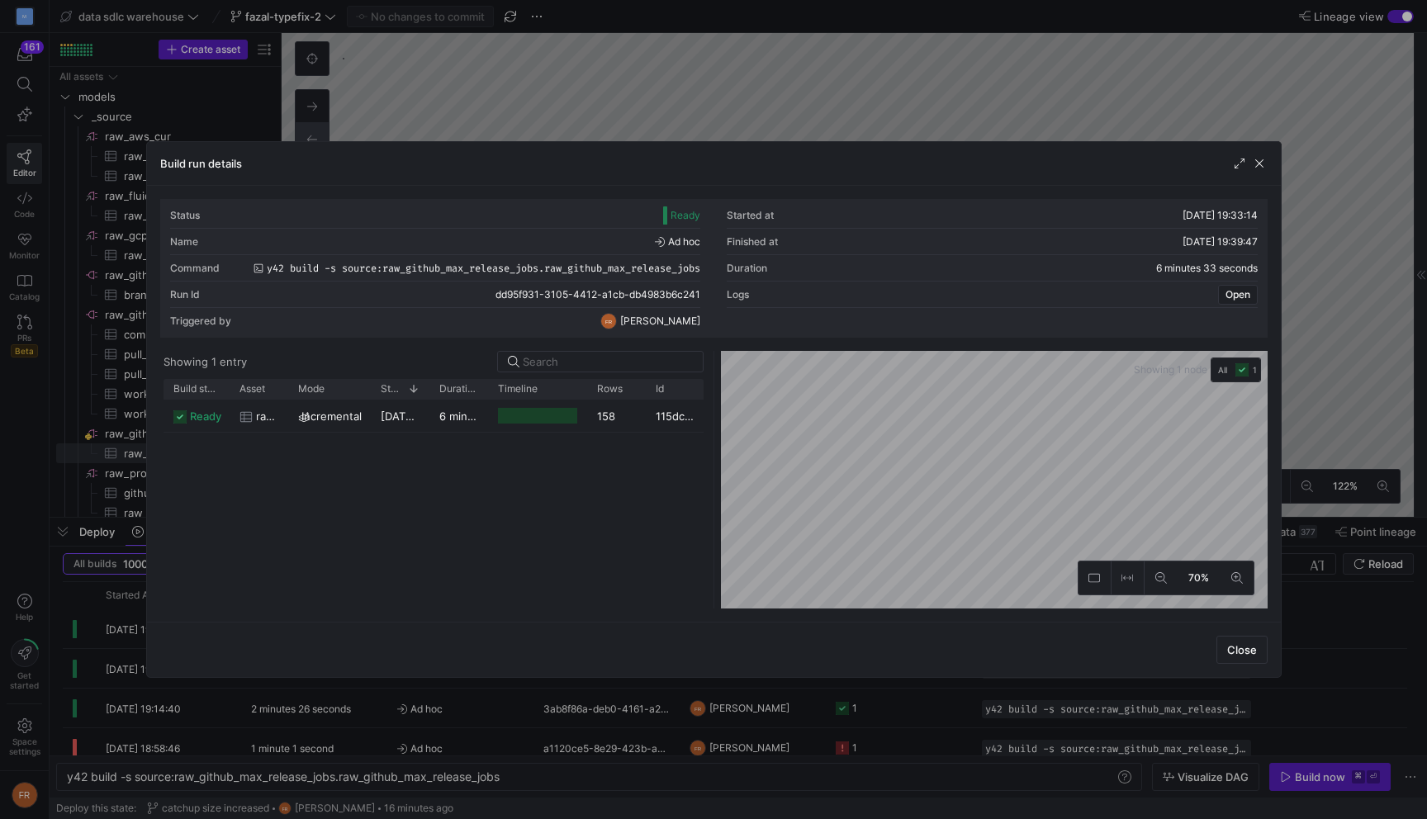
click at [773, 94] on div at bounding box center [713, 409] width 1427 height 819
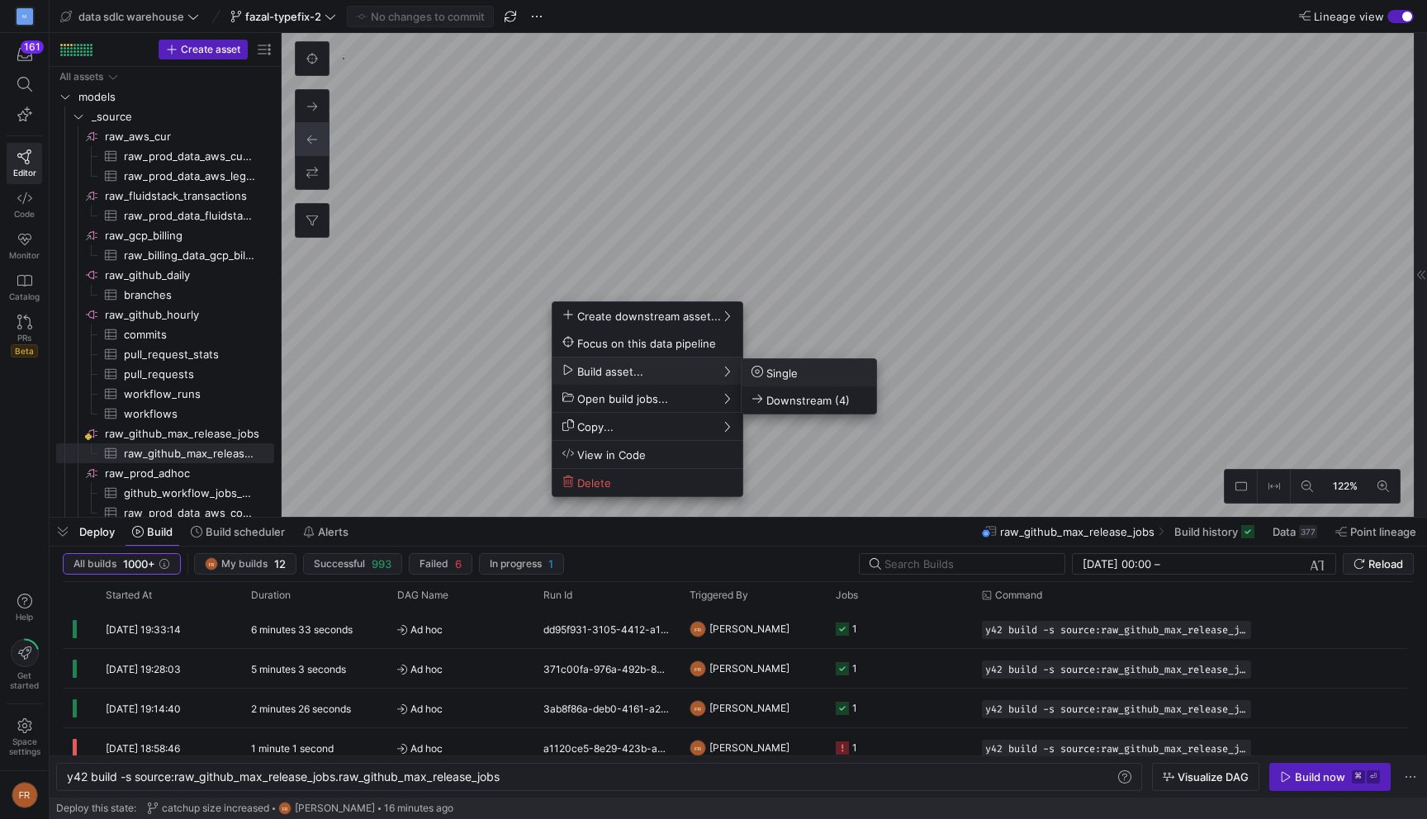
click at [782, 374] on span "Single" at bounding box center [774, 373] width 46 height 14
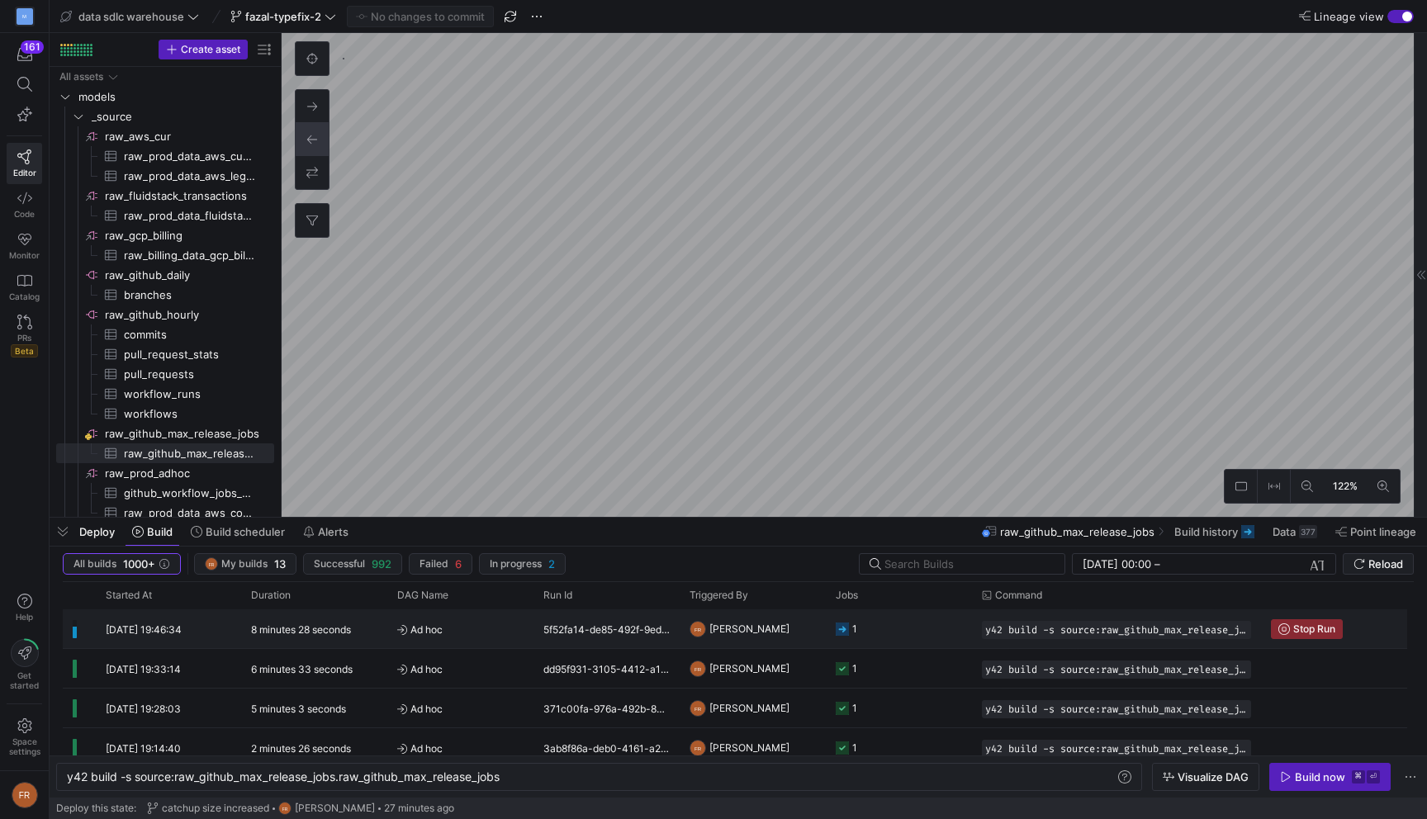
click at [354, 624] on div "8 minutes 28 seconds" at bounding box center [314, 628] width 146 height 39
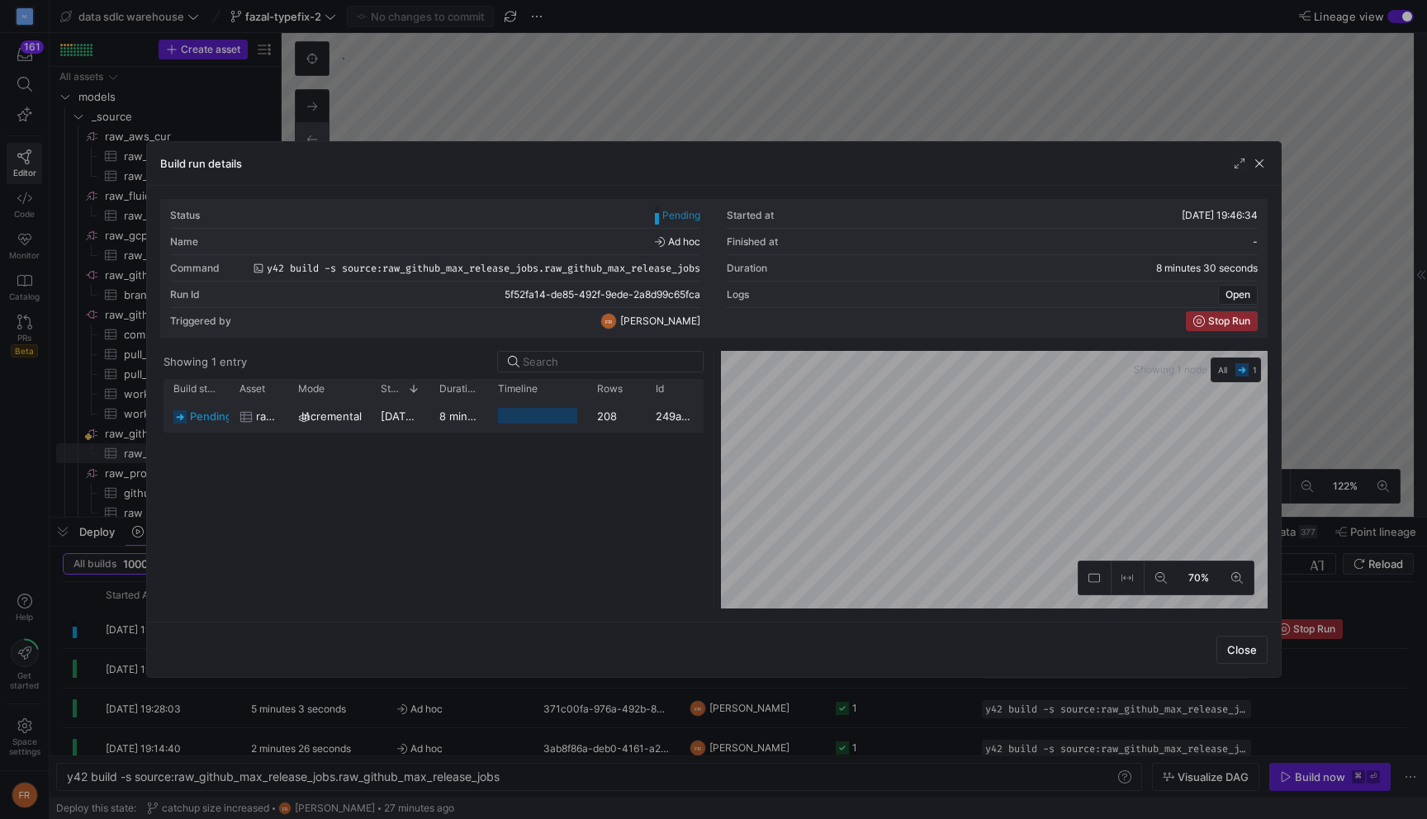
click at [485, 419] on y42-duration "8 minutes 29 seconds" at bounding box center [496, 415] width 115 height 13
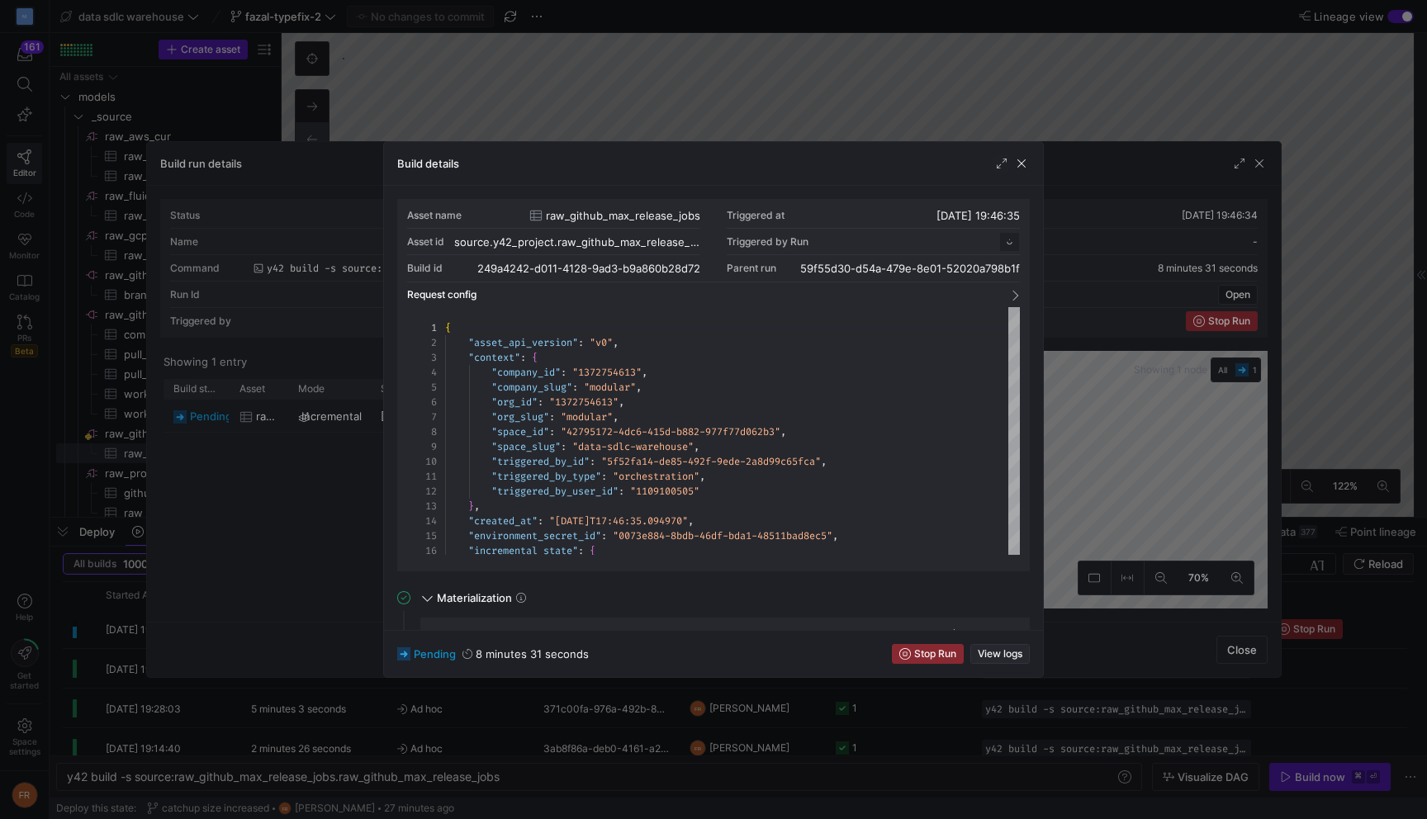
scroll to position [149, 0]
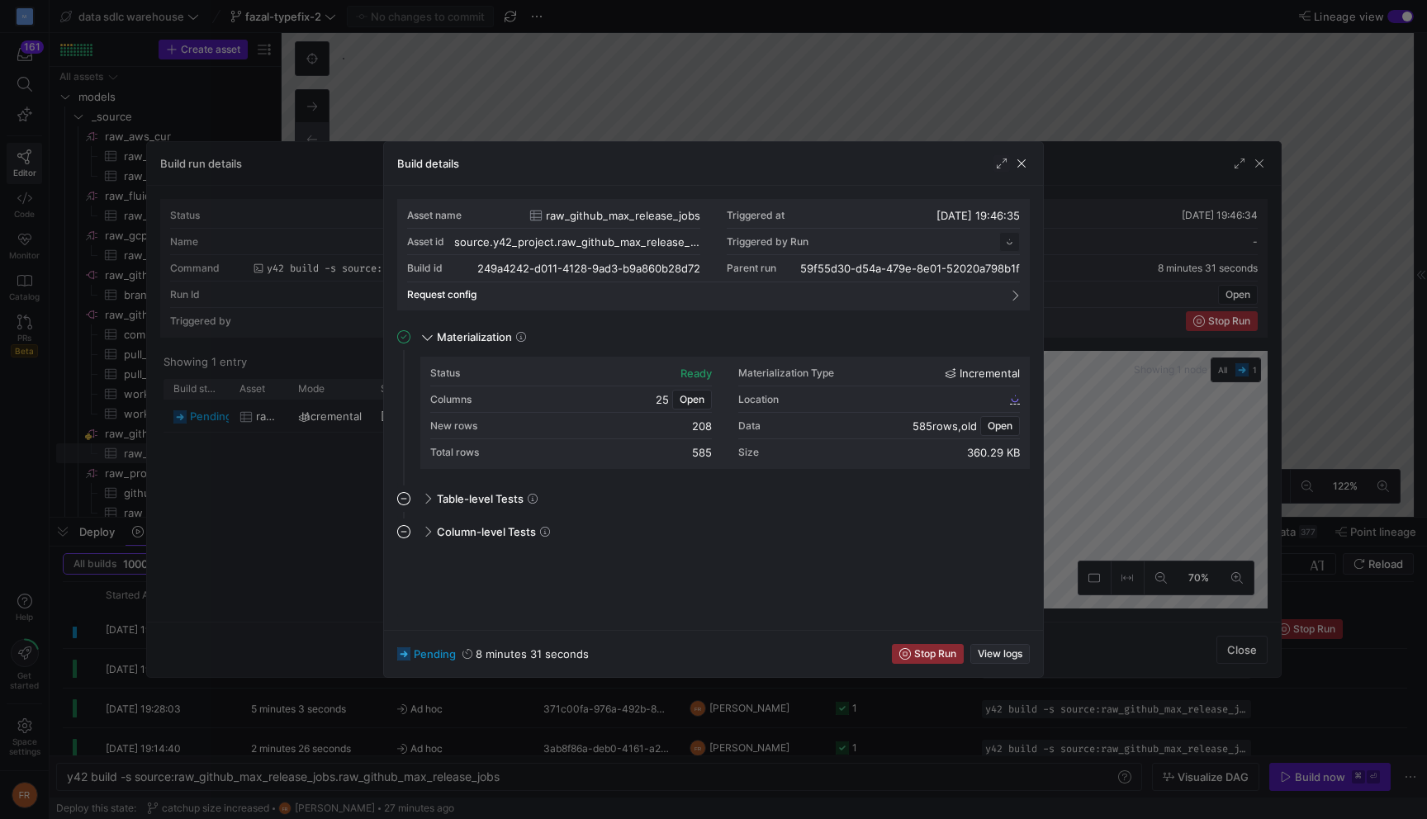
click at [1008, 652] on span "View logs" at bounding box center [999, 654] width 45 height 12
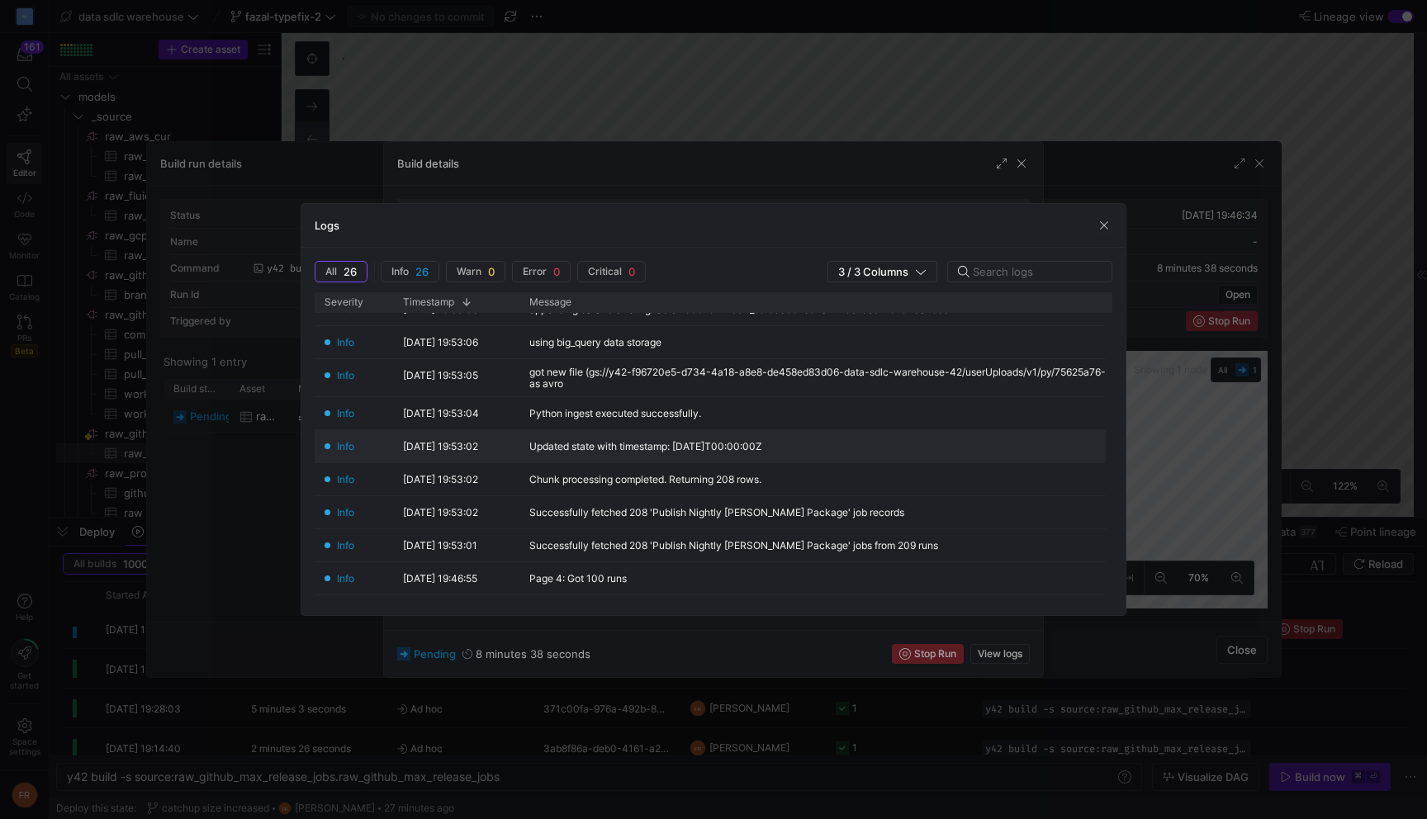
scroll to position [60, 0]
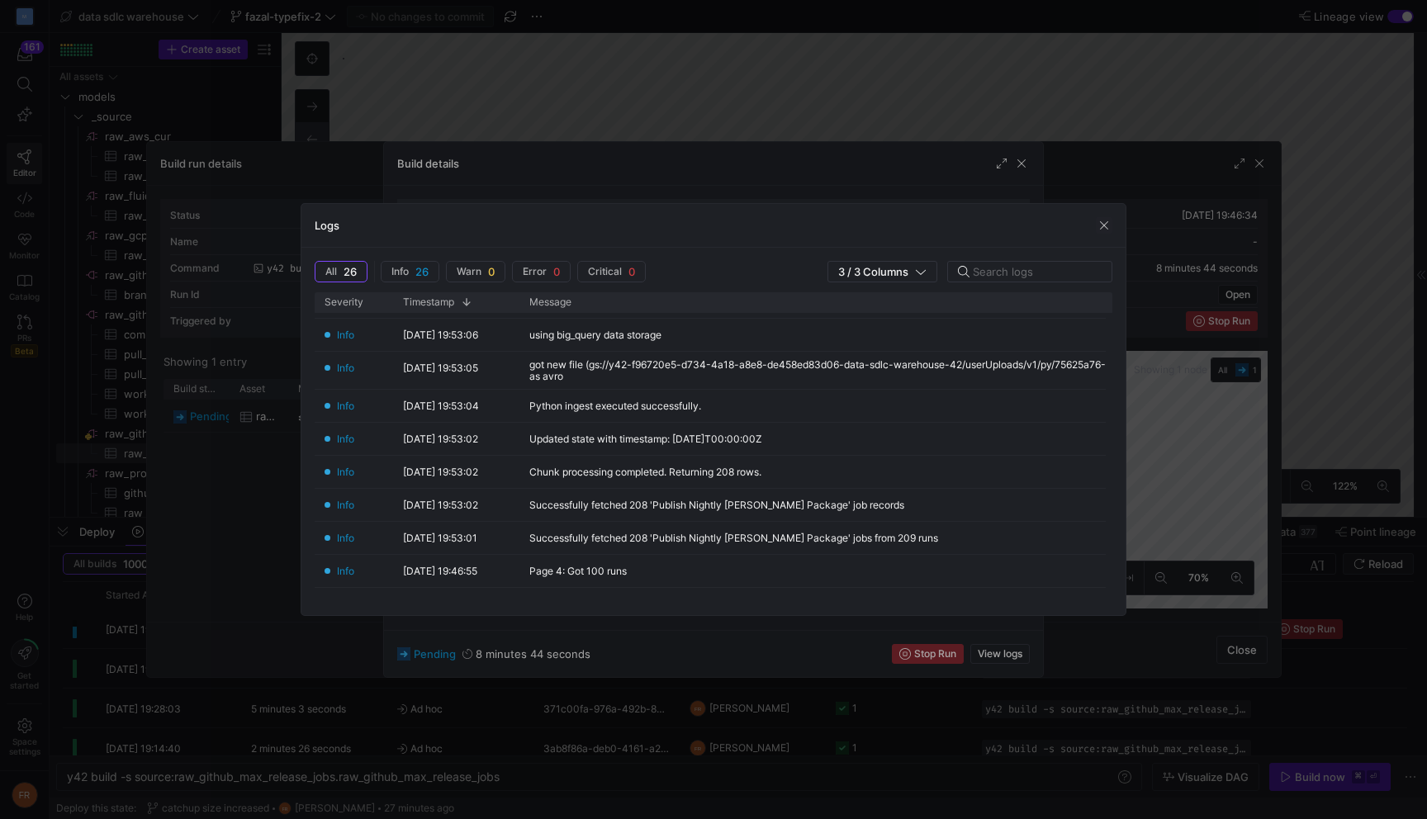
click at [720, 112] on div at bounding box center [713, 409] width 1427 height 819
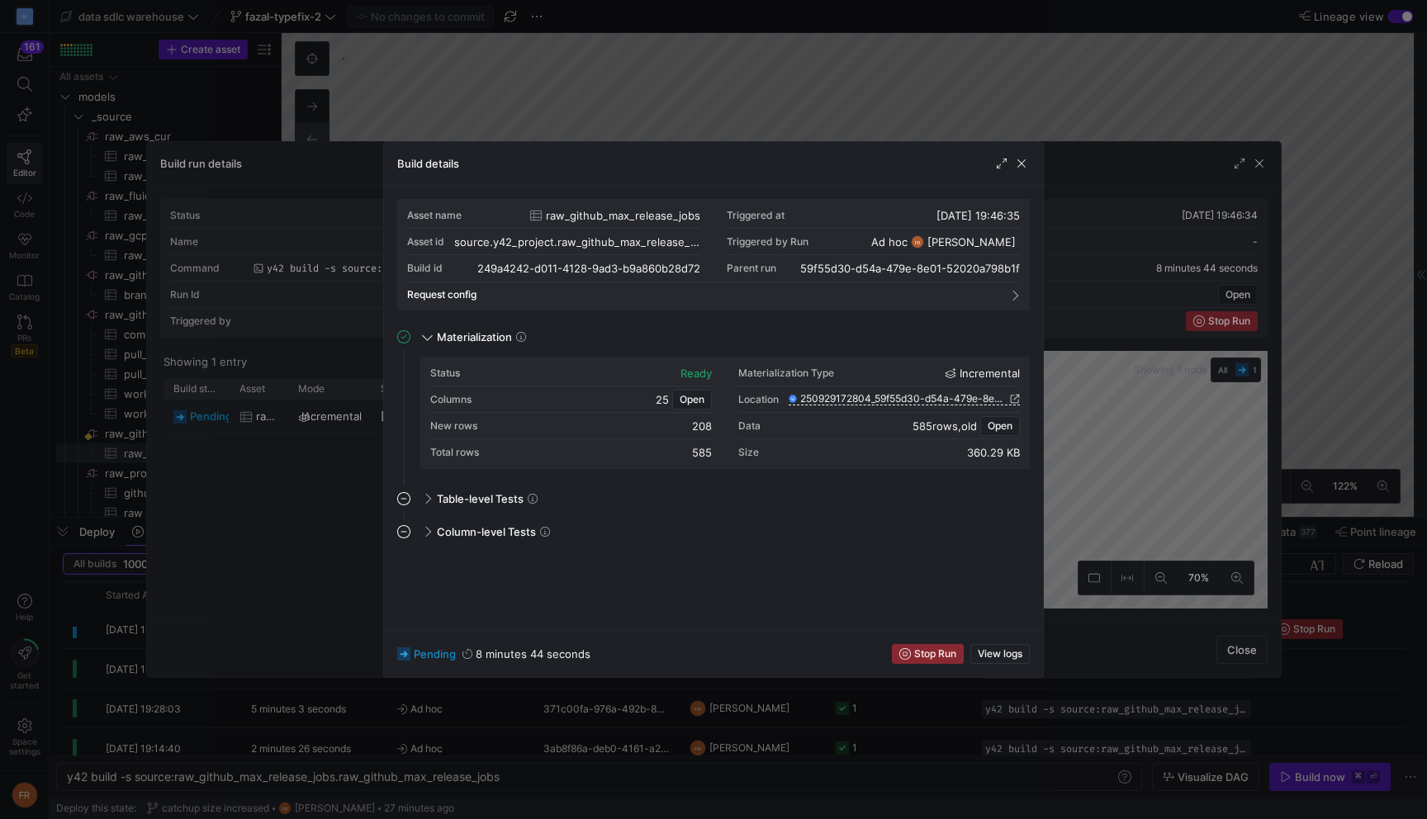
click at [720, 112] on div at bounding box center [713, 409] width 1427 height 819
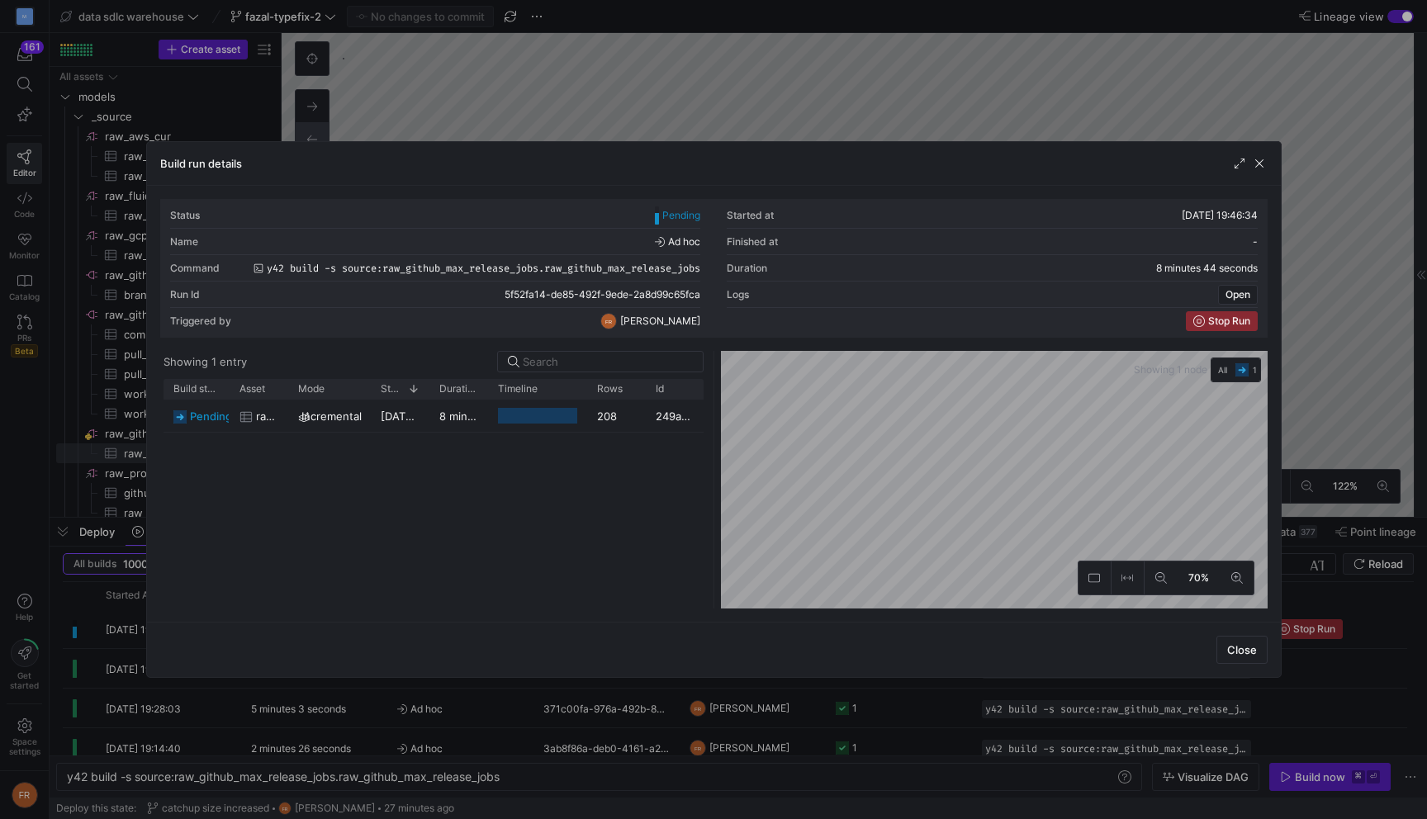
click at [720, 112] on div at bounding box center [713, 409] width 1427 height 819
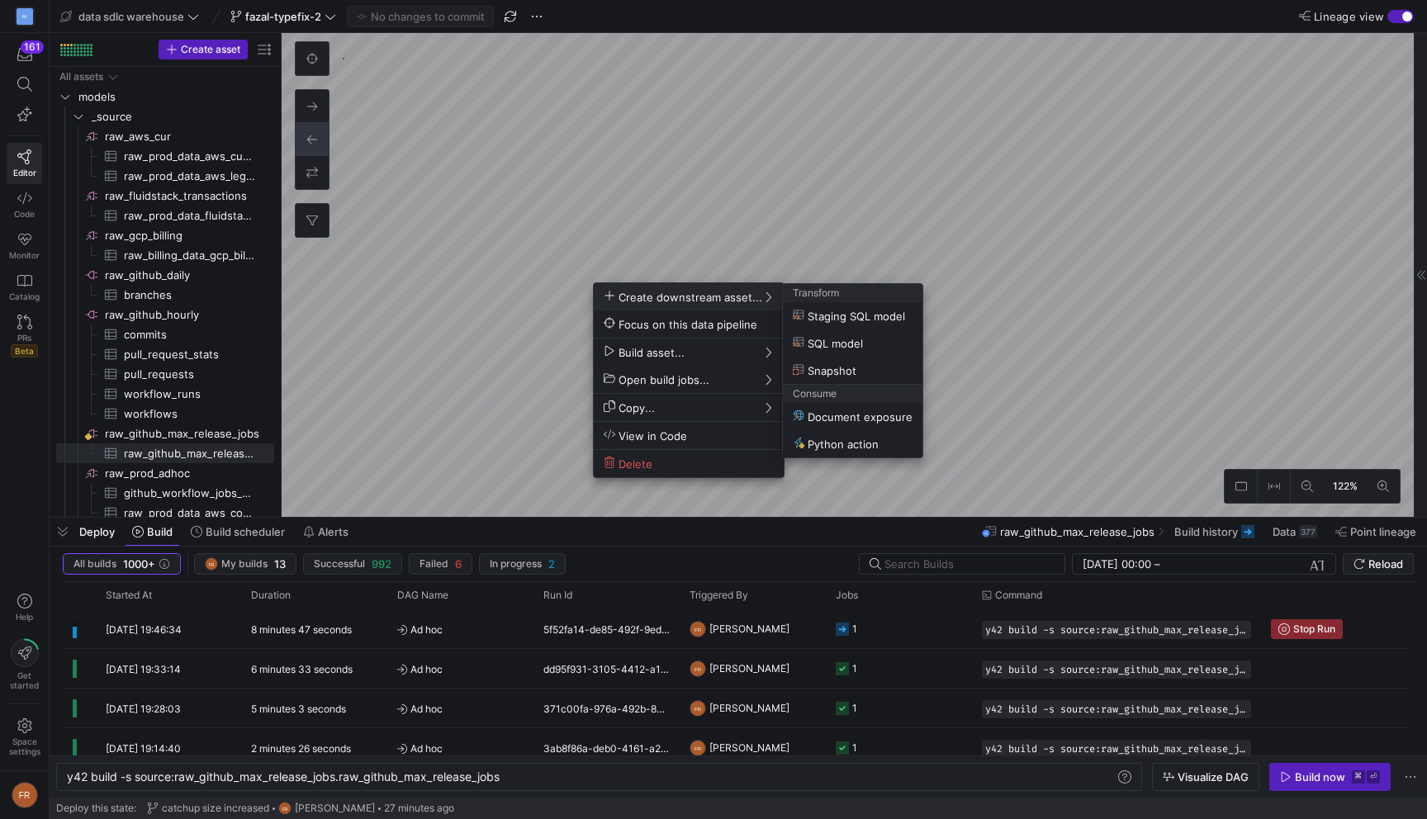
click at [766, 199] on div at bounding box center [713, 409] width 1427 height 819
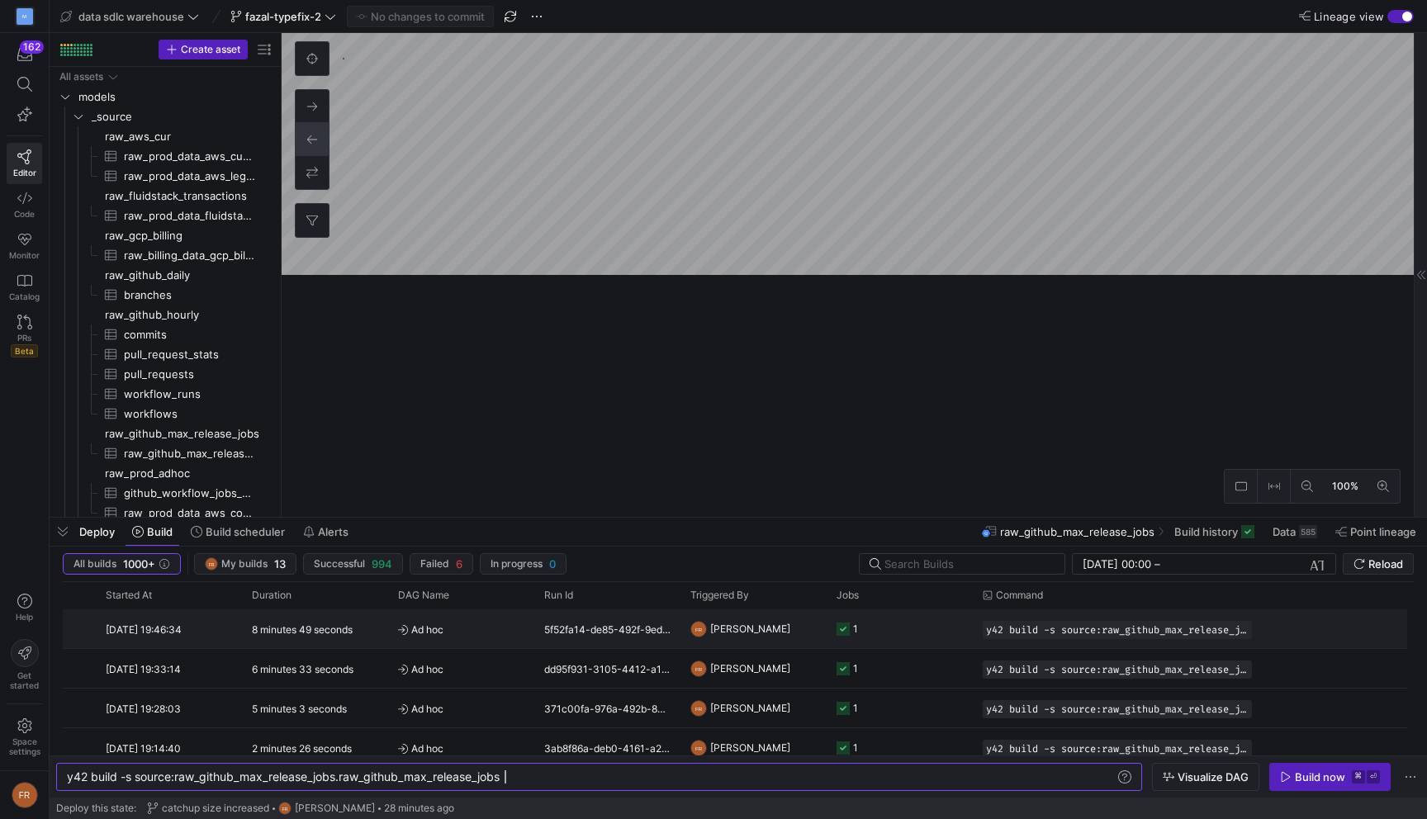
scroll to position [0, 438]
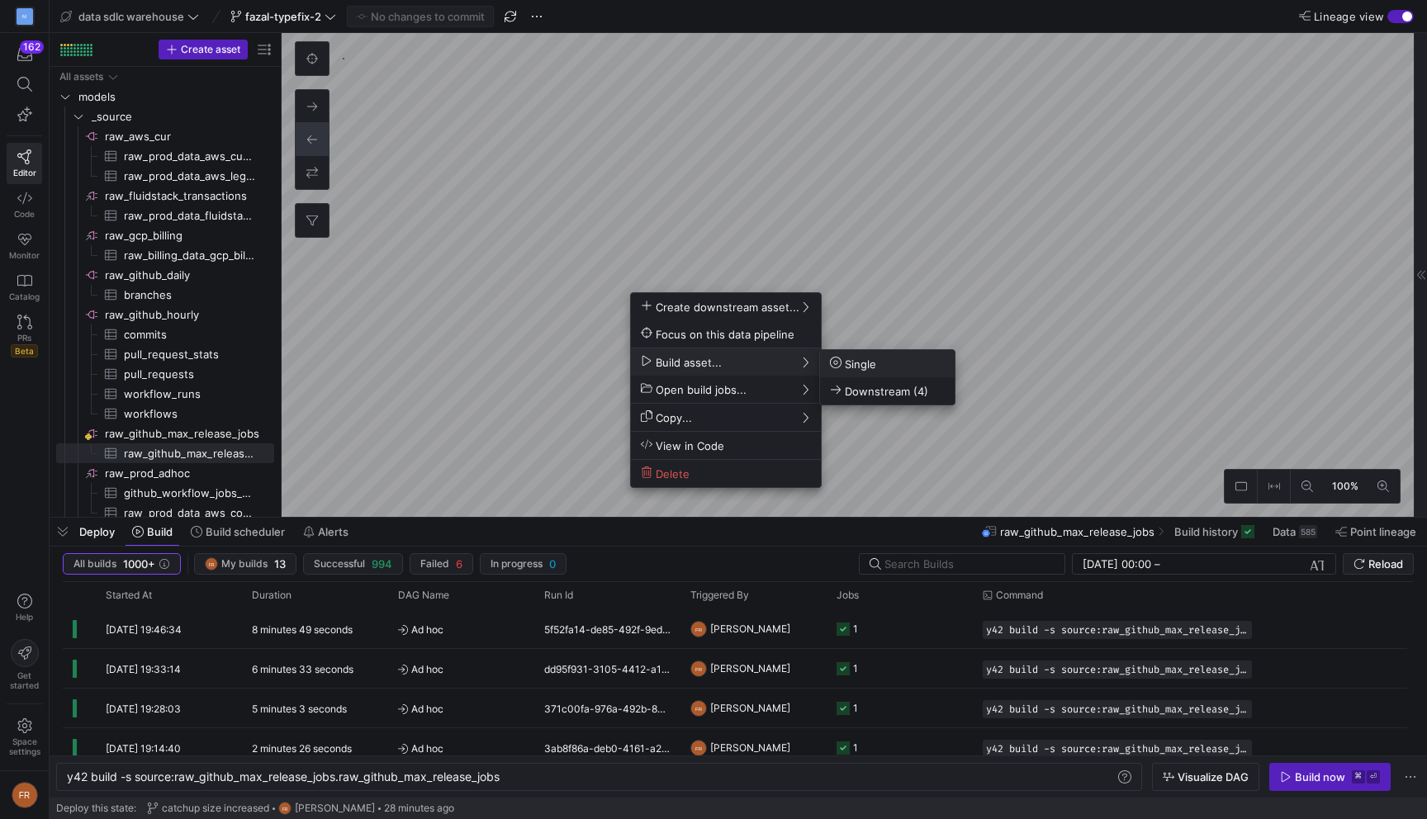
click at [864, 367] on span "Single" at bounding box center [853, 364] width 46 height 14
